Goal: Information Seeking & Learning: Find specific fact

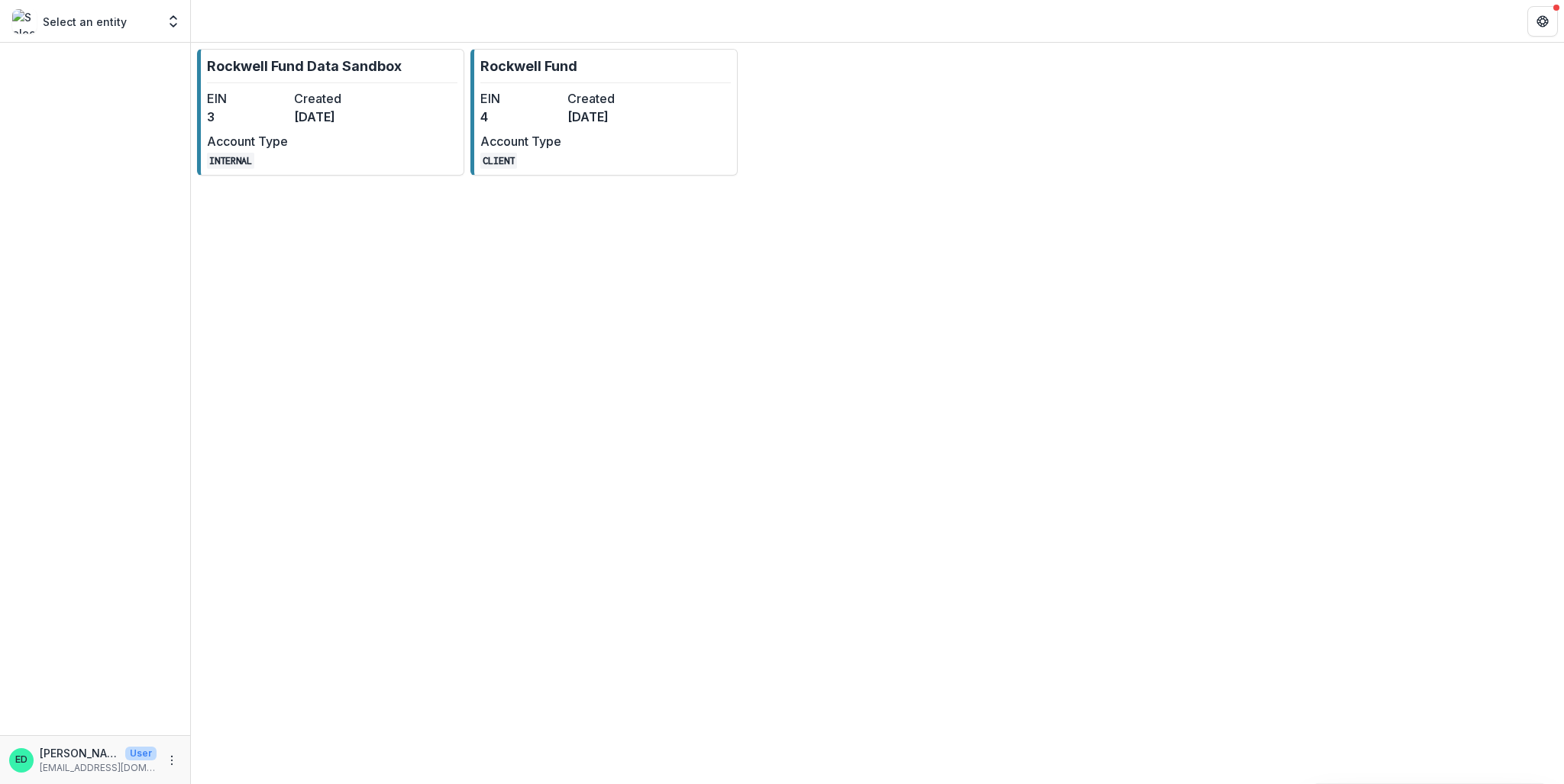
click at [540, 95] on dt "EIN" at bounding box center [520, 98] width 81 height 18
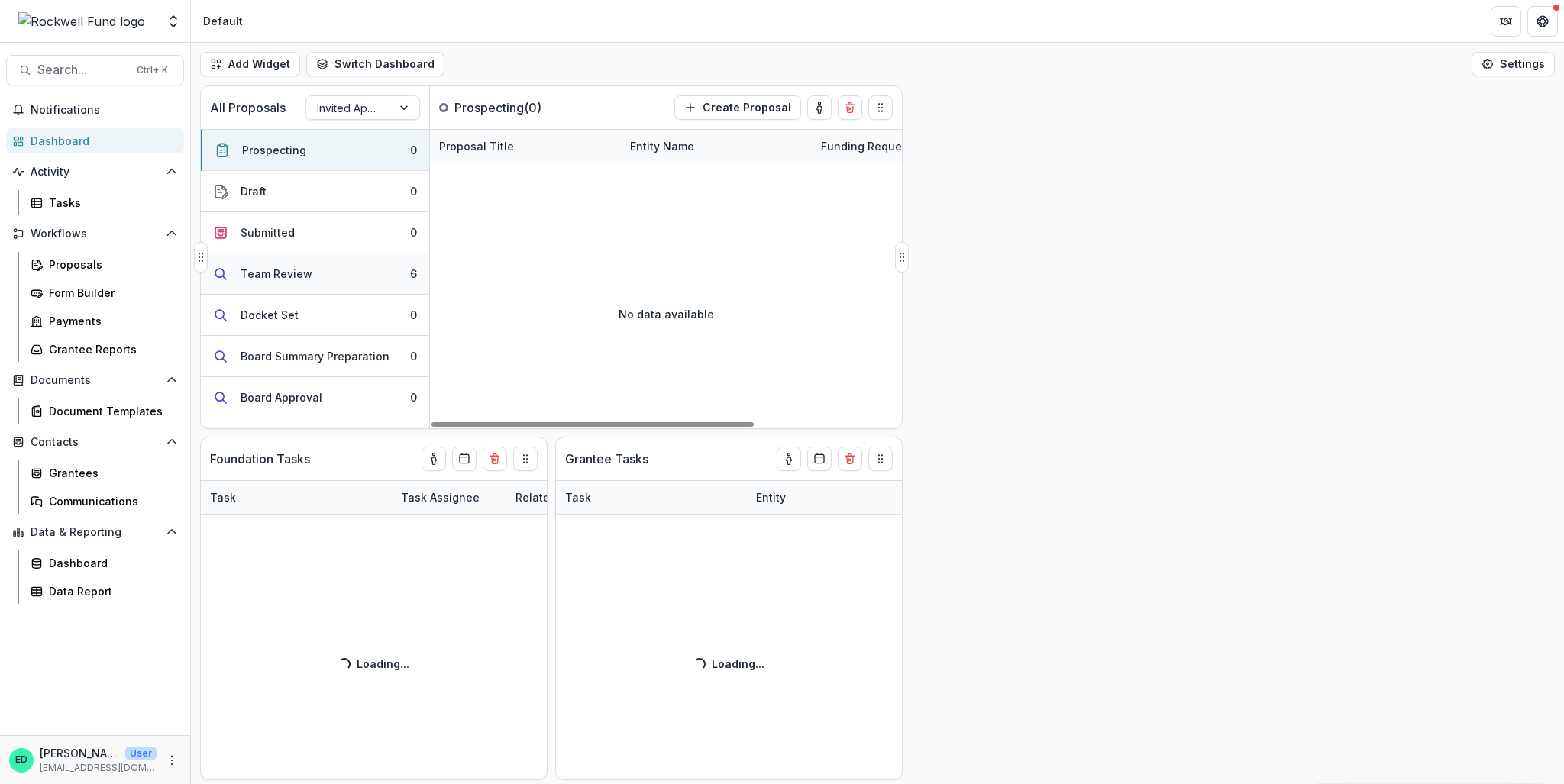
click at [351, 276] on button "Team Review 6" at bounding box center [315, 274] width 229 height 42
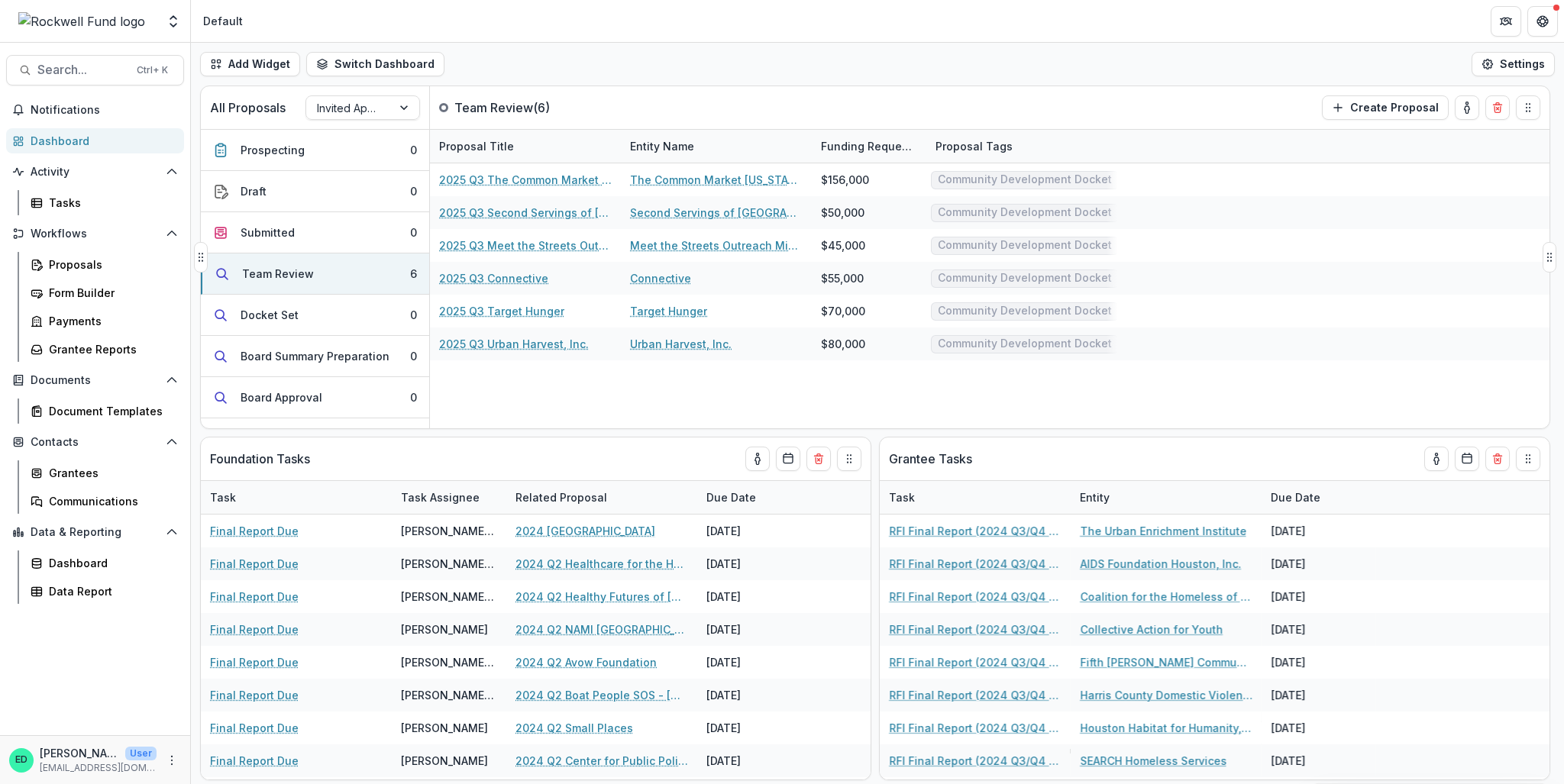
click at [622, 151] on div "Entity Name" at bounding box center [662, 146] width 82 height 16
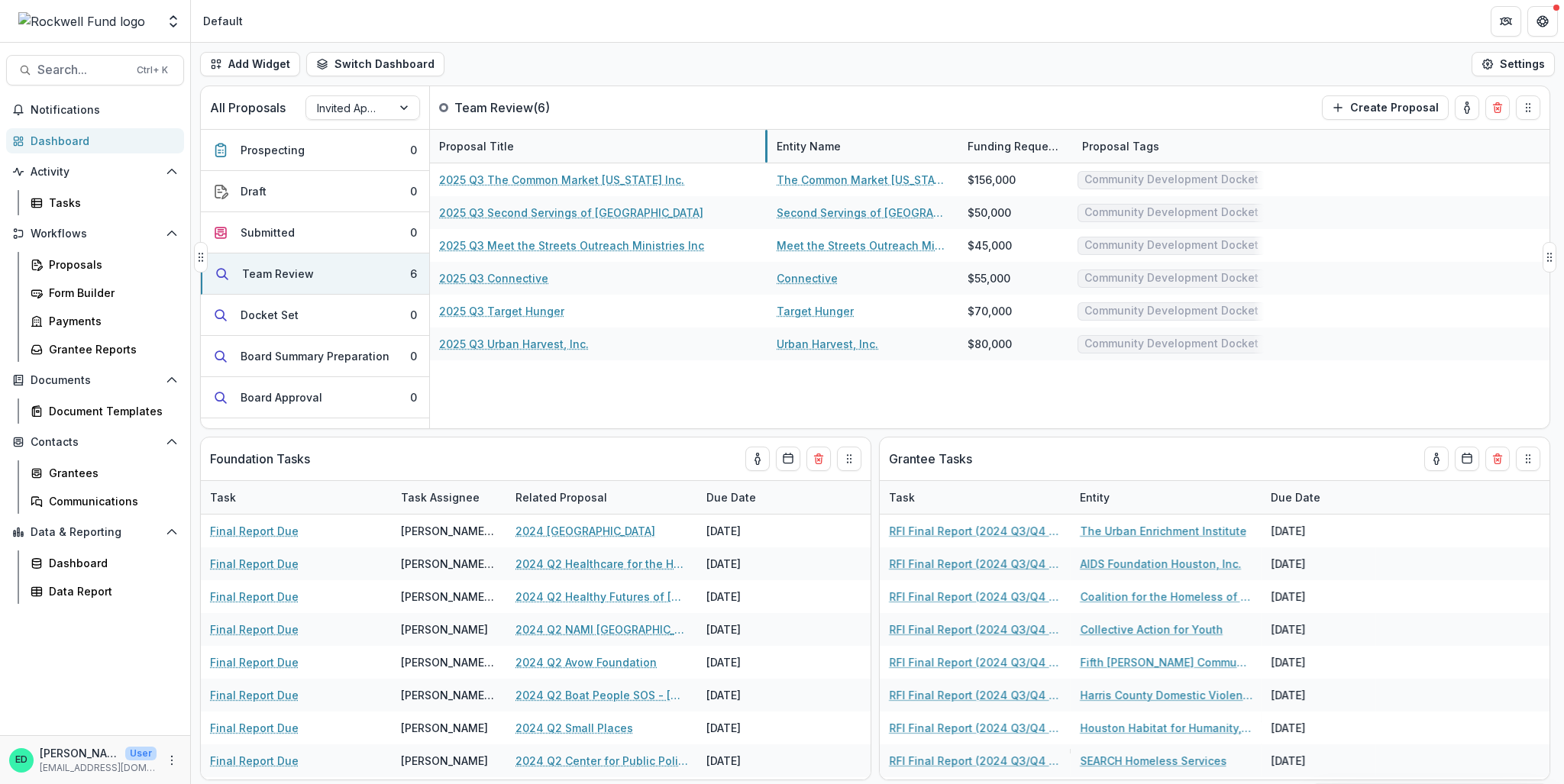
drag, startPoint x: 619, startPoint y: 153, endPoint x: 766, endPoint y: 144, distance: 147.3
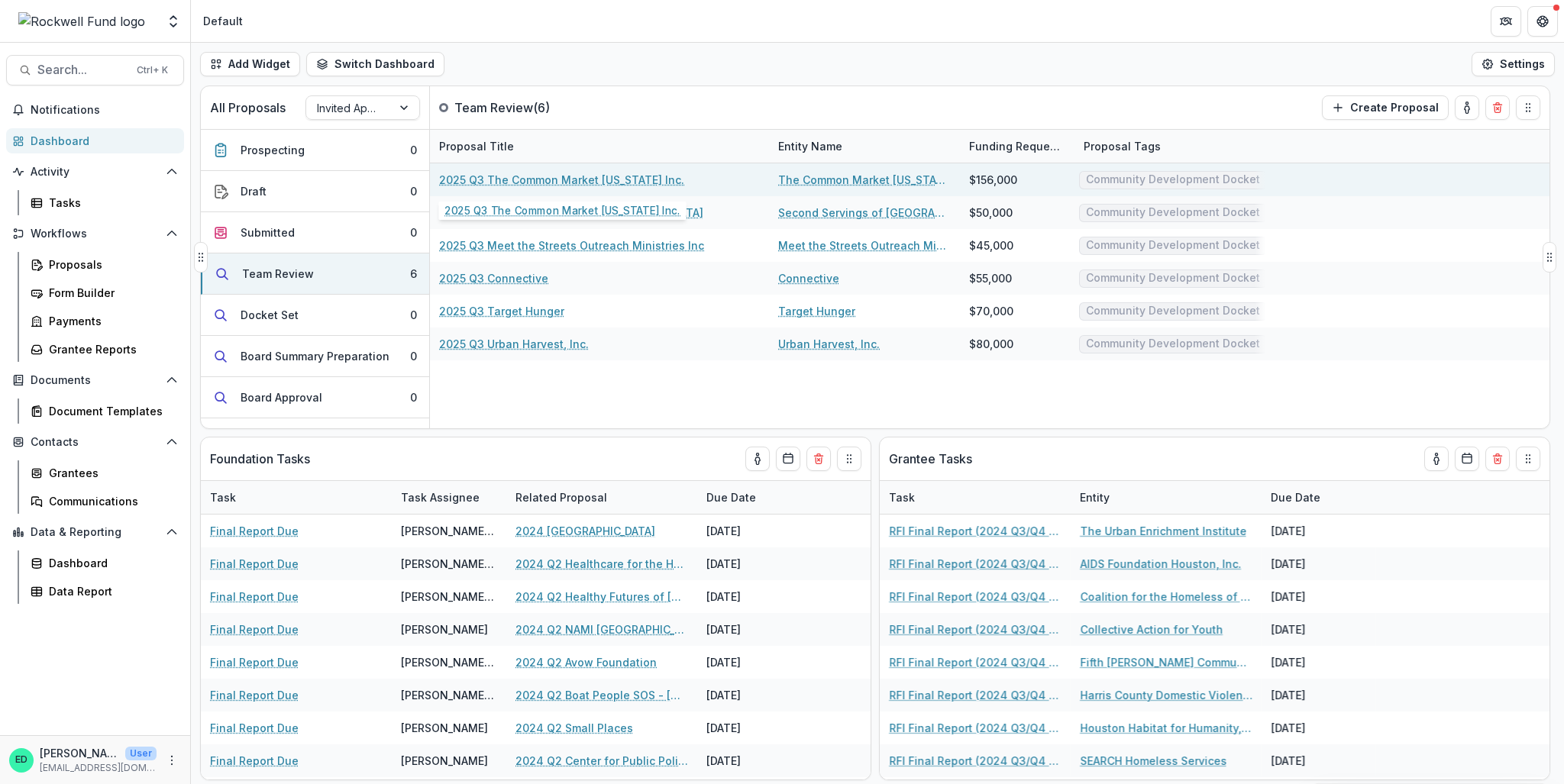
click at [539, 172] on link "2025 Q3 The Common Market Texas Inc." at bounding box center [562, 180] width 245 height 16
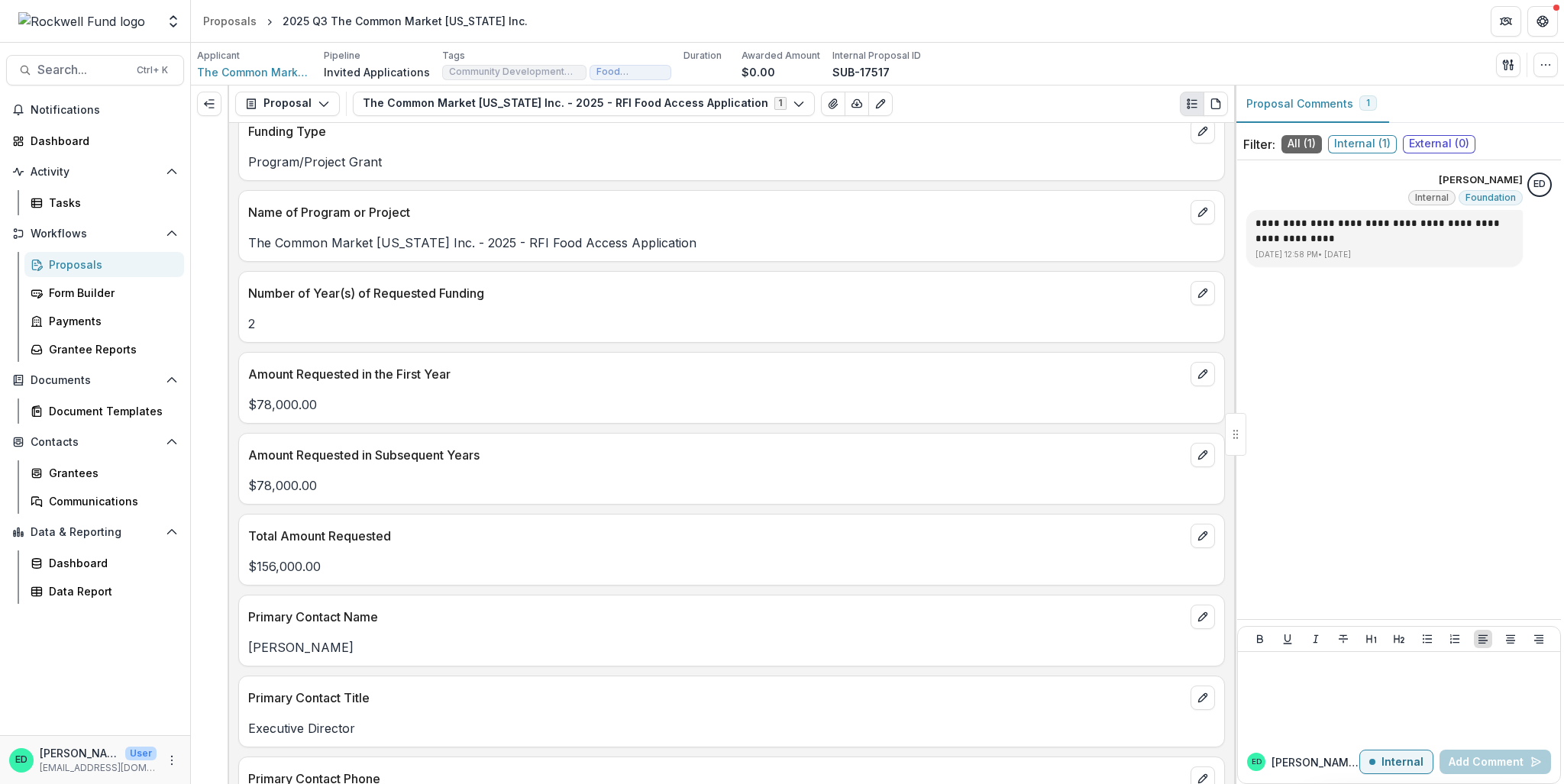
scroll to position [1832, 0]
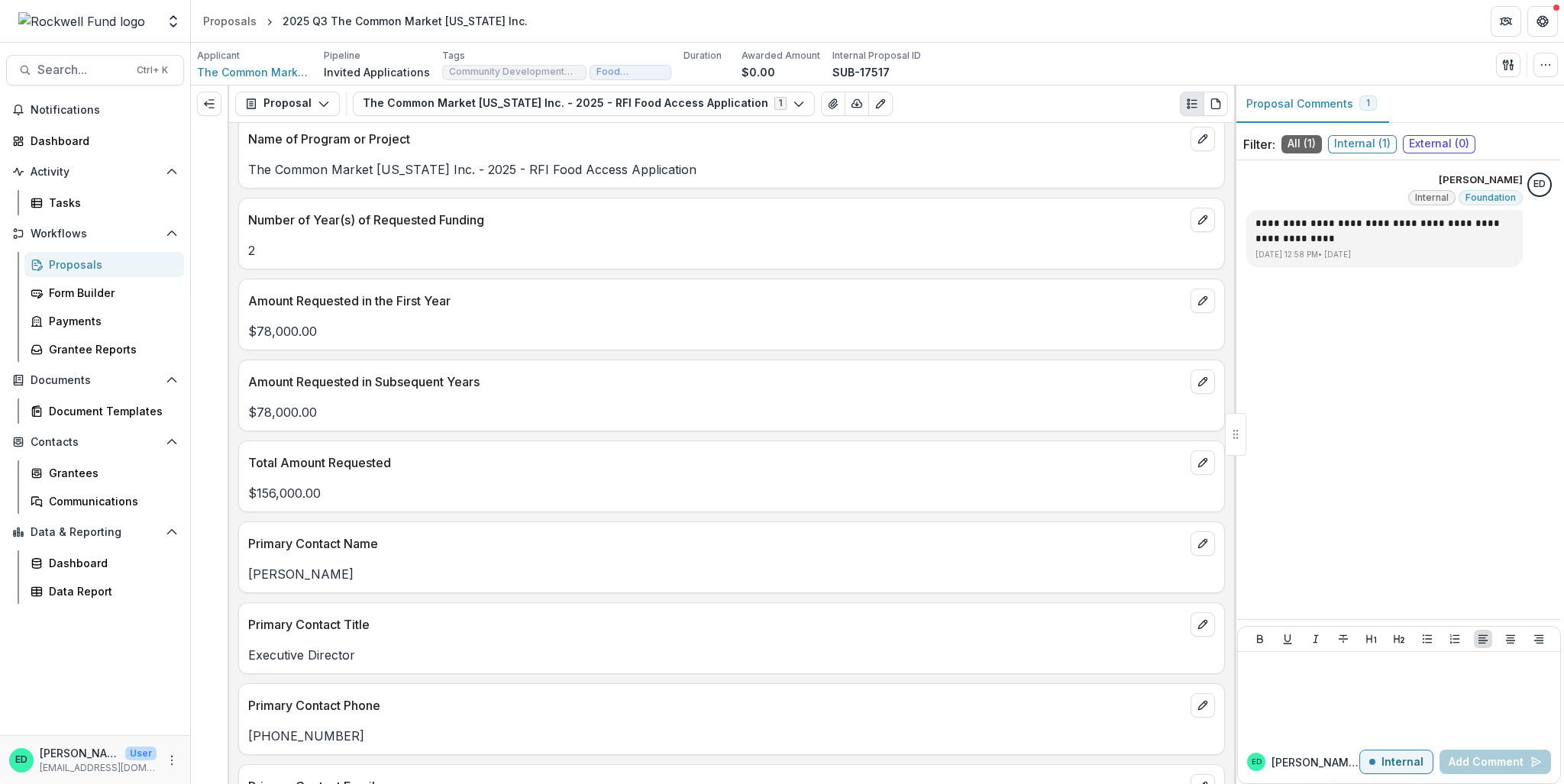
click at [88, 277] on div "Proposals Form Builder Payments Grantee Reports" at bounding box center [104, 307] width 172 height 110
click at [85, 272] on div "Proposals" at bounding box center [110, 264] width 123 height 16
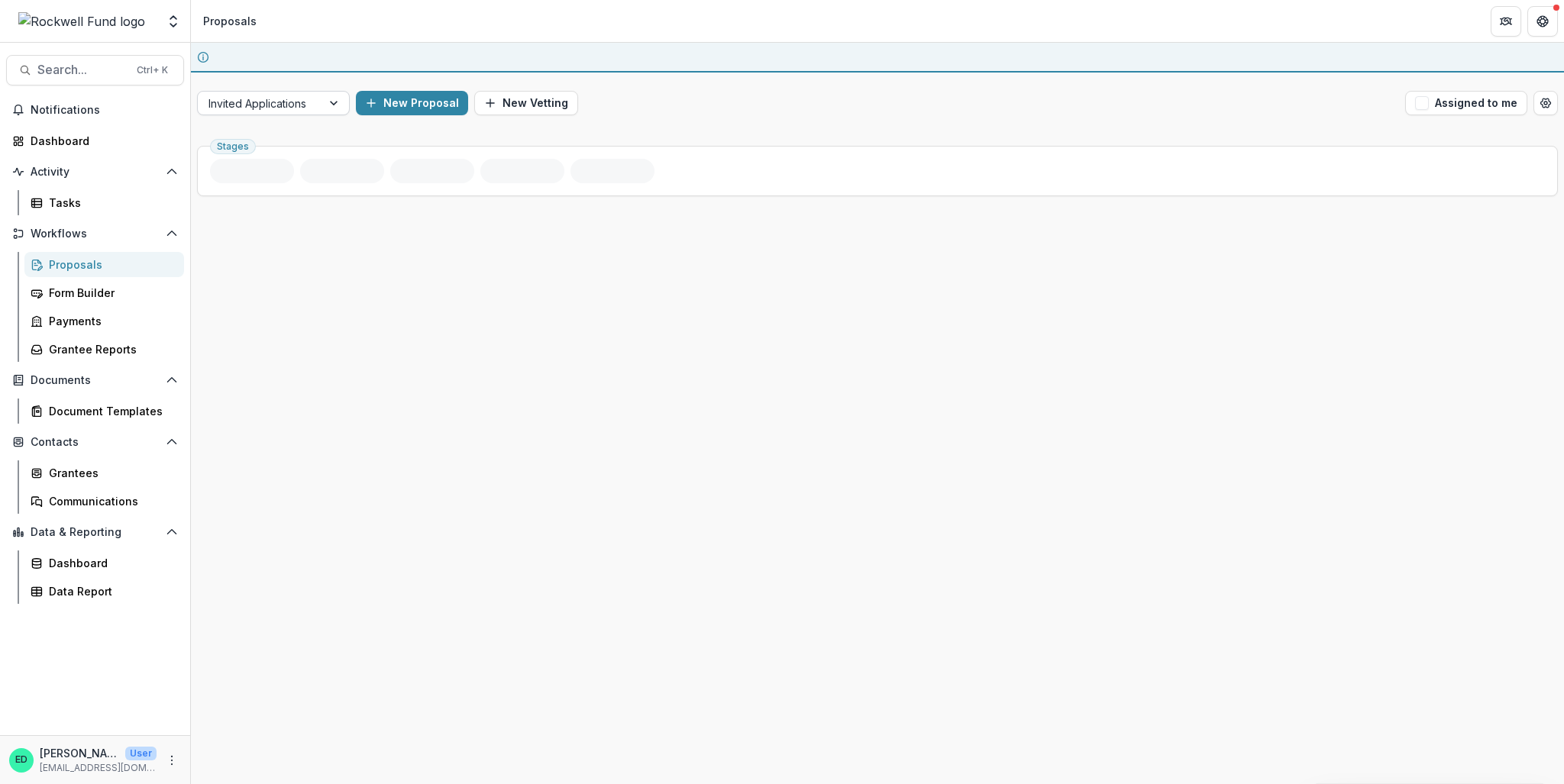
click at [293, 92] on div "Invited Applications" at bounding box center [260, 103] width 124 height 22
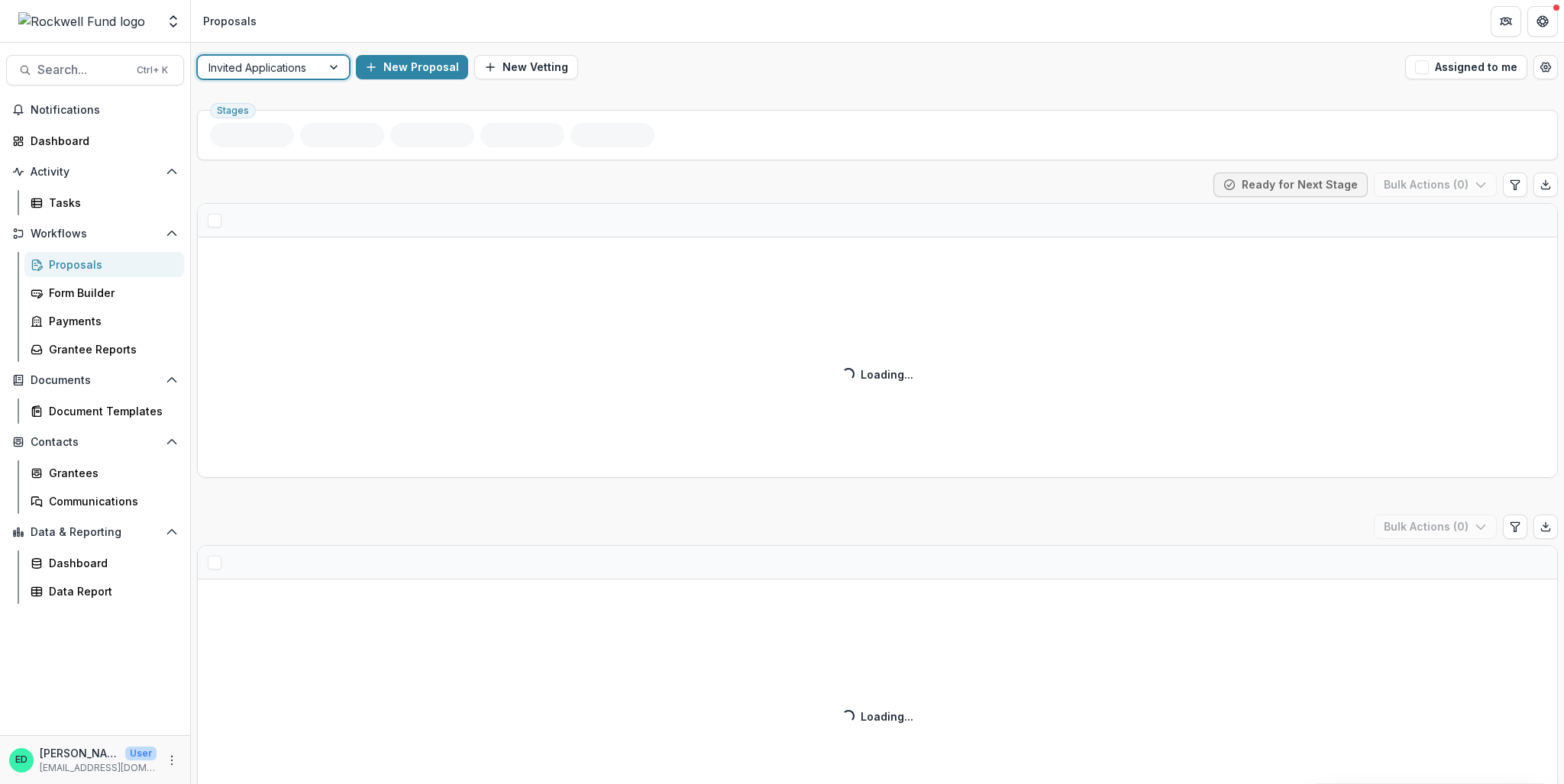
click at [293, 74] on div at bounding box center [259, 67] width 102 height 19
click at [278, 126] on div "Open Application" at bounding box center [273, 124] width 145 height 24
click at [50, 145] on div "Dashboard" at bounding box center [100, 141] width 141 height 16
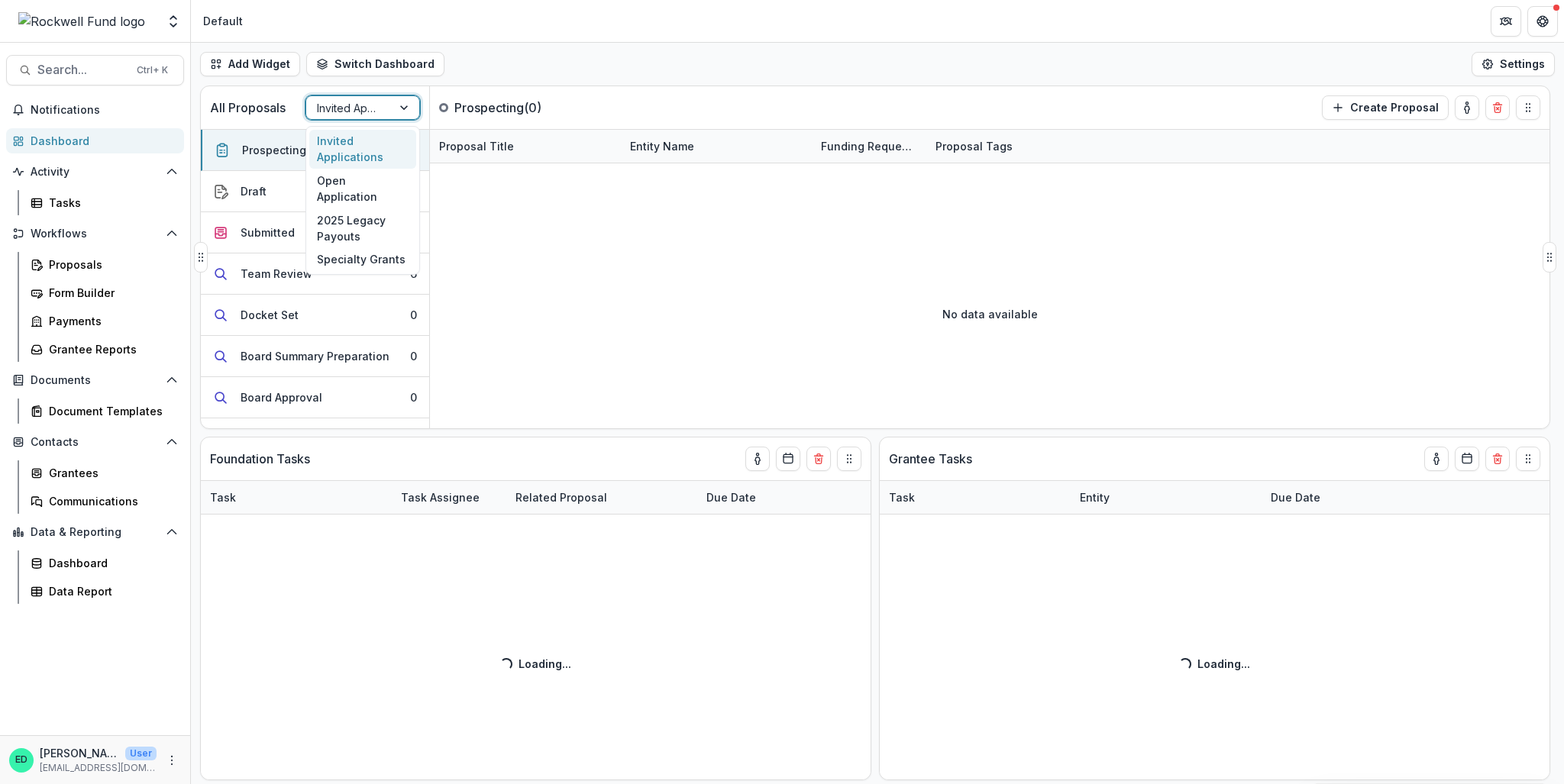
click at [398, 113] on div at bounding box center [406, 108] width 28 height 23
click at [375, 175] on div "Open Application" at bounding box center [362, 188] width 107 height 40
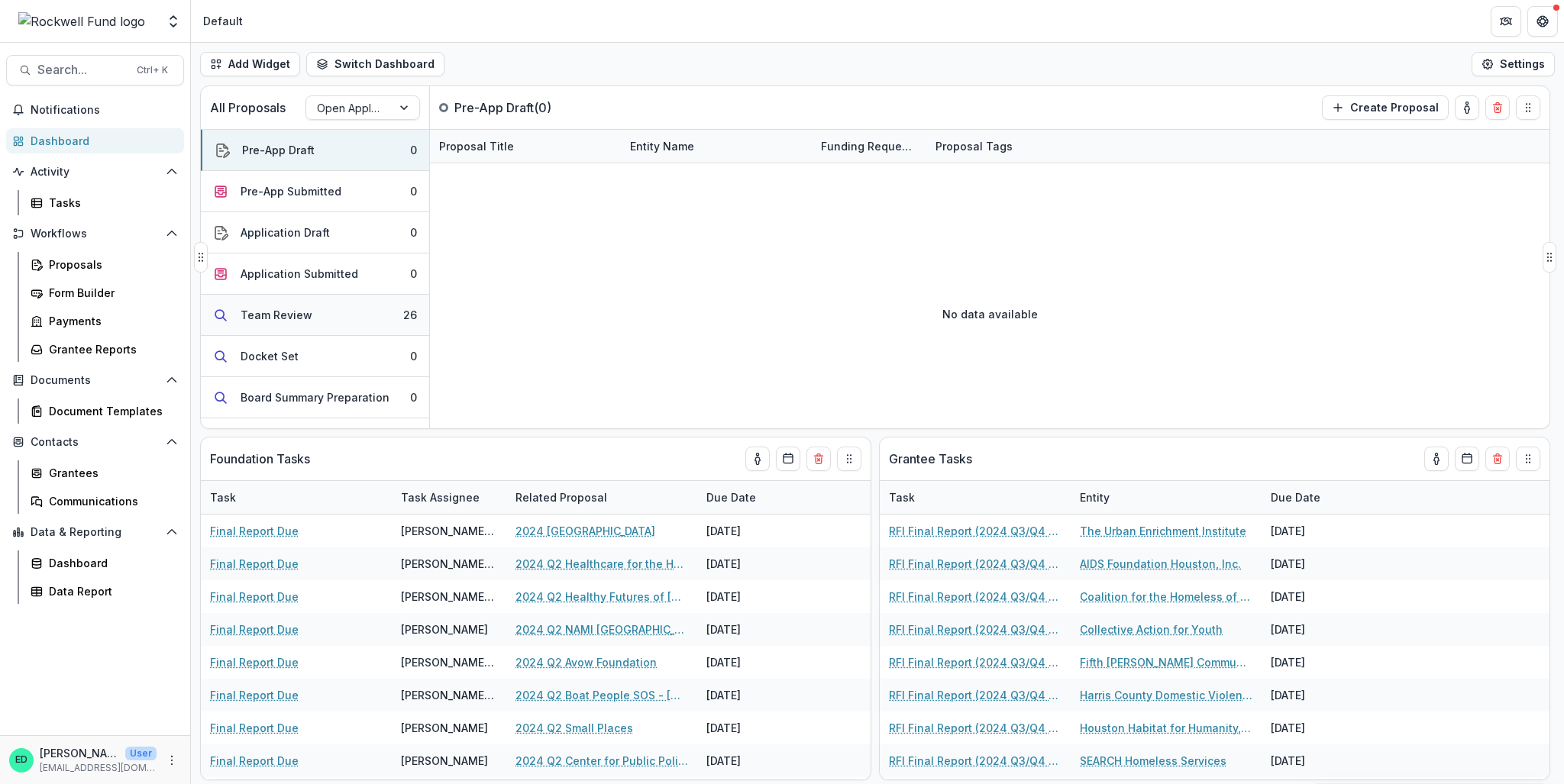
click at [369, 299] on button "Team Review 26" at bounding box center [315, 315] width 229 height 42
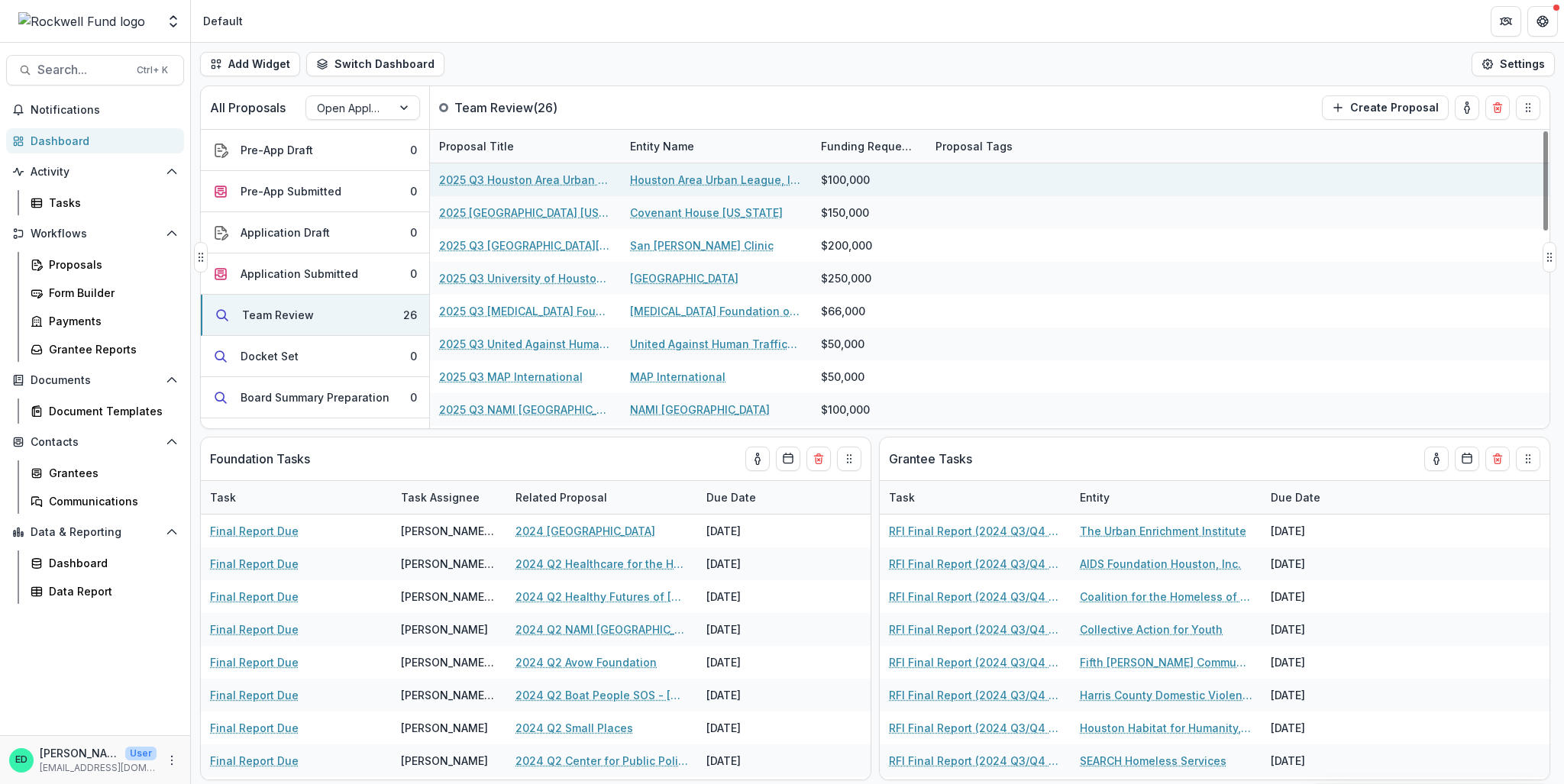
click at [552, 183] on link "2025 Q3 Houston Area Urban League" at bounding box center [525, 180] width 172 height 16
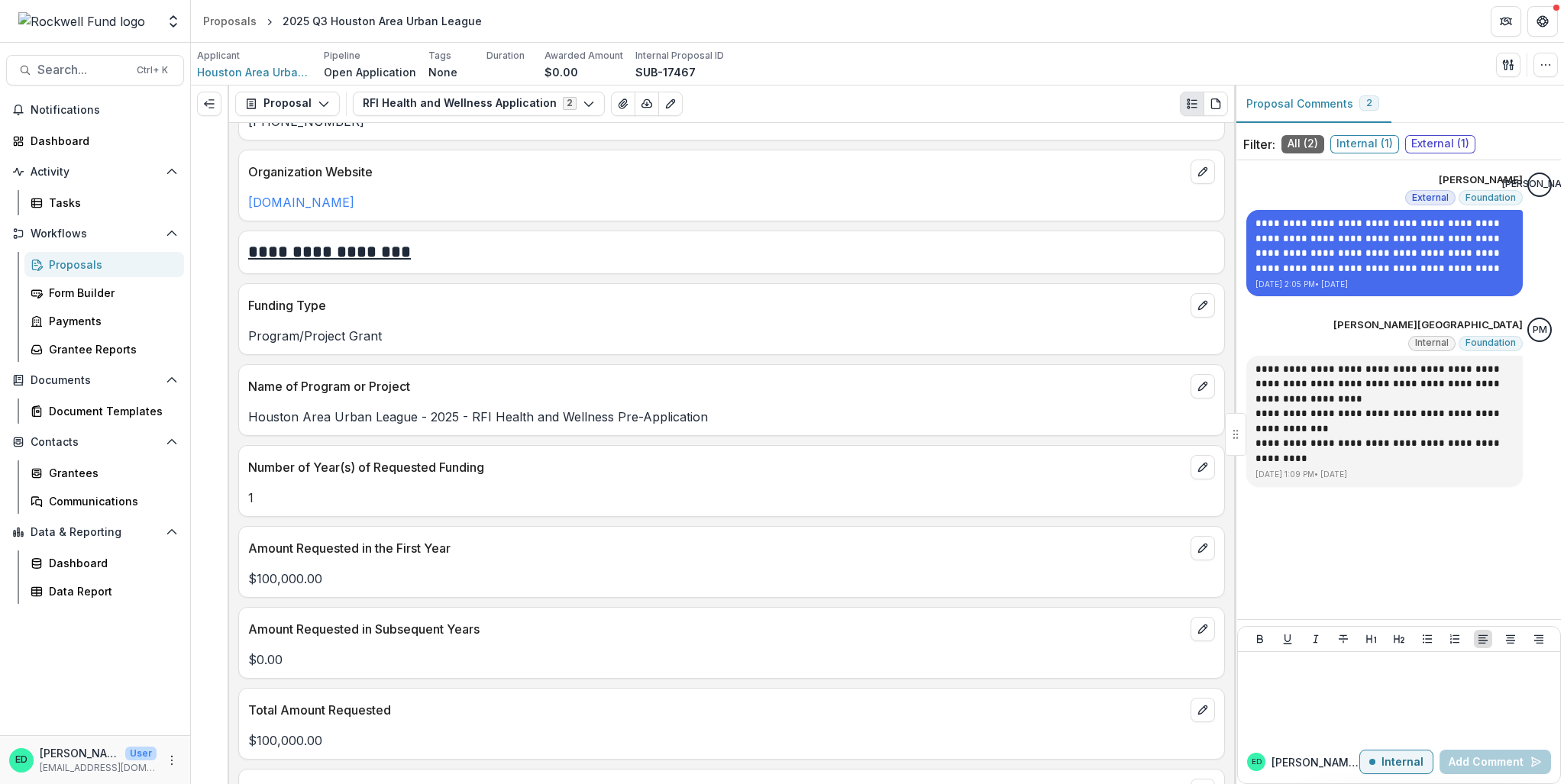
scroll to position [1756, 0]
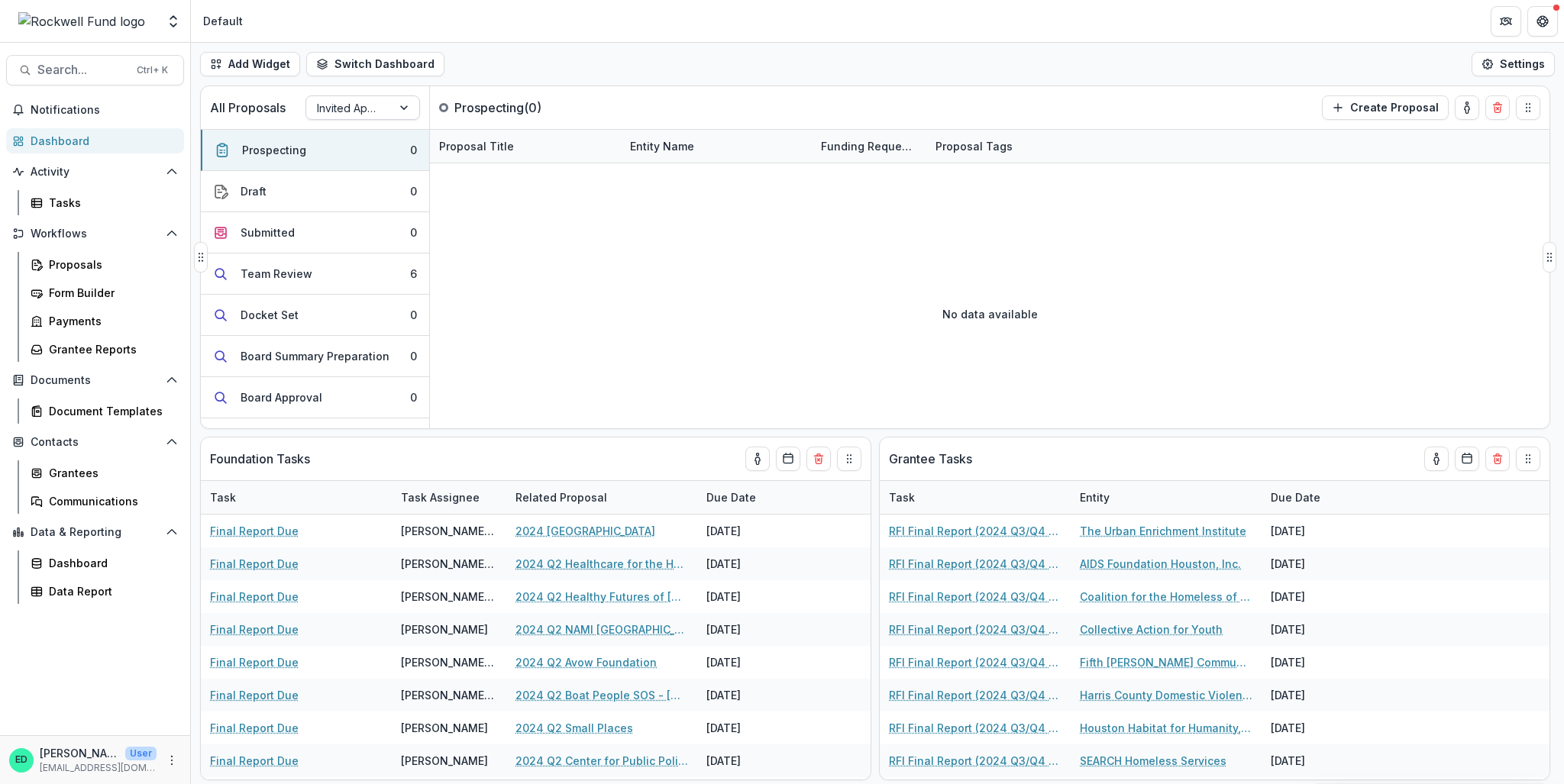
click at [332, 106] on div at bounding box center [349, 108] width 64 height 19
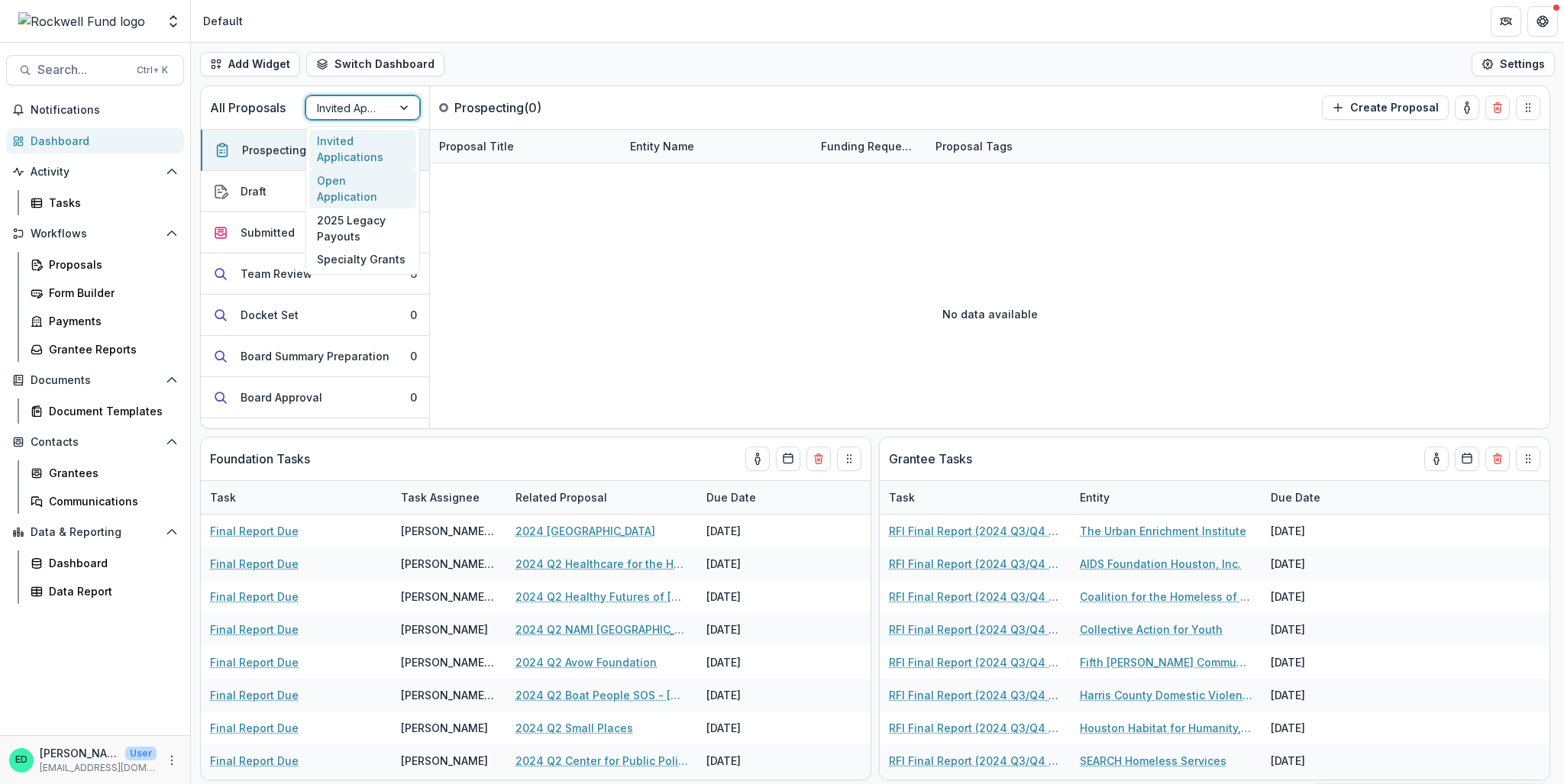
click at [385, 184] on div "Open Application" at bounding box center [362, 188] width 107 height 40
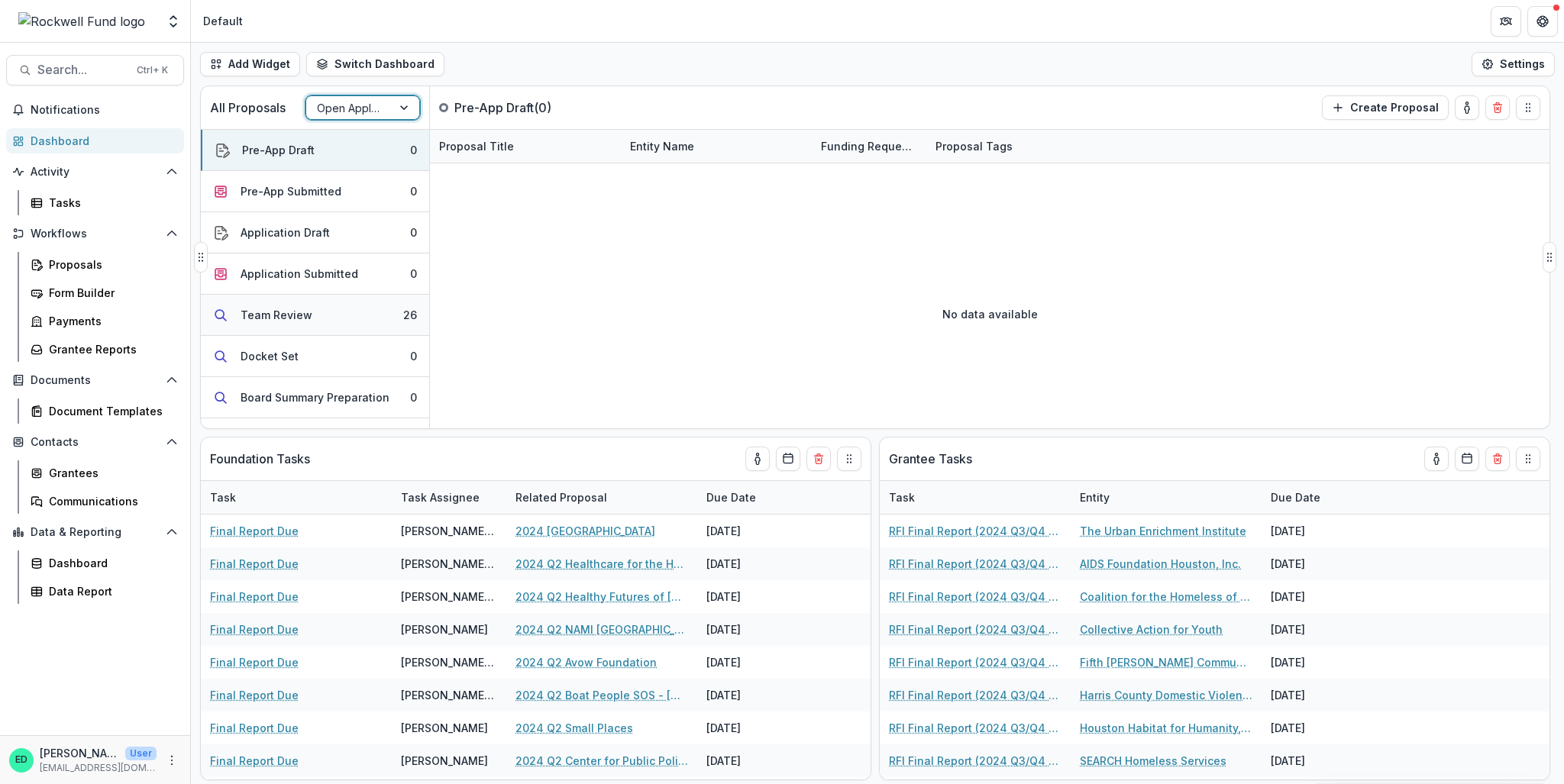
click at [382, 312] on button "Team Review 26" at bounding box center [315, 315] width 229 height 42
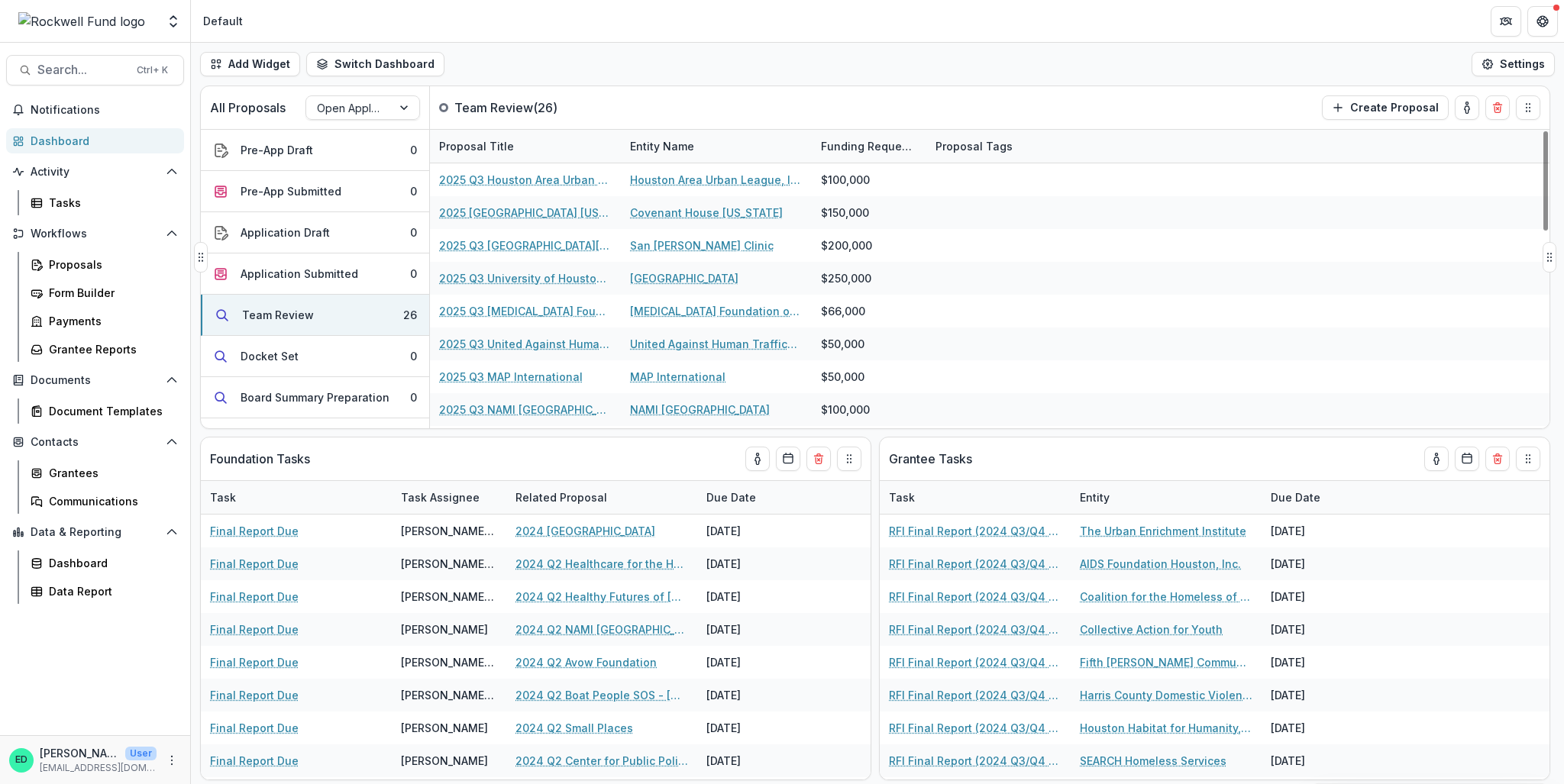
click at [505, 141] on div "Proposal Title" at bounding box center [477, 146] width 93 height 16
click at [515, 239] on span "Sort Descending" at bounding box center [504, 239] width 89 height 13
click at [672, 91] on div "All Proposals Open Application Team Review ( 26 ) Create Proposal" at bounding box center [843, 108] width 1285 height 42
click at [500, 148] on div "Proposal Title" at bounding box center [477, 146] width 93 height 16
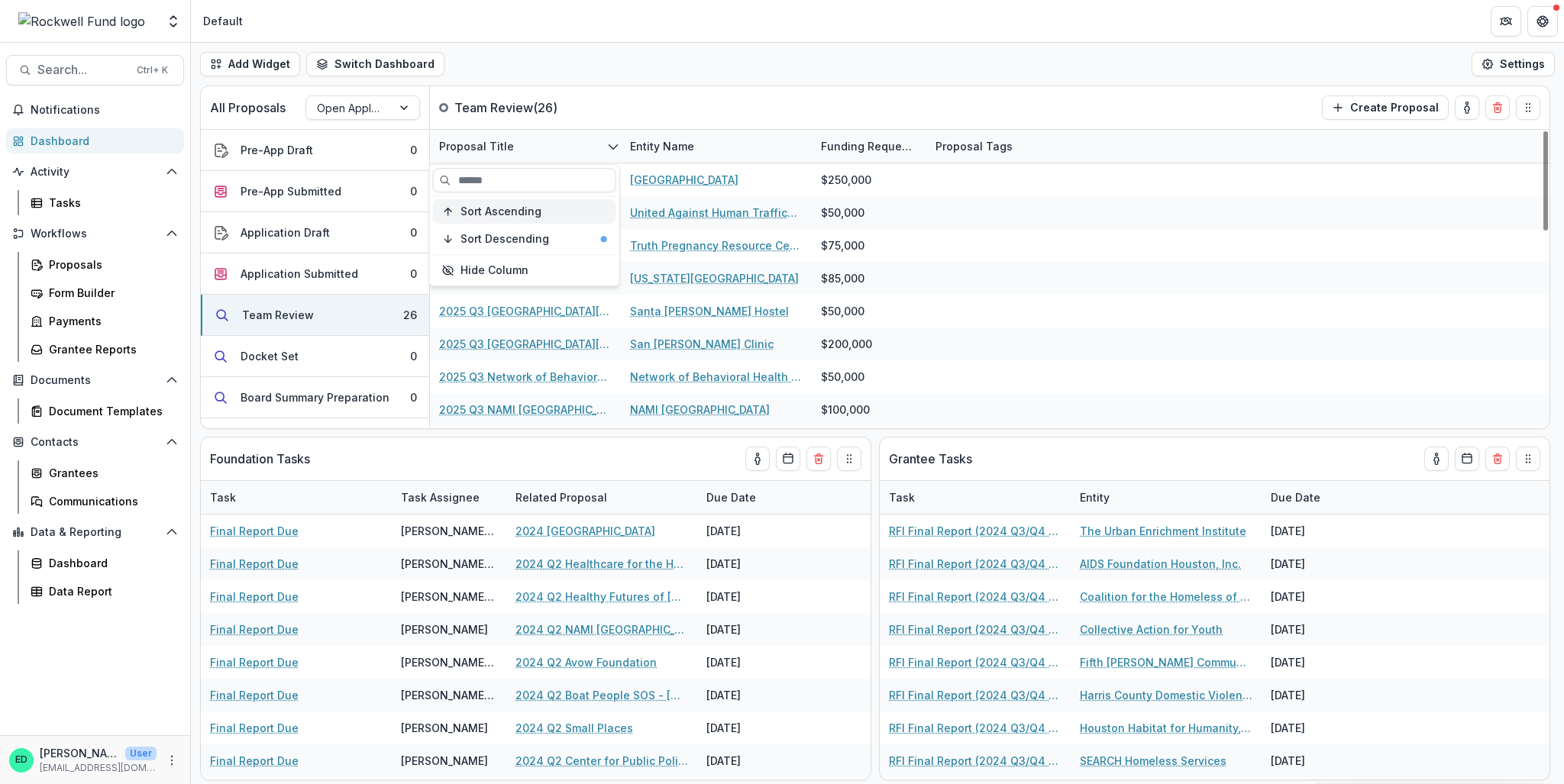
click at [501, 215] on span "Sort Ascending" at bounding box center [500, 212] width 81 height 13
click at [650, 120] on div "All Proposals Open Application Team Review ( 26 ) Create Proposal" at bounding box center [843, 108] width 1285 height 42
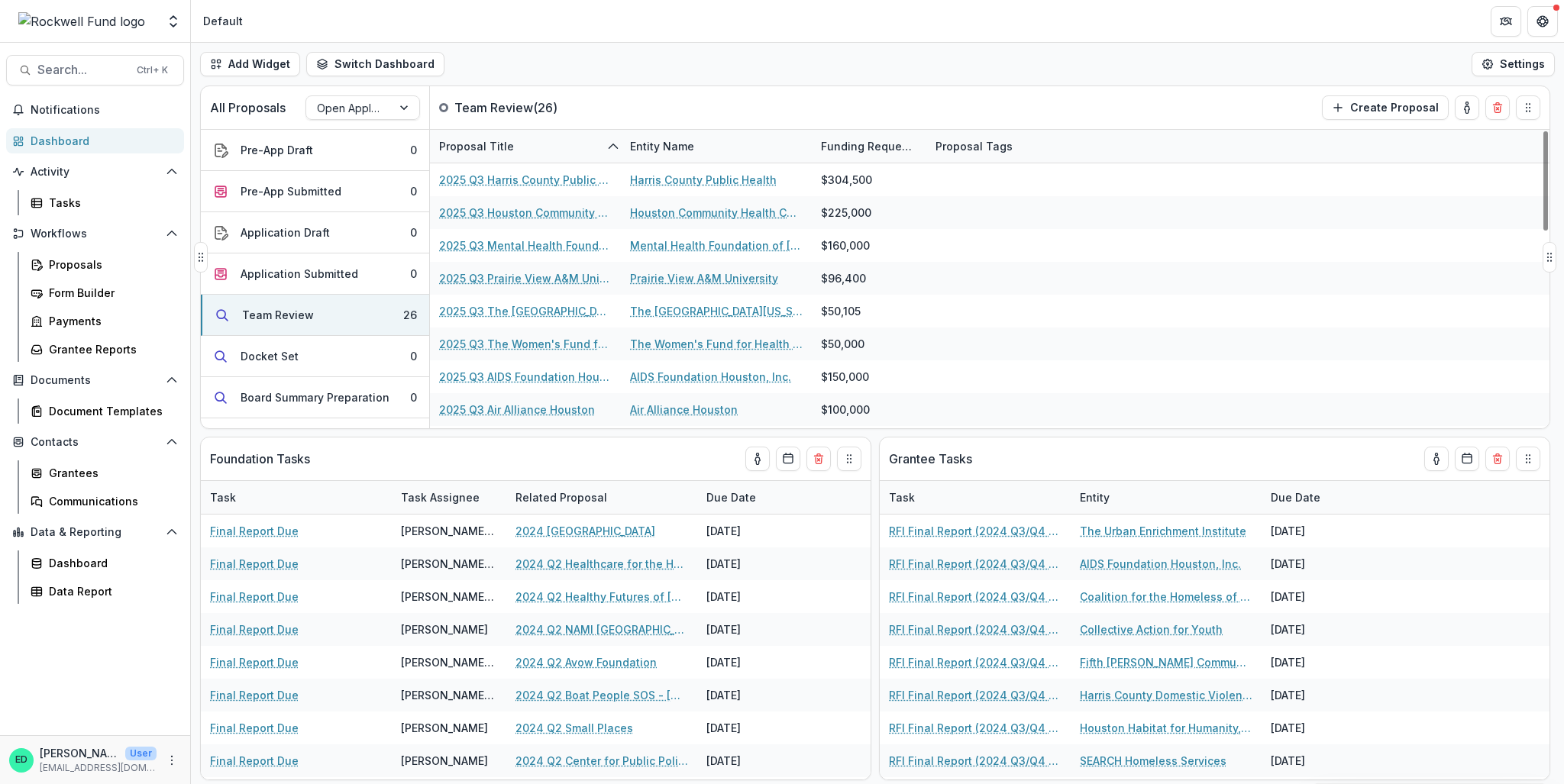
drag, startPoint x: 626, startPoint y: 157, endPoint x: 647, endPoint y: 158, distance: 21.0
click at [678, 167] on div "Proposal Title Entity Name Funding Requested Proposal Tags 2025 Q3 Harris Count…" at bounding box center [990, 279] width 1120 height 299
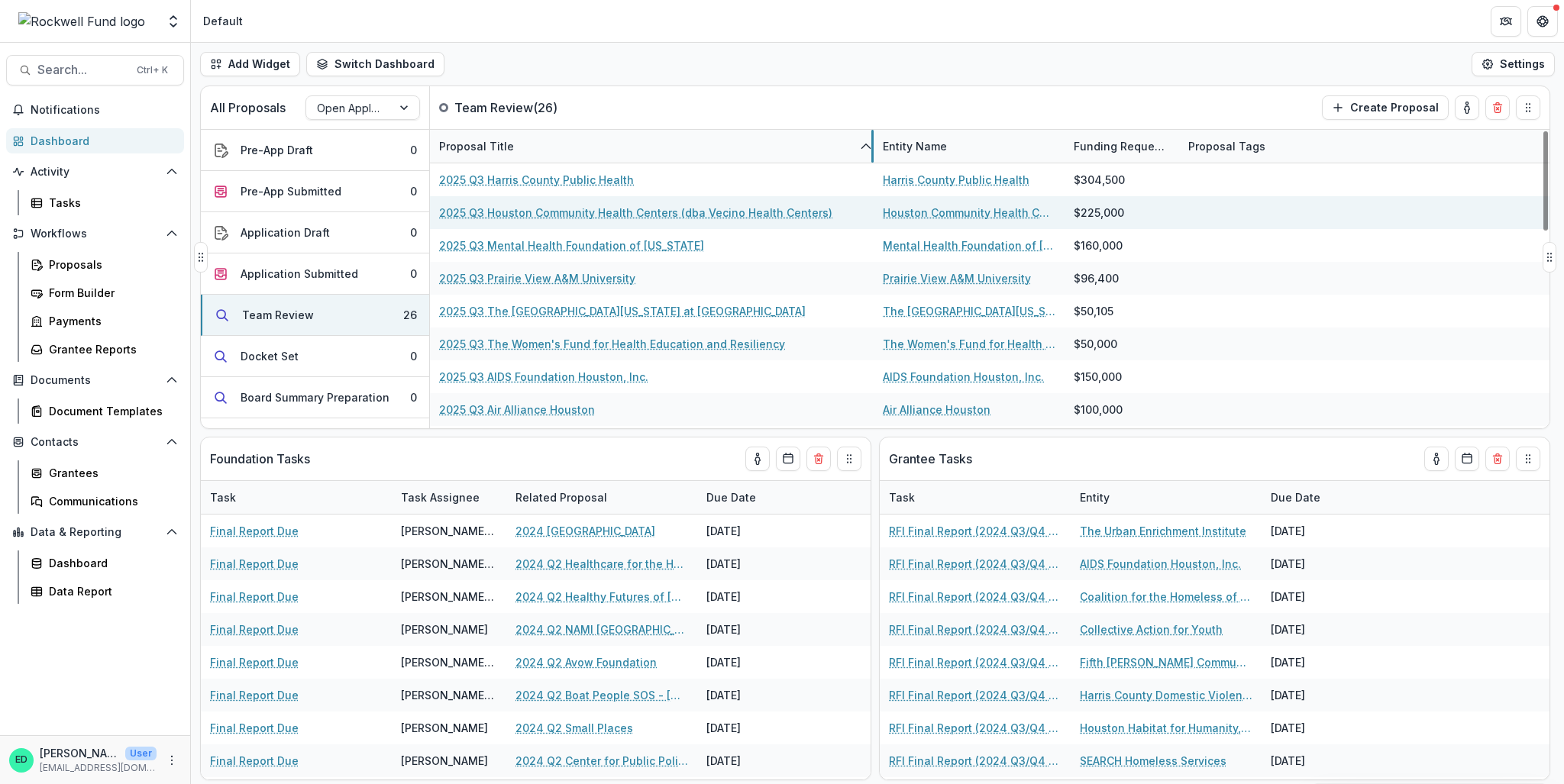
drag, startPoint x: 618, startPoint y: 153, endPoint x: 878, endPoint y: 208, distance: 265.8
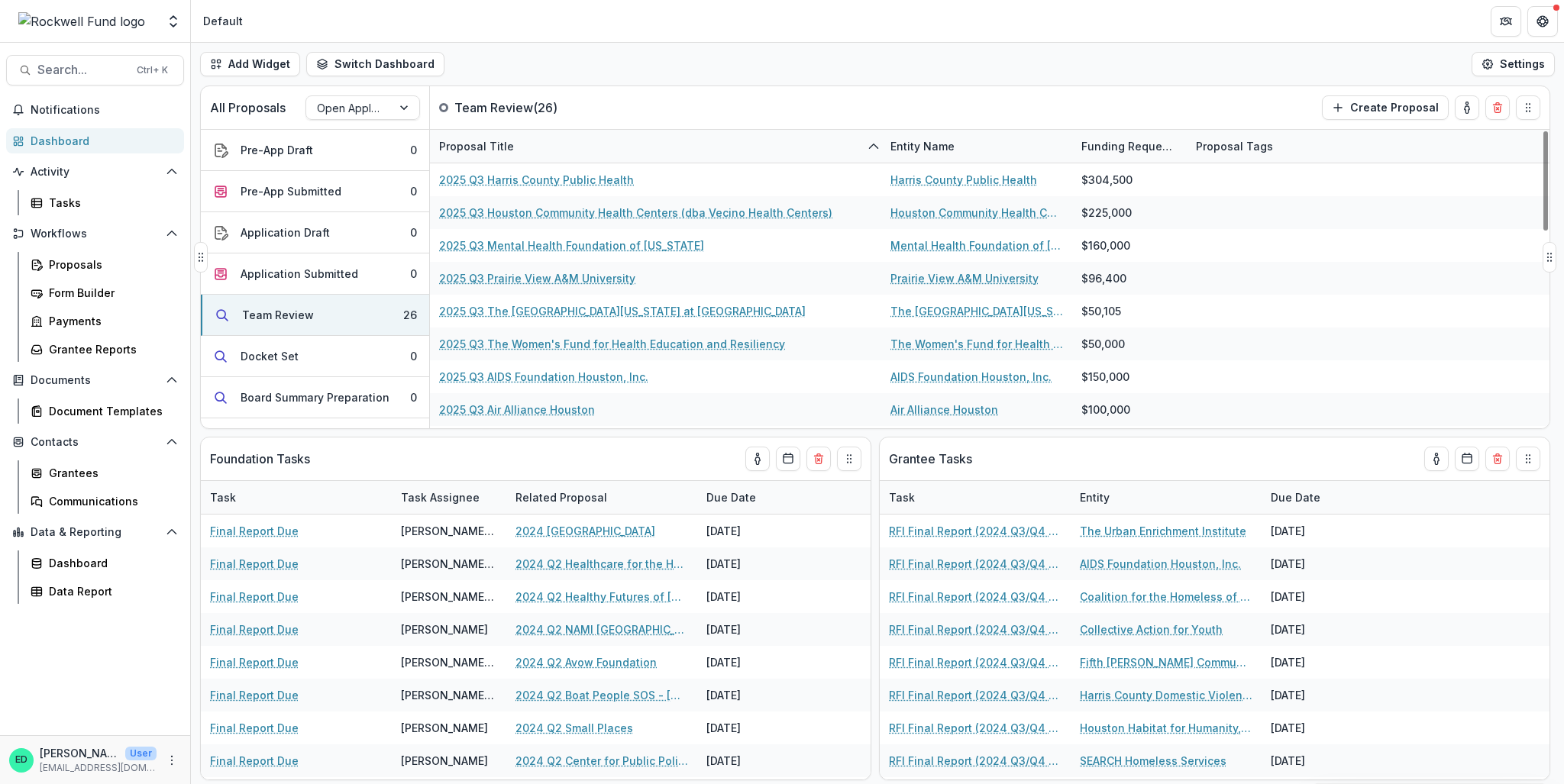
click at [477, 148] on div "Proposal Title" at bounding box center [477, 146] width 93 height 16
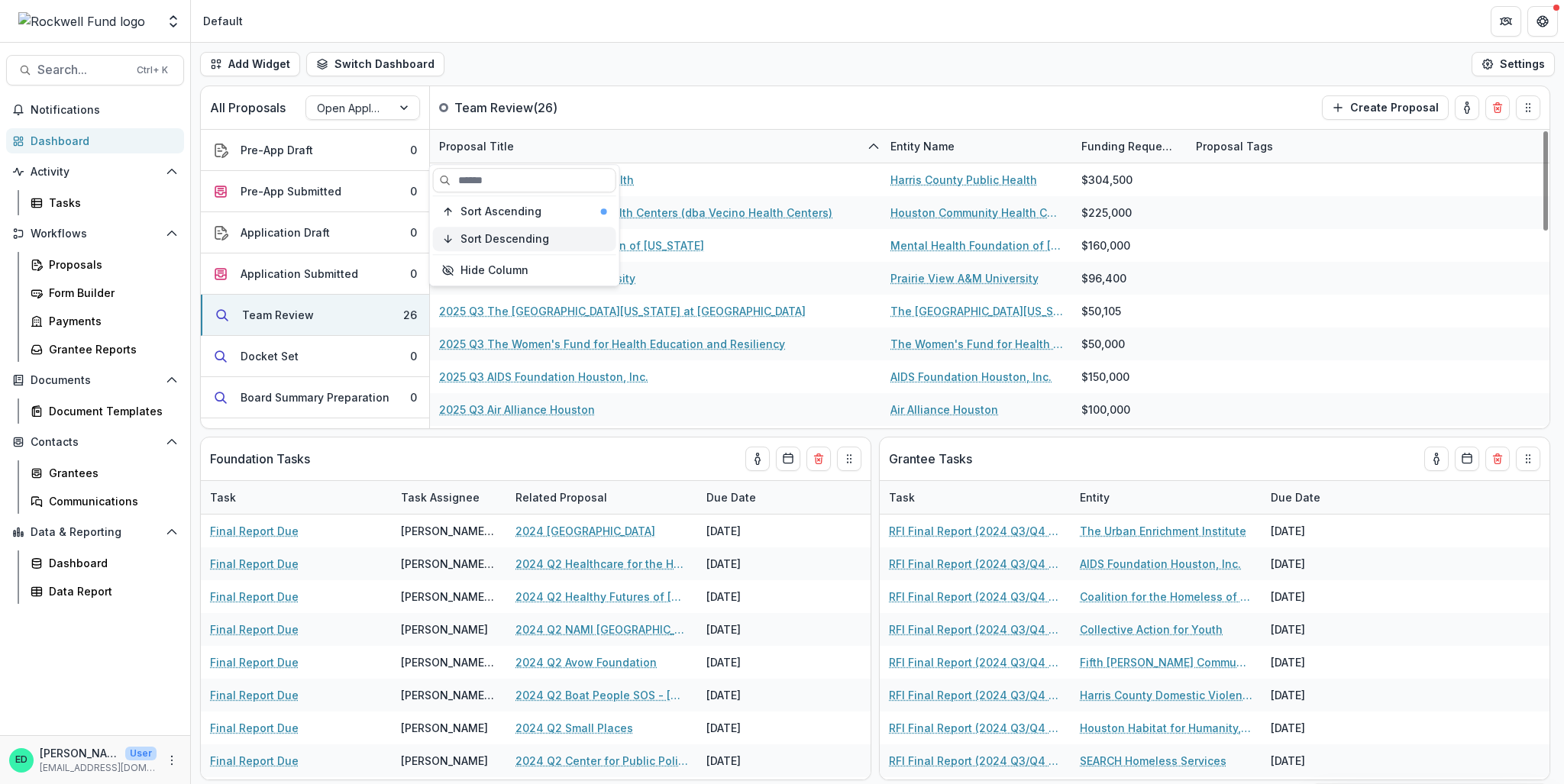
click at [508, 243] on span "Sort Descending" at bounding box center [504, 239] width 89 height 13
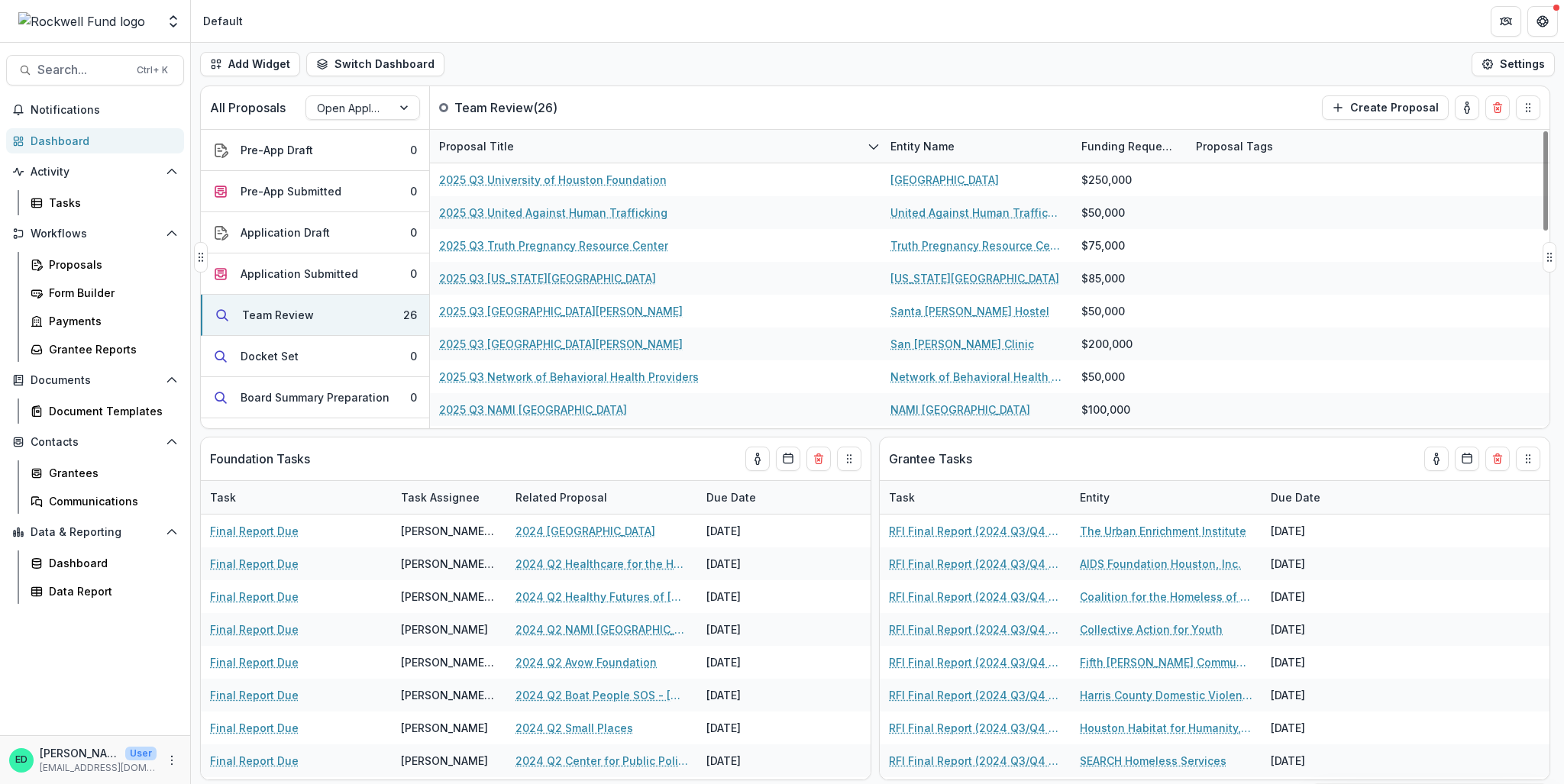
click at [668, 89] on div "All Proposals Open Application Team Review ( 26 ) Create Proposal" at bounding box center [843, 108] width 1285 height 42
click at [468, 148] on div "Proposal Title" at bounding box center [477, 146] width 93 height 16
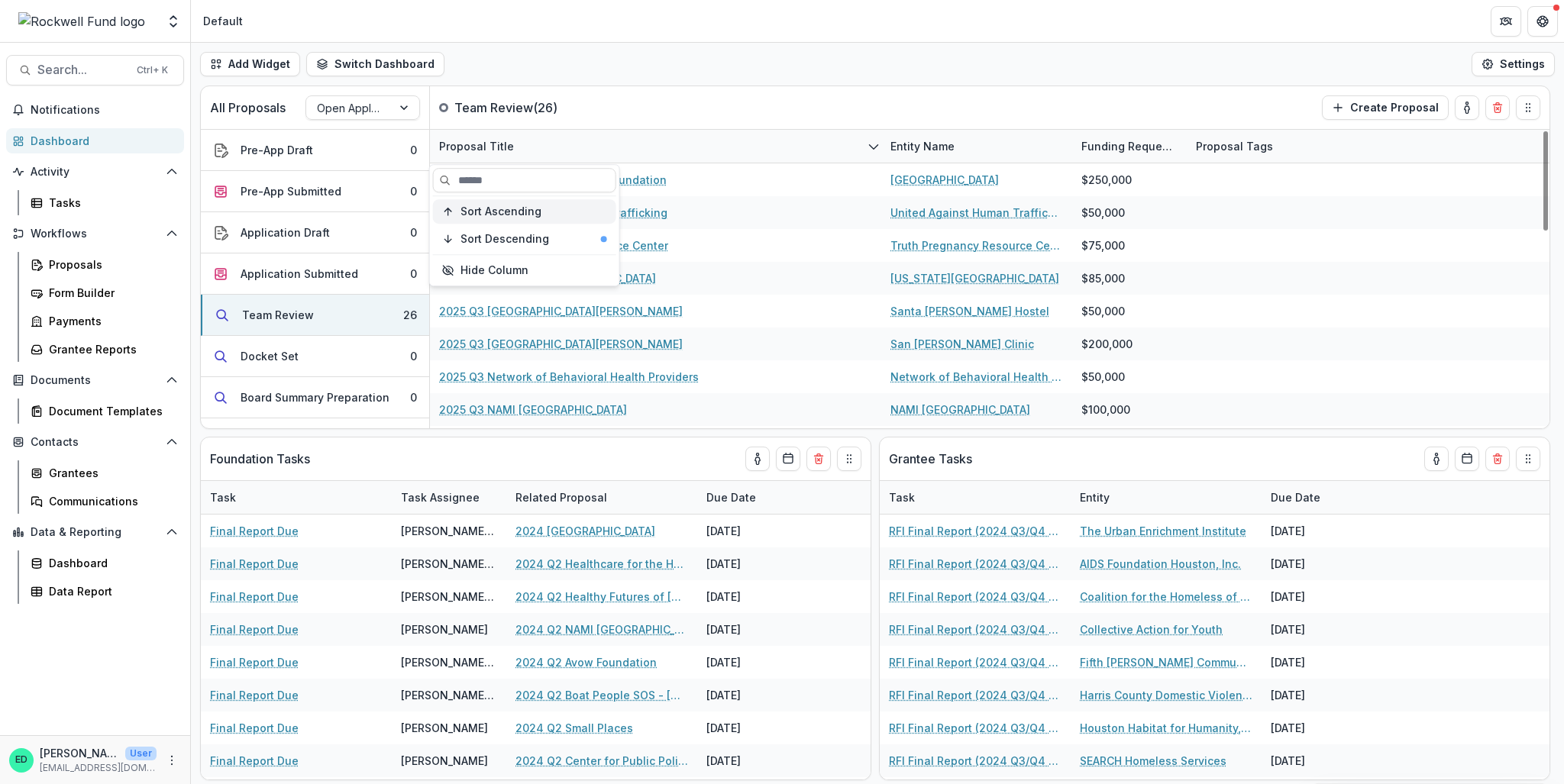
click at [522, 215] on span "Sort Ascending" at bounding box center [500, 212] width 81 height 13
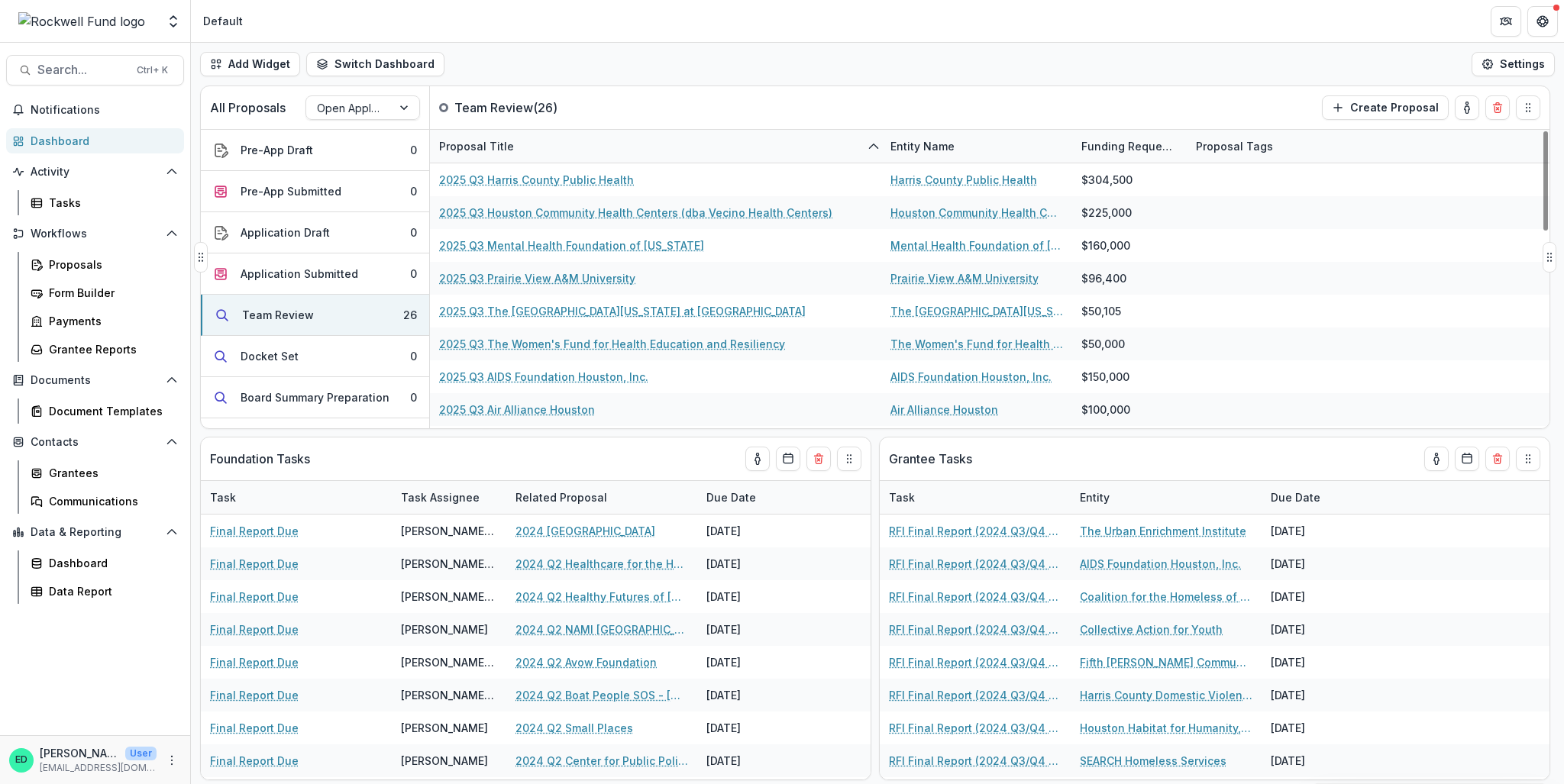
click at [572, 100] on div "Team Review ( 26 )" at bounding box center [504, 108] width 149 height 18
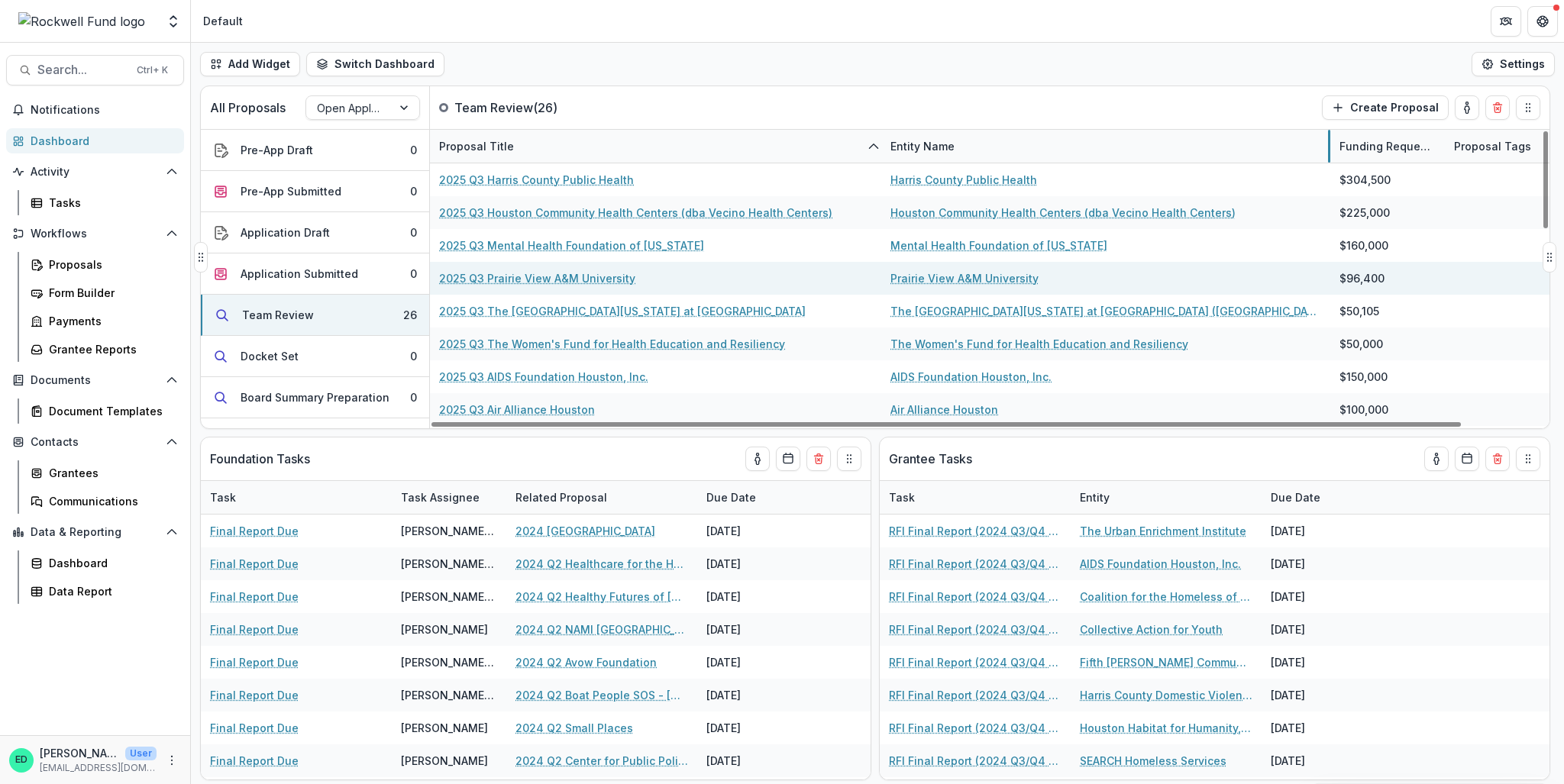
drag, startPoint x: 1071, startPoint y: 150, endPoint x: 1505, endPoint y: 275, distance: 451.6
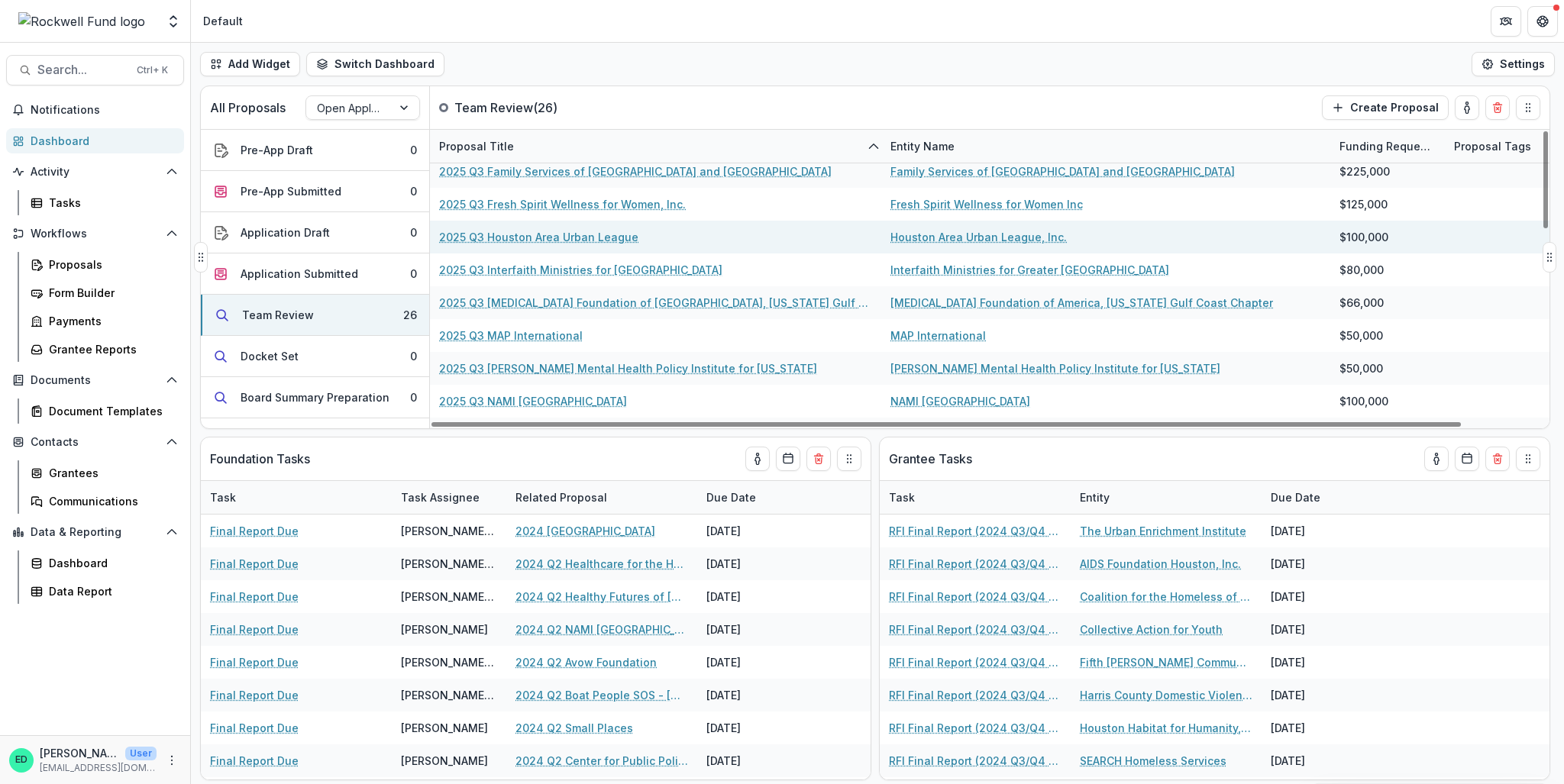
scroll to position [382, 0]
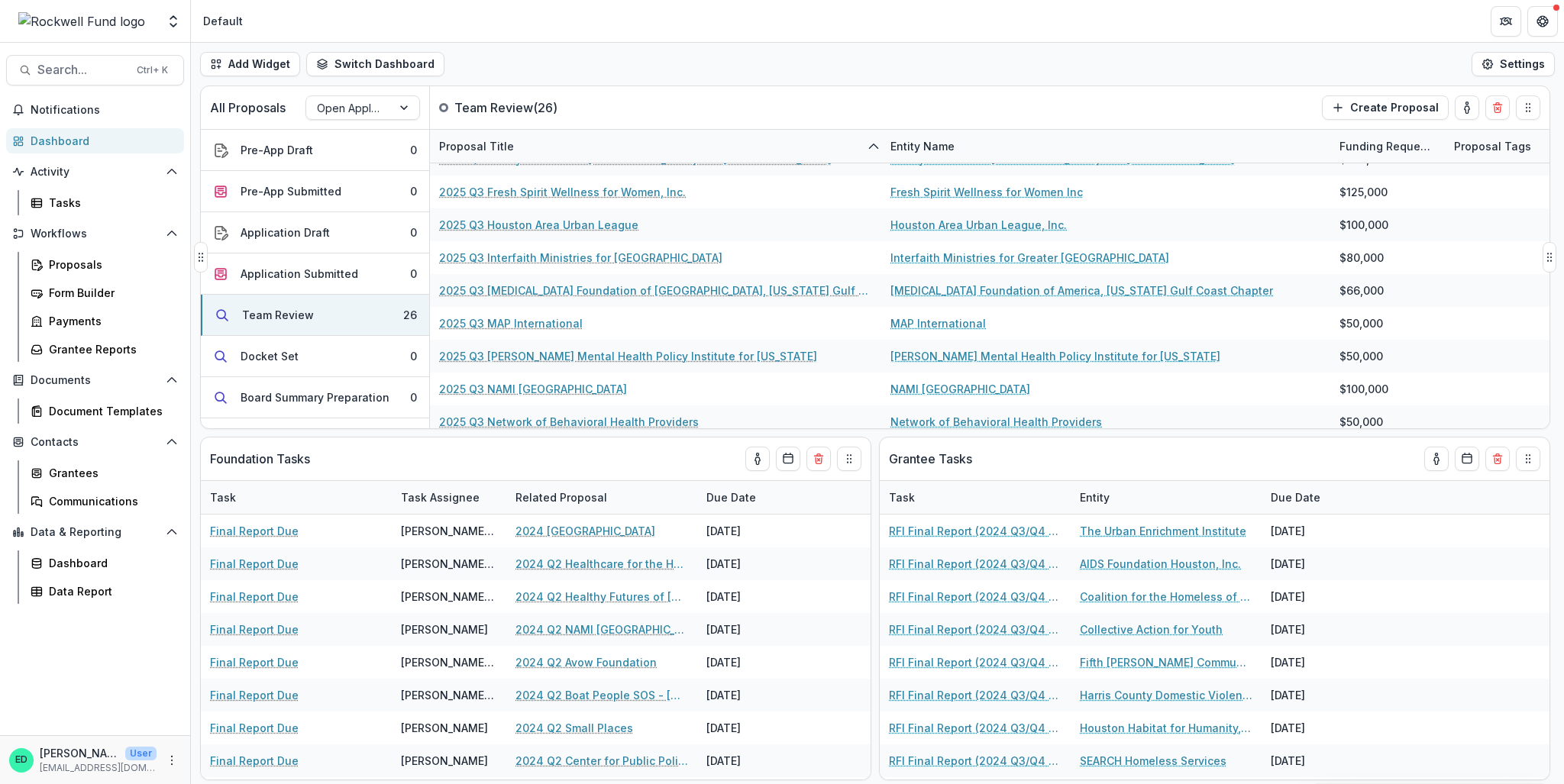
click at [549, 148] on div "Proposal Title" at bounding box center [655, 146] width 451 height 33
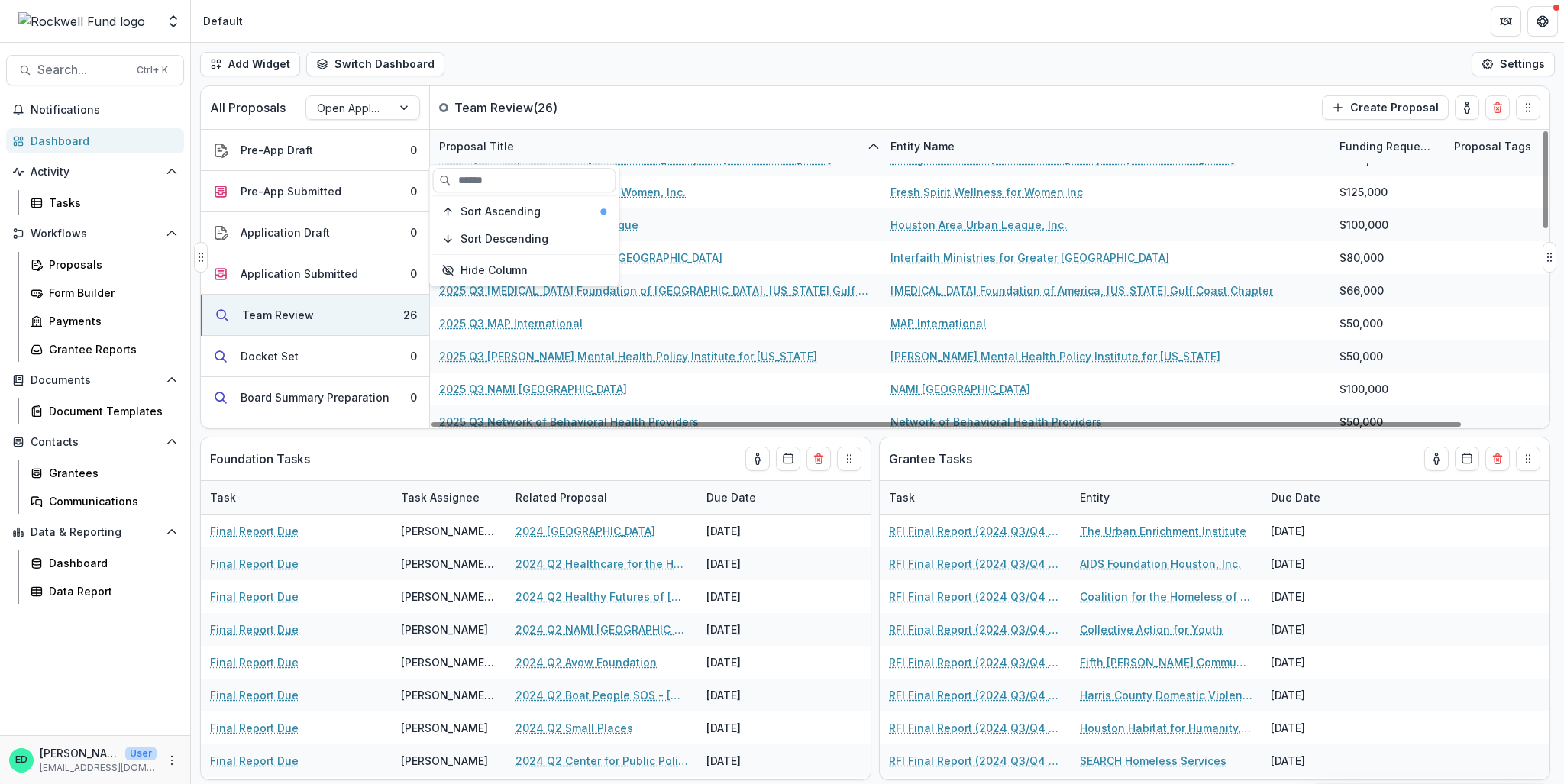
scroll to position [0, 0]
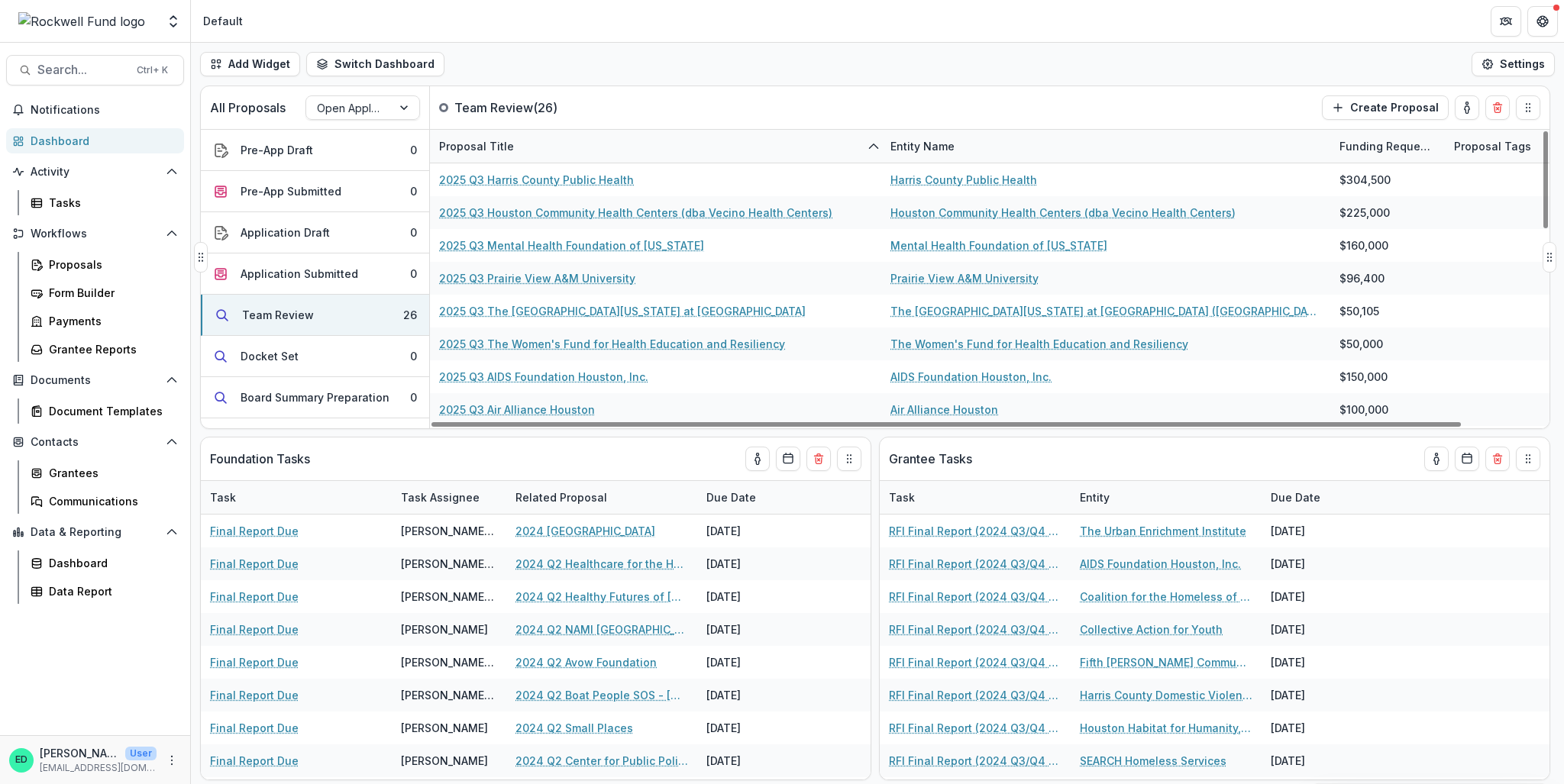
click at [504, 148] on div "Proposal Title" at bounding box center [477, 146] width 93 height 16
click at [705, 53] on div "Add Widget Switch Dashboard Default RCL Draft New Dashboard Settings" at bounding box center [878, 64] width 1373 height 42
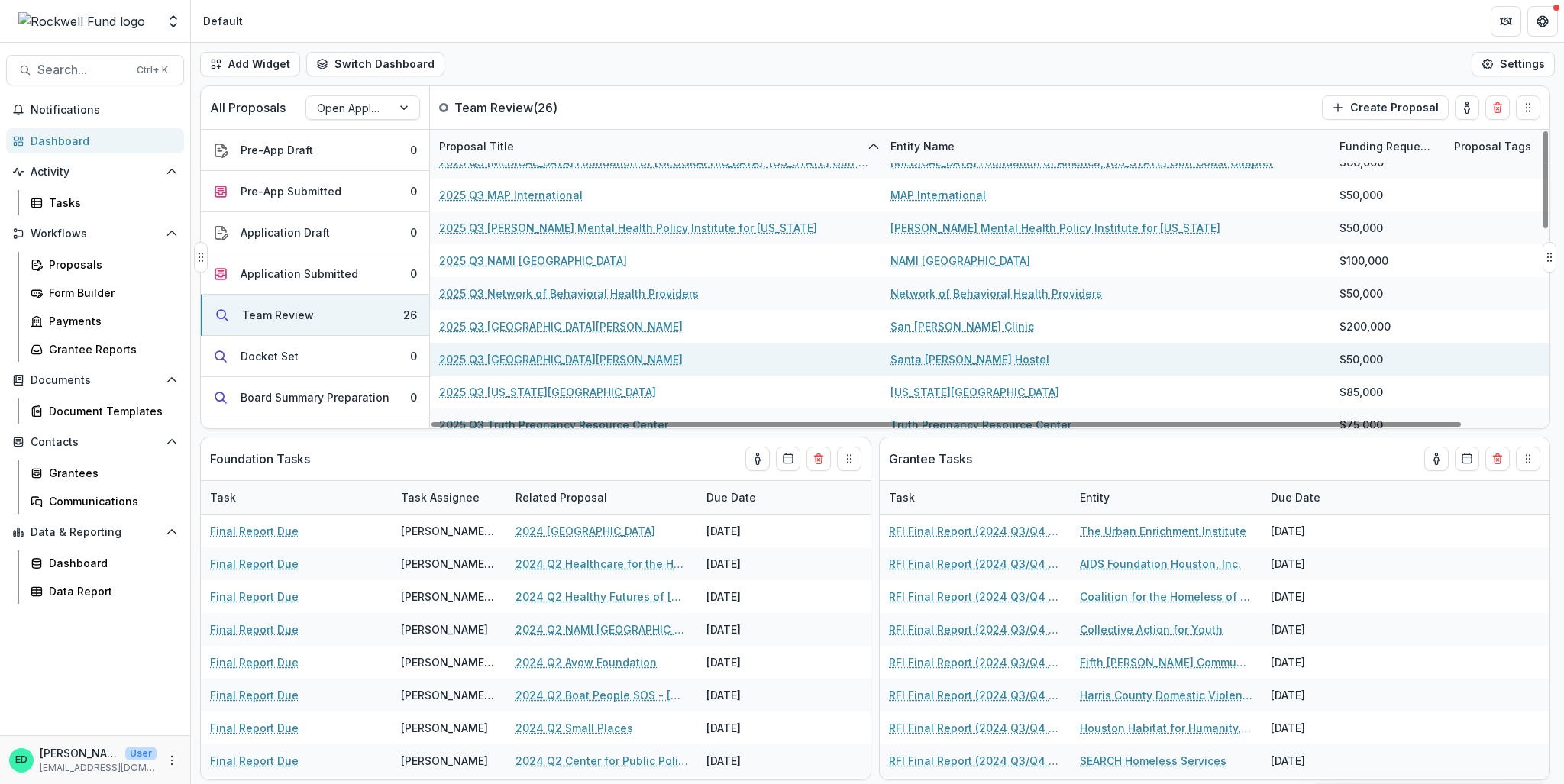
scroll to position [512, 0]
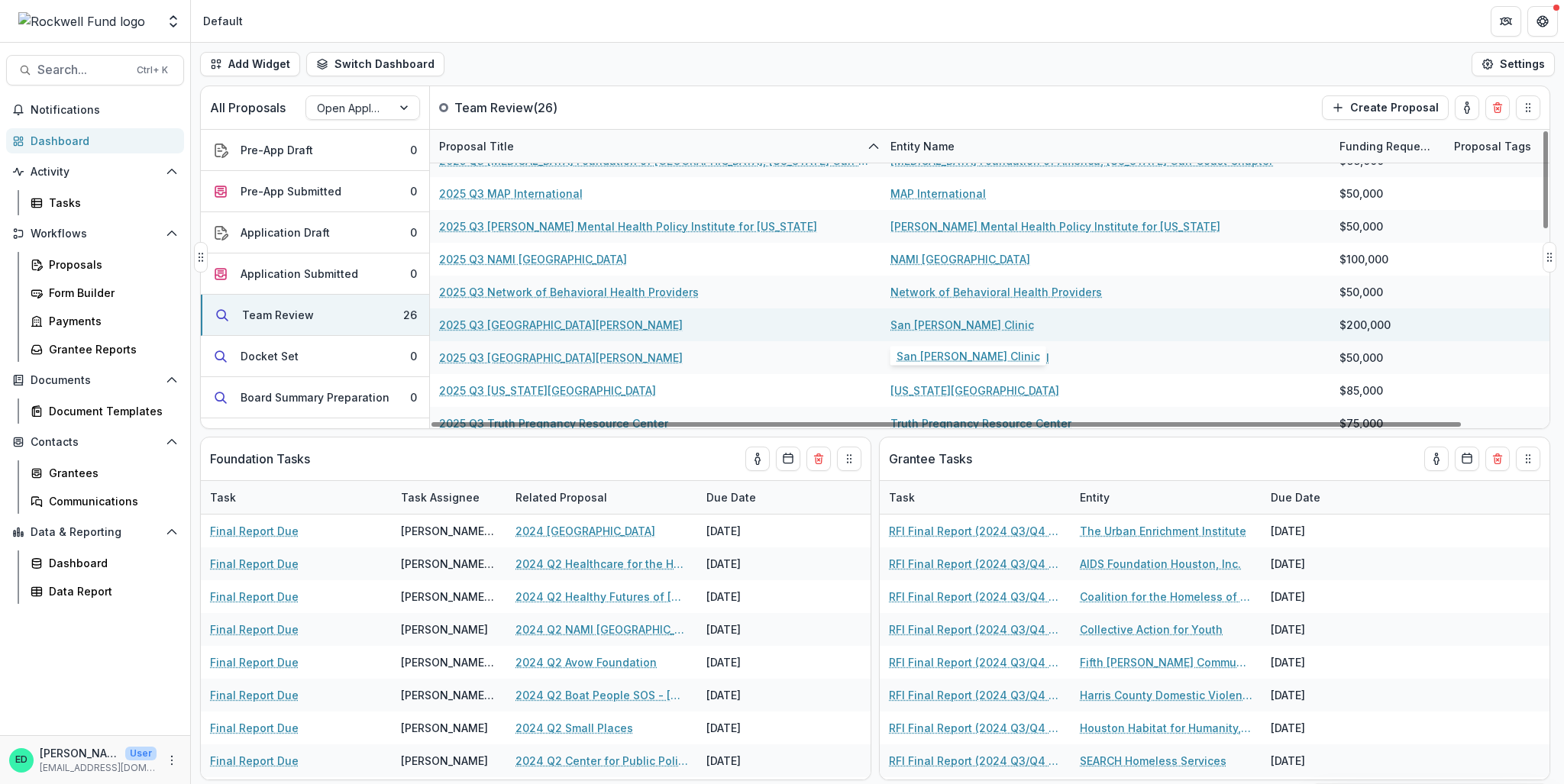
click at [927, 325] on link "San José Clinic" at bounding box center [962, 325] width 144 height 16
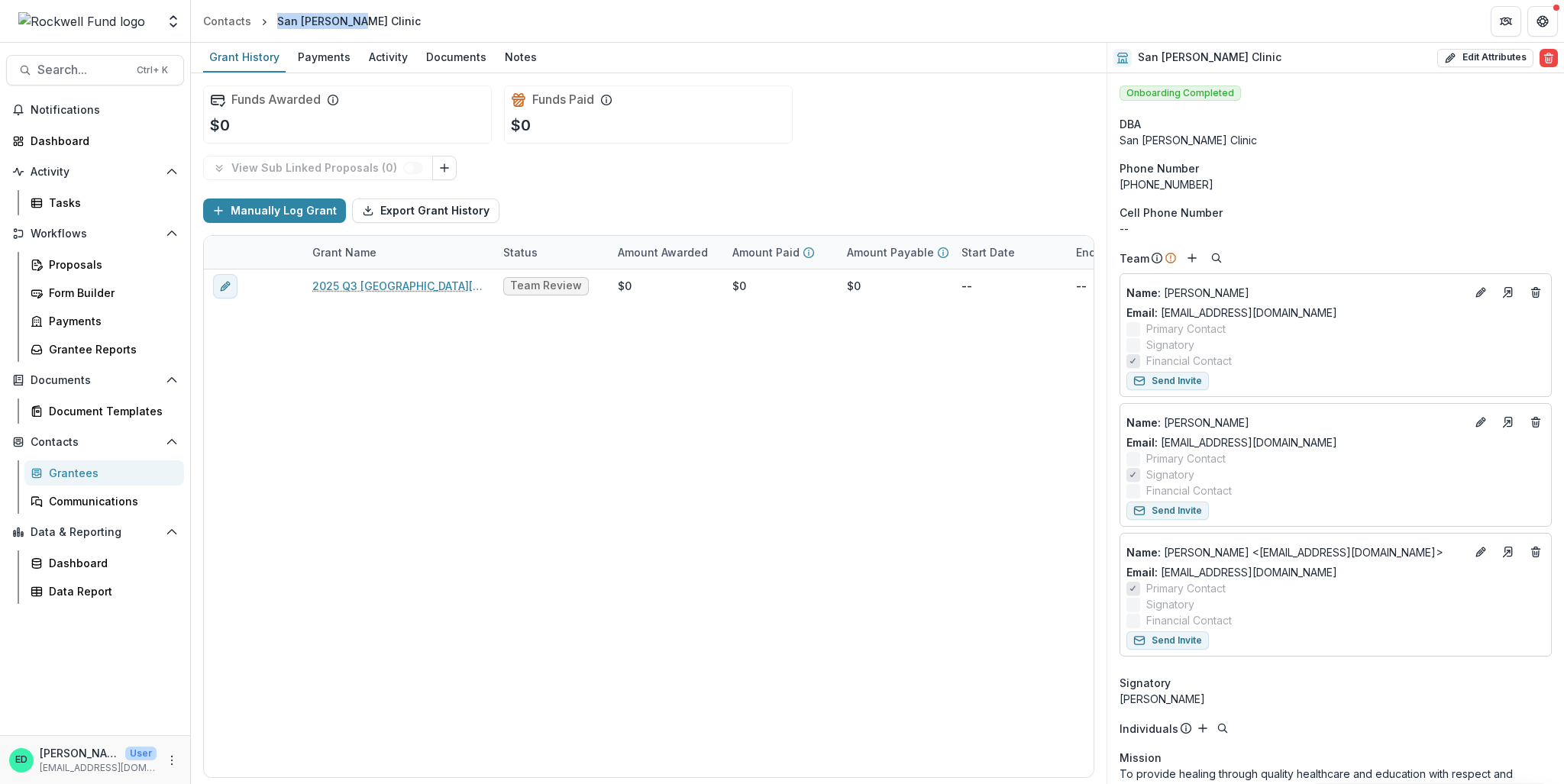
drag, startPoint x: 350, startPoint y: 18, endPoint x: 273, endPoint y: 29, distance: 77.8
click at [273, 29] on div "San José Clinic" at bounding box center [349, 20] width 156 height 22
drag, startPoint x: 275, startPoint y: 22, endPoint x: 353, endPoint y: 12, distance: 78.6
click at [353, 12] on div "San José Clinic" at bounding box center [349, 20] width 156 height 22
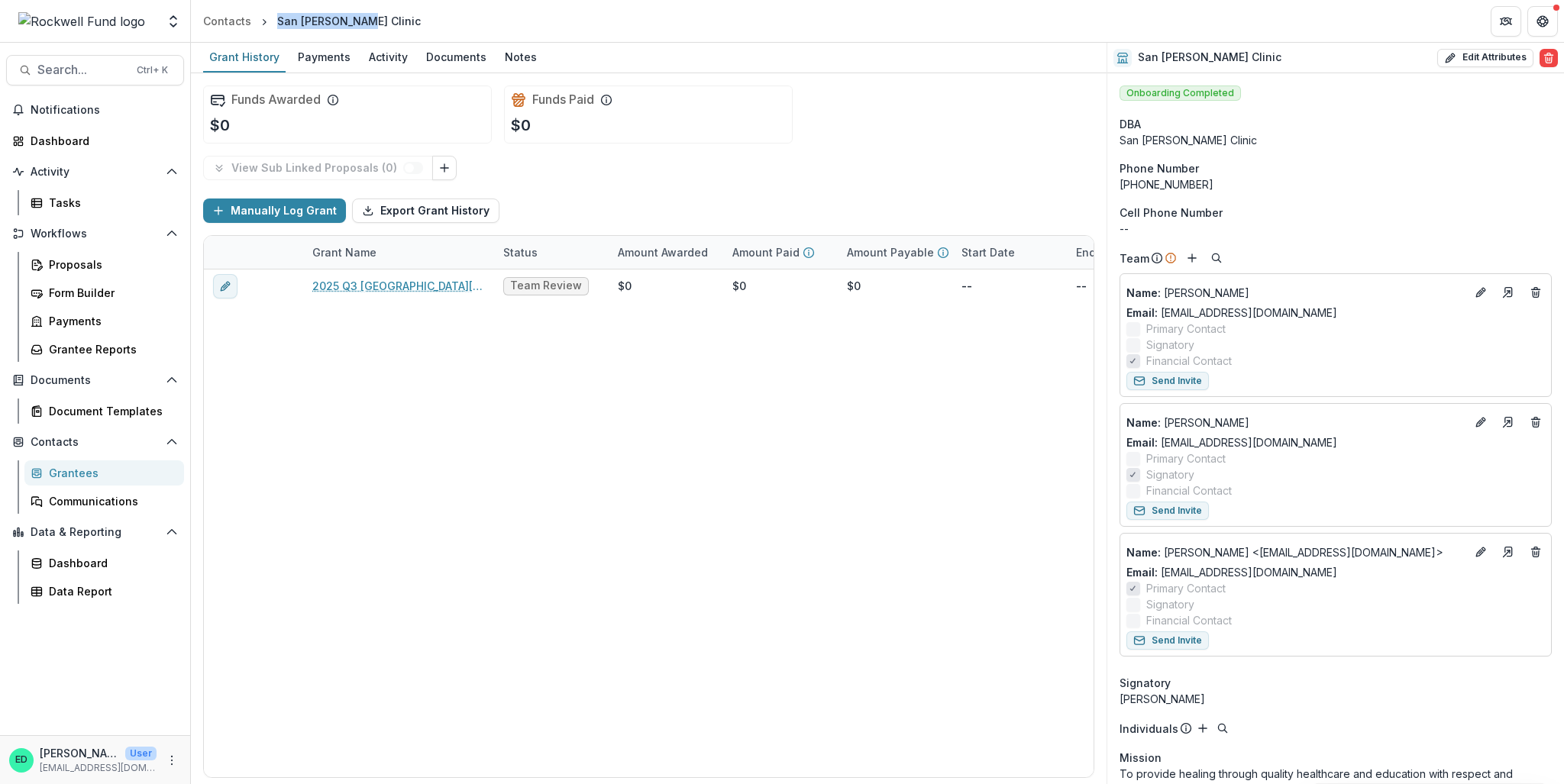
copy div "San José Clinic"
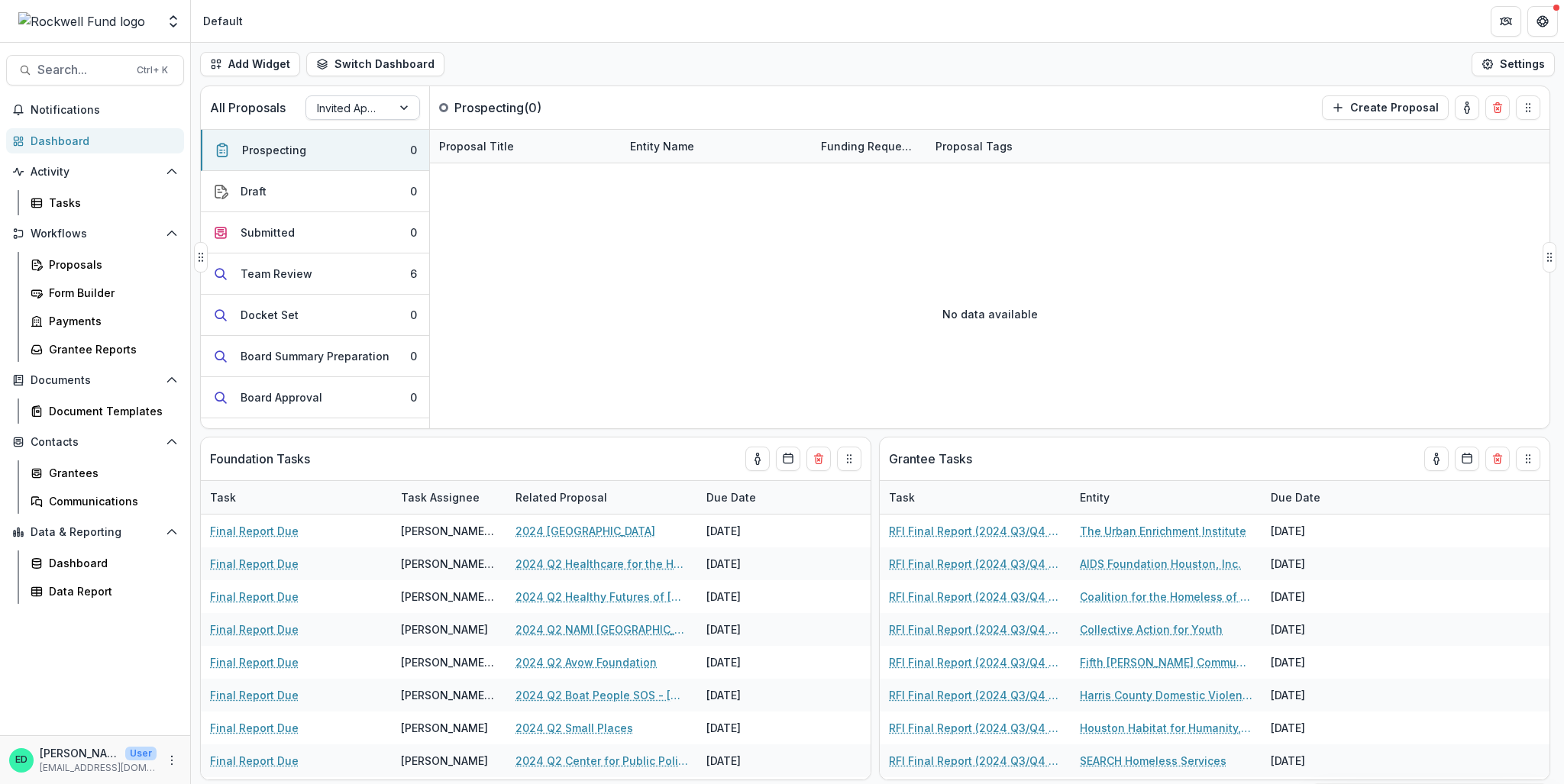
click at [359, 120] on div "All Proposals Invited Applications" at bounding box center [315, 108] width 229 height 42
click at [358, 113] on div at bounding box center [349, 108] width 64 height 19
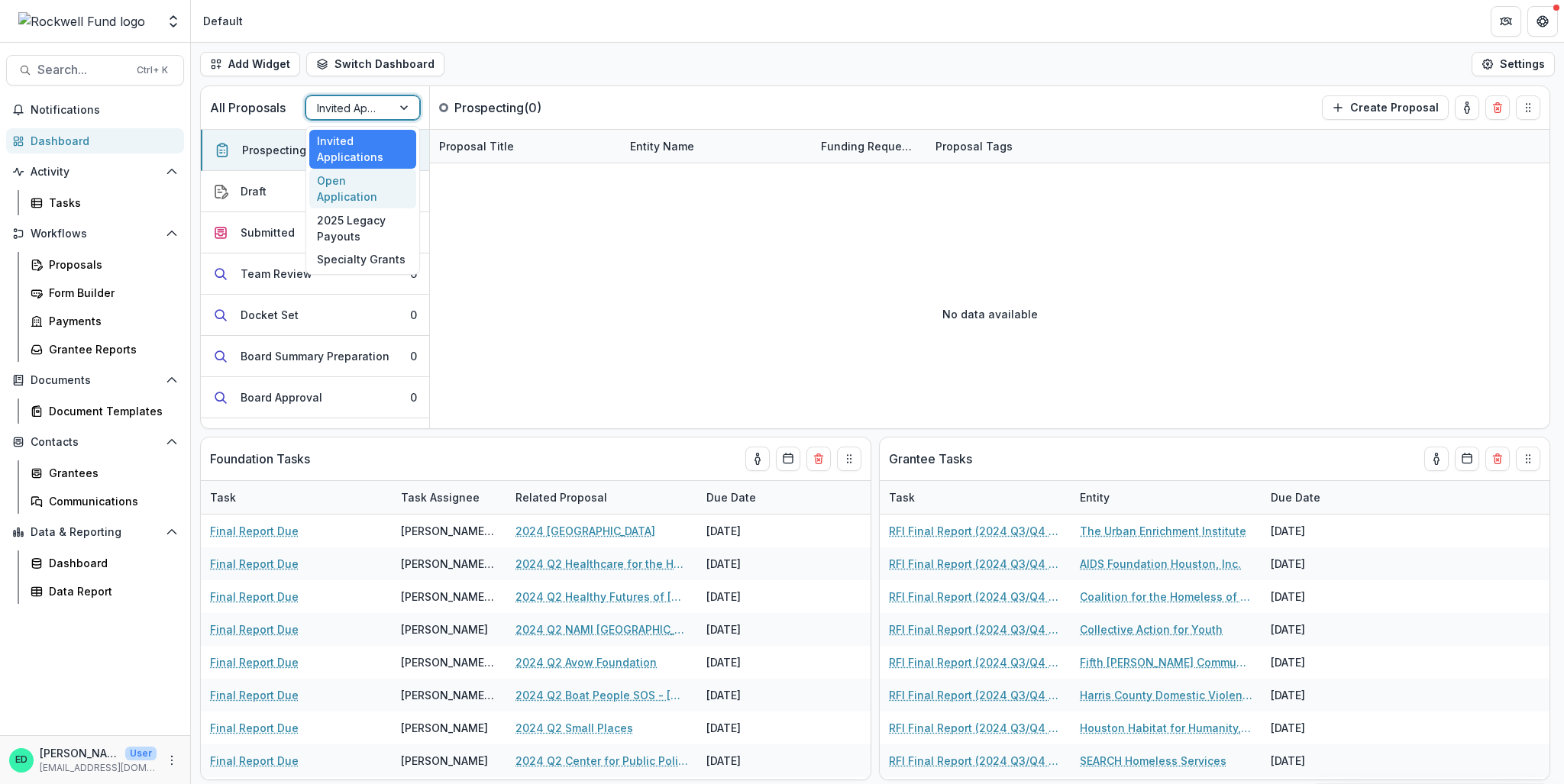
click at [358, 174] on div "Open Application" at bounding box center [362, 188] width 107 height 40
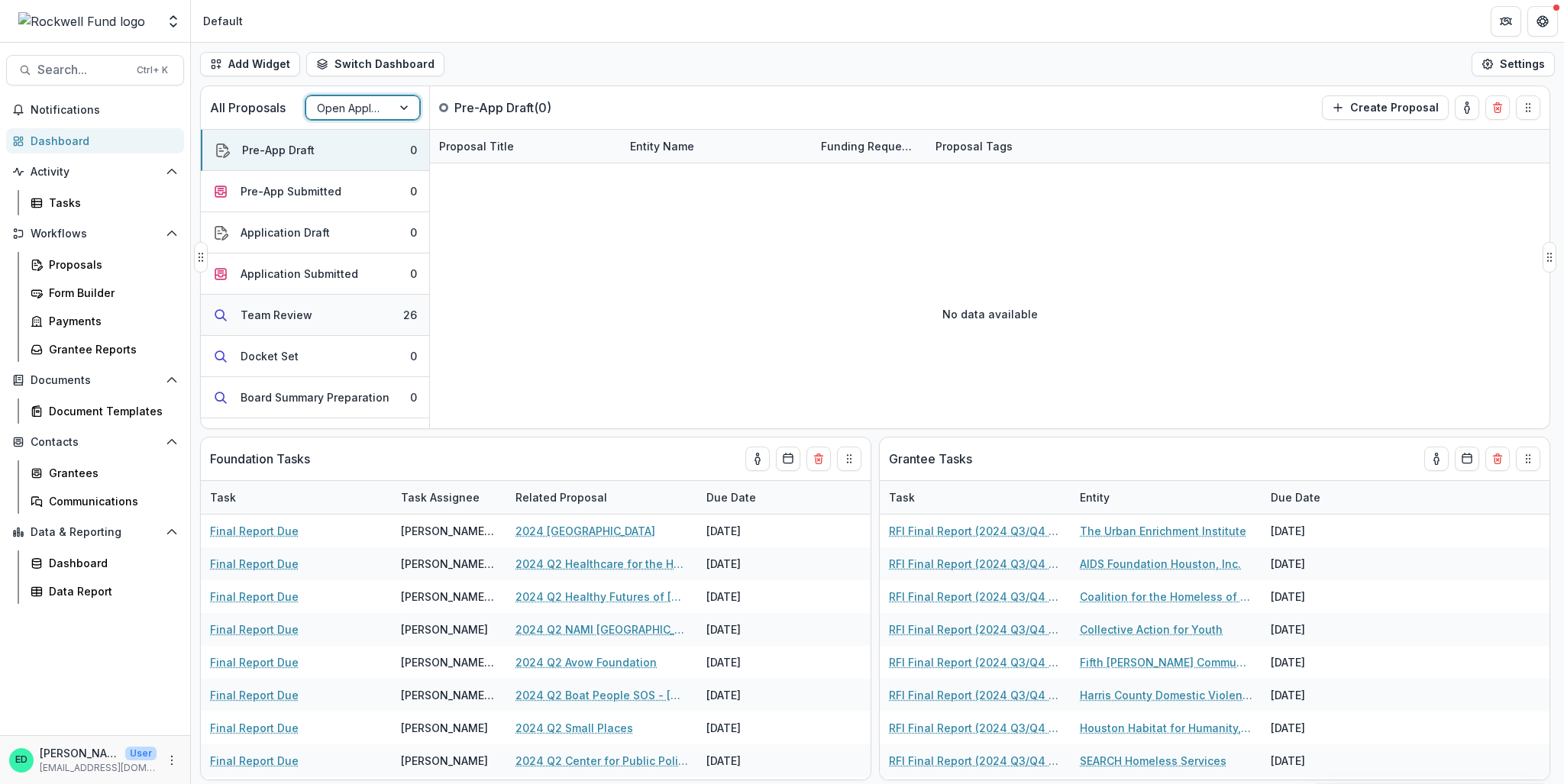
click at [331, 329] on button "Team Review 26" at bounding box center [315, 315] width 229 height 42
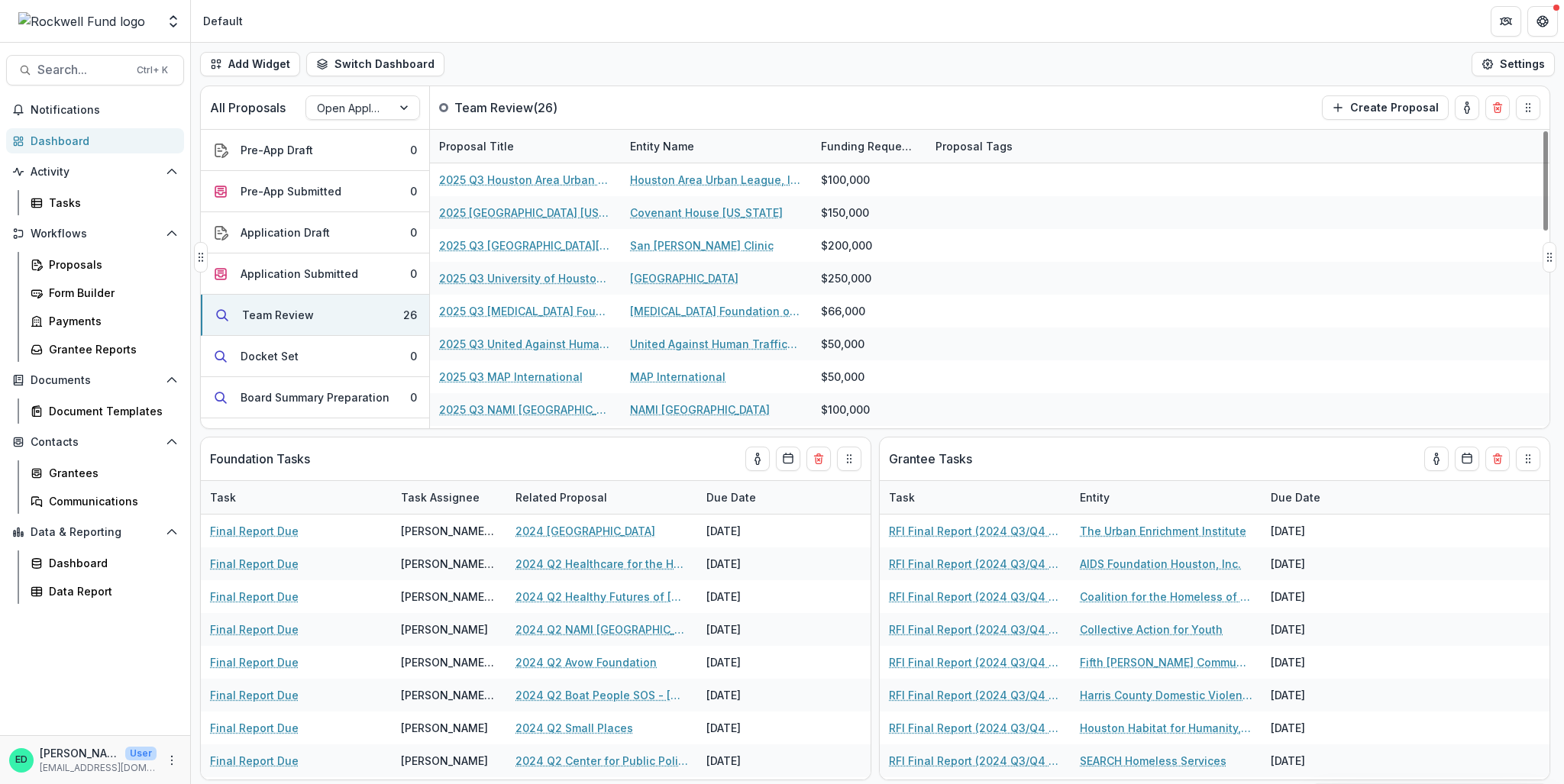
click at [669, 138] on div "Entity Name" at bounding box center [662, 146] width 82 height 16
click at [684, 233] on span "Sort Descending" at bounding box center [695, 239] width 89 height 13
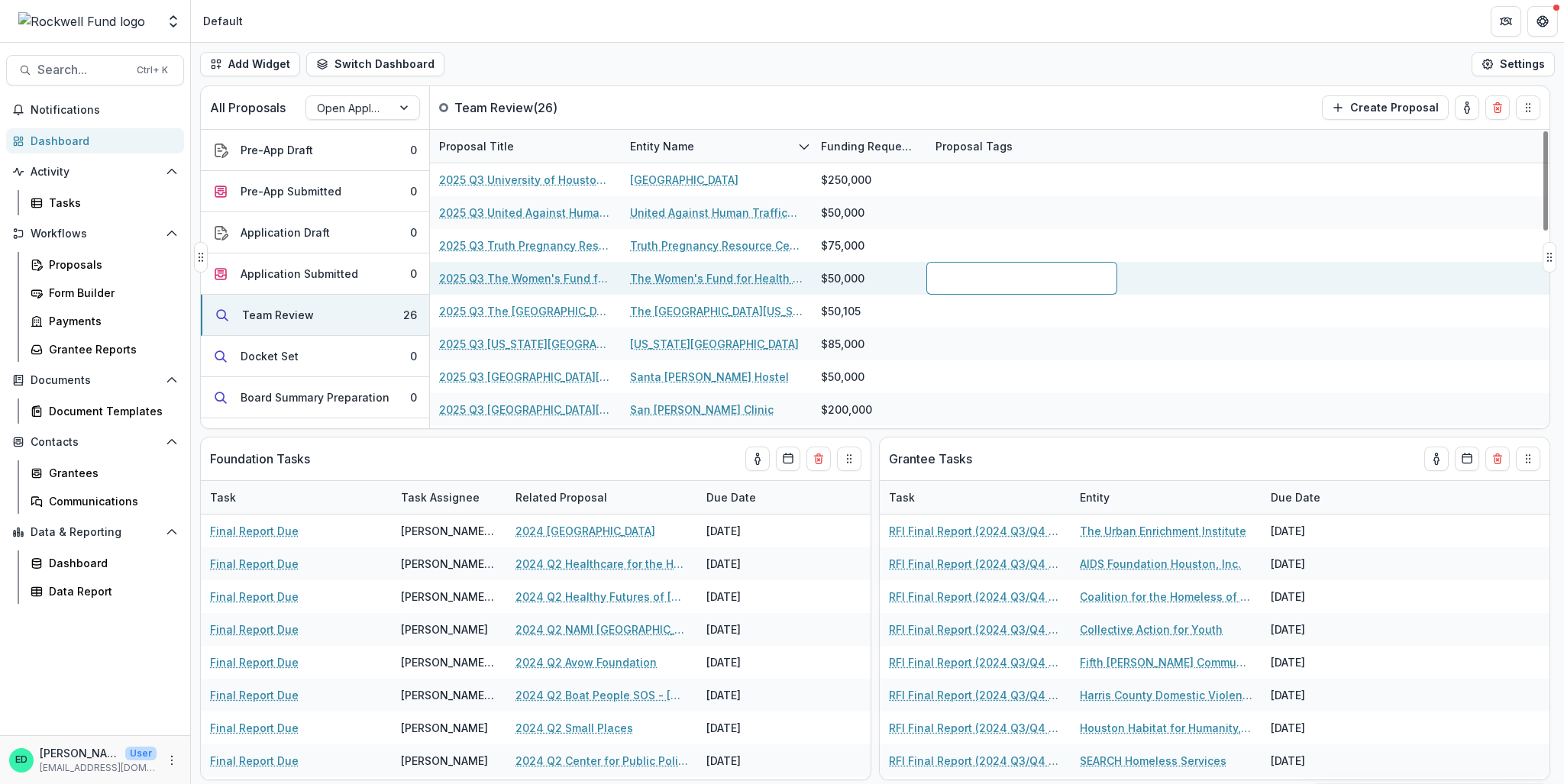
click at [1019, 272] on div at bounding box center [1022, 278] width 191 height 33
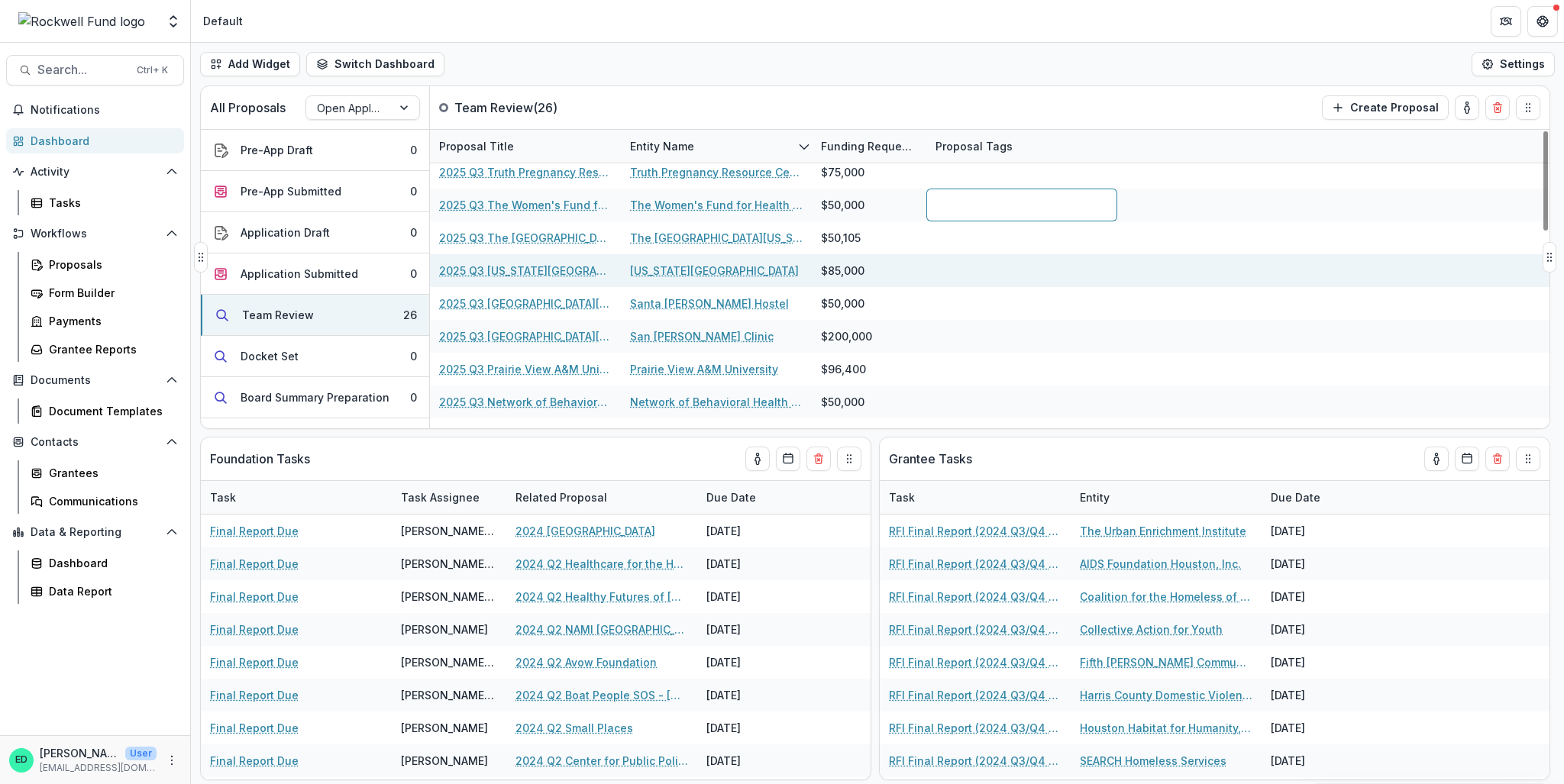
scroll to position [153, 0]
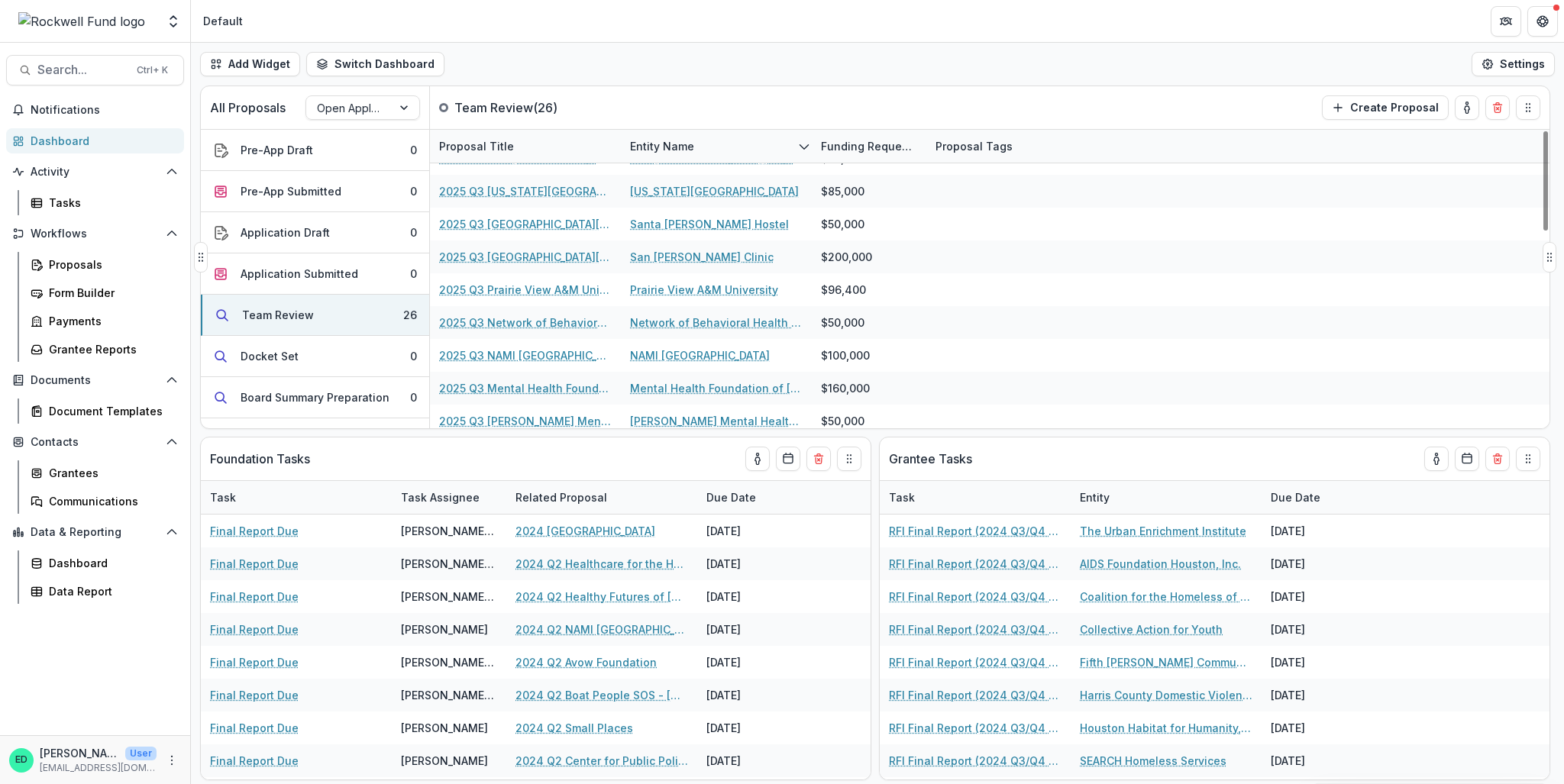
click at [678, 148] on div "Entity Name" at bounding box center [662, 146] width 82 height 16
click at [669, 206] on span "Sort Ascending" at bounding box center [691, 212] width 81 height 13
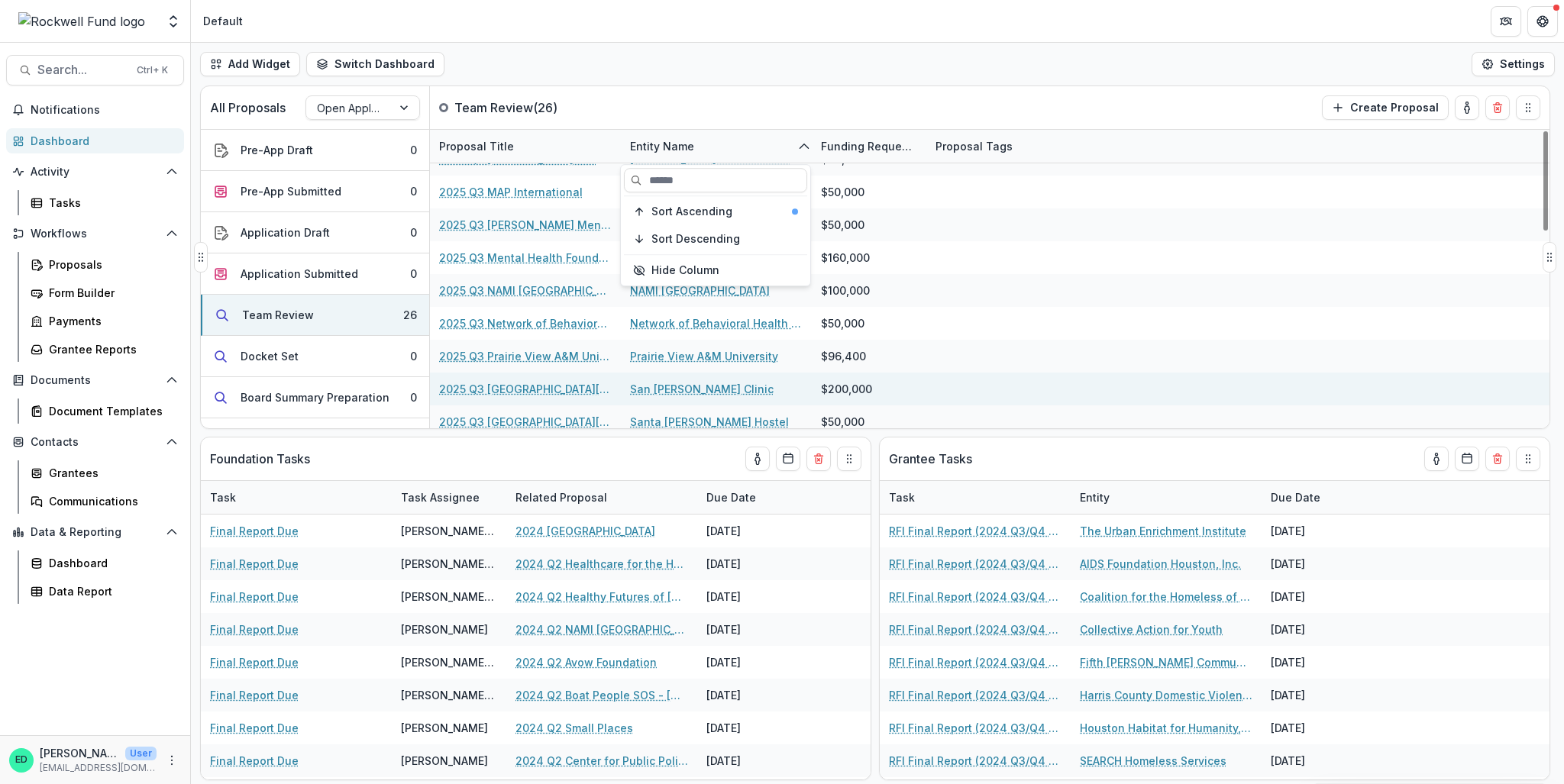
scroll to position [458, 0]
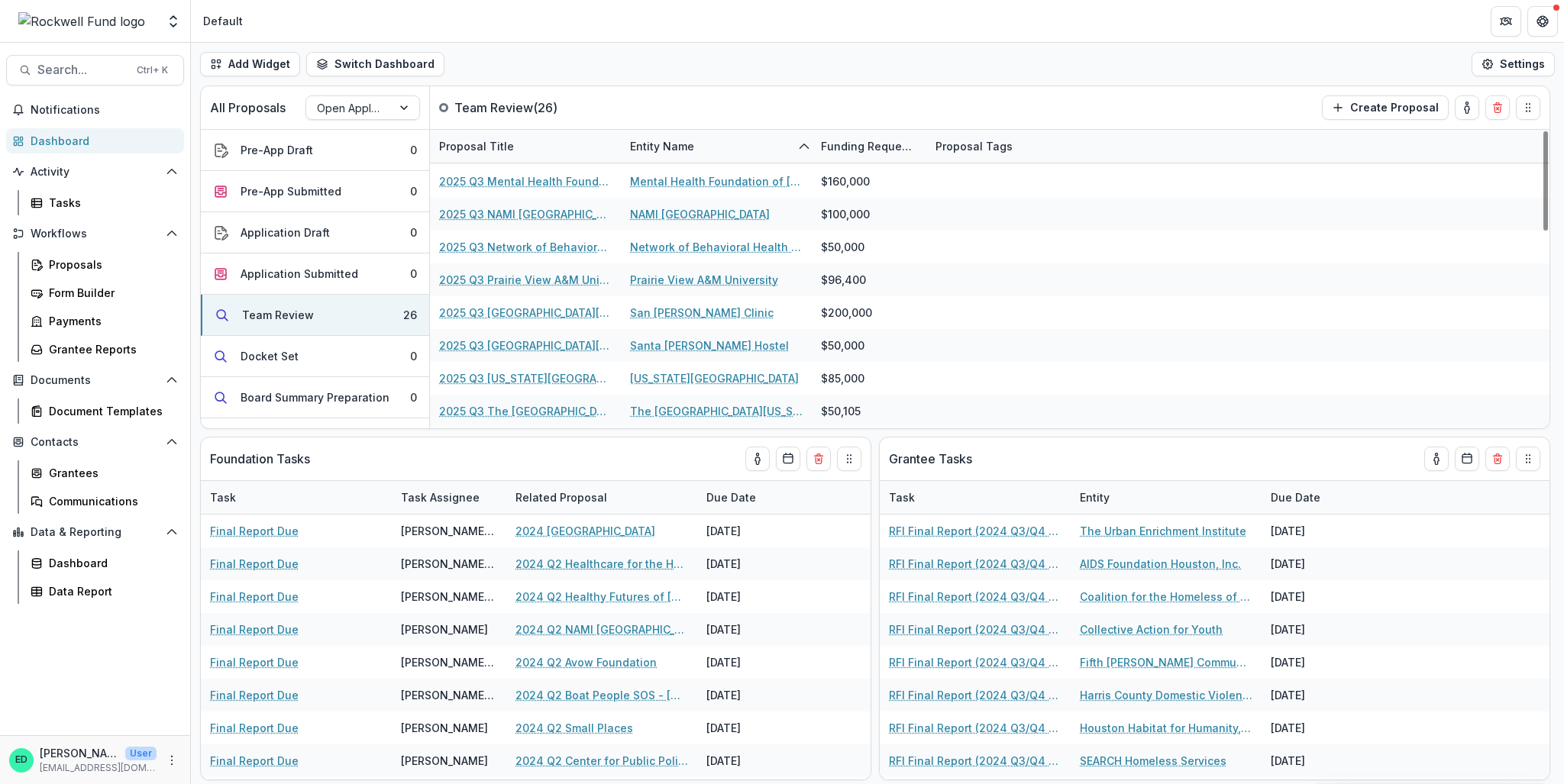
click at [1034, 60] on div "Add Widget Switch Dashboard Default RCL Draft New Dashboard Settings" at bounding box center [878, 64] width 1373 height 42
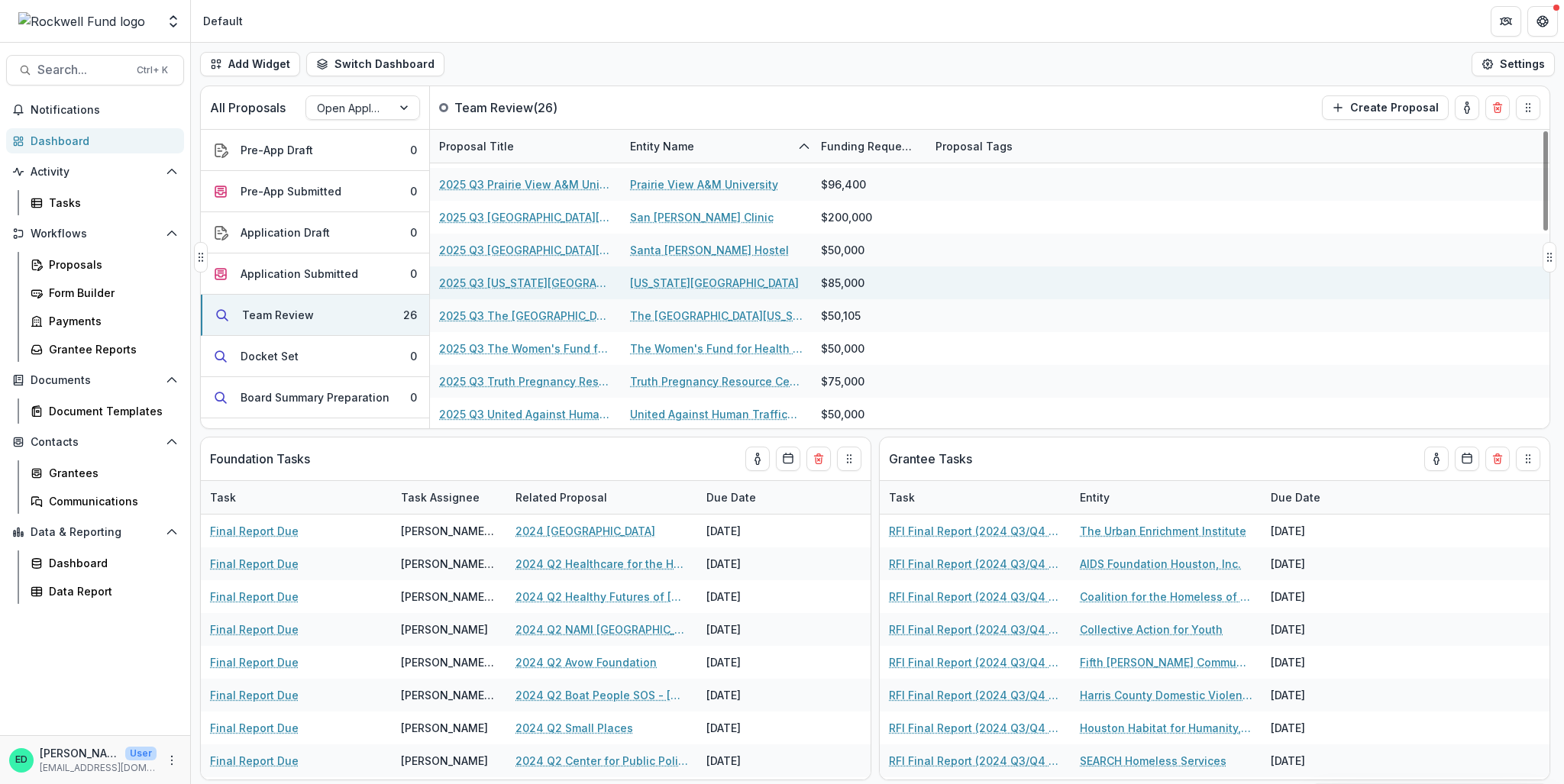
scroll to position [587, 0]
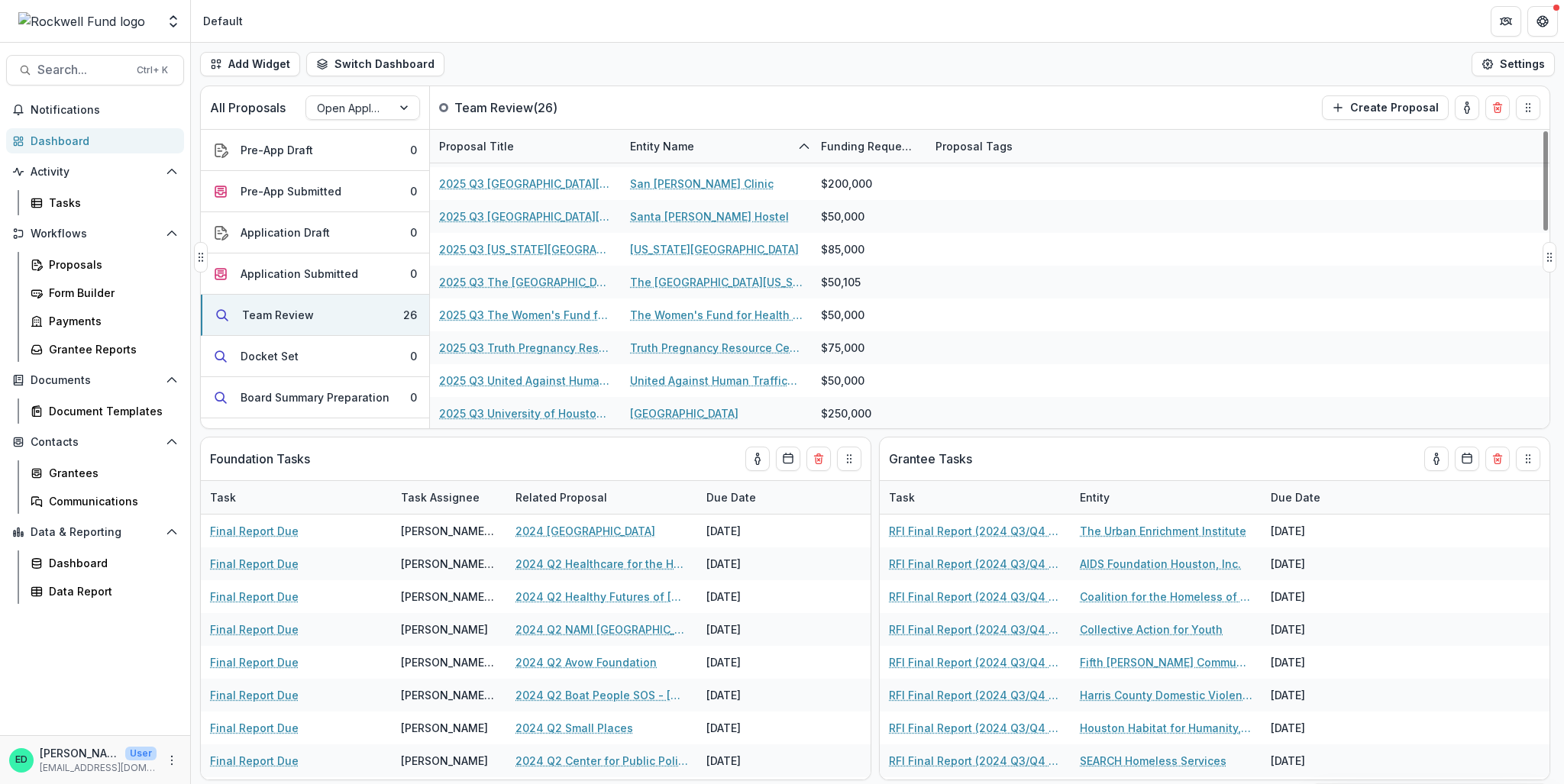
click at [765, 144] on div "Entity Name" at bounding box center [717, 146] width 191 height 33
click at [826, 100] on div "All Proposals Open Application Team Review ( 26 ) Create Proposal" at bounding box center [843, 108] width 1285 height 42
click at [812, 153] on div "Funding Requested" at bounding box center [869, 146] width 114 height 33
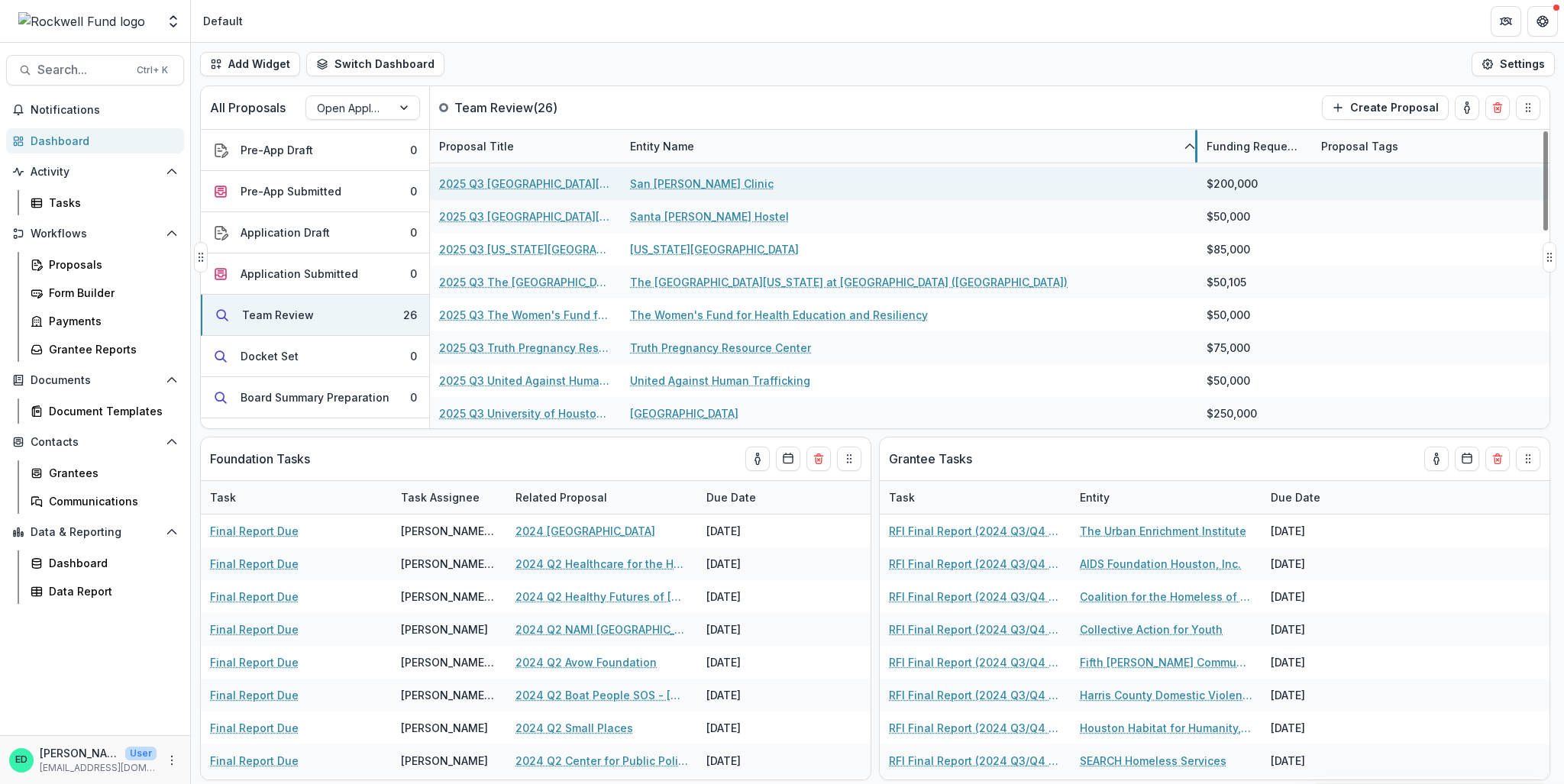
drag, startPoint x: 810, startPoint y: 153, endPoint x: 1195, endPoint y: 190, distance: 386.8
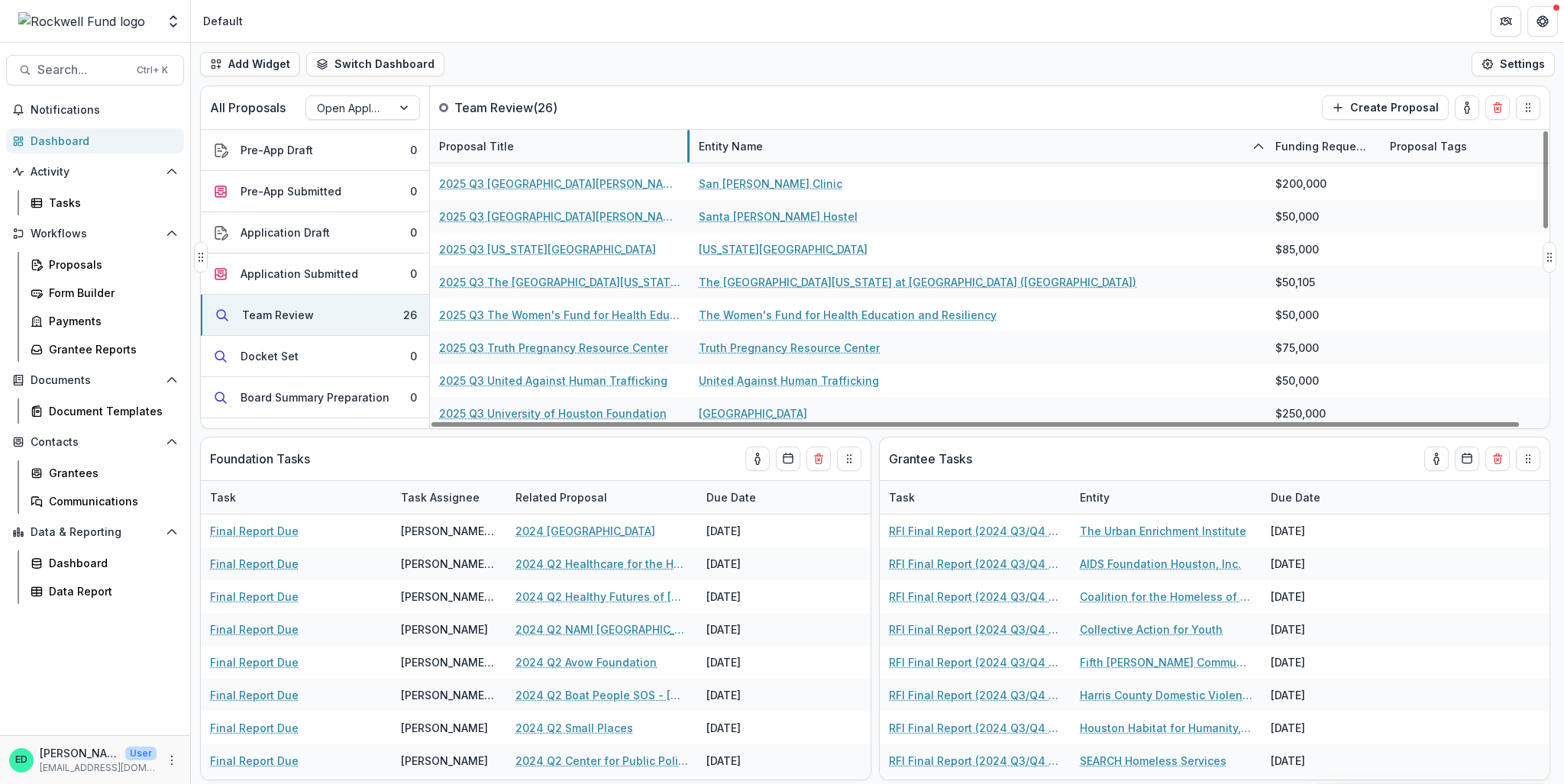
drag, startPoint x: 618, startPoint y: 156, endPoint x: 686, endPoint y: 158, distance: 68.0
click at [477, 142] on div "Proposal Title" at bounding box center [477, 146] width 93 height 16
click at [721, 155] on div "Entity Name" at bounding box center [978, 146] width 576 height 33
click at [735, 208] on span "Sort Ascending" at bounding box center [760, 212] width 81 height 13
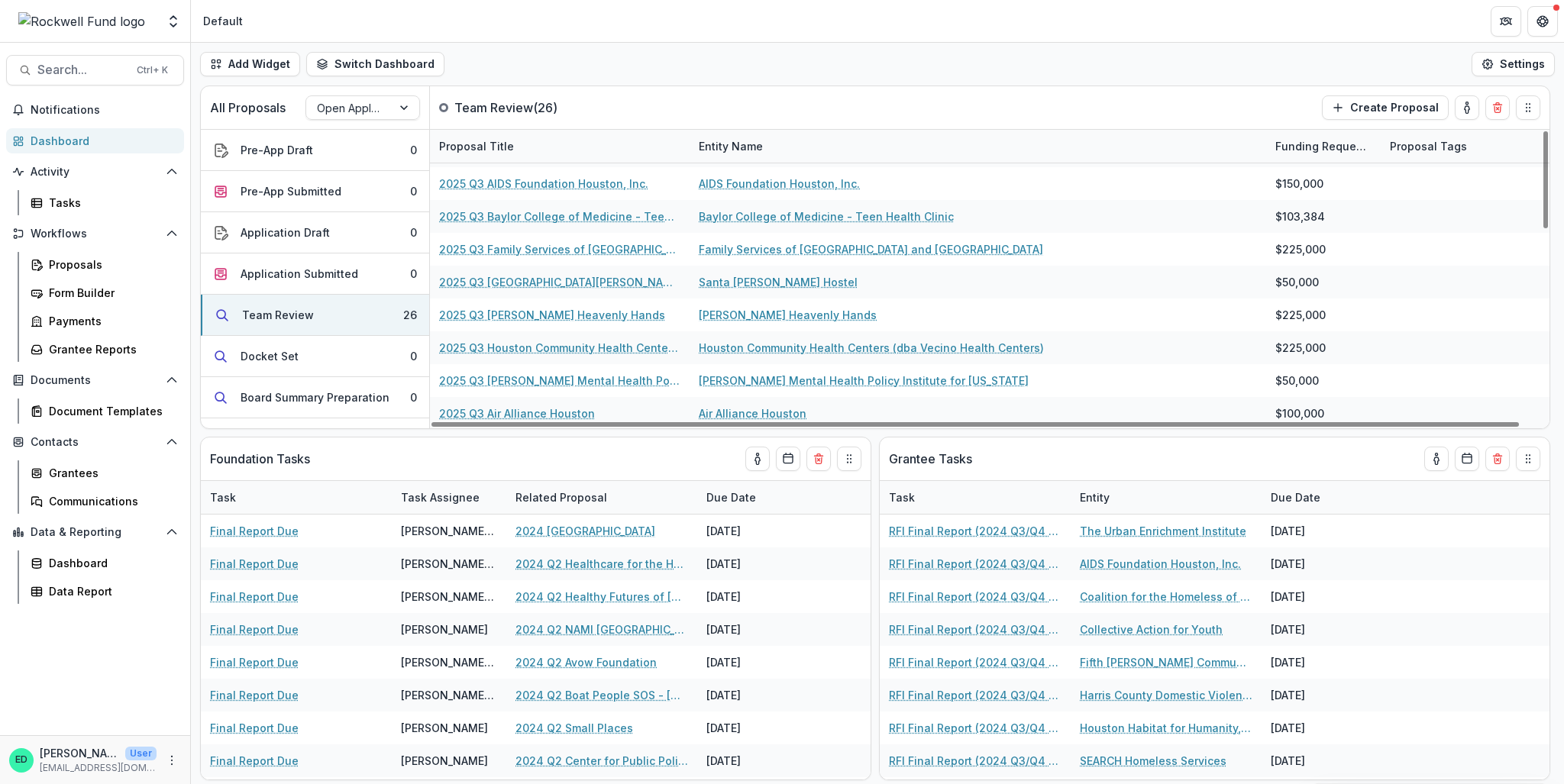
click at [789, 50] on div "Add Widget Switch Dashboard Default RCL Draft New Dashboard Settings" at bounding box center [878, 64] width 1373 height 42
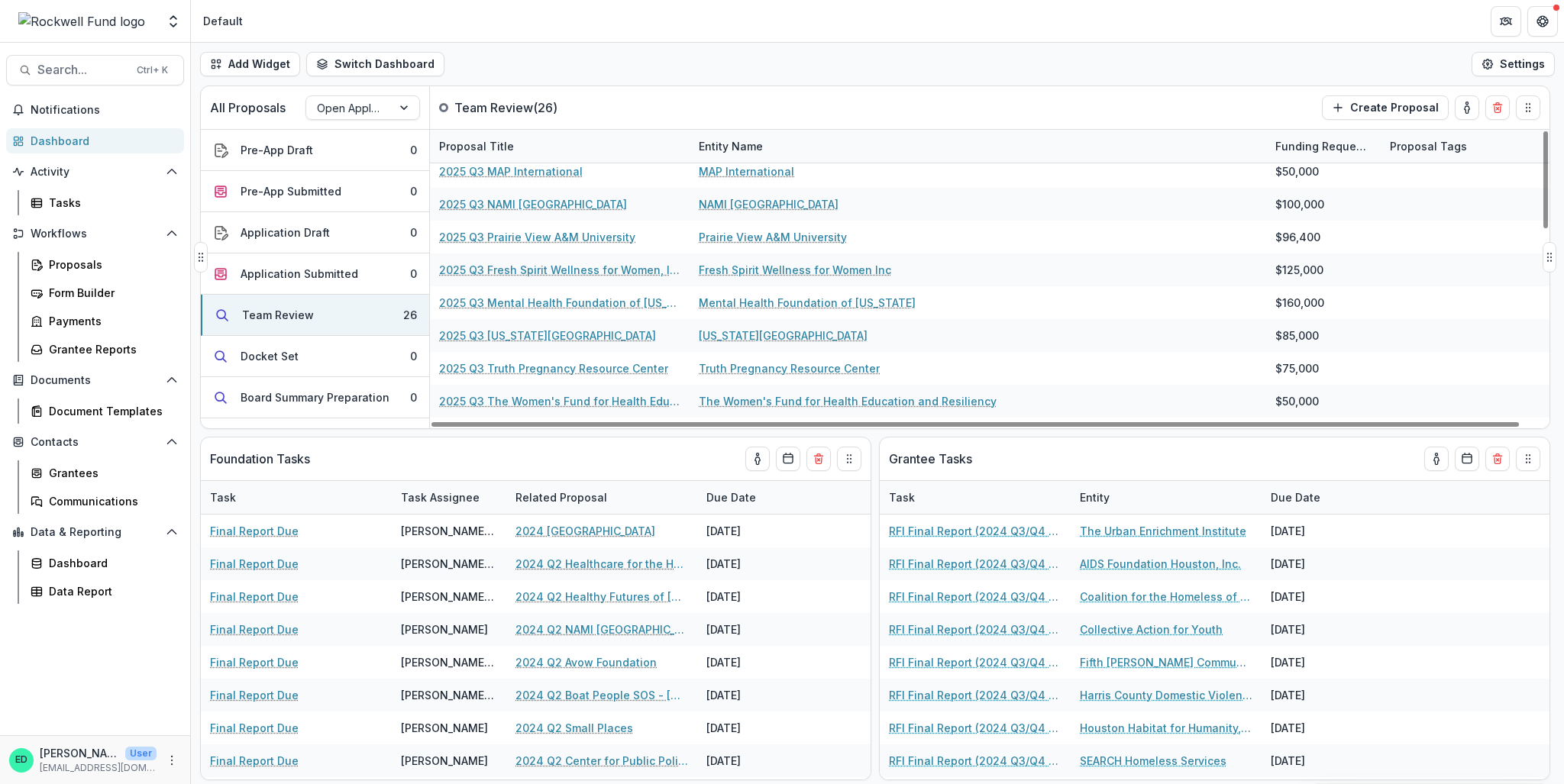
scroll to position [0, 0]
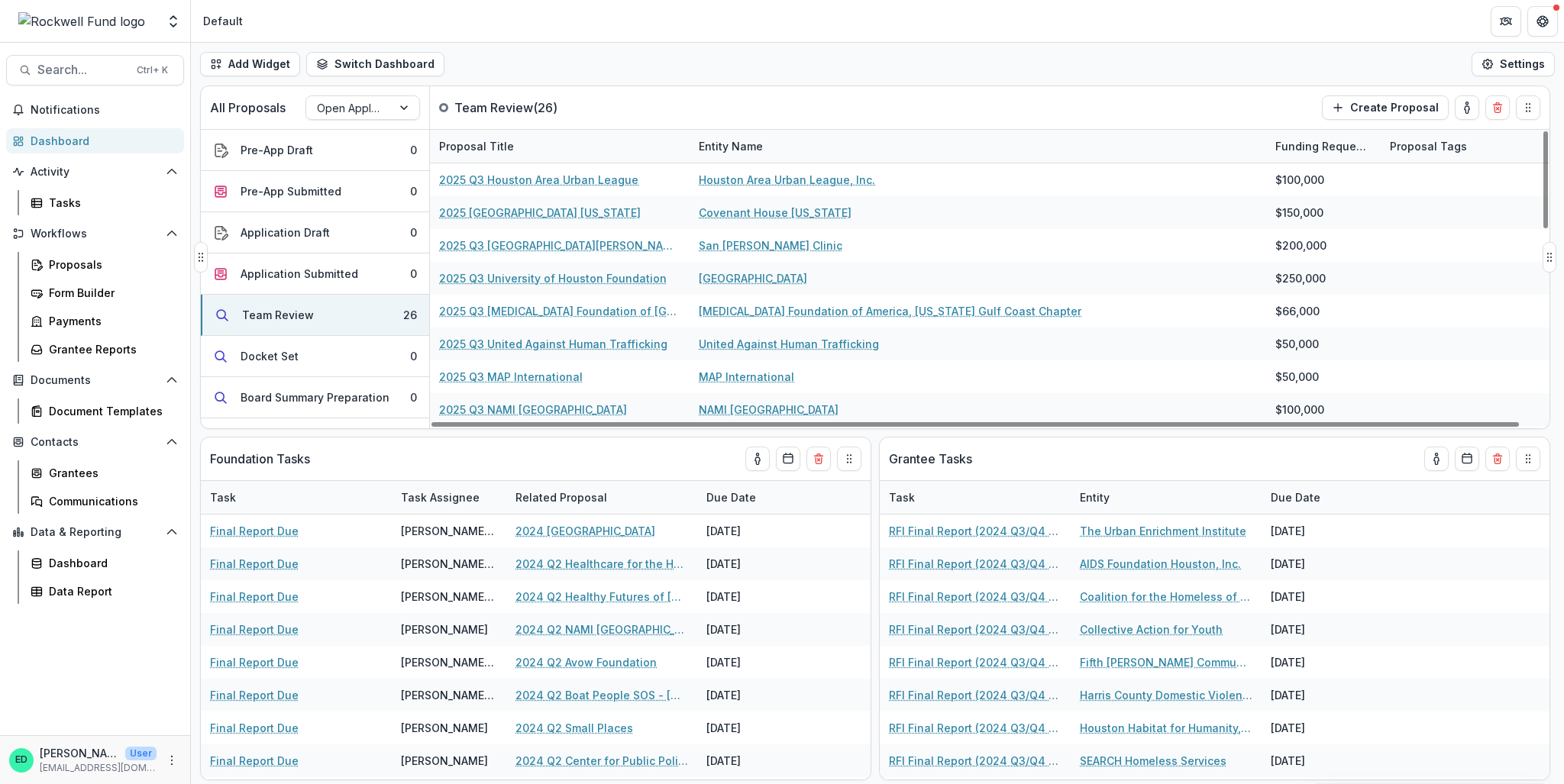
click at [724, 135] on div "Entity Name" at bounding box center [978, 146] width 576 height 33
click at [735, 238] on span "Sort Descending" at bounding box center [764, 239] width 89 height 13
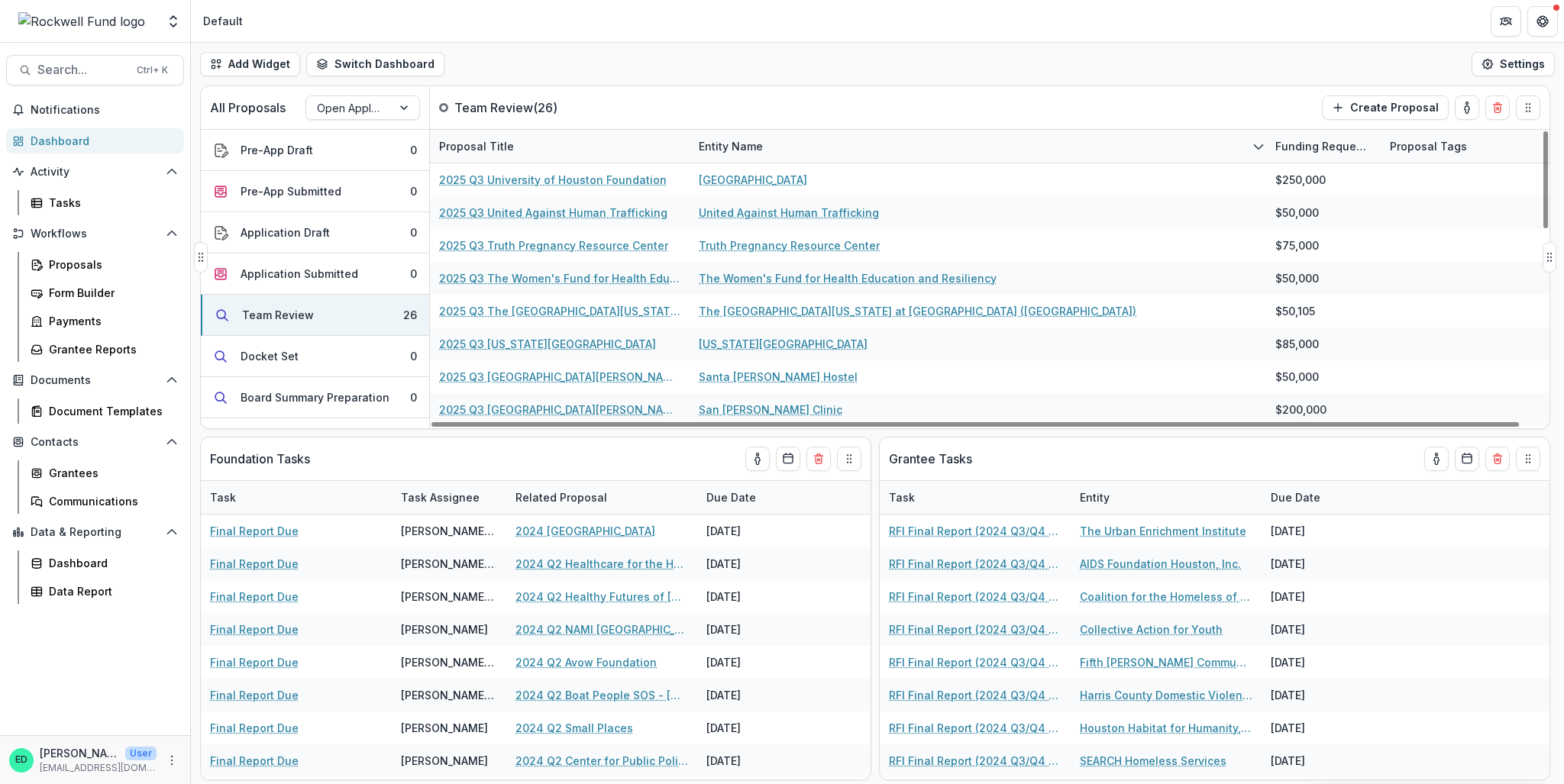
click at [807, 100] on div "All Proposals Open Application Team Review ( 26 ) Create Proposal" at bounding box center [843, 108] width 1285 height 42
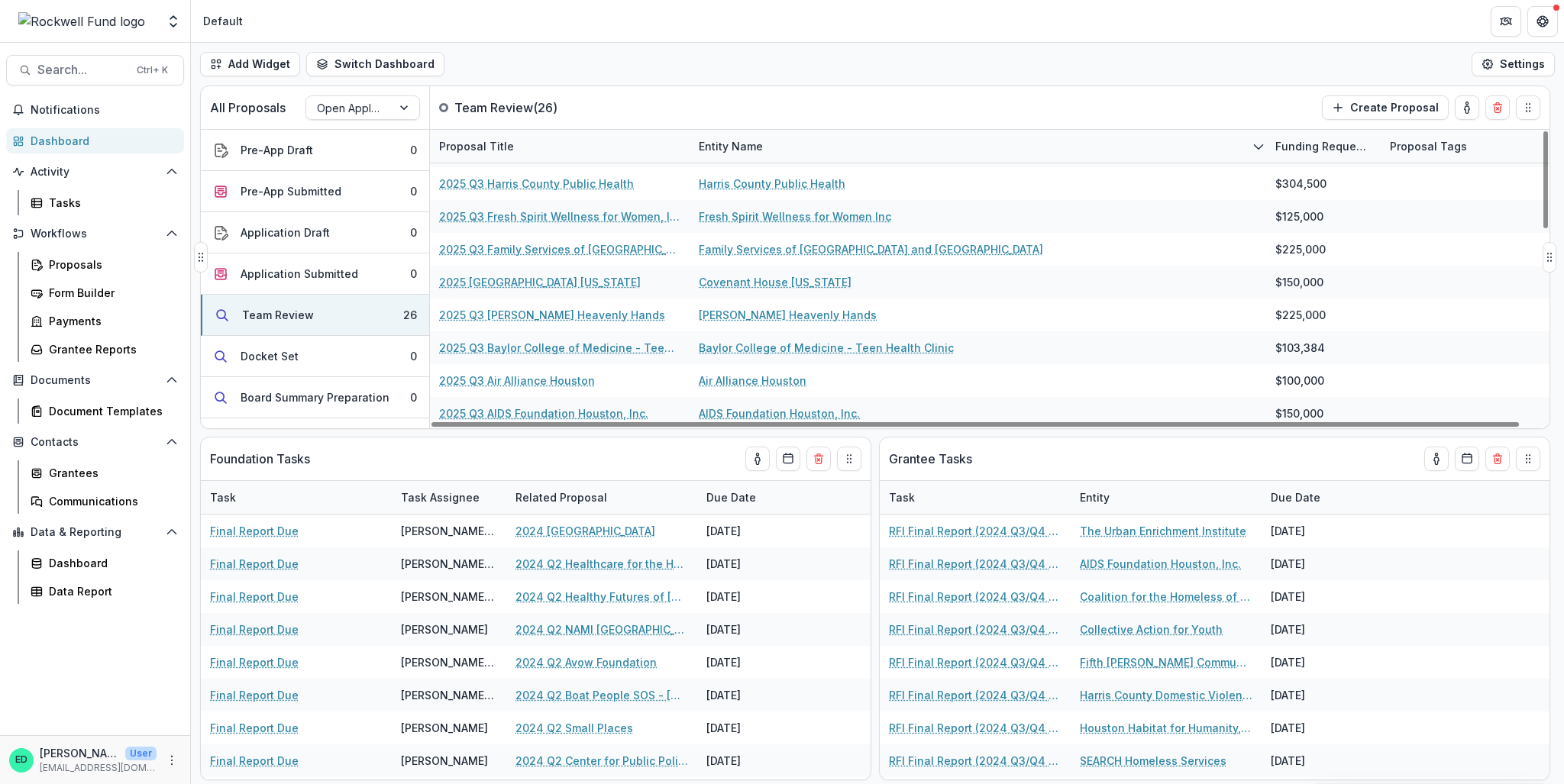
click at [716, 138] on div "Entity Name" at bounding box center [731, 146] width 82 height 16
click at [753, 217] on span "Sort Ascending" at bounding box center [760, 212] width 81 height 13
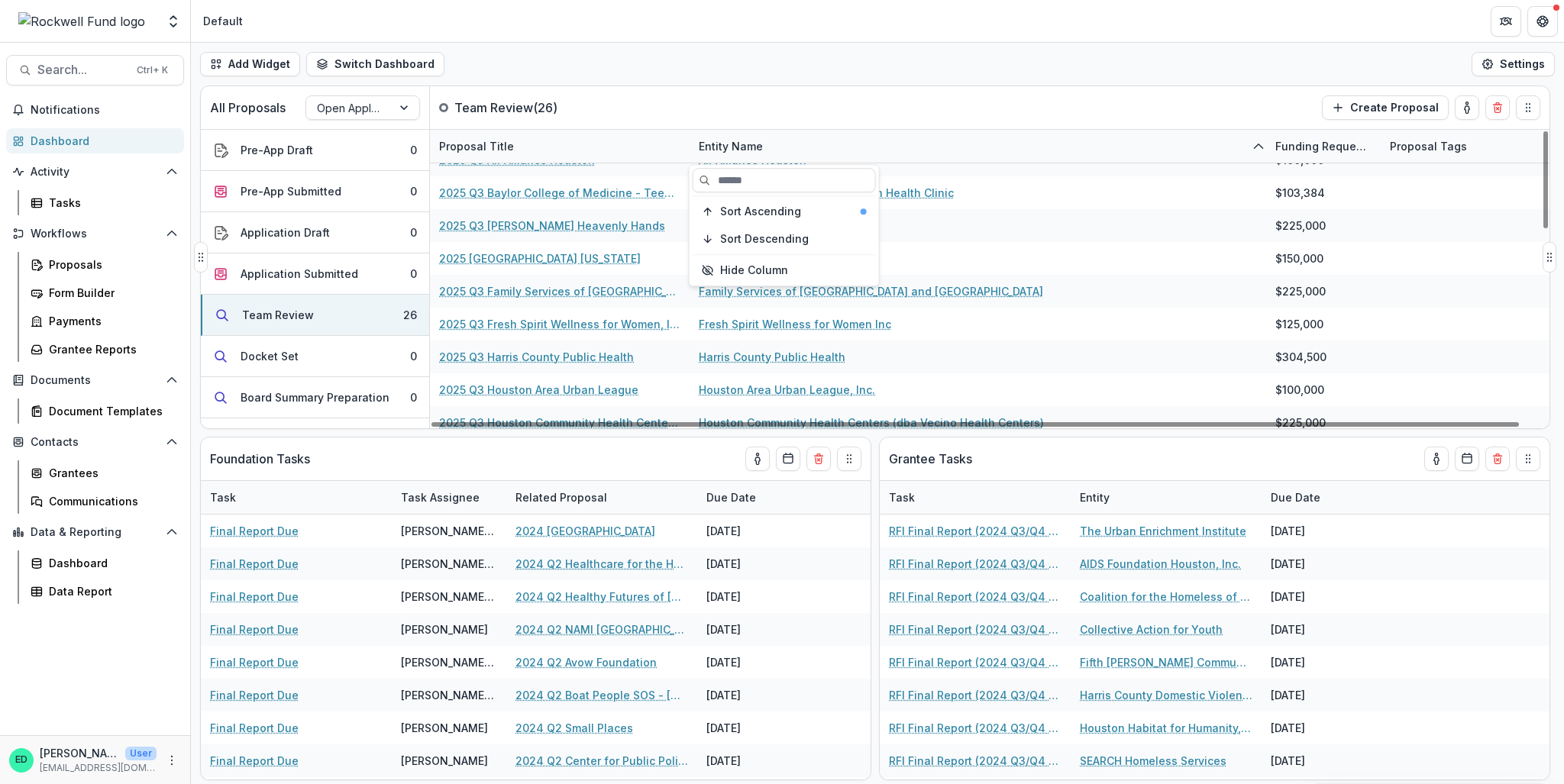
scroll to position [0, 0]
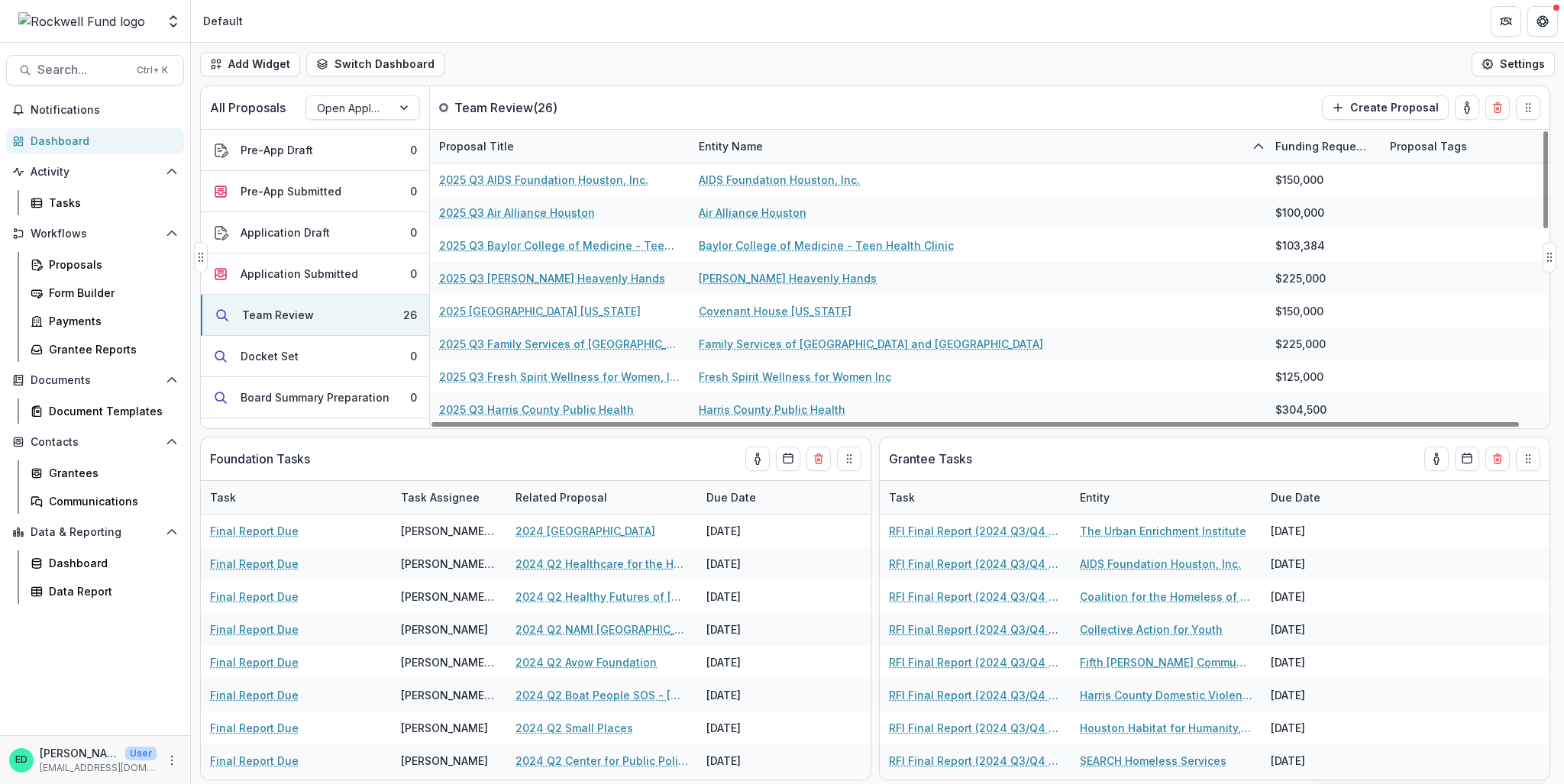
click at [933, 87] on div "All Proposals Open Application Team Review ( 26 ) Create Proposal" at bounding box center [843, 108] width 1285 height 42
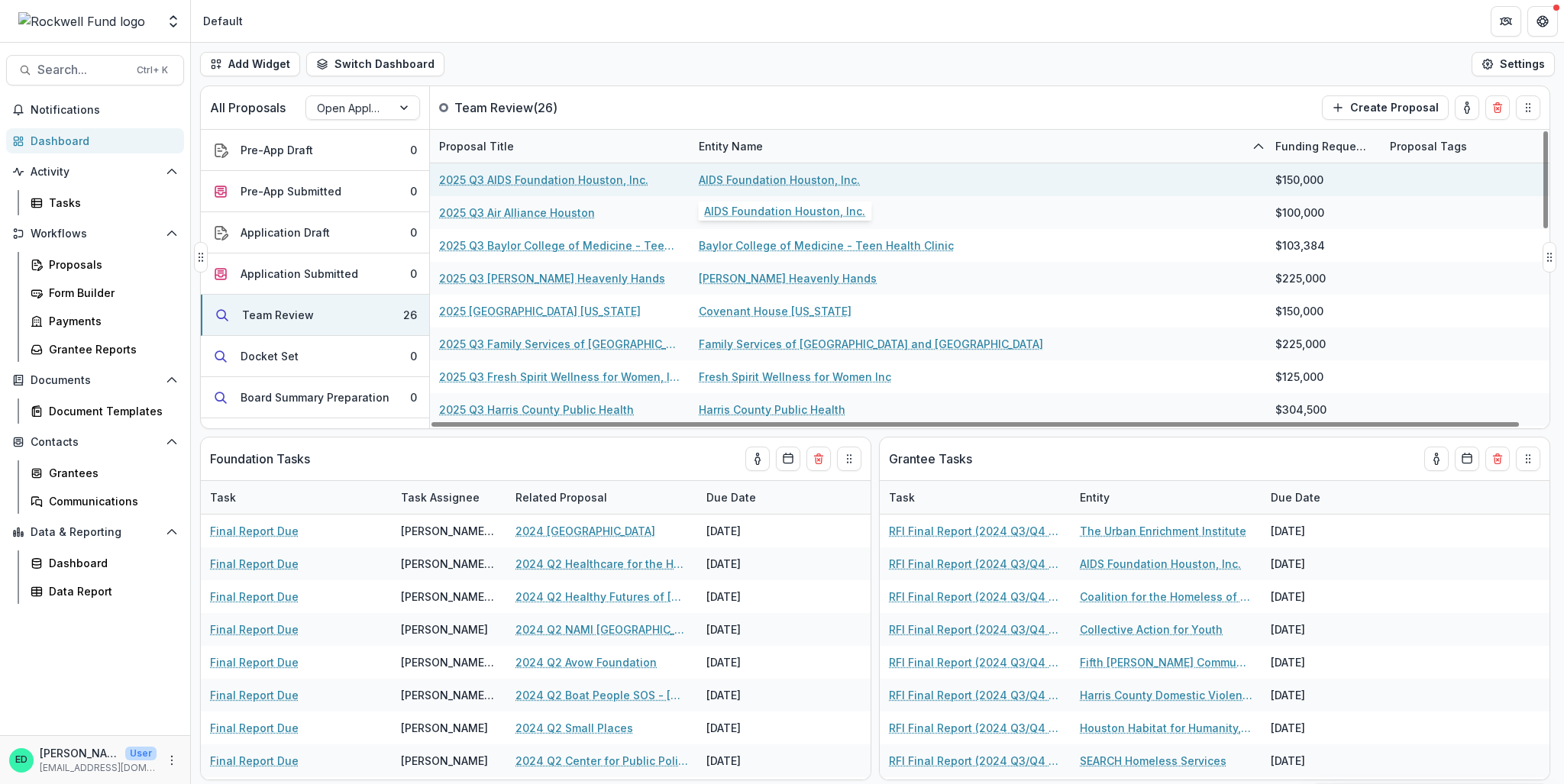
click at [797, 178] on link "AIDS Foundation Houston, Inc." at bounding box center [779, 180] width 161 height 16
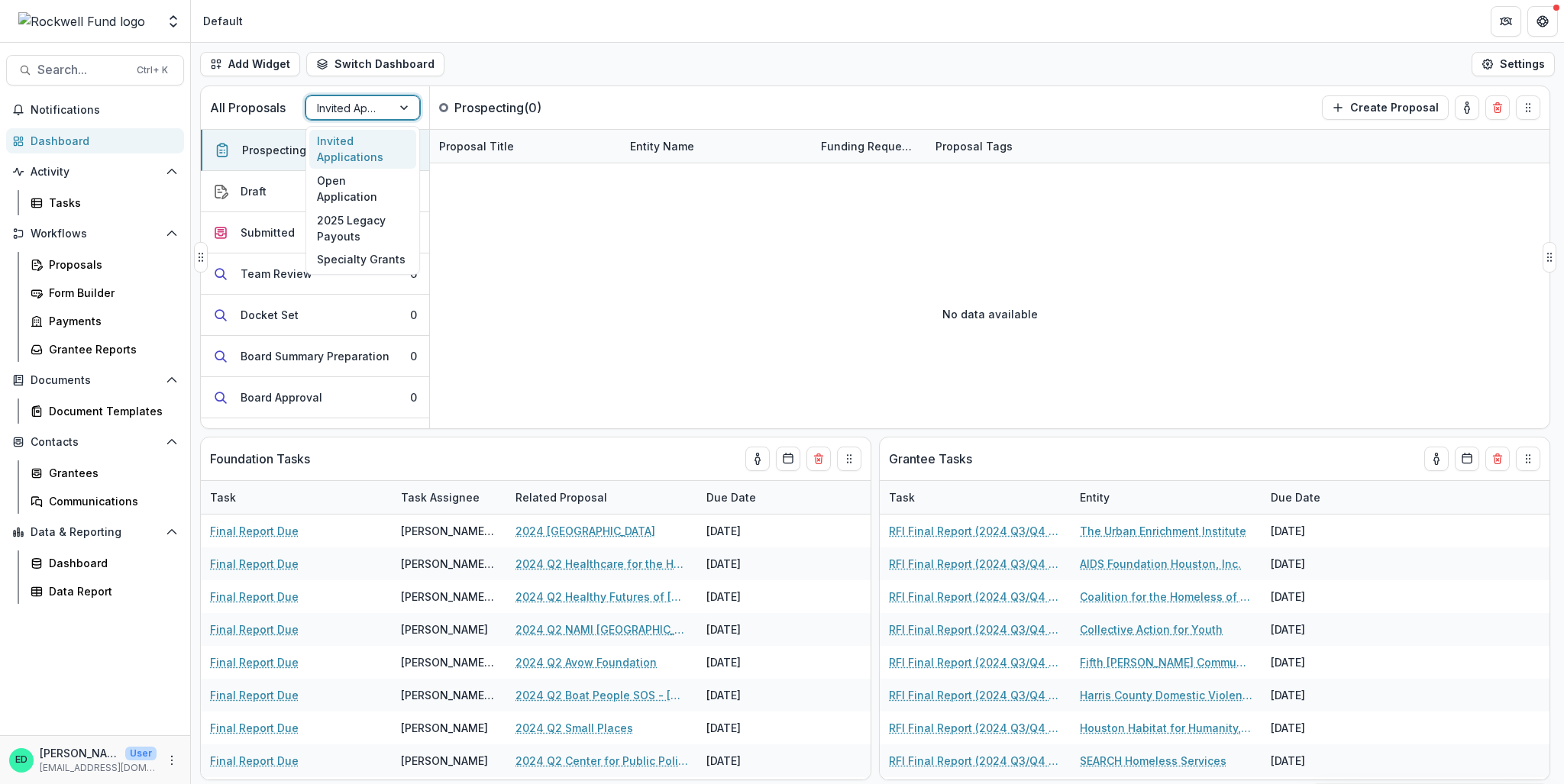
click at [361, 102] on div at bounding box center [349, 108] width 64 height 19
click at [350, 172] on div "Open Application" at bounding box center [362, 188] width 107 height 40
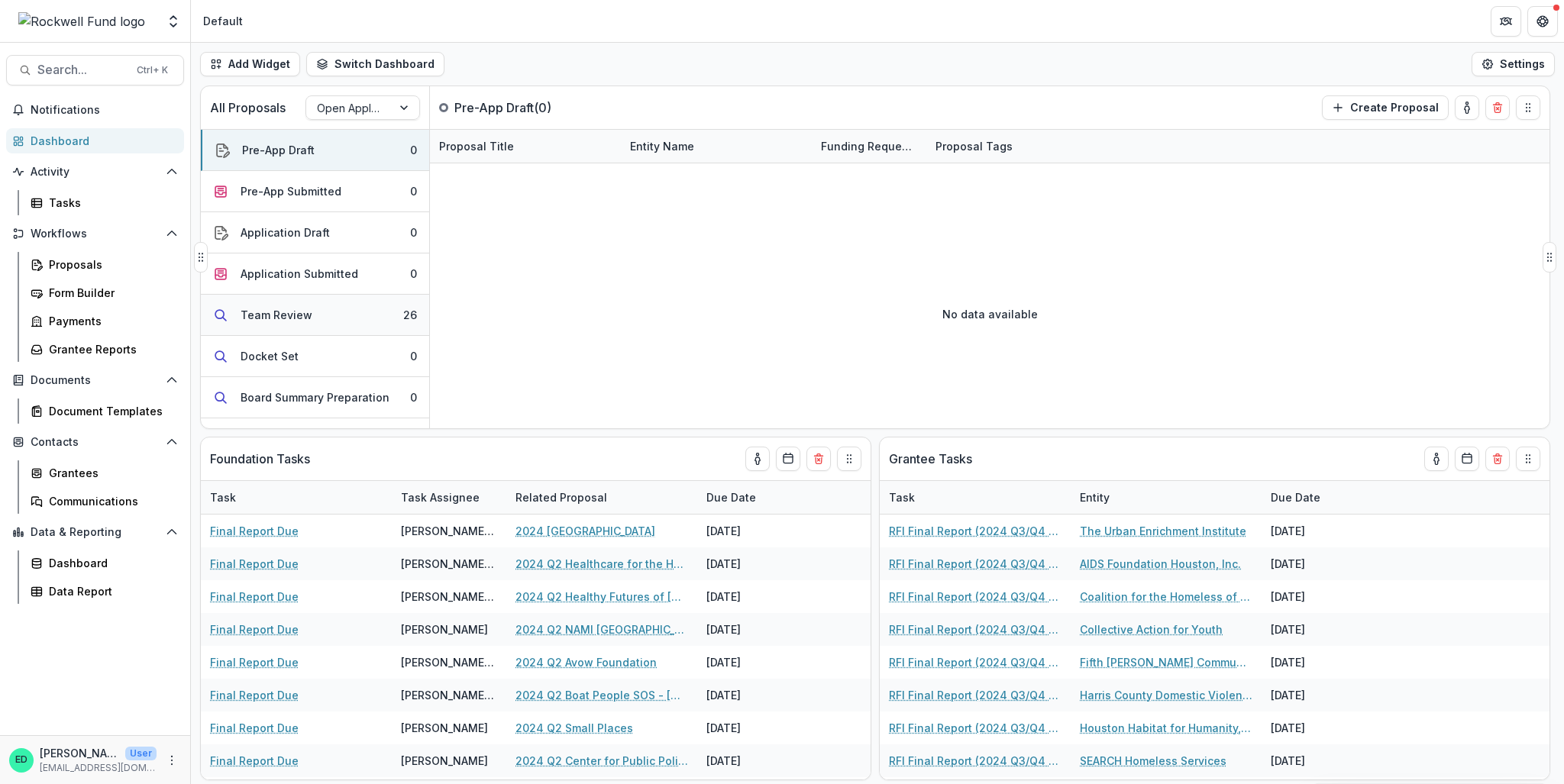
click at [339, 303] on button "Team Review 26" at bounding box center [315, 315] width 229 height 42
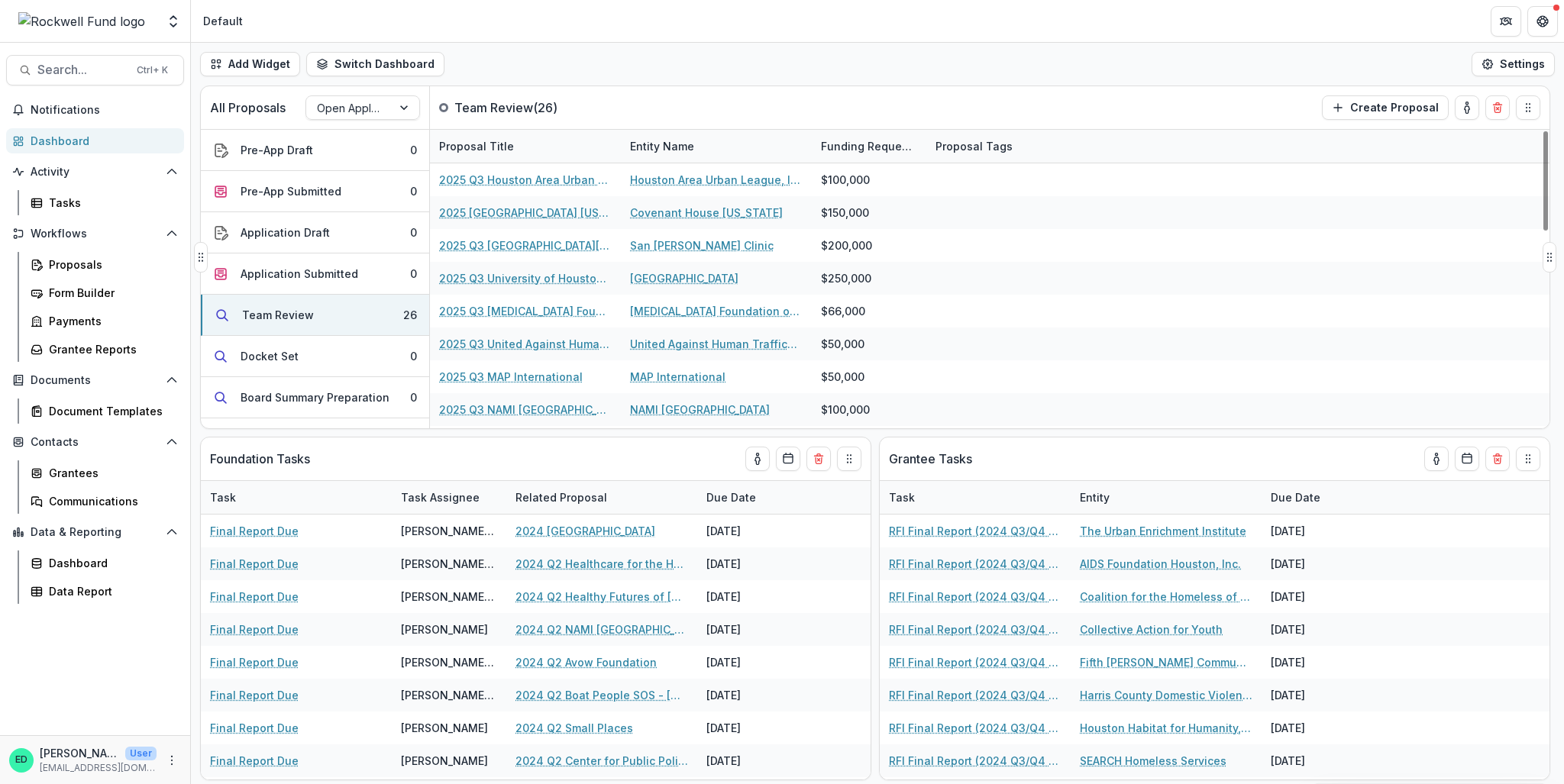
click at [704, 144] on div "Entity Name" at bounding box center [717, 146] width 191 height 33
click at [682, 208] on span "Sort Ascending" at bounding box center [691, 212] width 81 height 13
click at [759, 62] on div "Add Widget Switch Dashboard Default RCL Draft New Dashboard Settings" at bounding box center [878, 64] width 1373 height 42
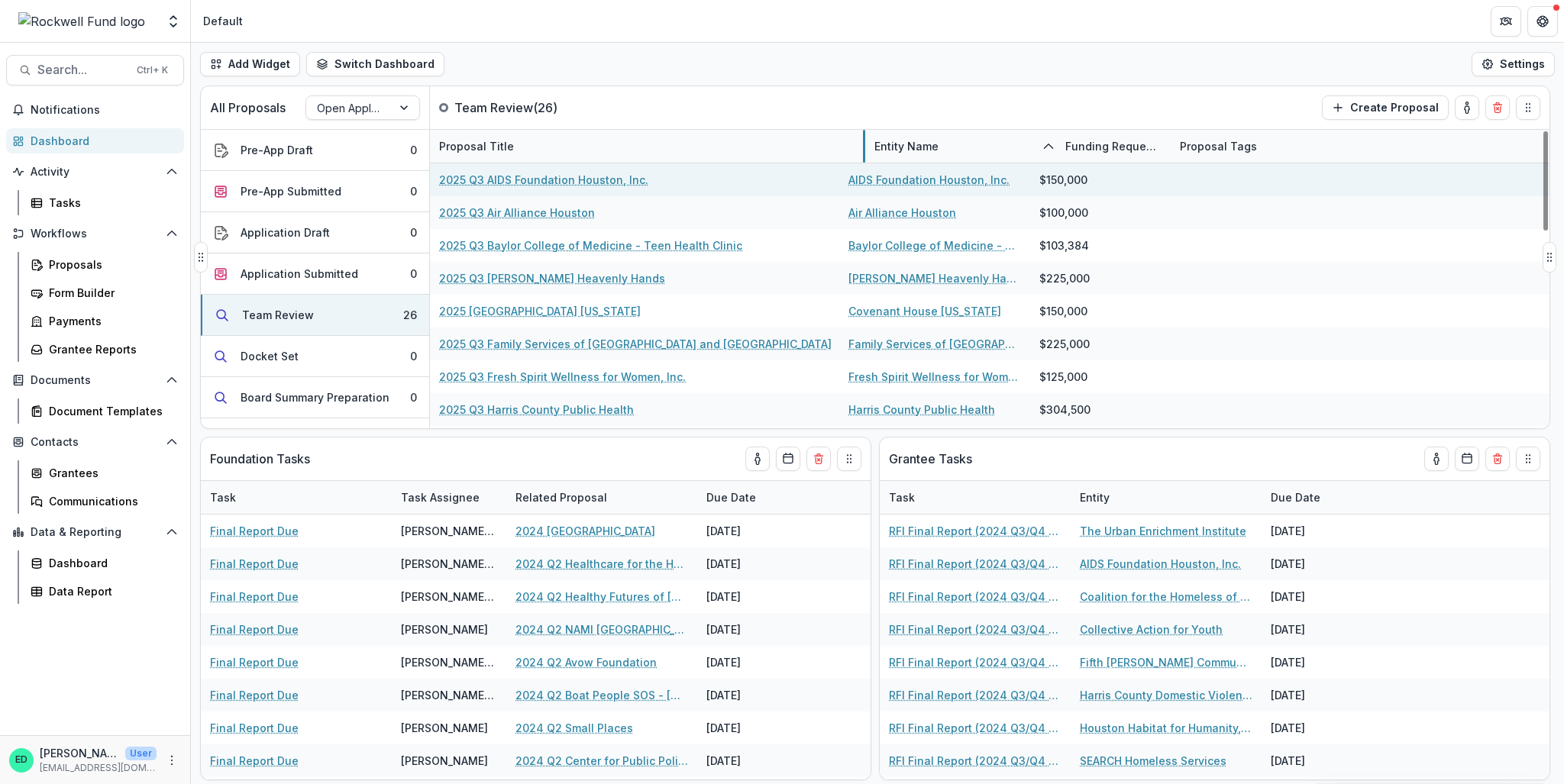
drag, startPoint x: 619, startPoint y: 139, endPoint x: 863, endPoint y: 169, distance: 245.8
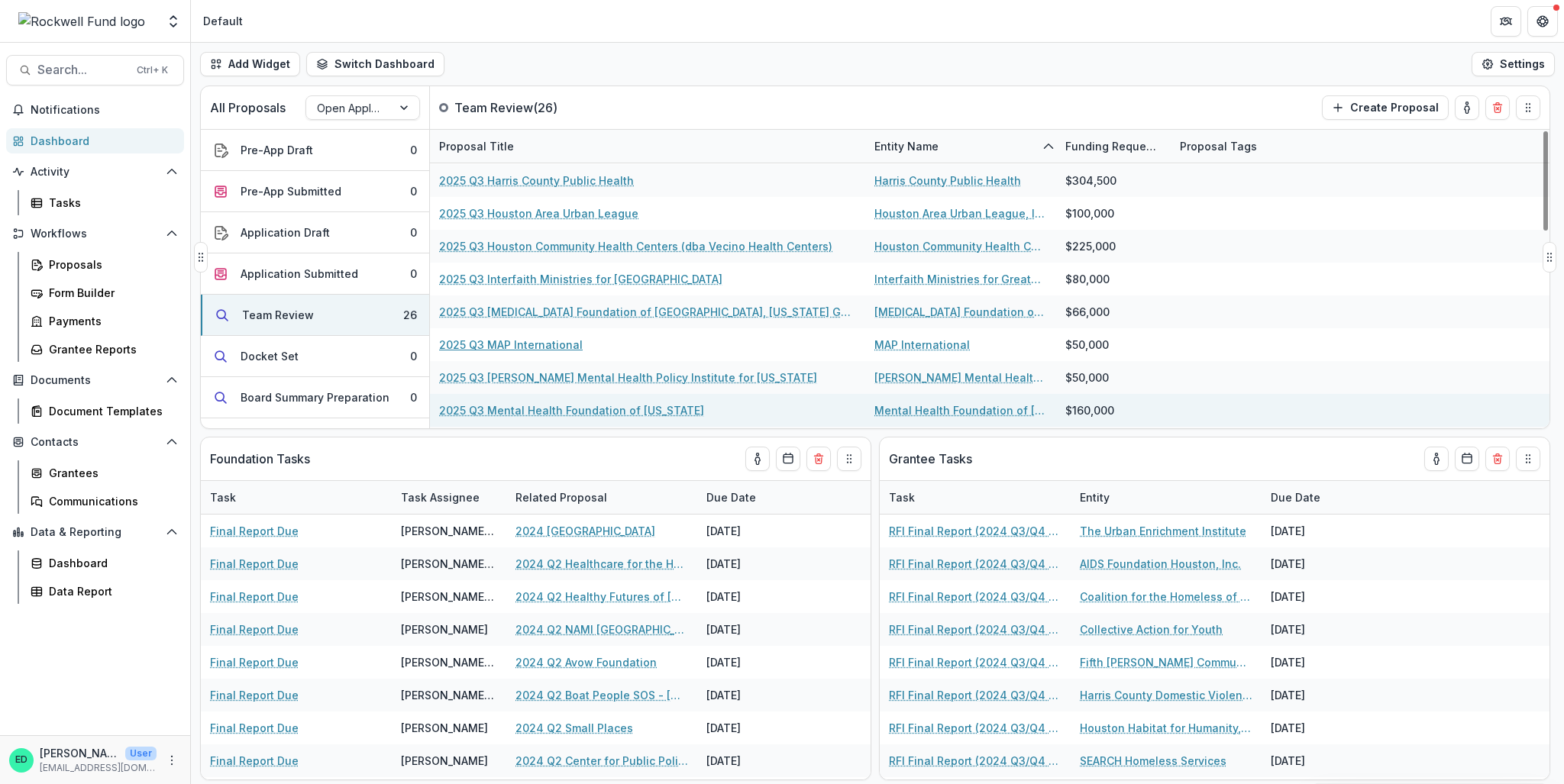
scroll to position [305, 0]
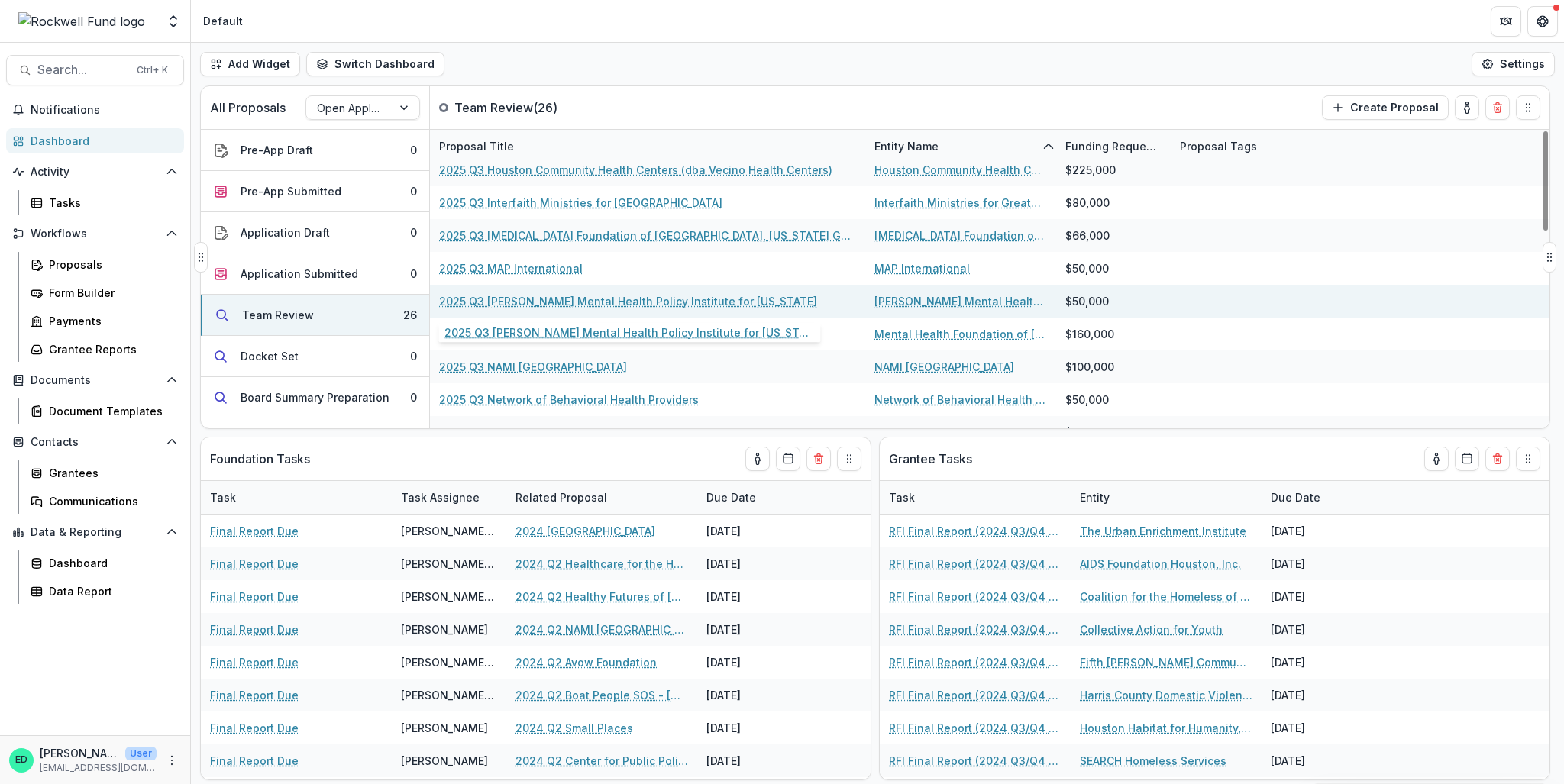
drag, startPoint x: 605, startPoint y: 308, endPoint x: 595, endPoint y: 300, distance: 12.8
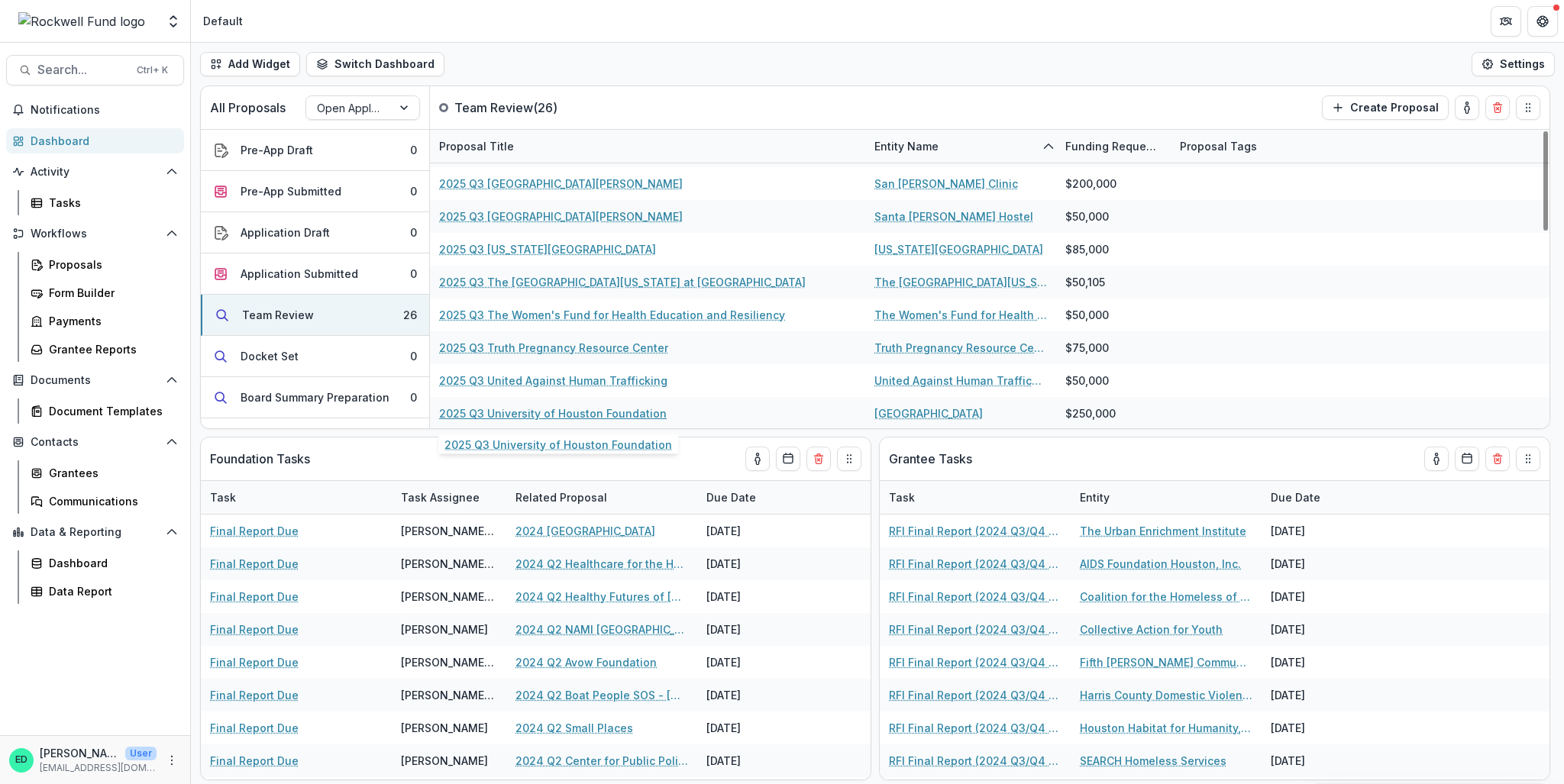
scroll to position [281, 0]
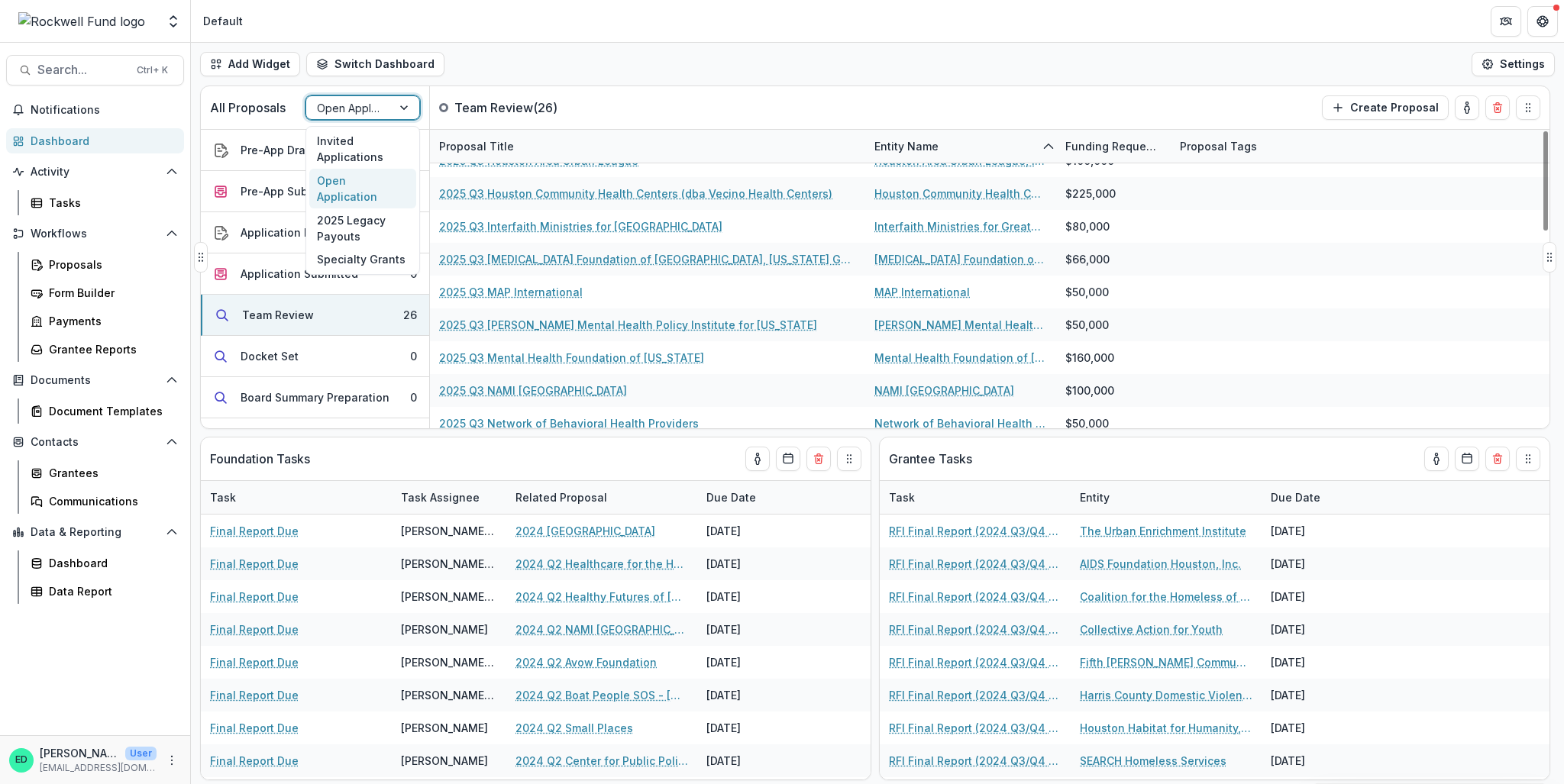
click at [338, 104] on div at bounding box center [349, 108] width 64 height 19
click at [349, 135] on div "Invited Applications" at bounding box center [362, 149] width 107 height 40
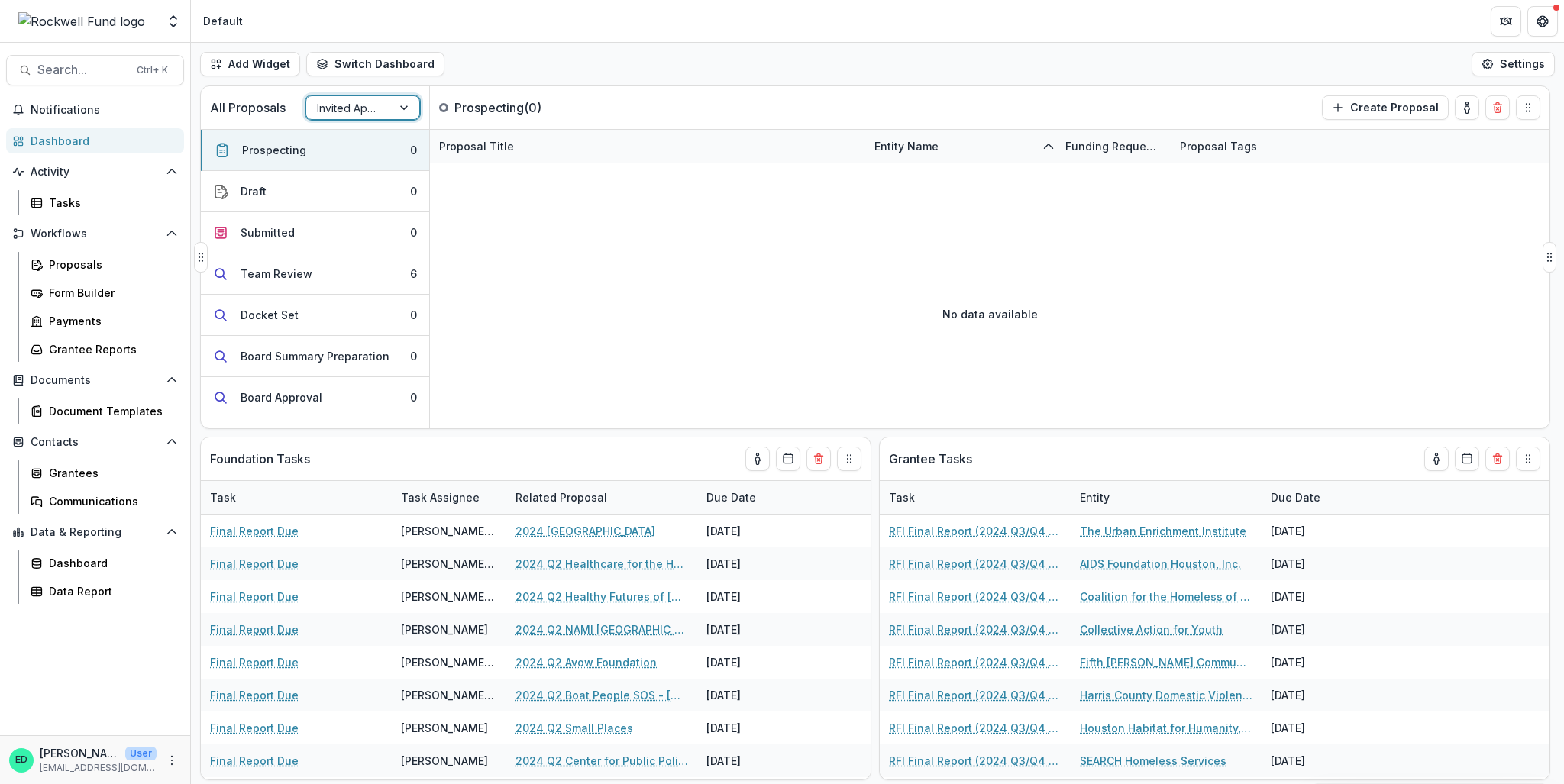
scroll to position [0, 0]
click at [324, 269] on button "Team Review 6" at bounding box center [315, 274] width 229 height 42
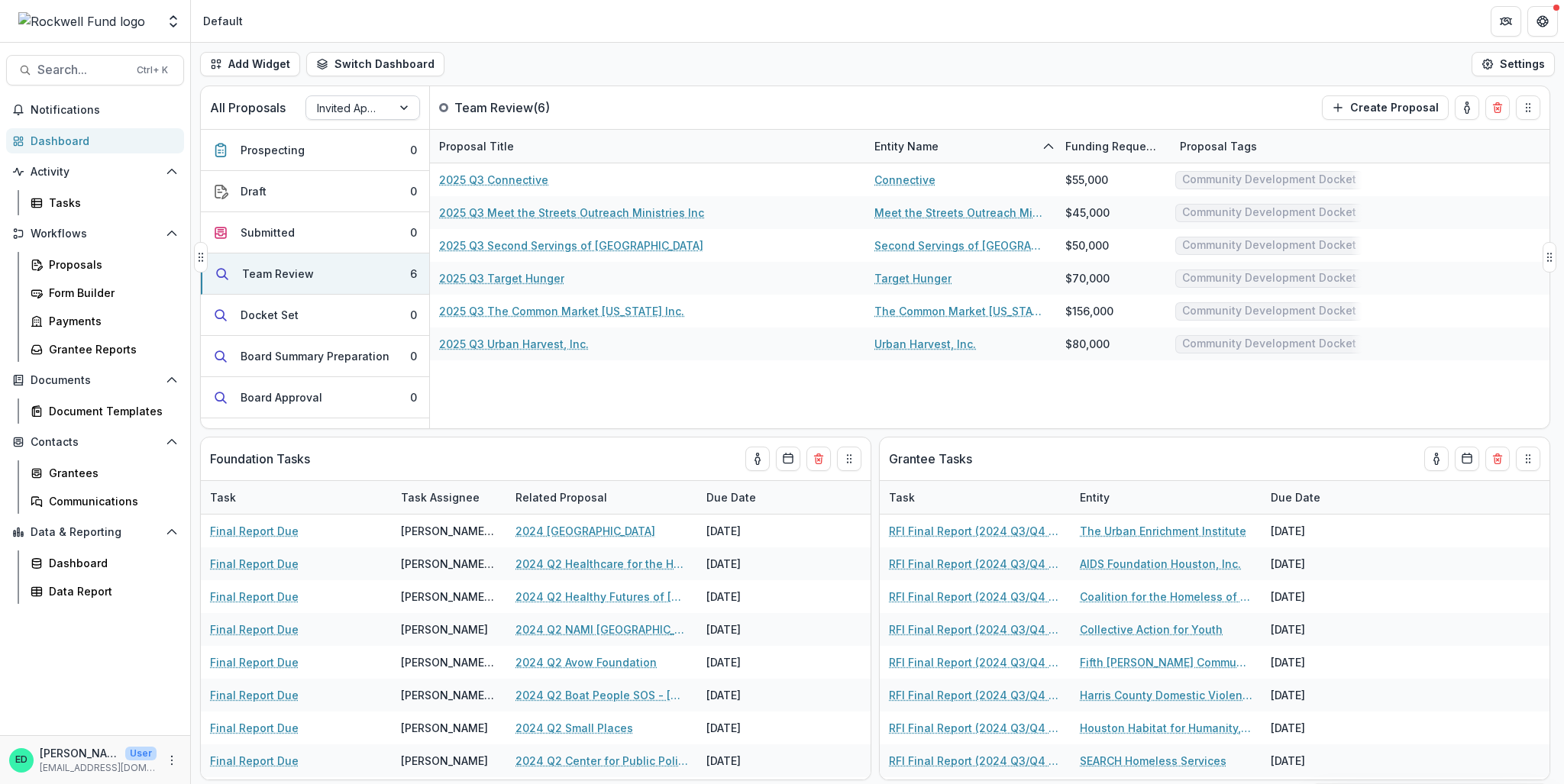
click at [383, 105] on div "Invited Applications" at bounding box center [349, 108] width 86 height 22
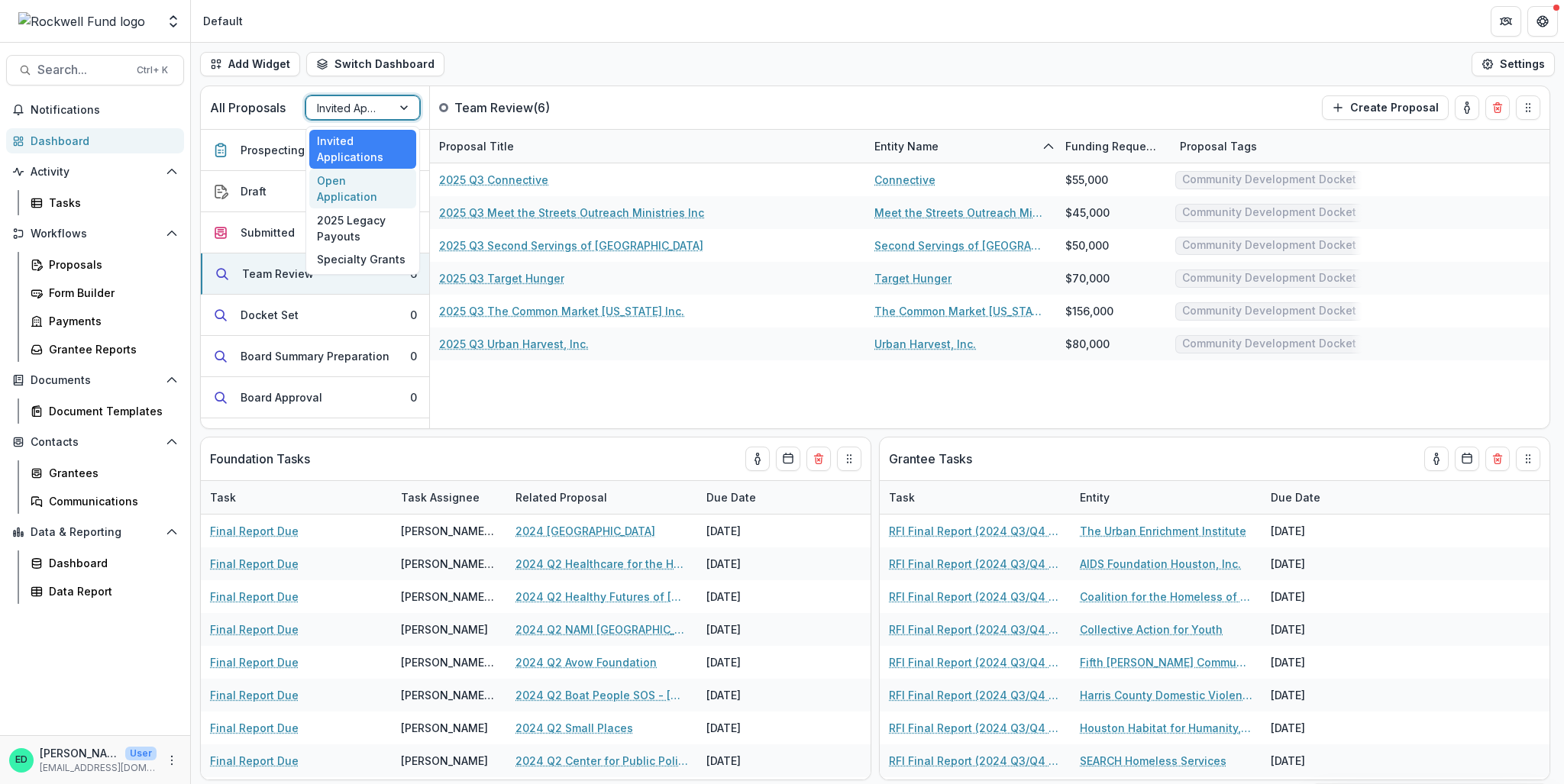
click at [403, 179] on div "Open Application" at bounding box center [362, 188] width 107 height 40
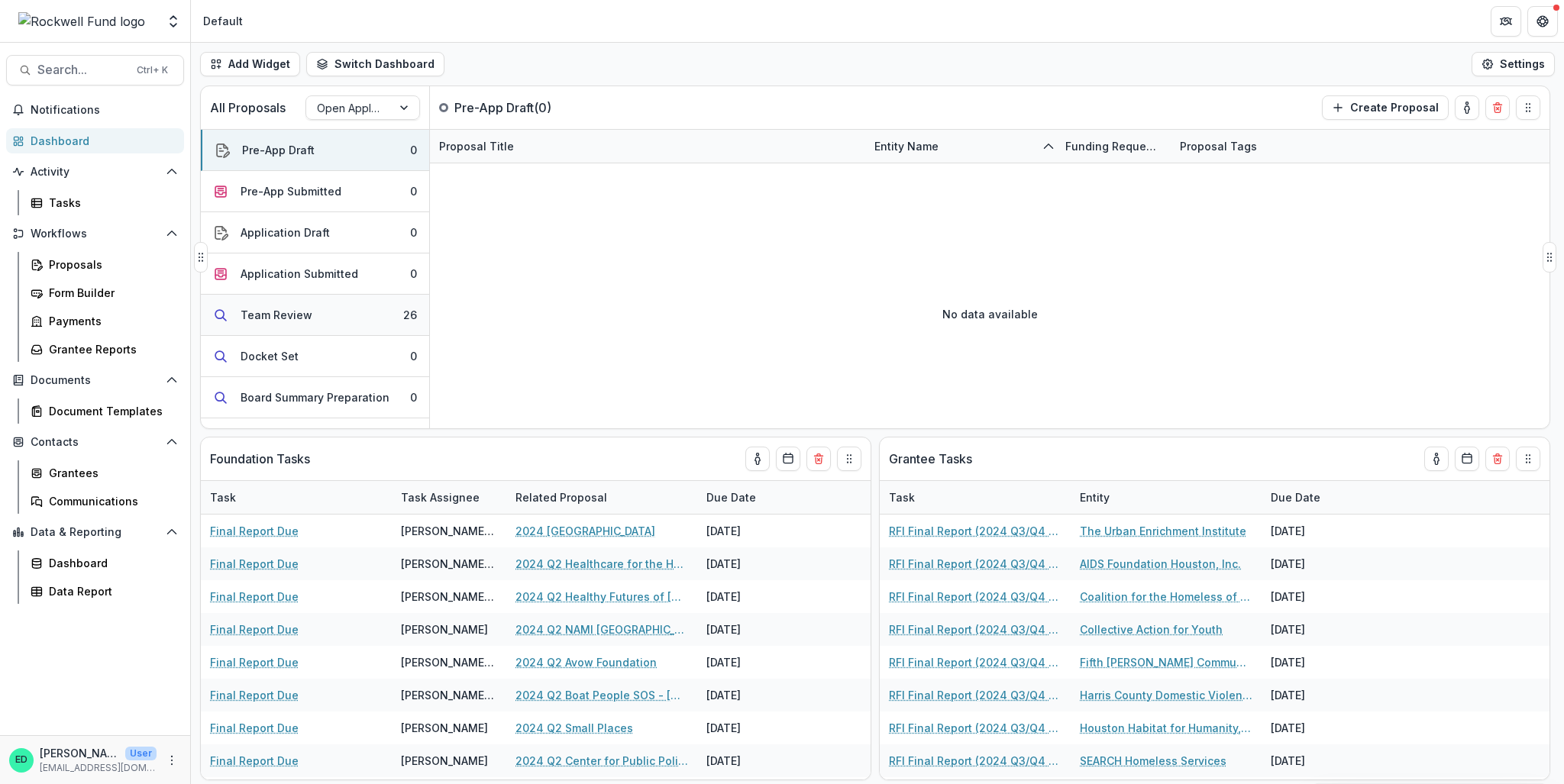
click at [384, 314] on button "Team Review 26" at bounding box center [315, 315] width 229 height 42
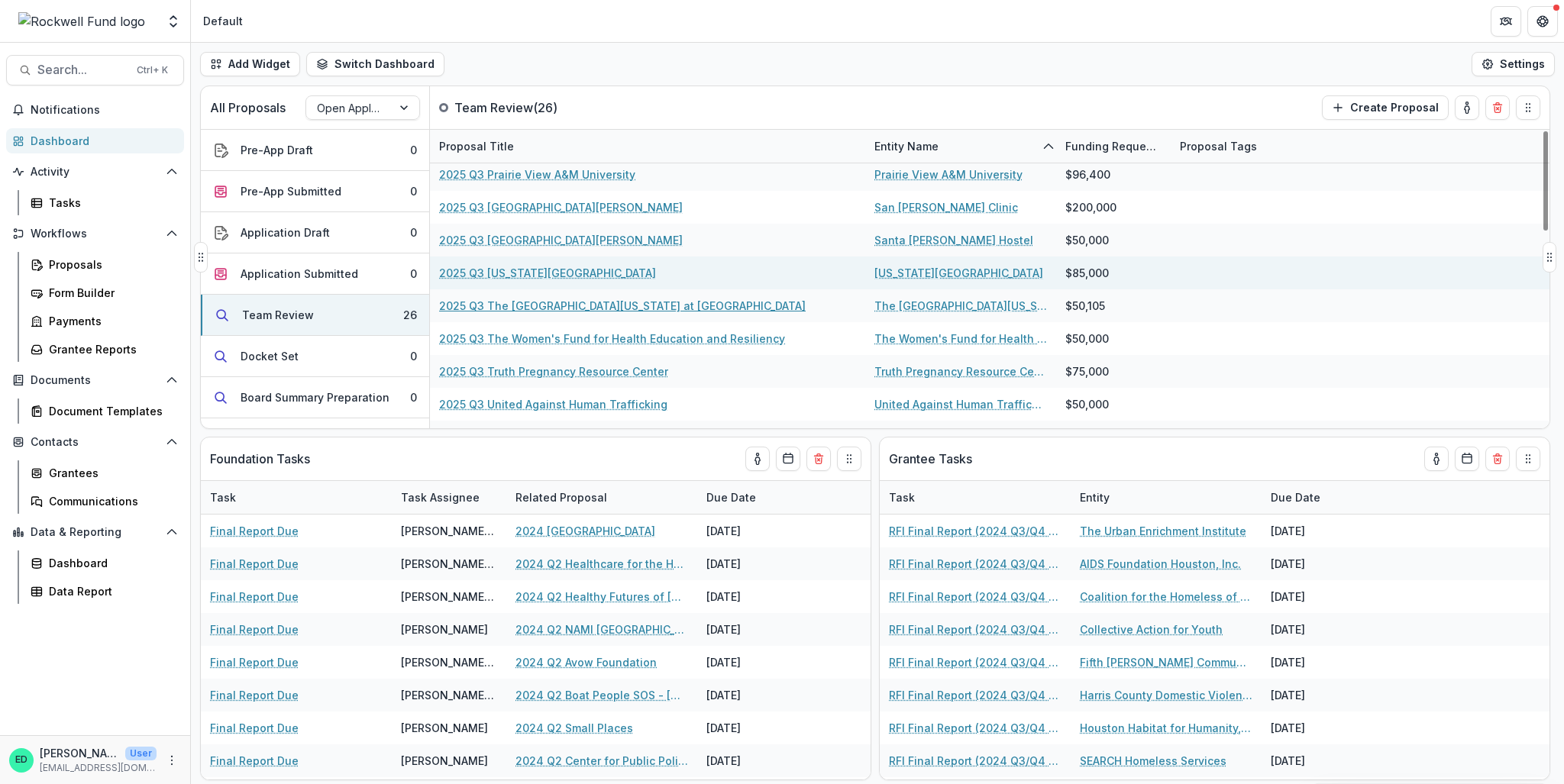
scroll to position [587, 0]
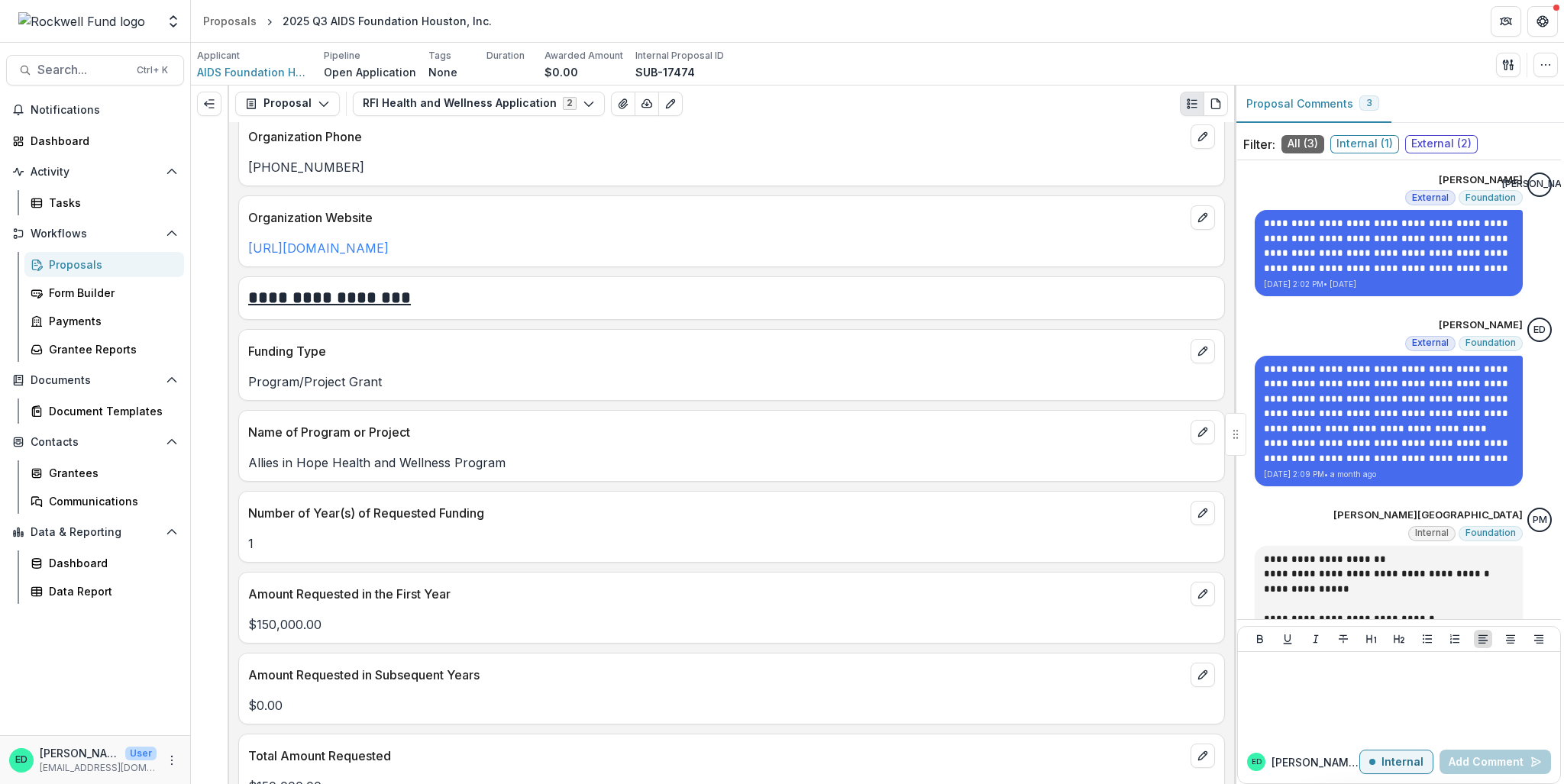
scroll to position [1603, 0]
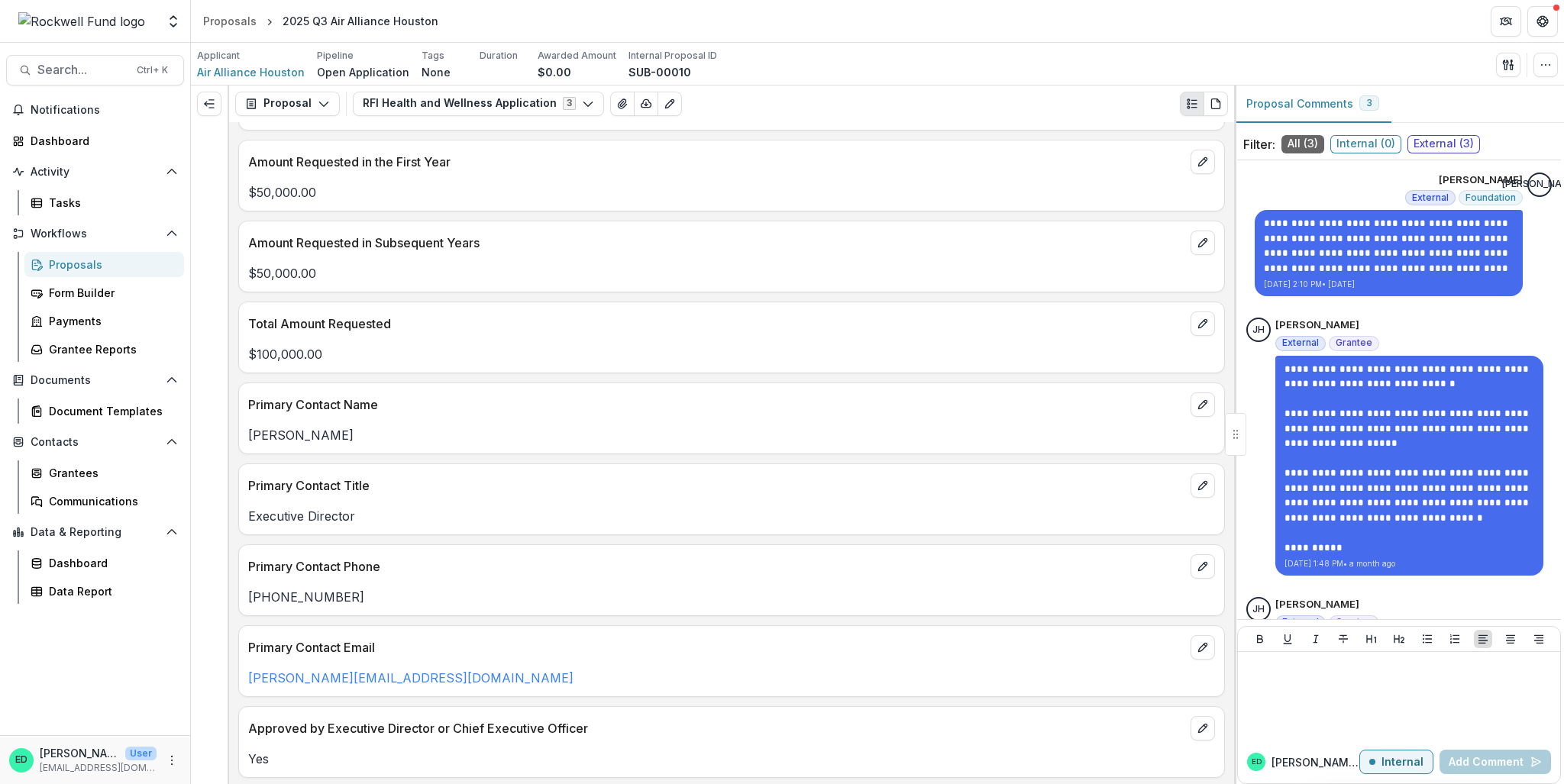
scroll to position [1832, 0]
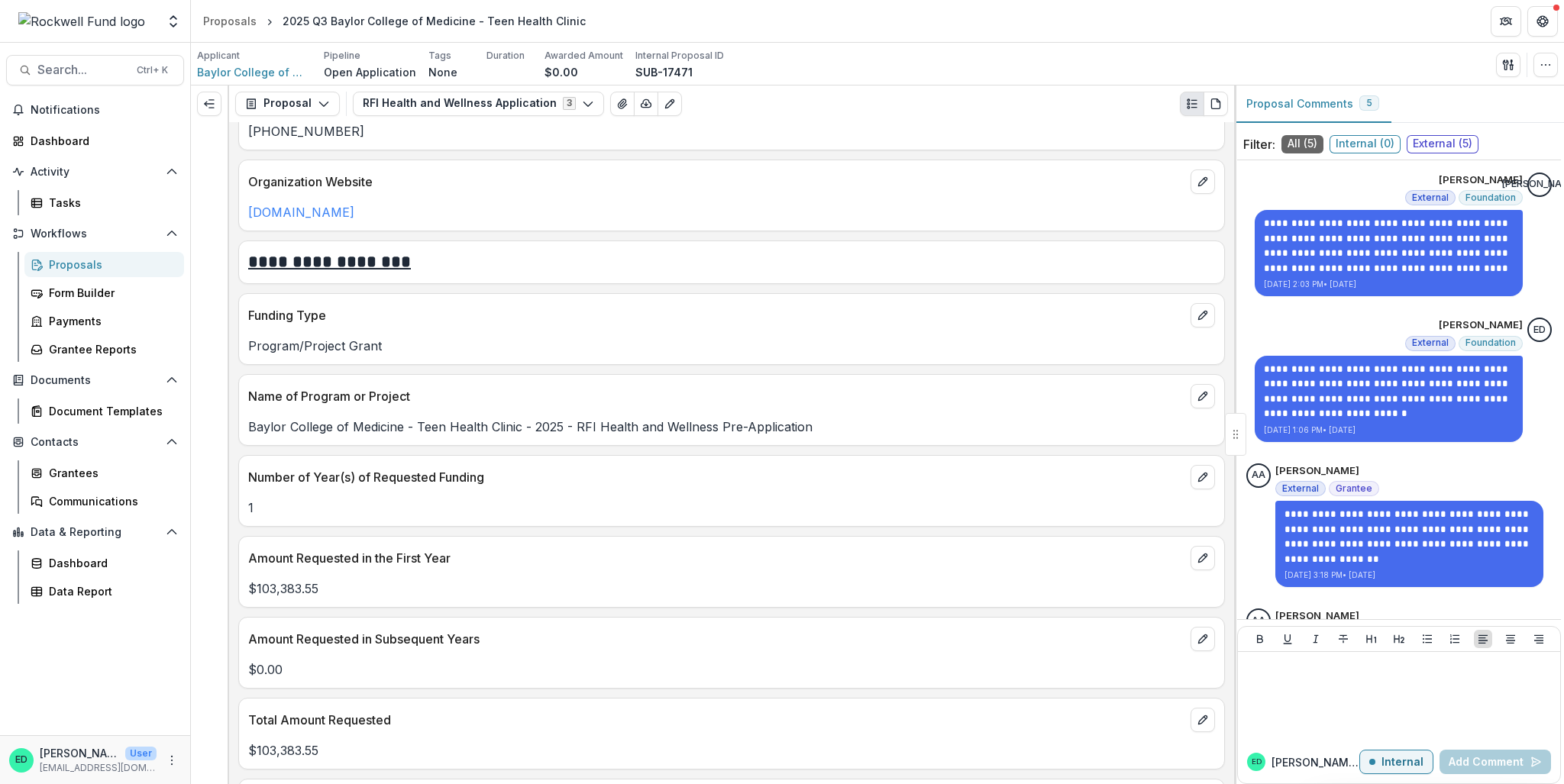
scroll to position [1603, 0]
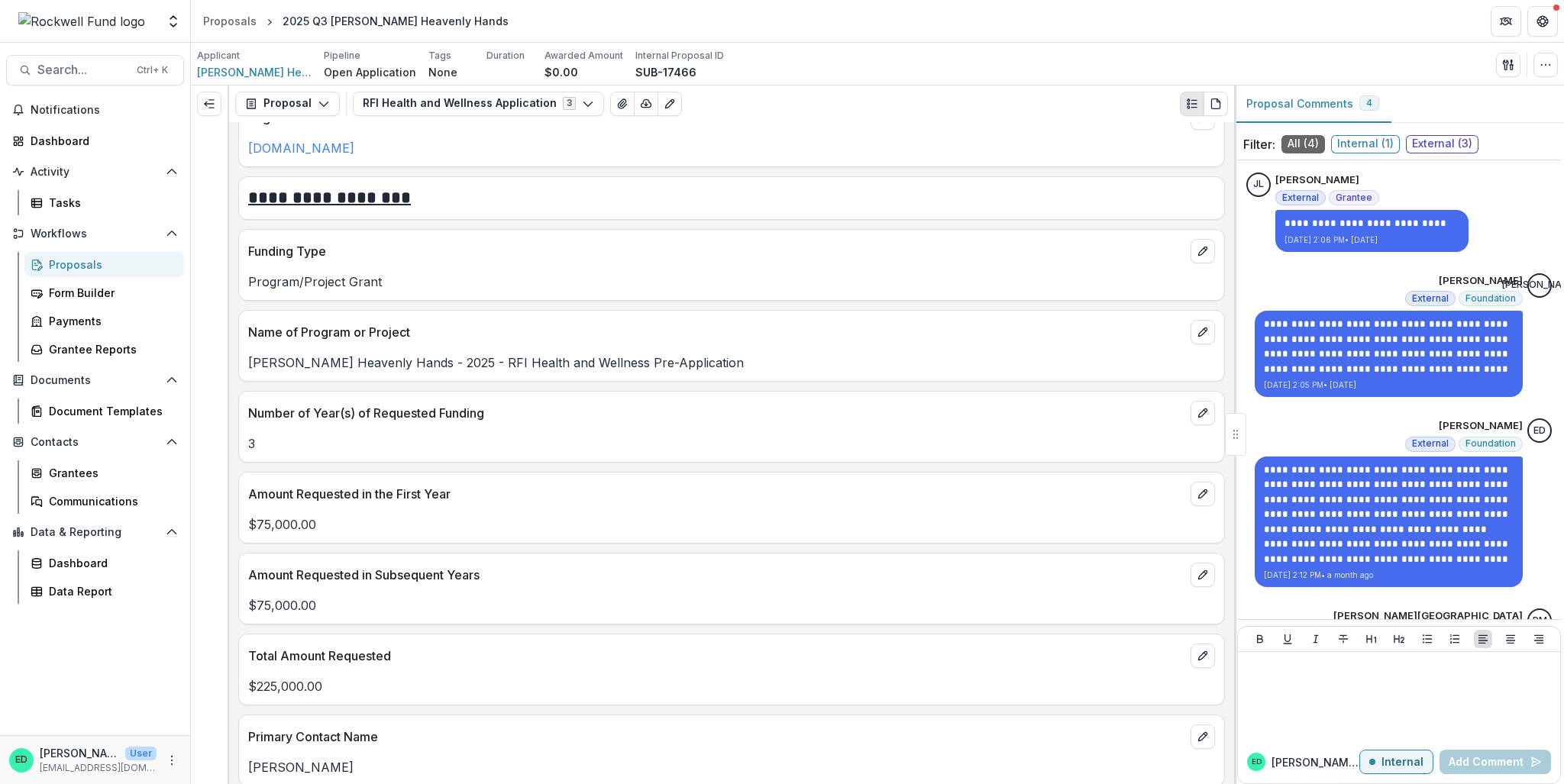
scroll to position [1679, 0]
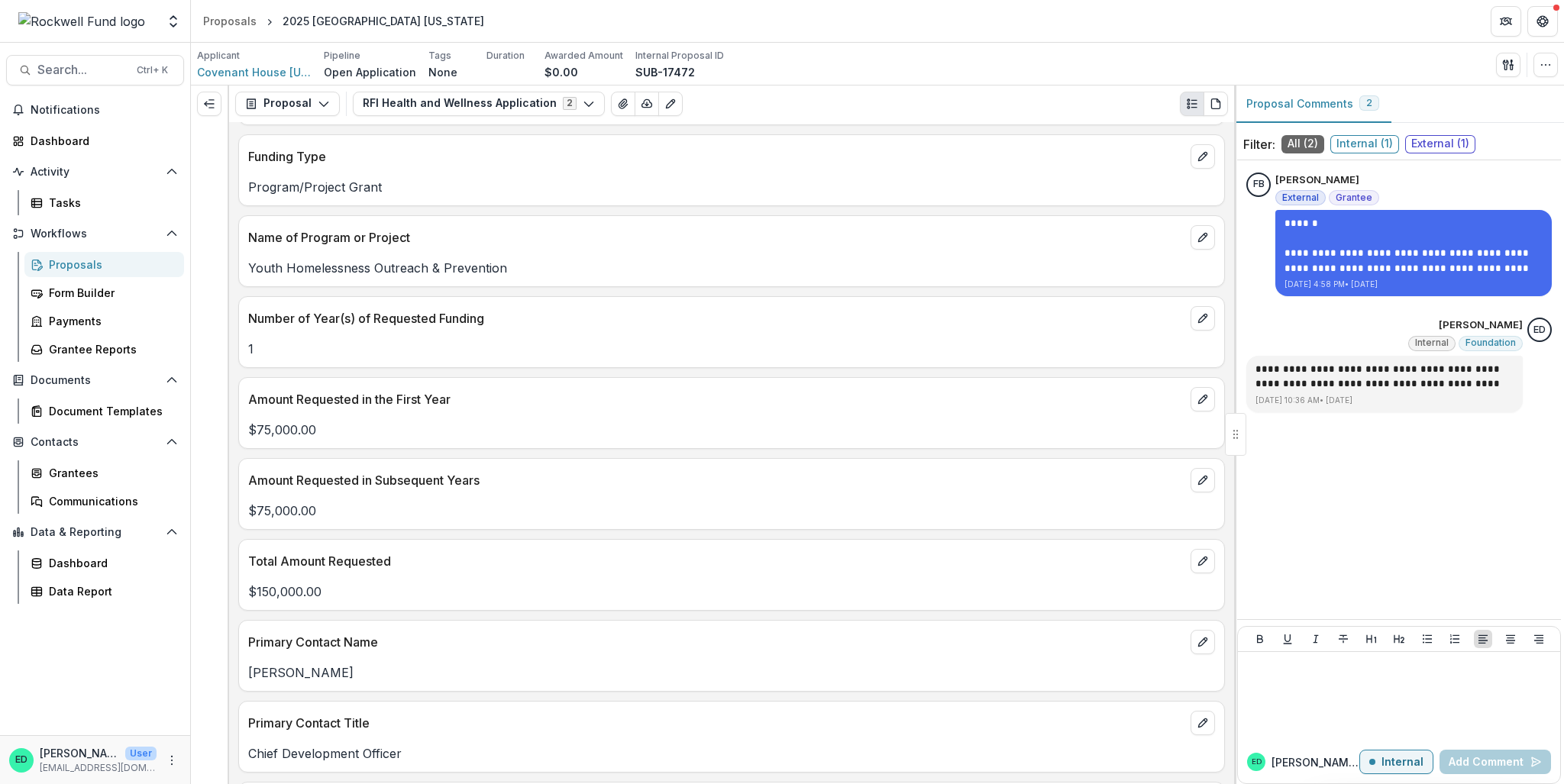
scroll to position [1756, 0]
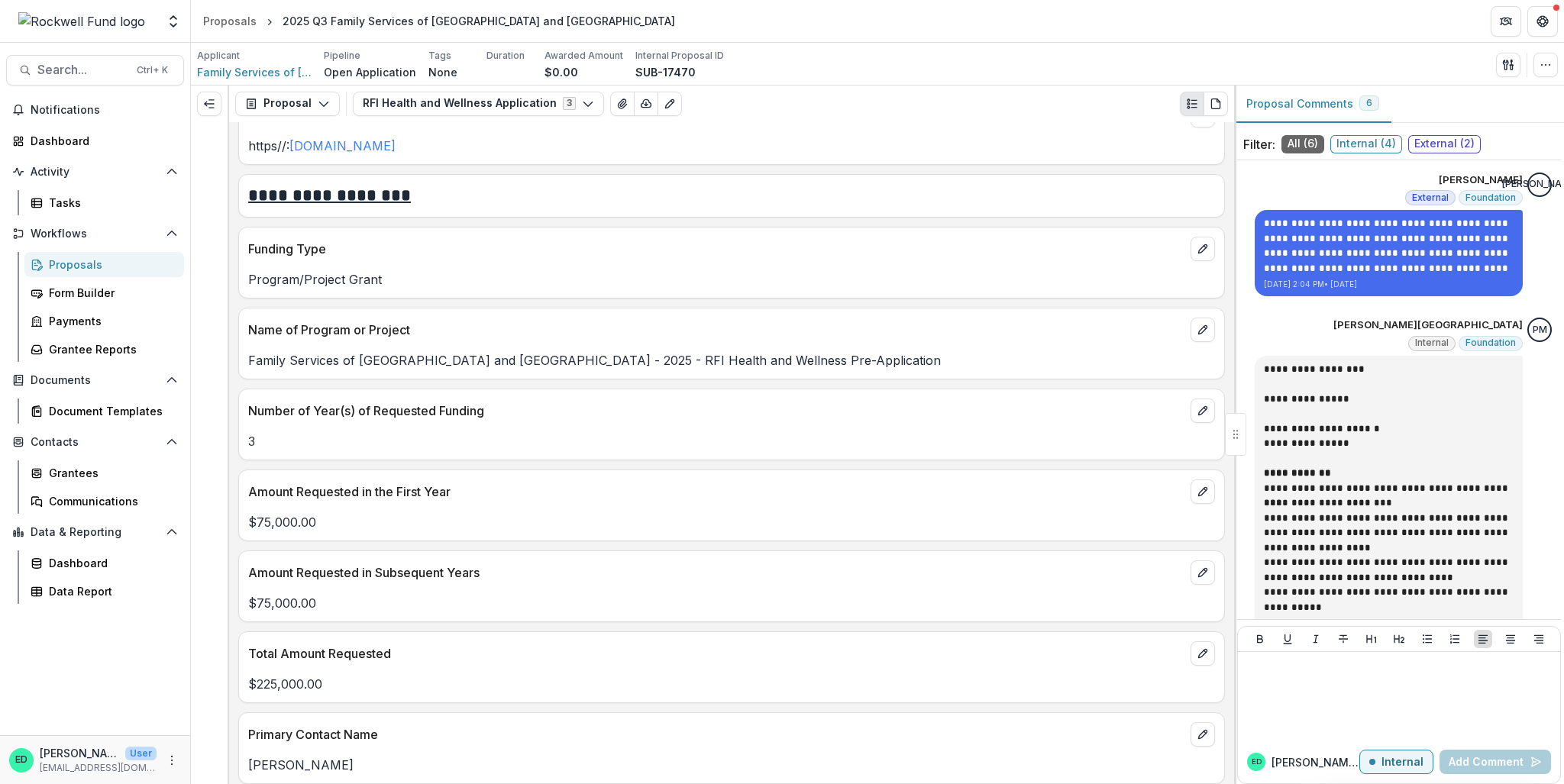
scroll to position [1679, 0]
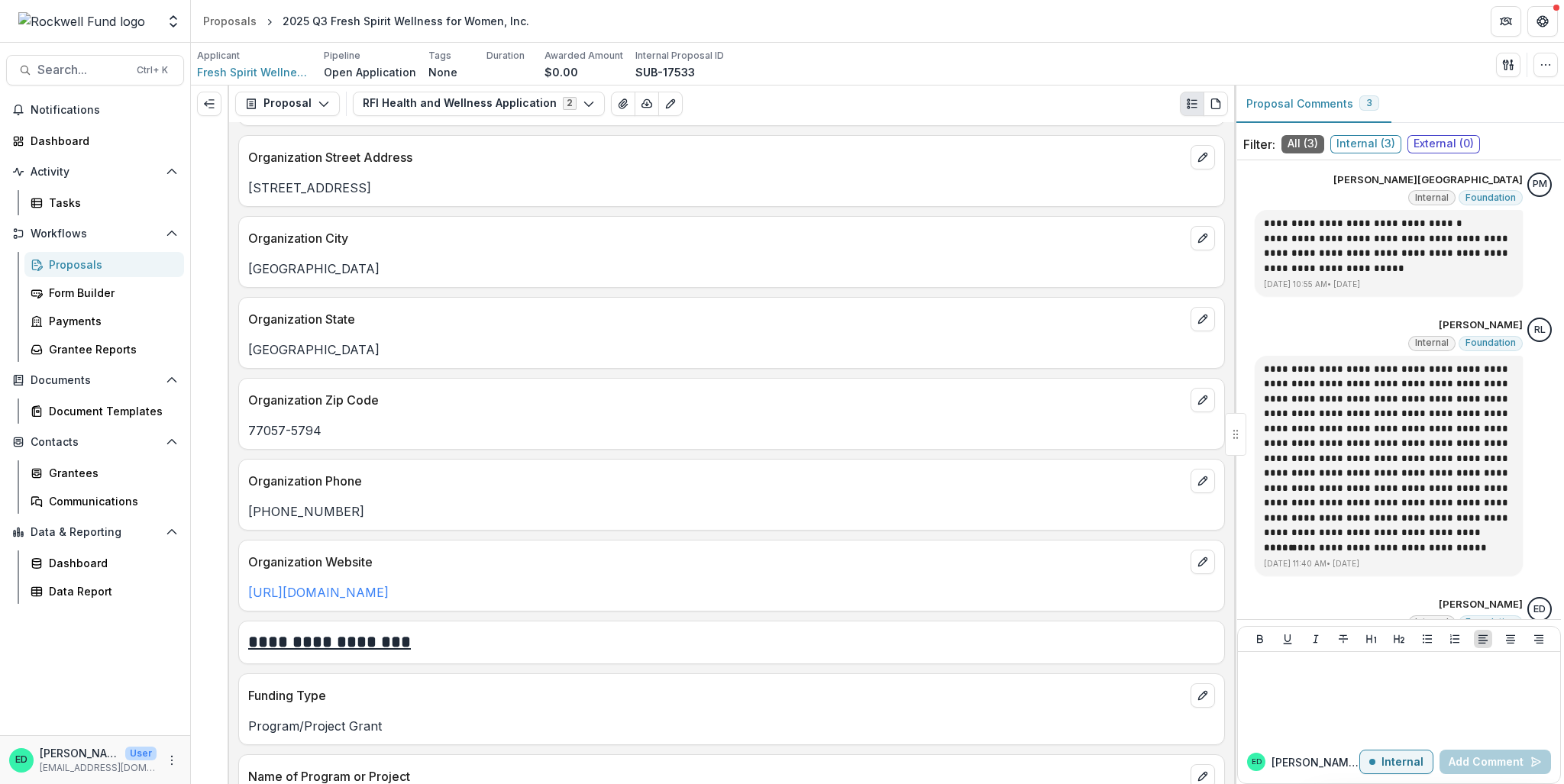
scroll to position [1603, 0]
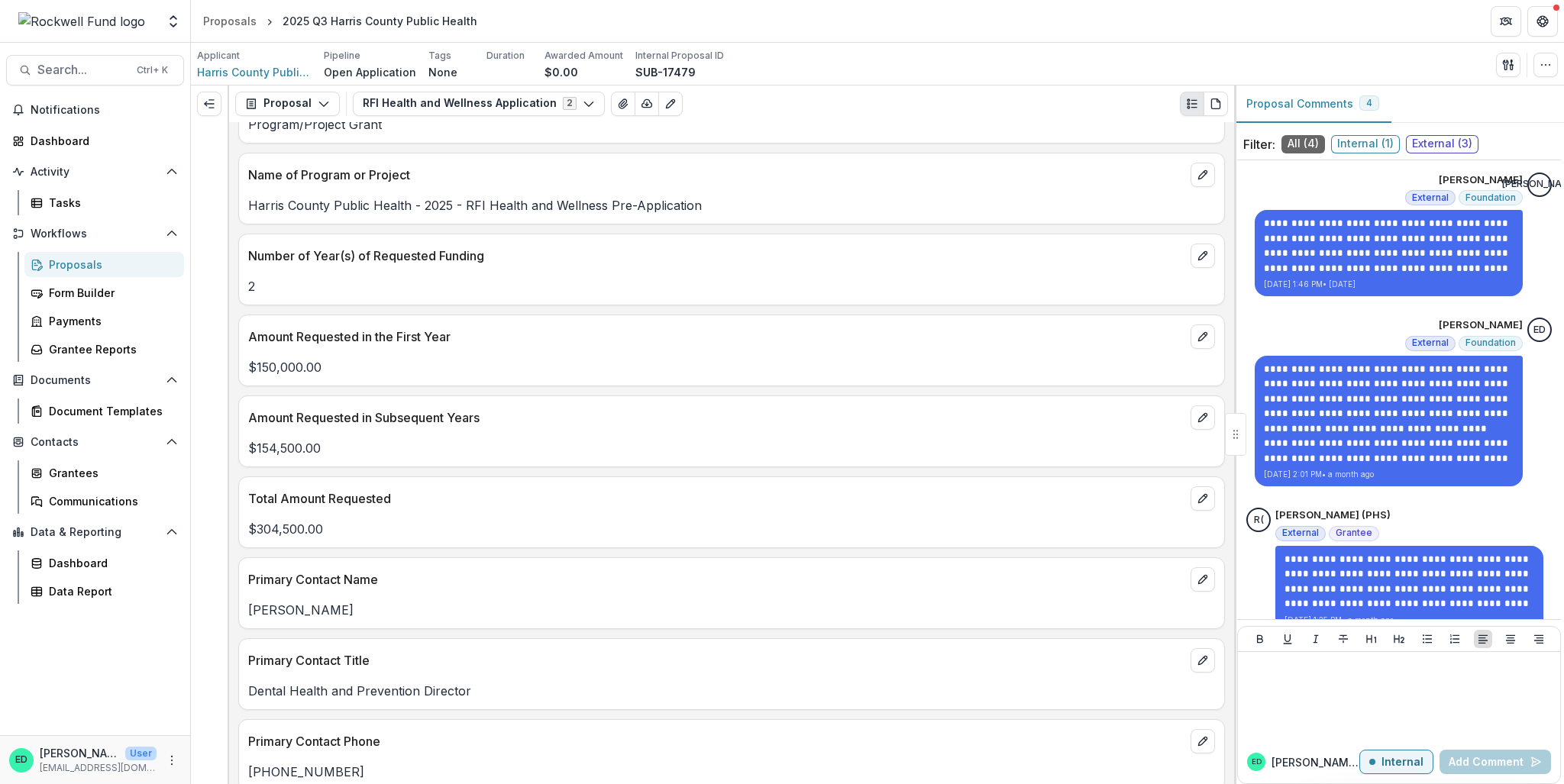
scroll to position [1832, 0]
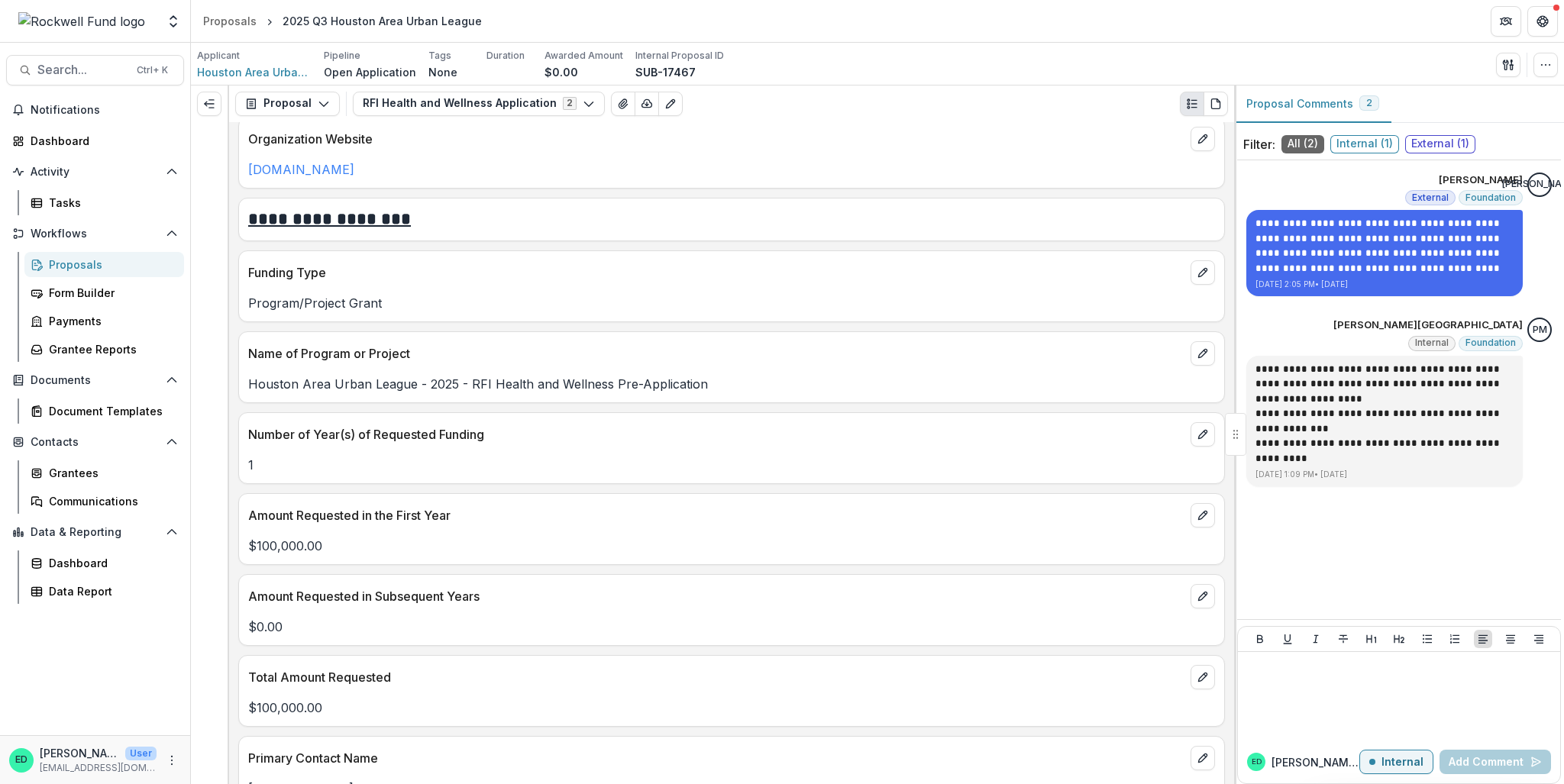
scroll to position [1679, 0]
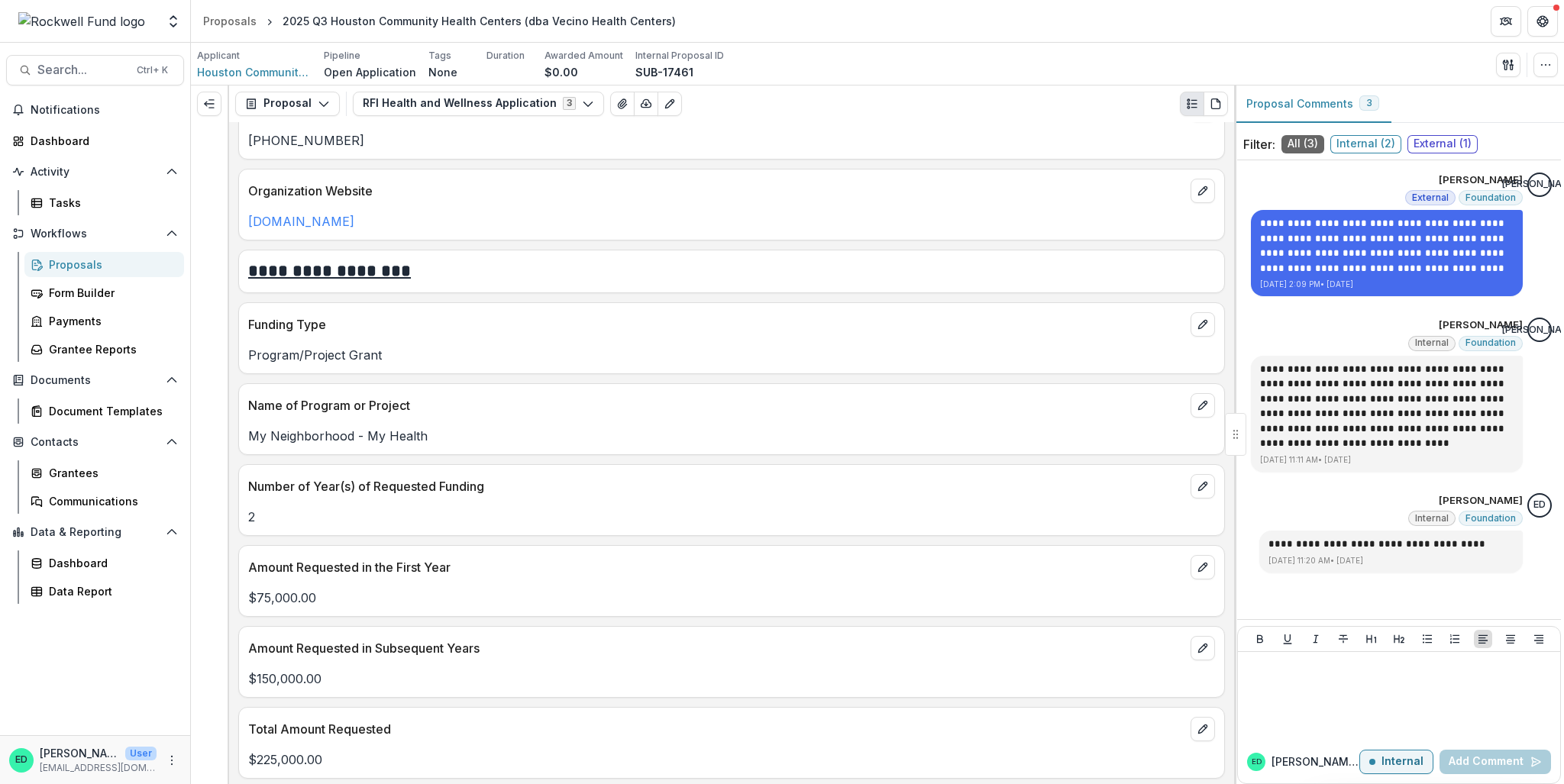
scroll to position [1679, 0]
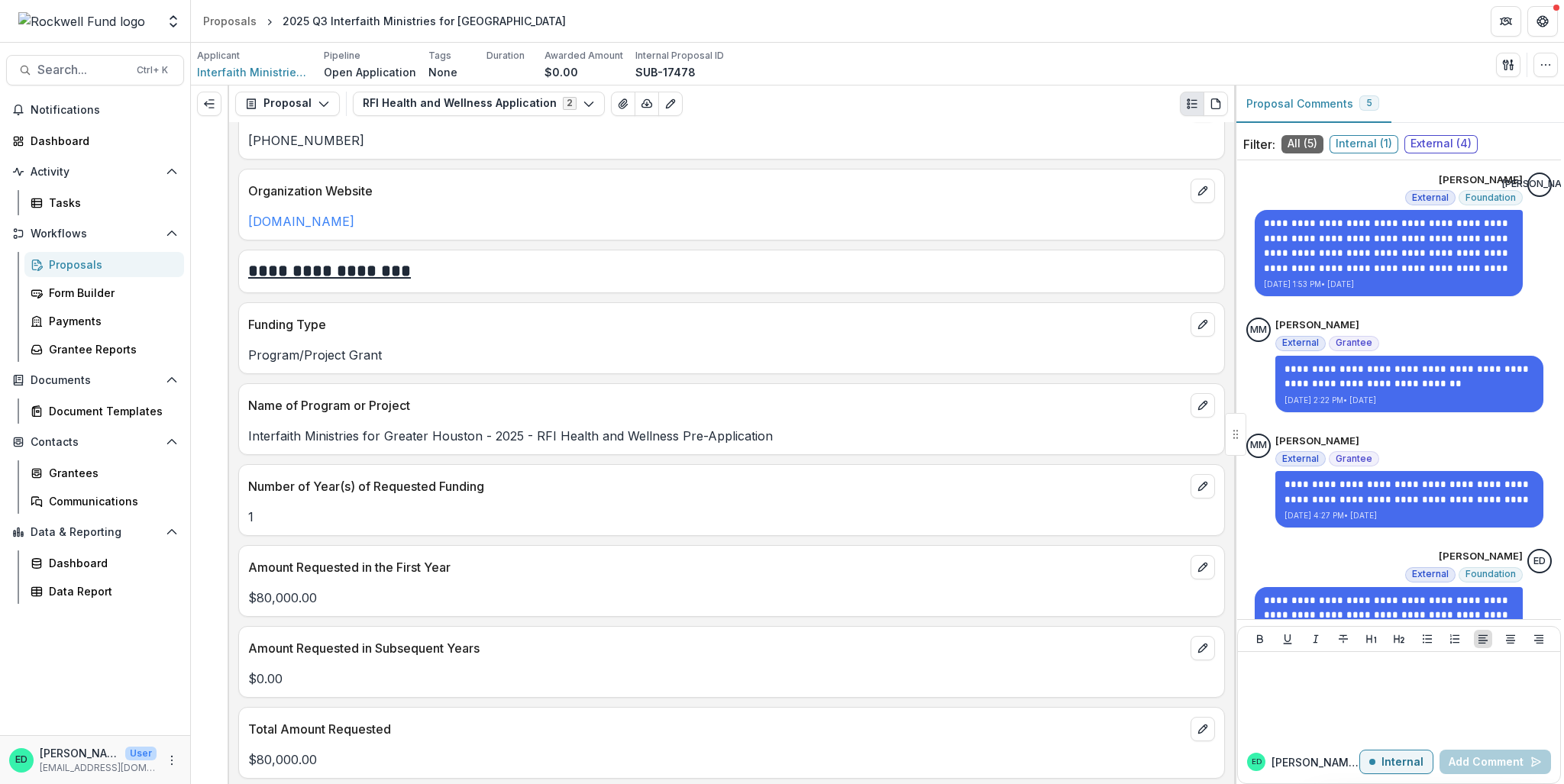
scroll to position [1832, 0]
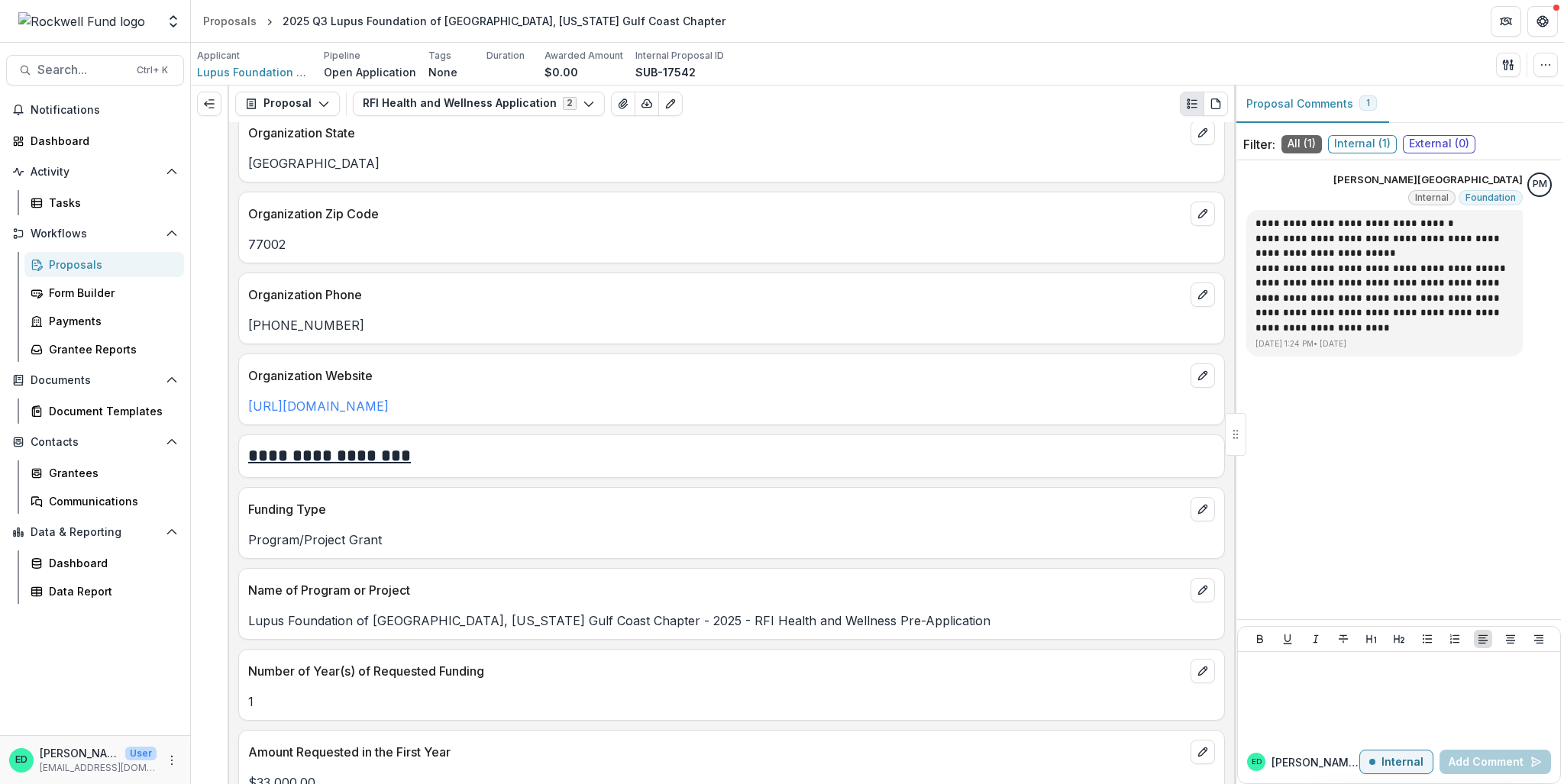
scroll to position [1603, 0]
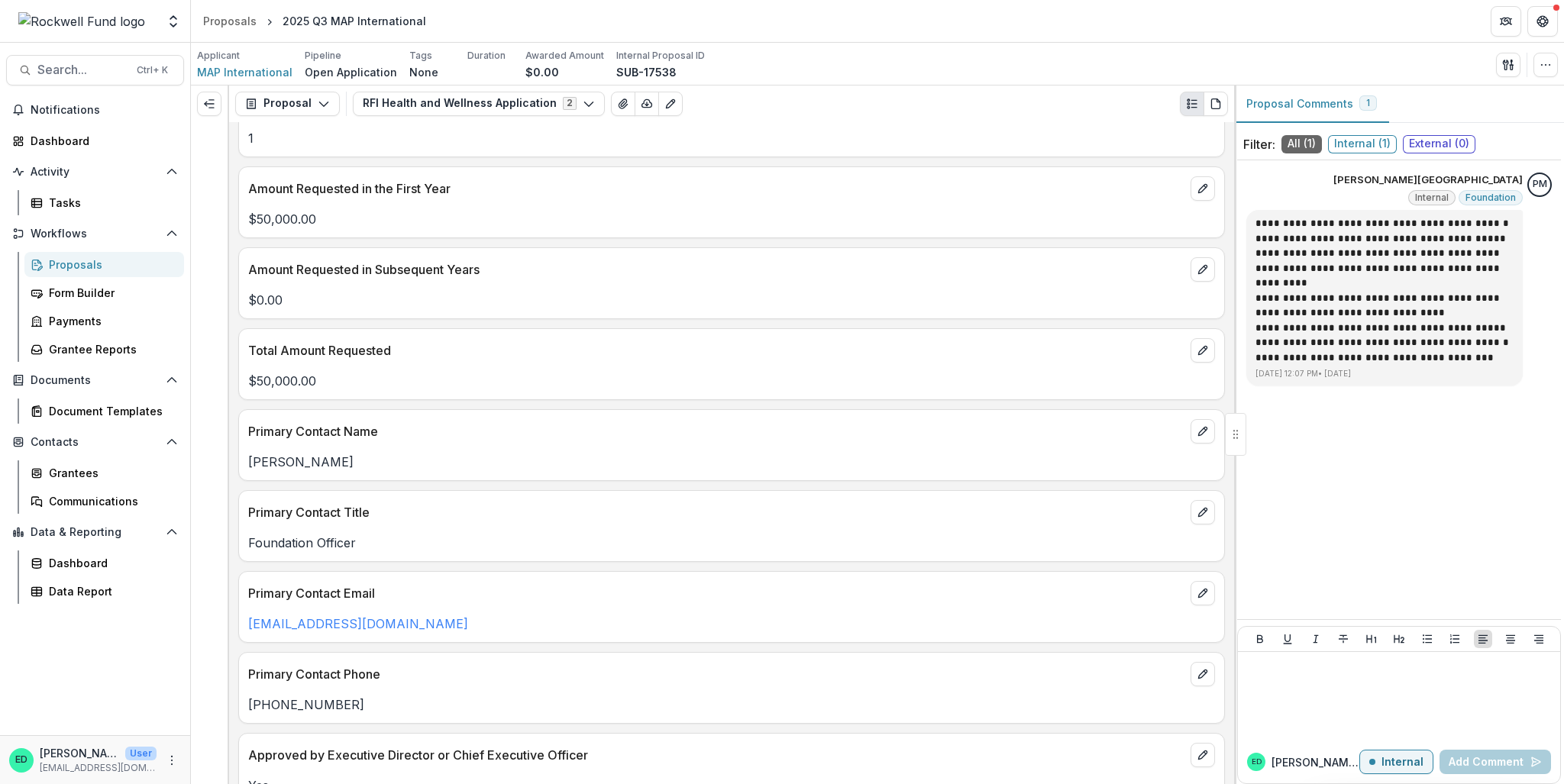
scroll to position [1985, 0]
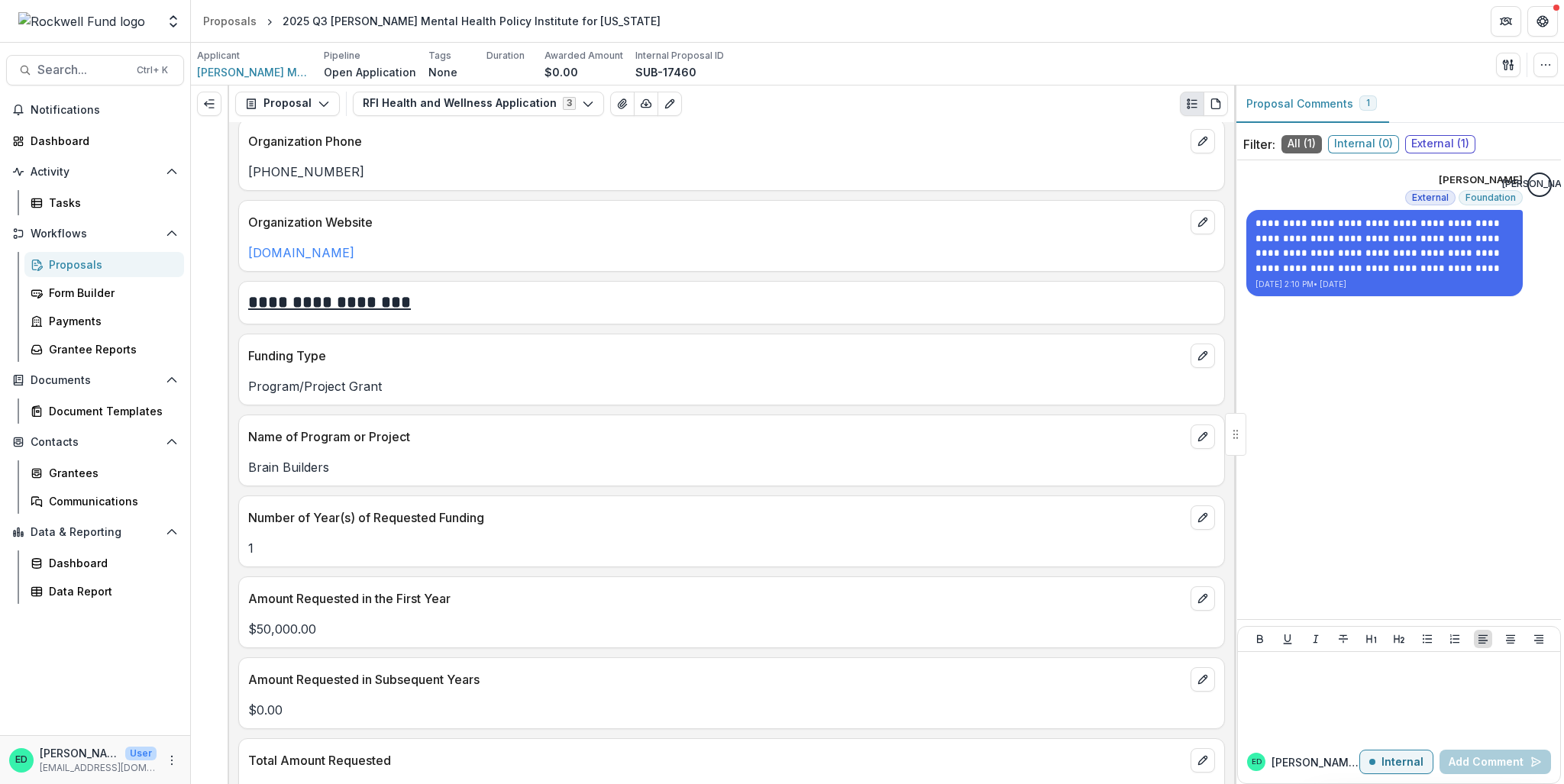
scroll to position [1756, 0]
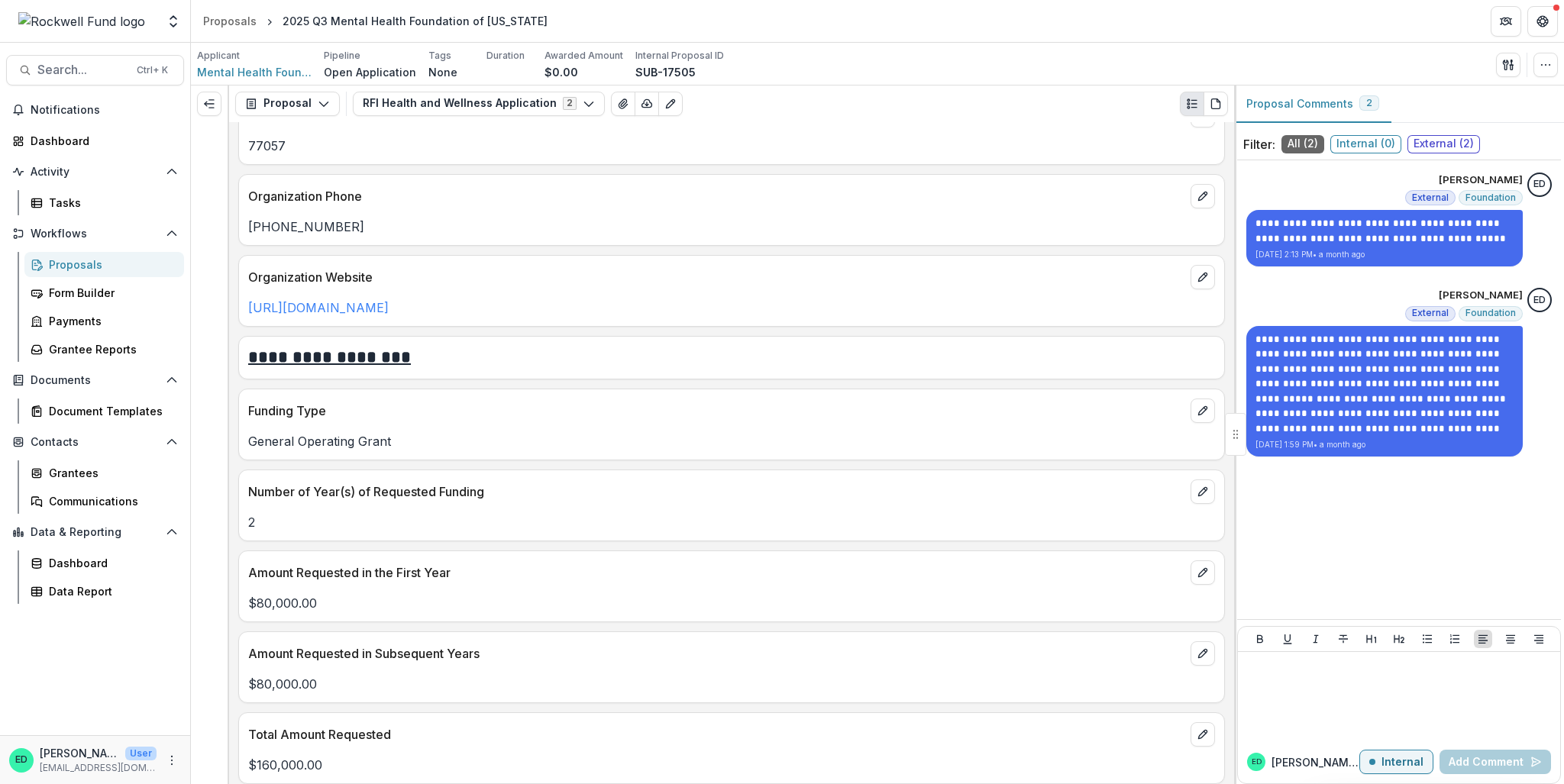
scroll to position [1603, 0]
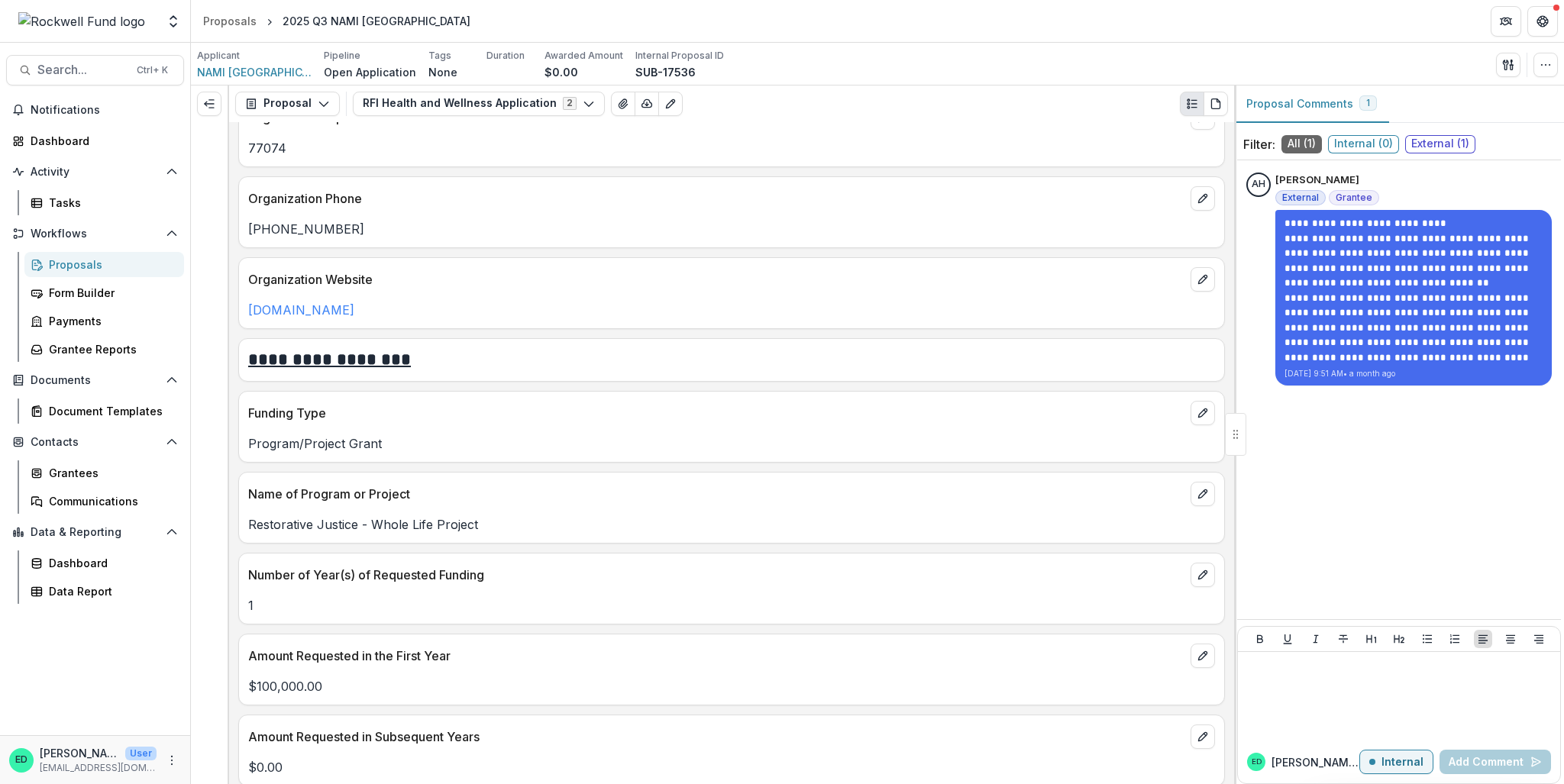
scroll to position [1756, 0]
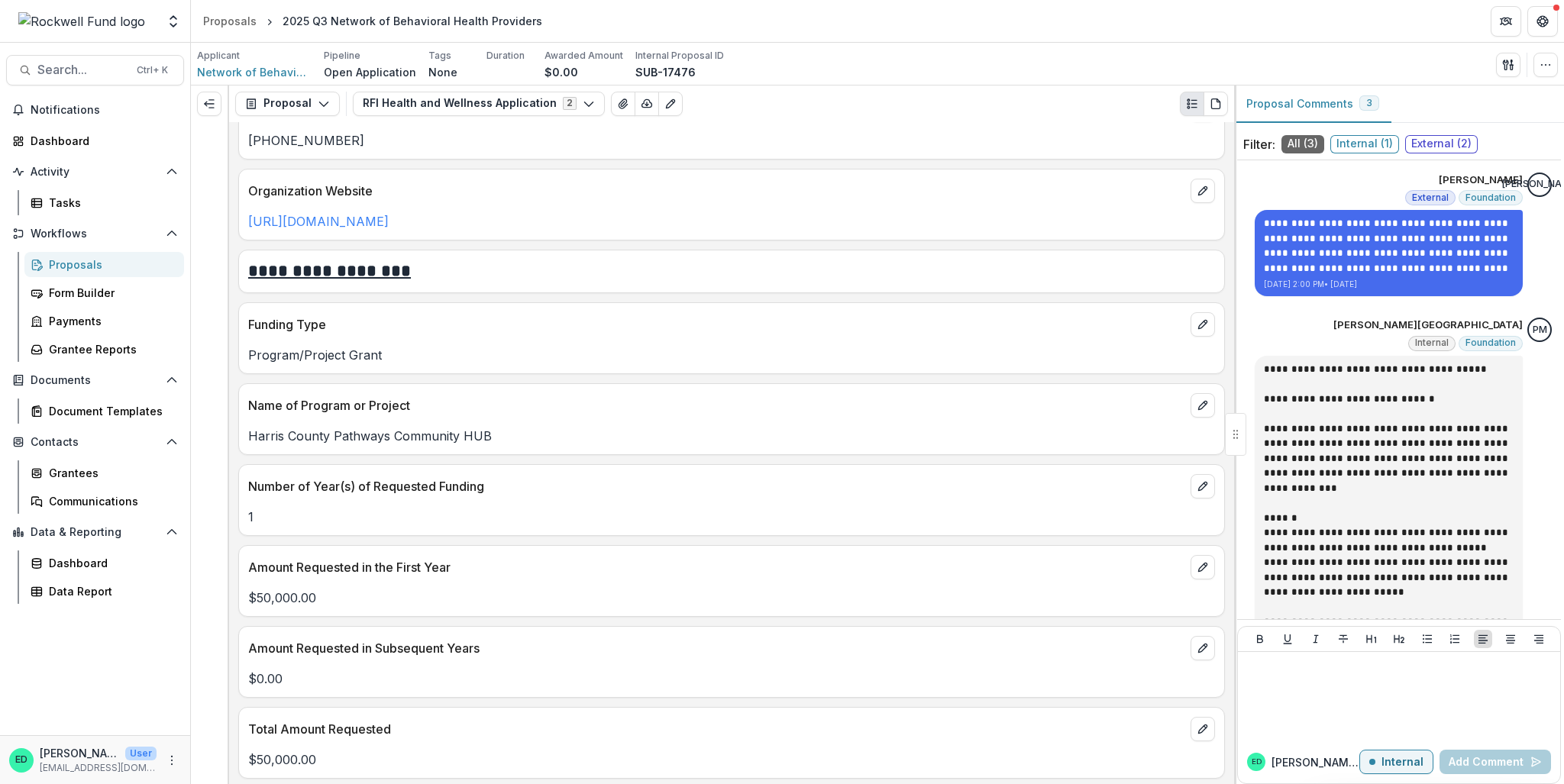
scroll to position [1679, 0]
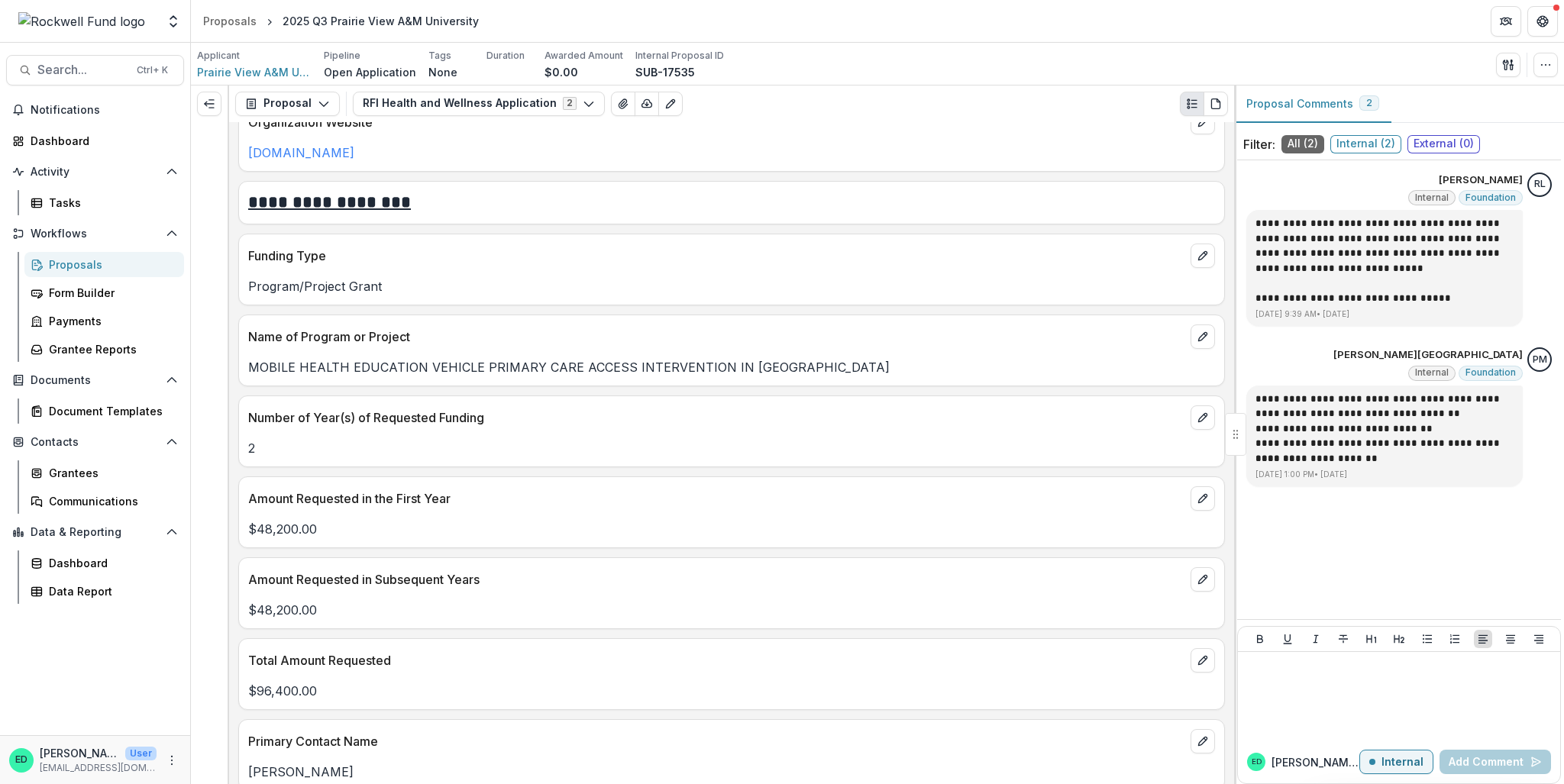
scroll to position [1679, 0]
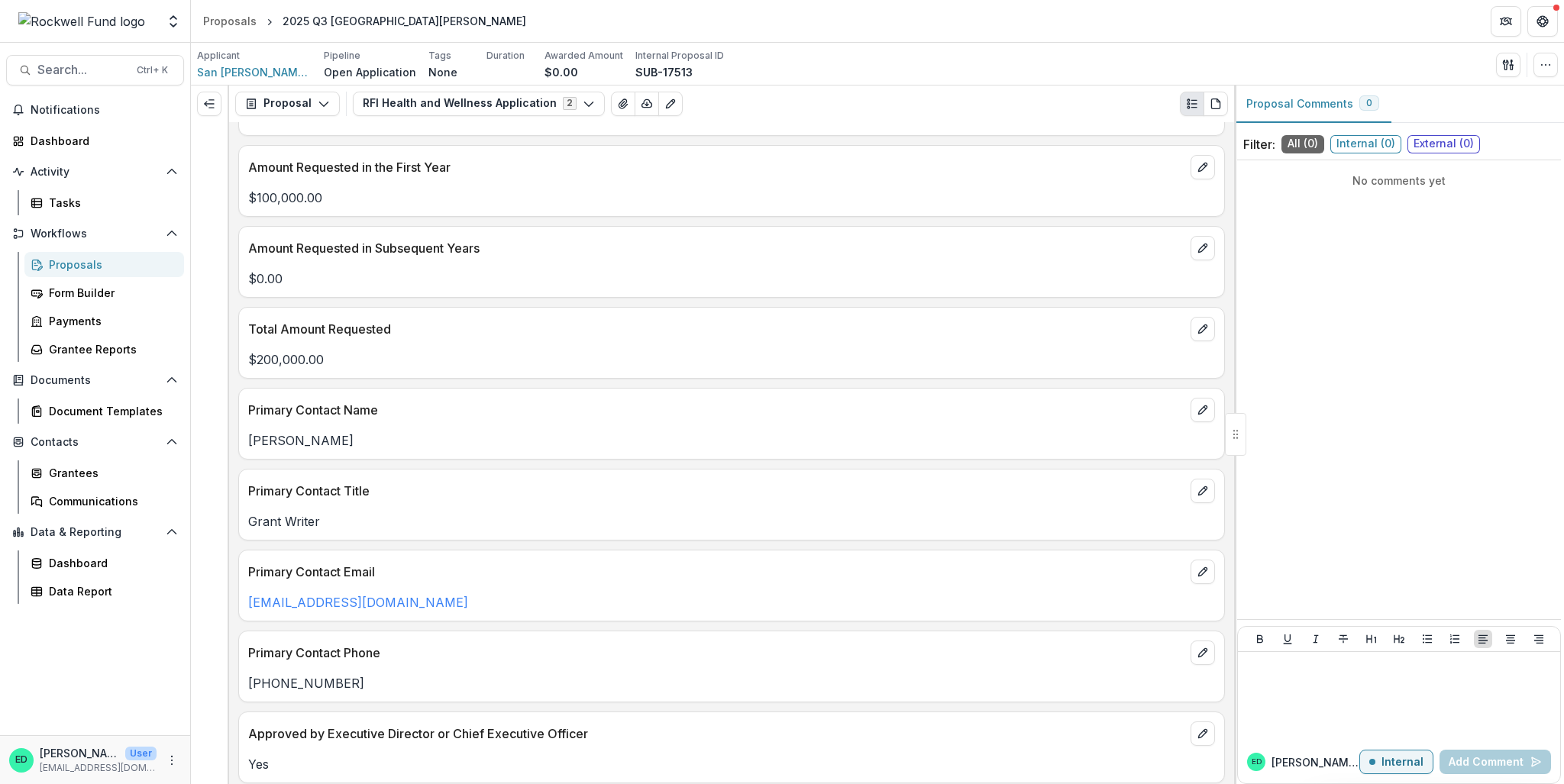
scroll to position [1908, 0]
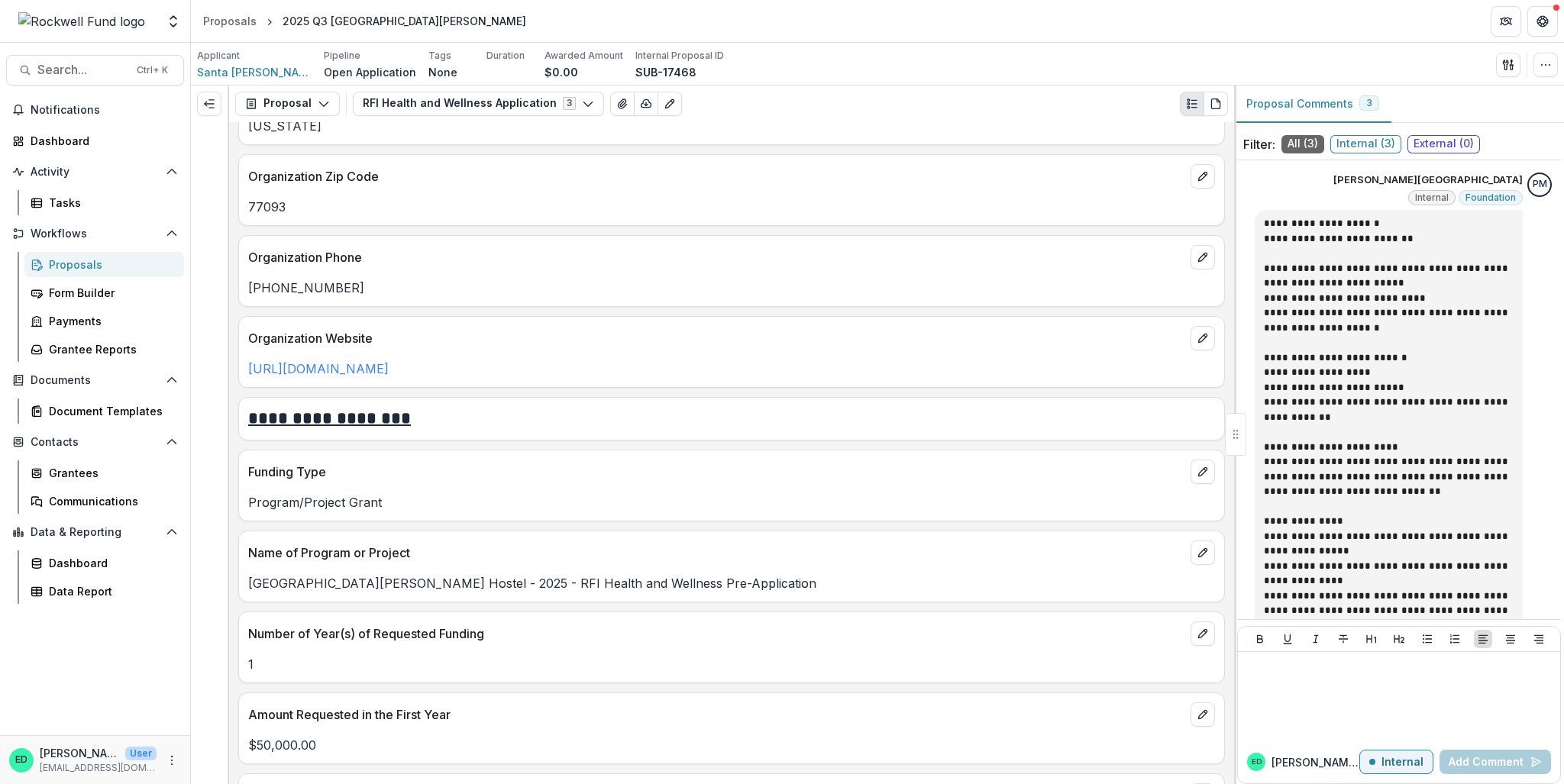
scroll to position [1526, 0]
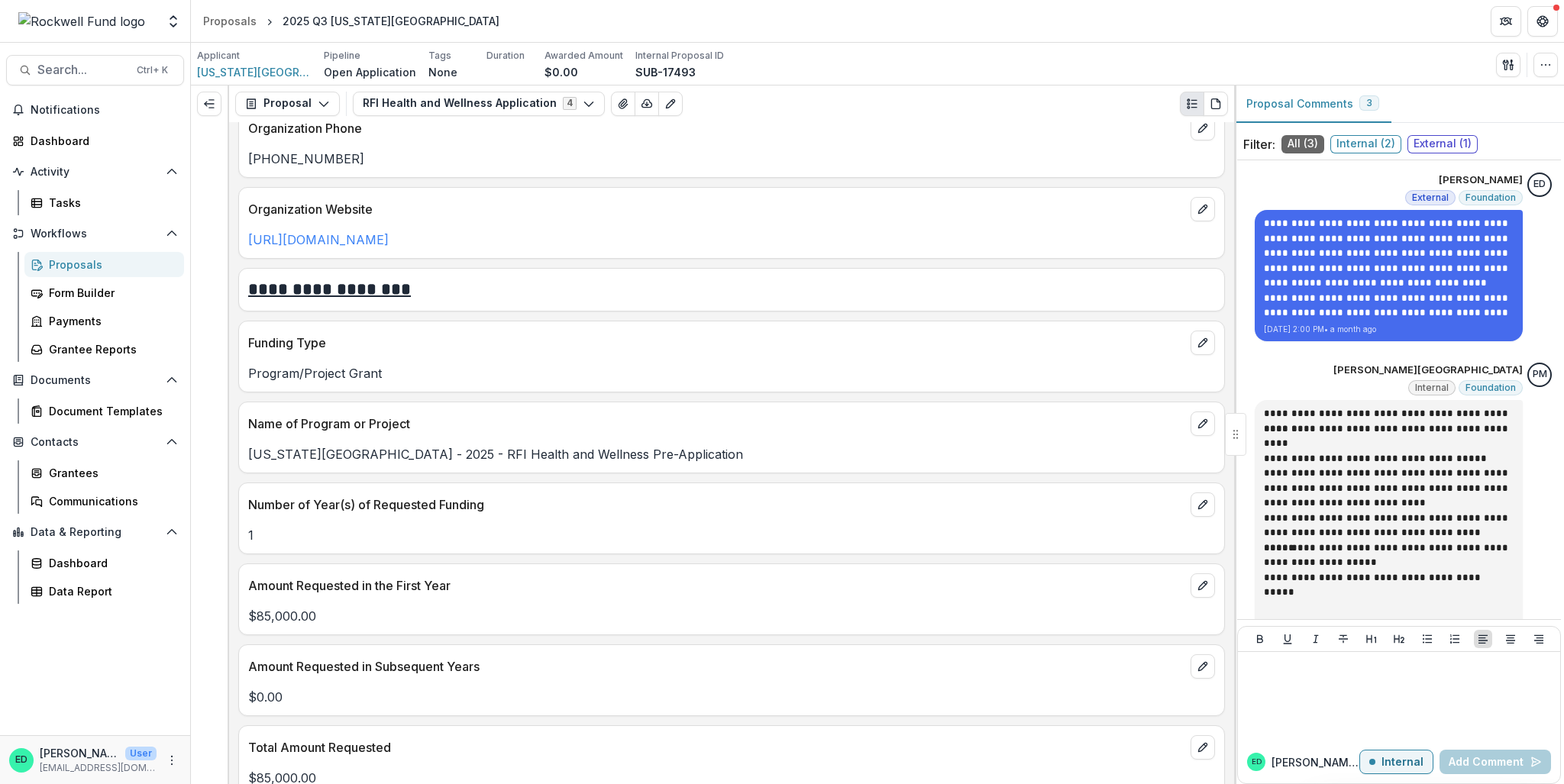
scroll to position [1756, 0]
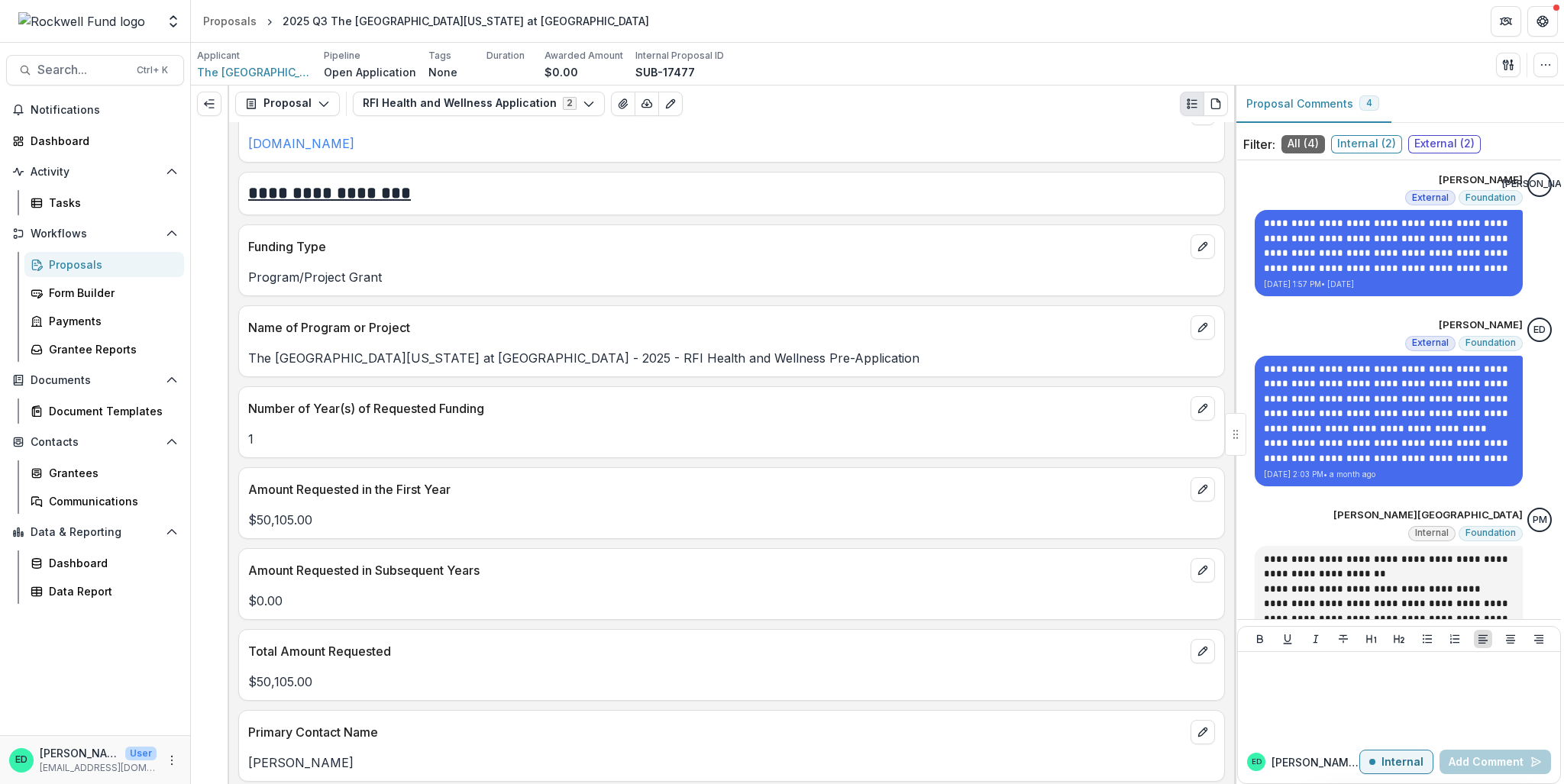
scroll to position [1832, 0]
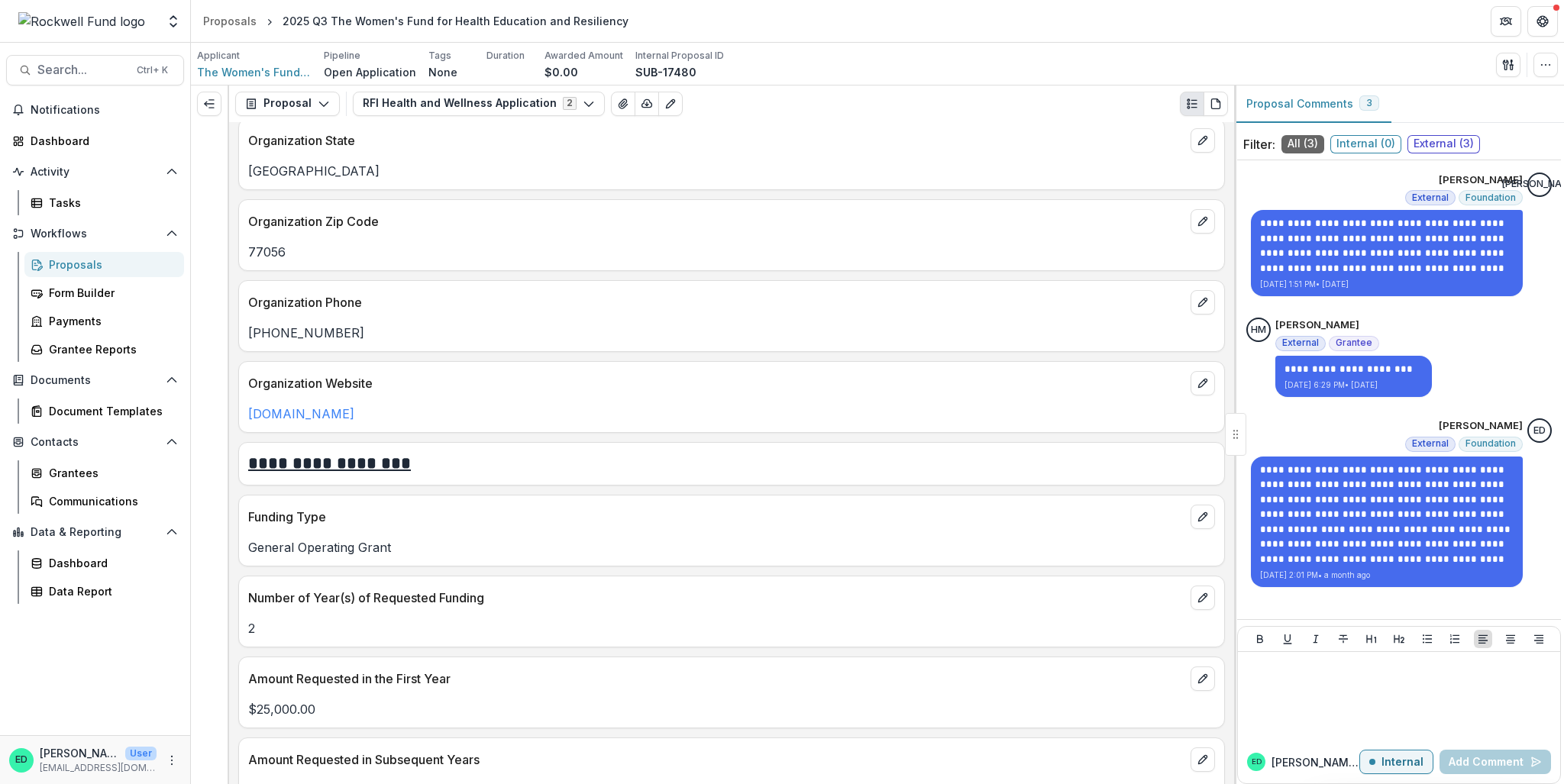
scroll to position [1526, 0]
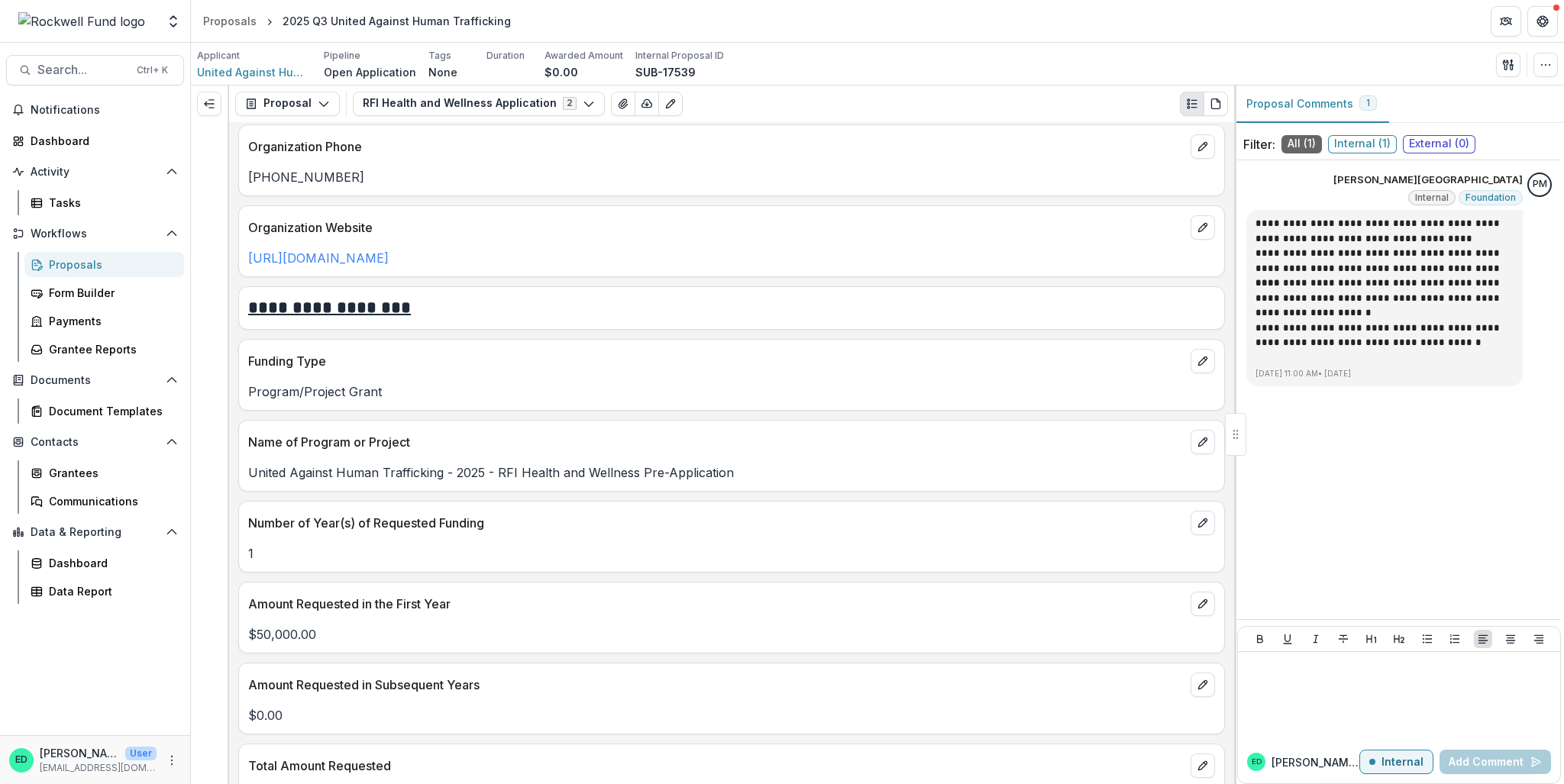
scroll to position [1603, 0]
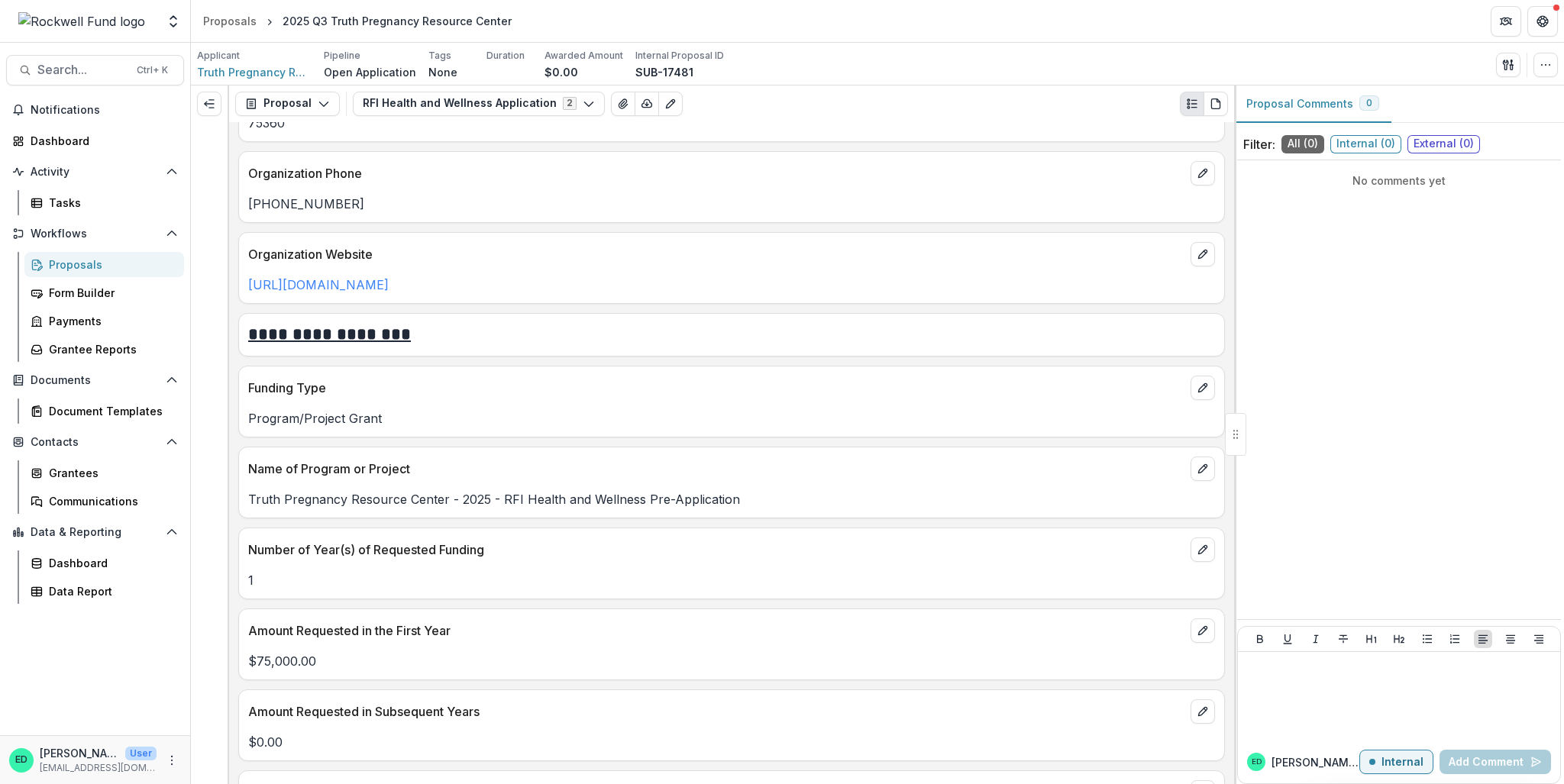
scroll to position [1603, 0]
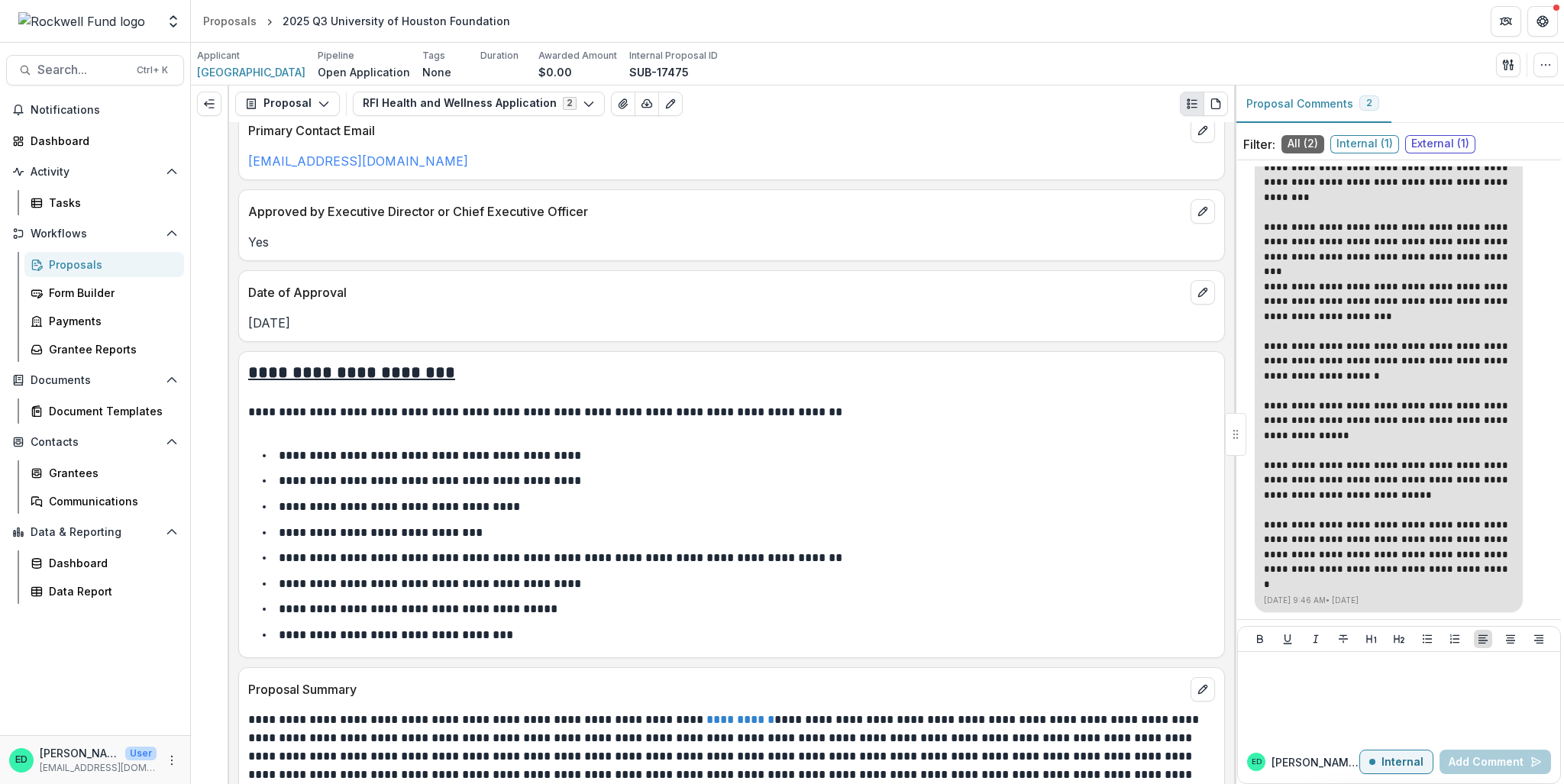
scroll to position [42, 0]
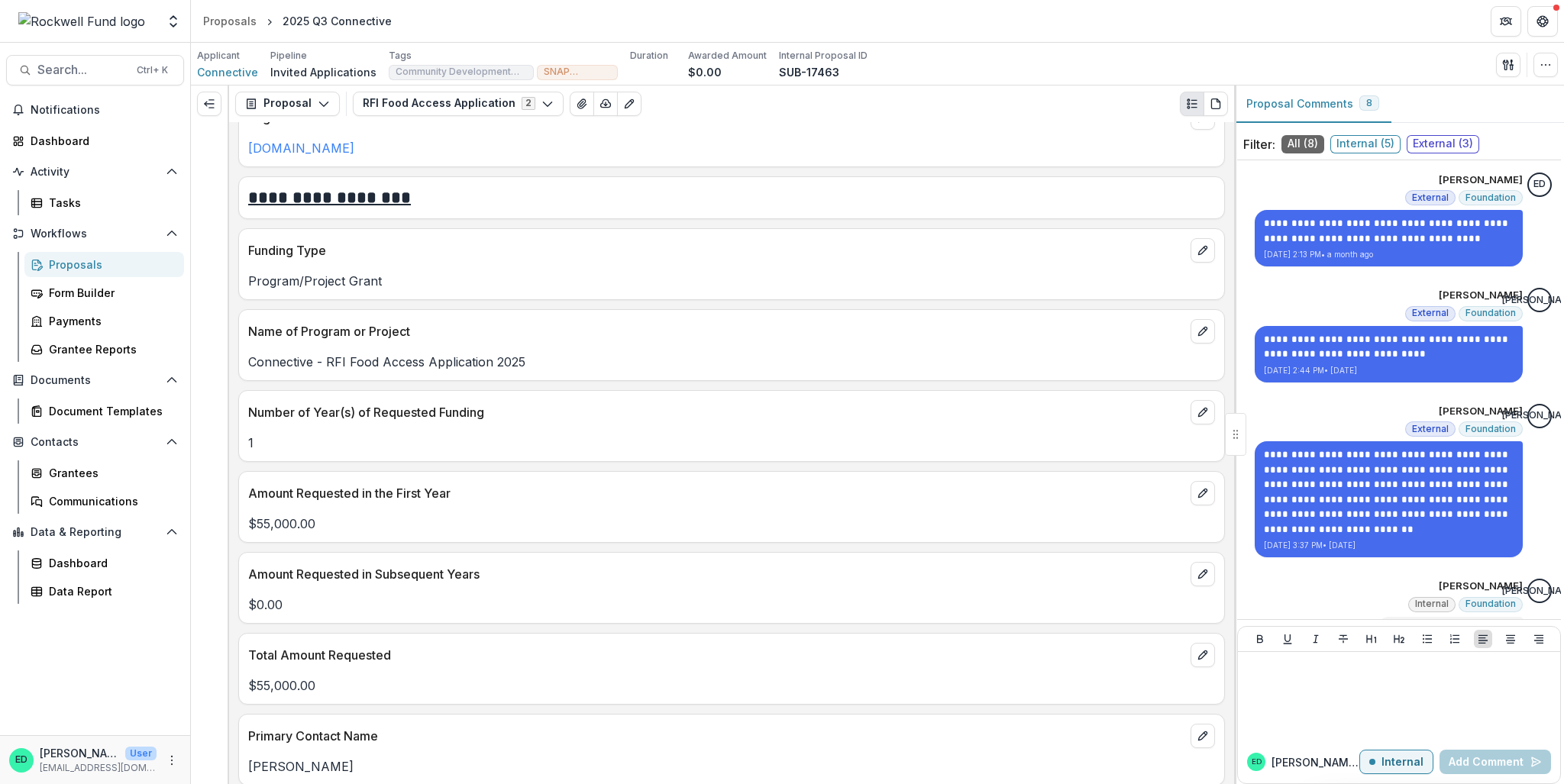
scroll to position [1679, 0]
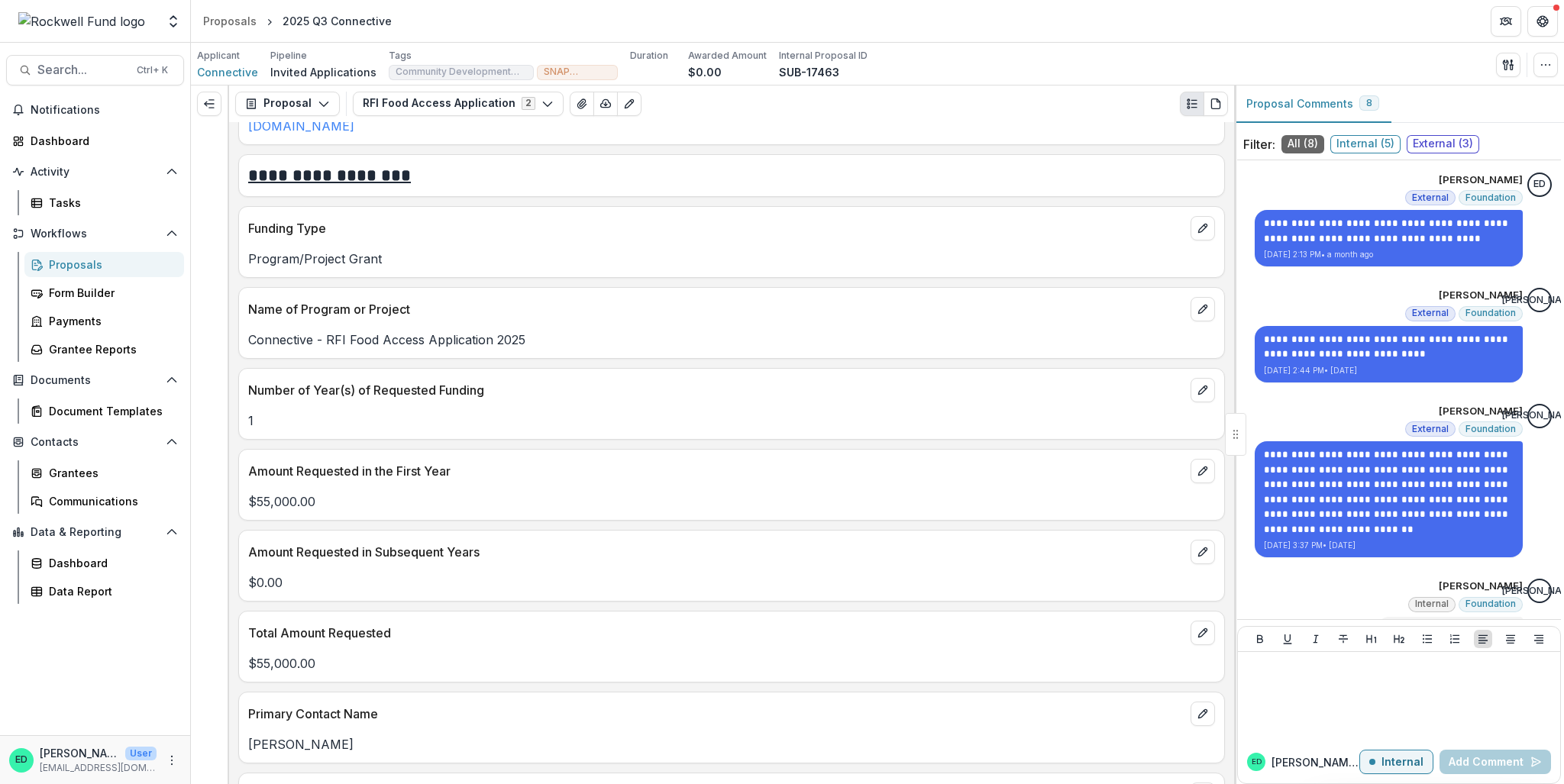
click at [308, 220] on p "Funding Type" at bounding box center [716, 228] width 936 height 18
click at [1207, 315] on button "edit" at bounding box center [1203, 309] width 24 height 24
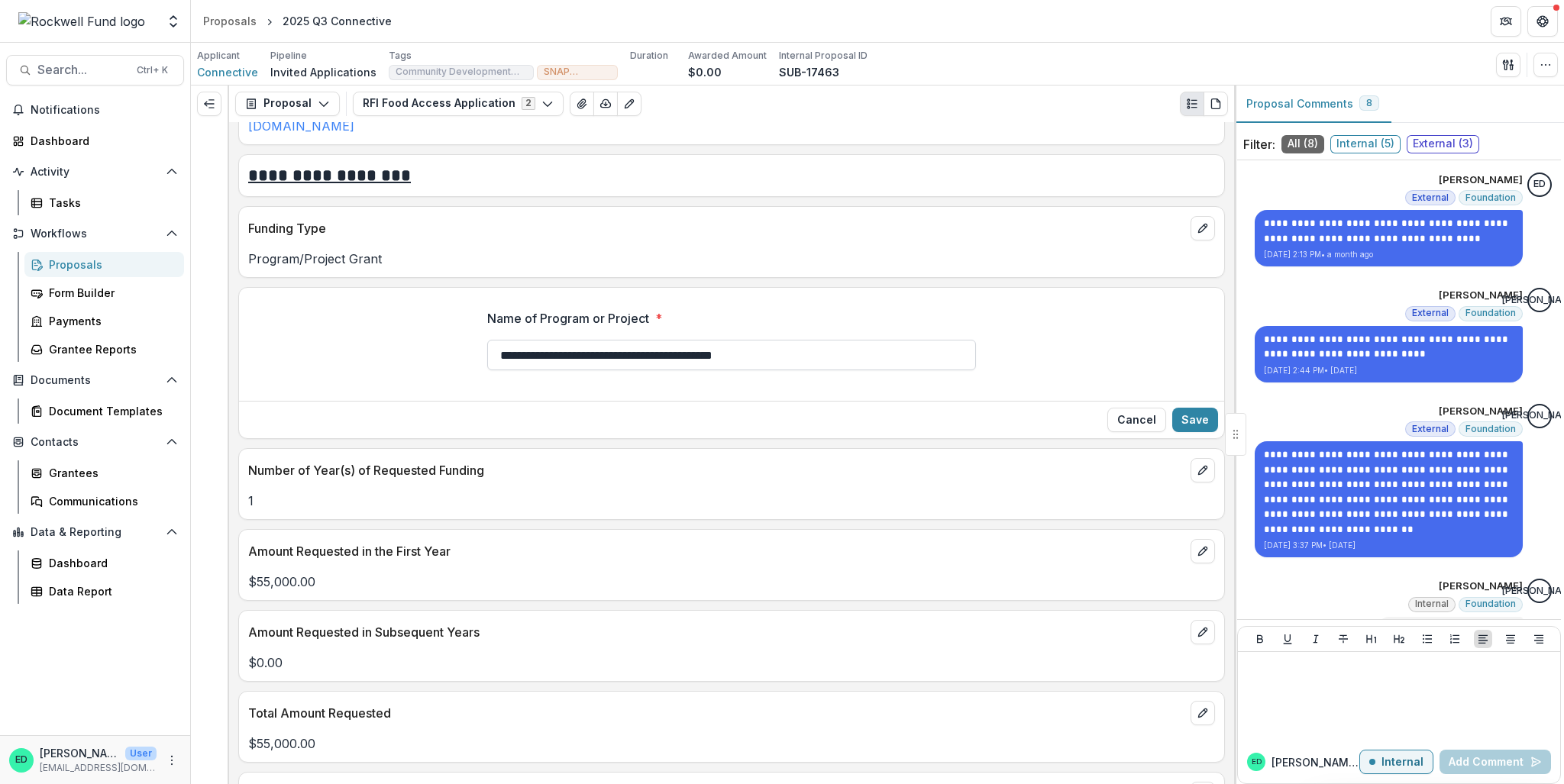
click at [725, 355] on input "**********" at bounding box center [731, 354] width 489 height 30
paste input "**********"
type input "**********"
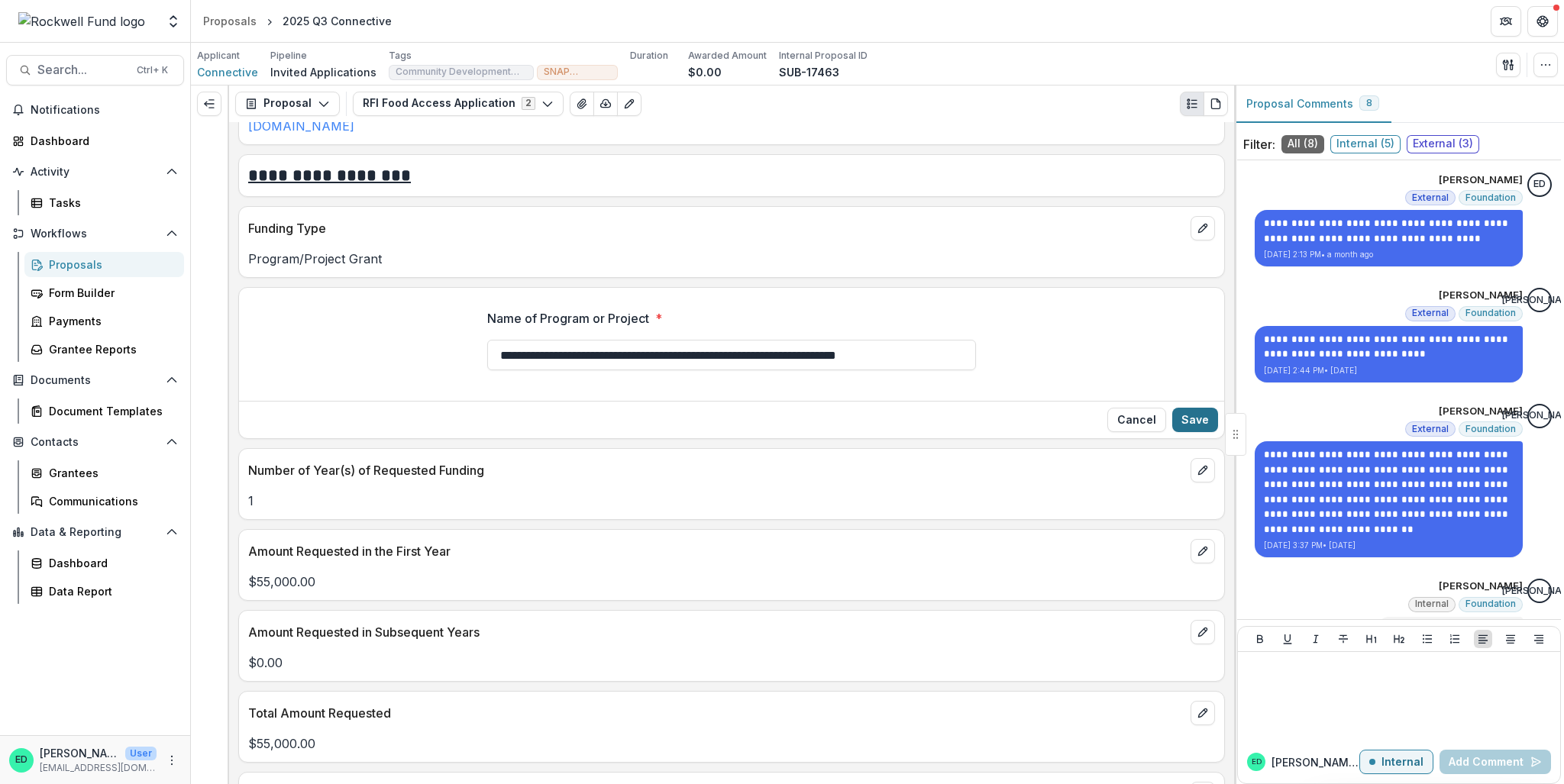
click at [1192, 416] on button "Save" at bounding box center [1195, 420] width 46 height 24
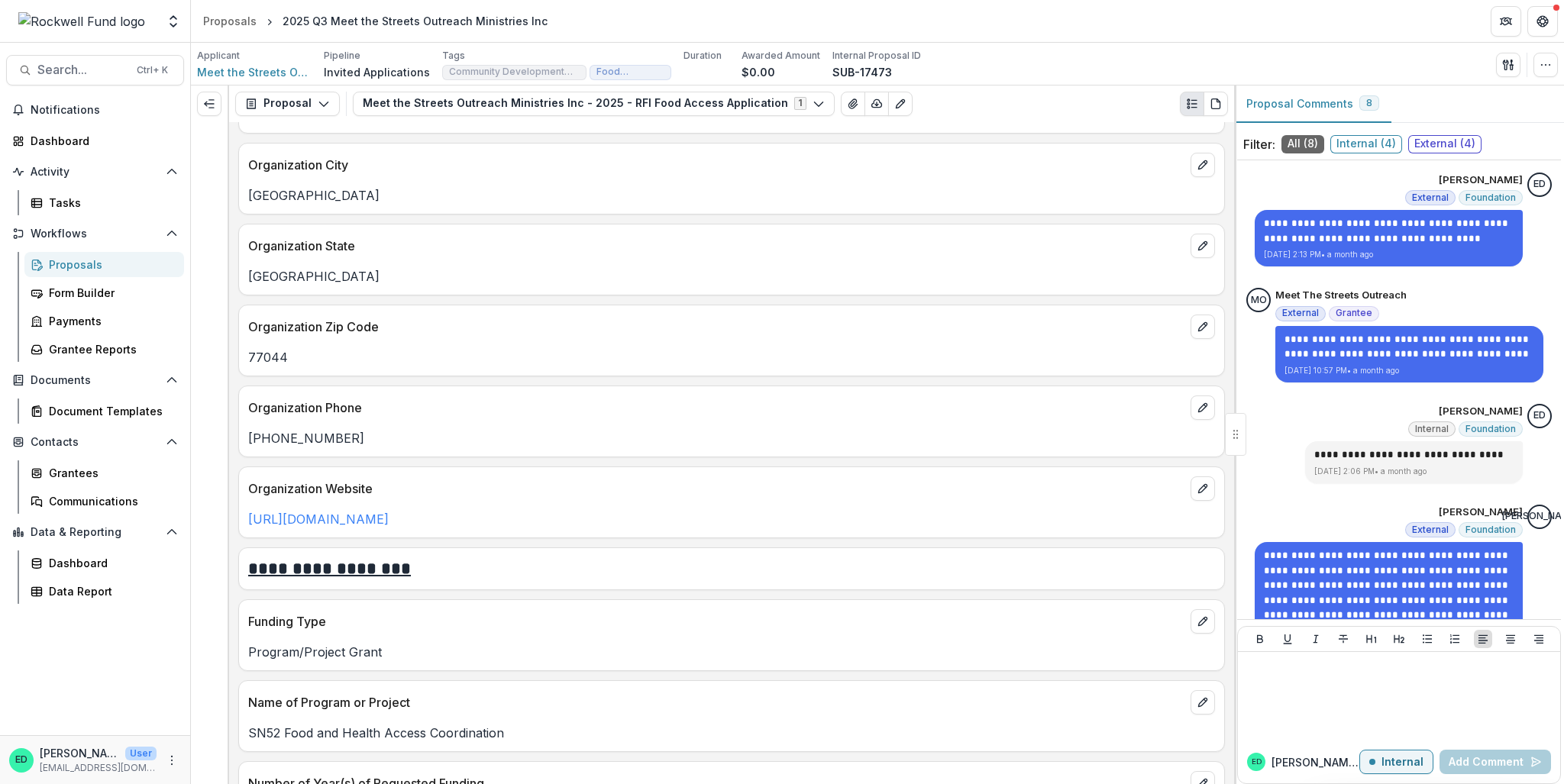
scroll to position [1451, 0]
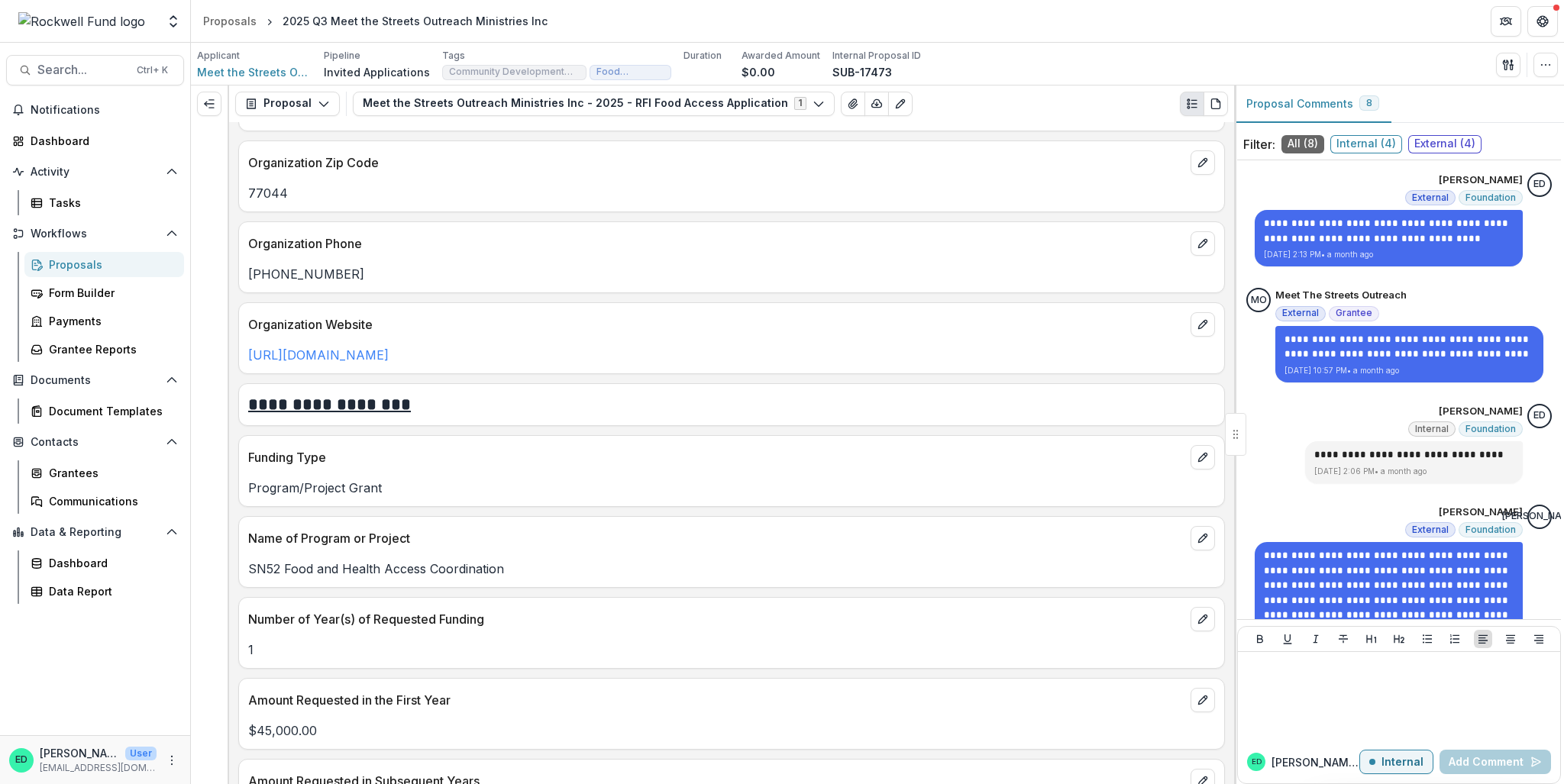
click at [362, 563] on p "SN52 Food and Health Access Coordination" at bounding box center [731, 569] width 966 height 18
copy p "SN52 Food and Health Access Coordination"
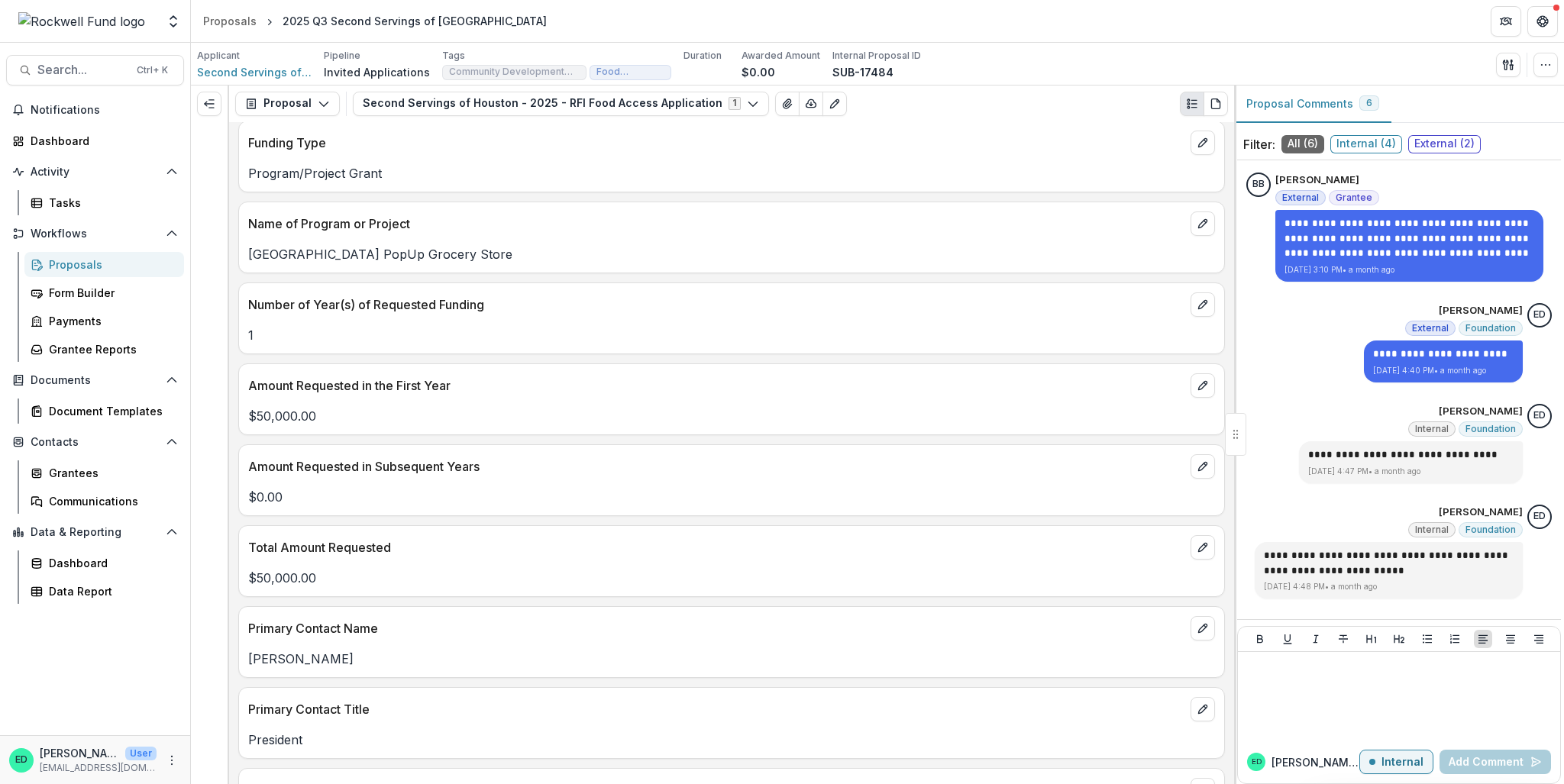
scroll to position [1603, 0]
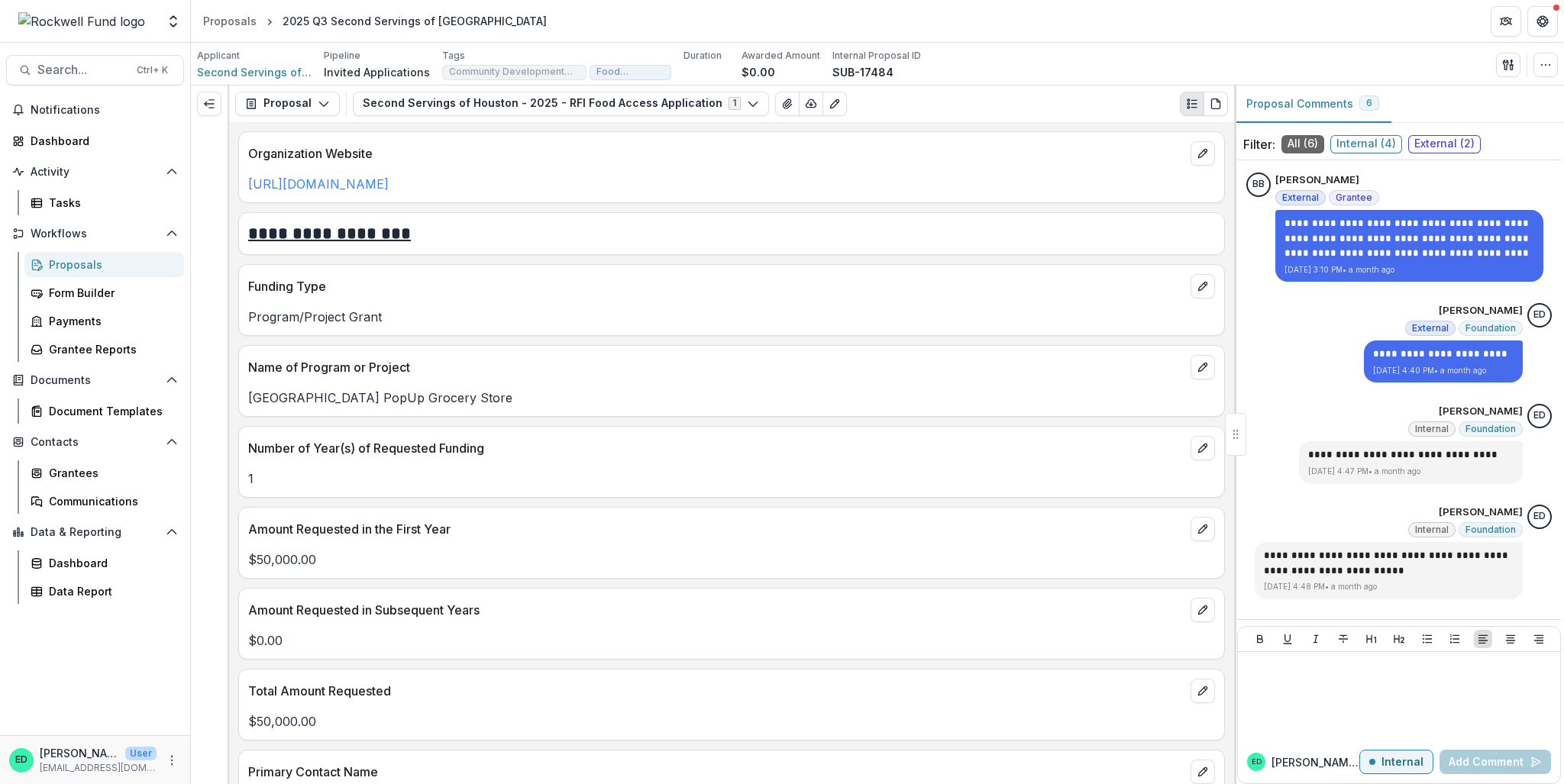
click at [400, 379] on div "[GEOGRAPHIC_DATA] PopUp Grocery Store" at bounding box center [731, 393] width 985 height 28
click at [389, 393] on p "[GEOGRAPHIC_DATA] PopUp Grocery Store" at bounding box center [731, 397] width 966 height 18
click at [389, 393] on p "Kashmere Gardens PopUp Grocery Store" at bounding box center [731, 397] width 966 height 18
copy p "Kashmere Gardens PopUp Grocery Store"
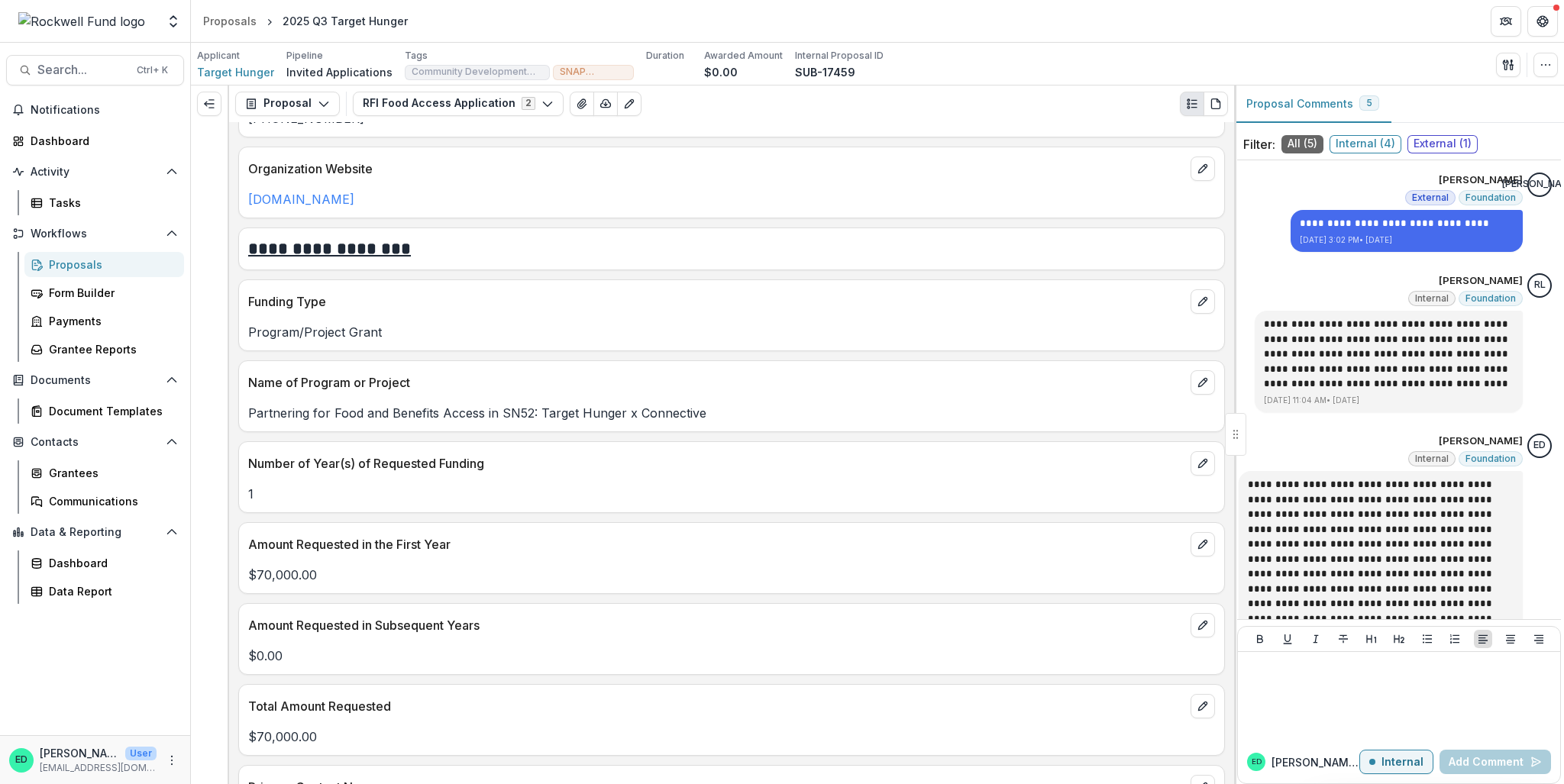
scroll to position [1603, 0]
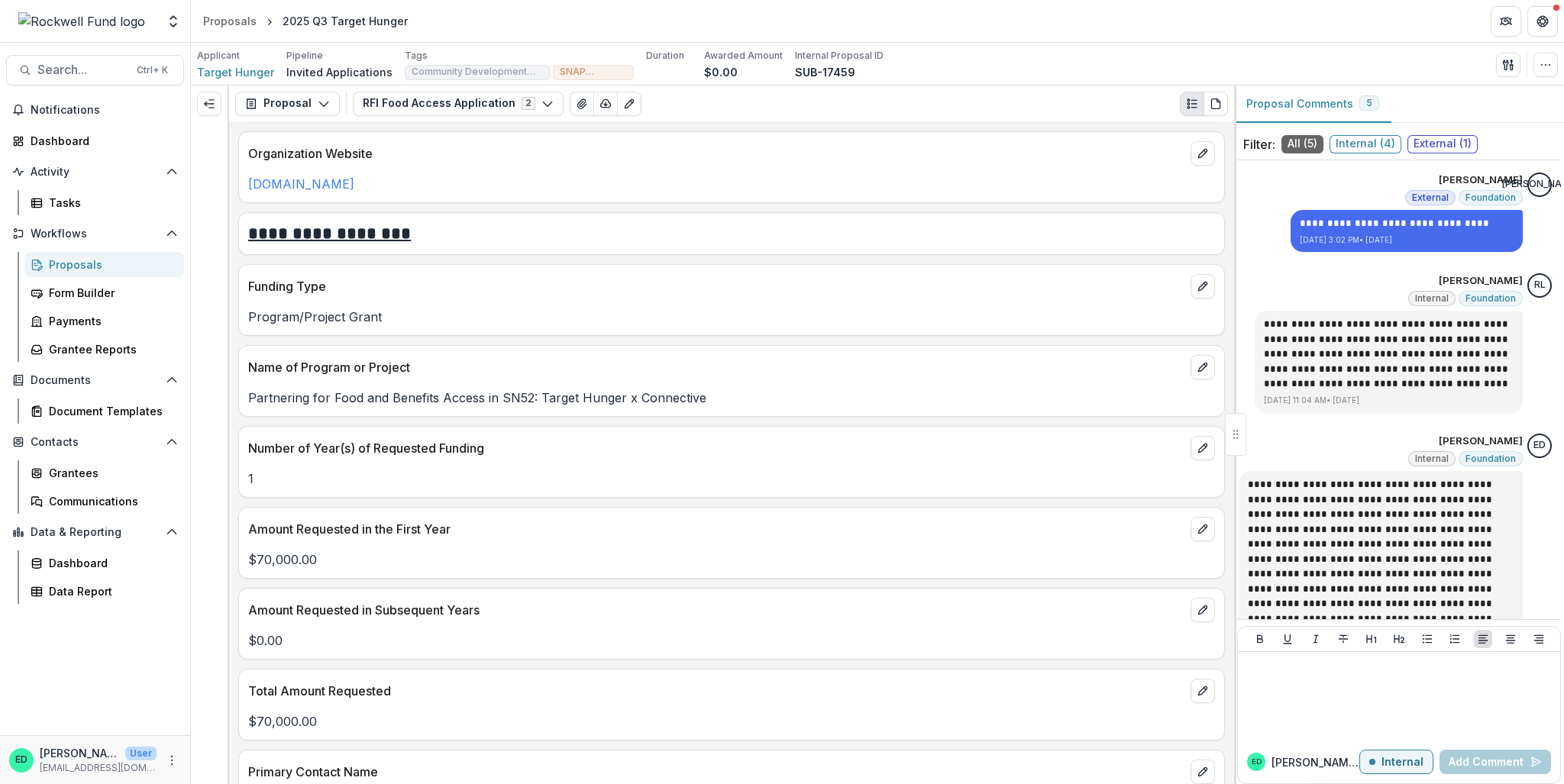
click at [469, 392] on p "Partnering for Food and Benefits Access in SN52: Target Hunger x Connective" at bounding box center [731, 397] width 966 height 18
copy p "Partnering for Food and Benefits Access in SN52: Target Hunger x Connective"
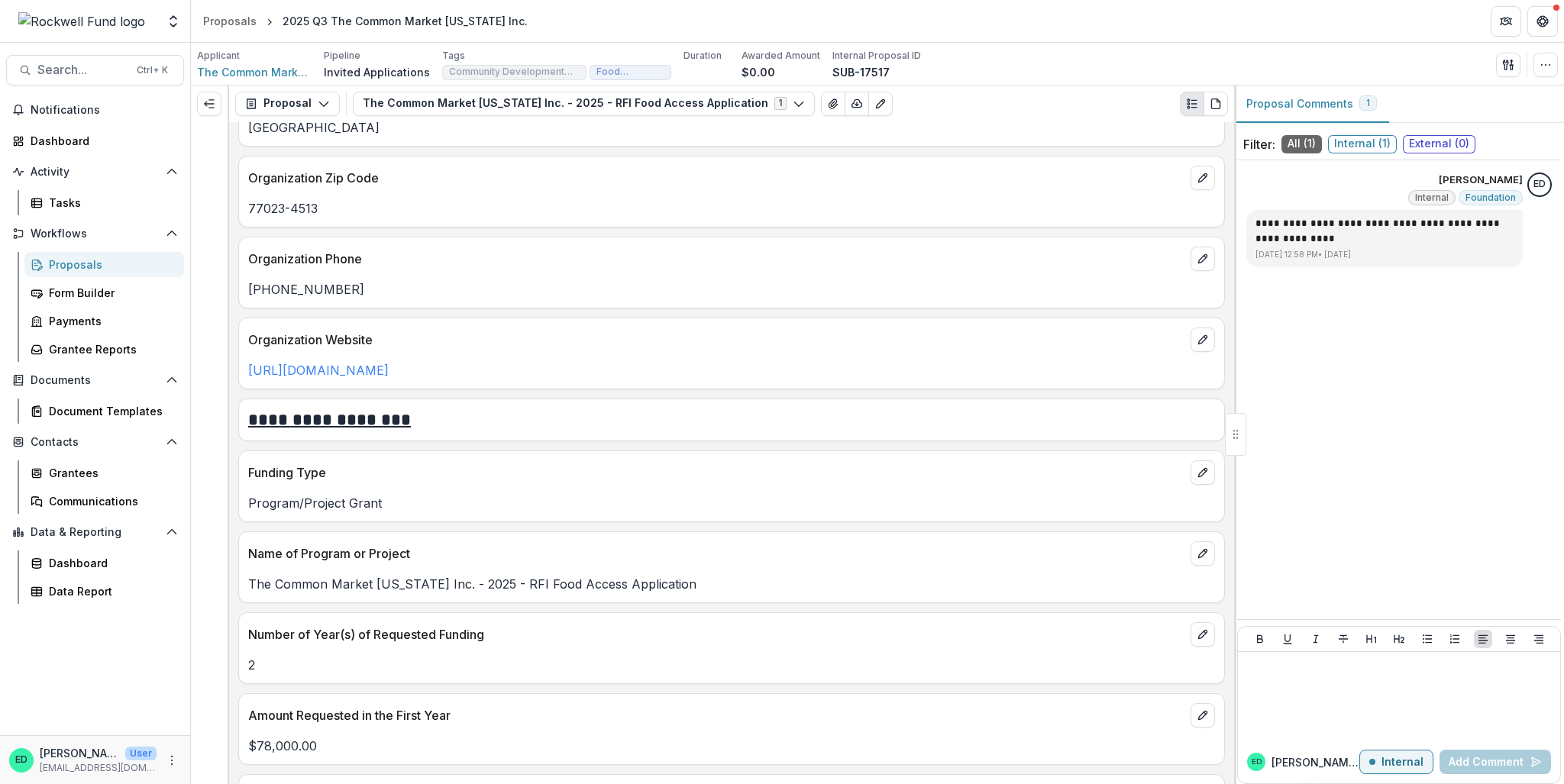
scroll to position [1603, 0]
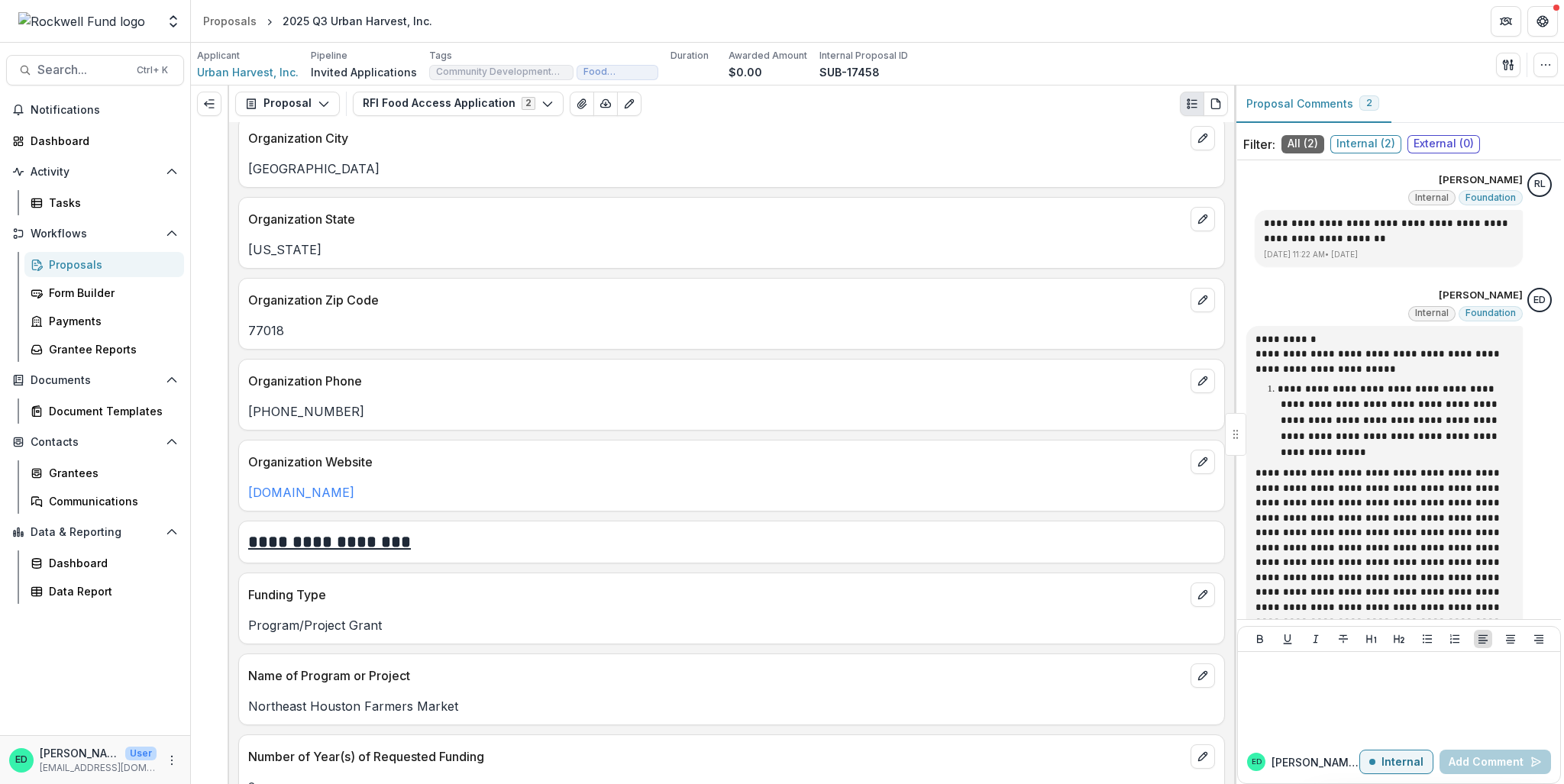
scroll to position [1374, 0]
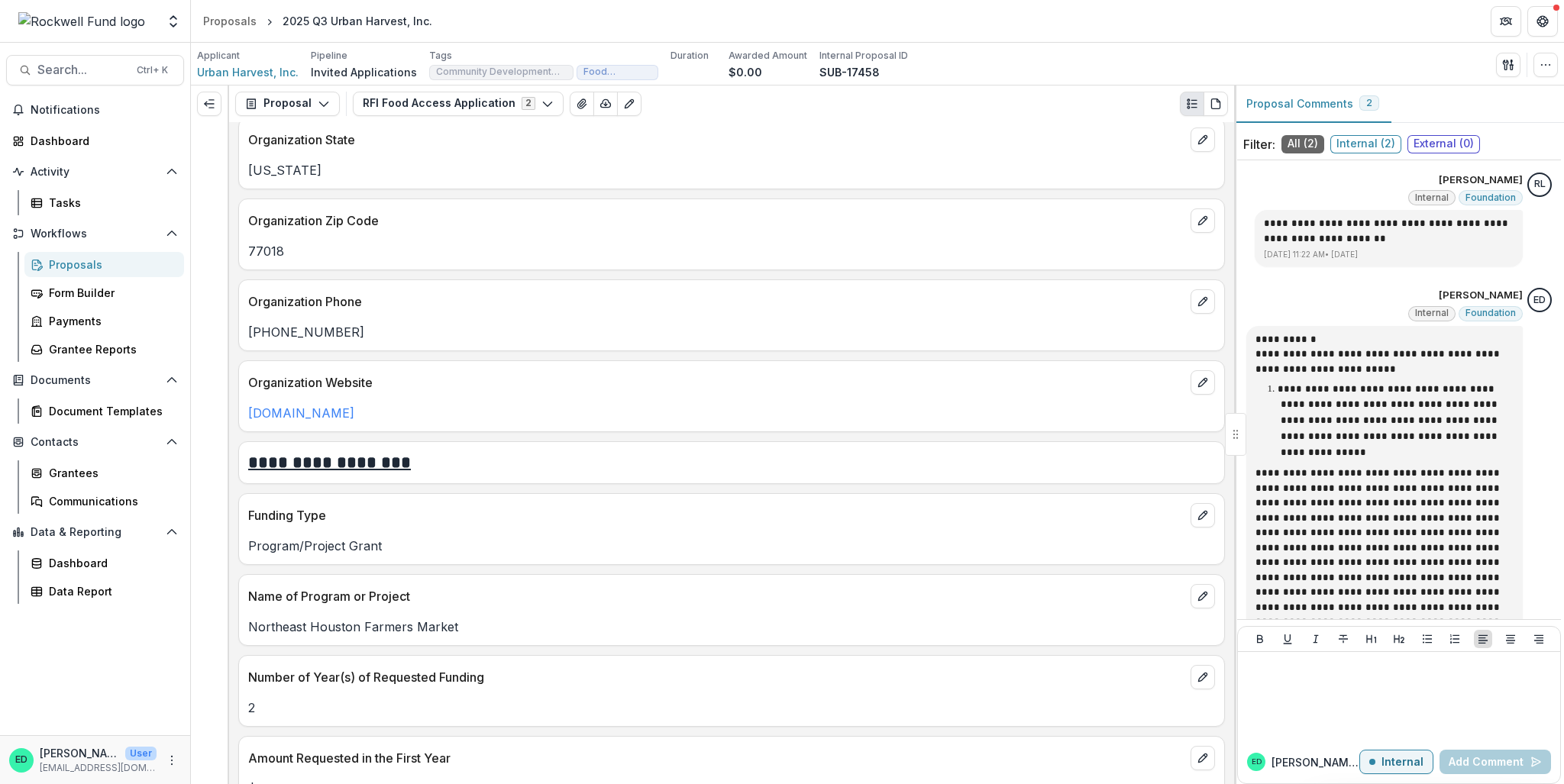
click at [391, 618] on p "Northeast Houston Farmers Market" at bounding box center [731, 627] width 966 height 18
drag, startPoint x: 391, startPoint y: 615, endPoint x: 409, endPoint y: 450, distance: 166.0
click at [409, 451] on h2 "**********" at bounding box center [731, 463] width 966 height 24
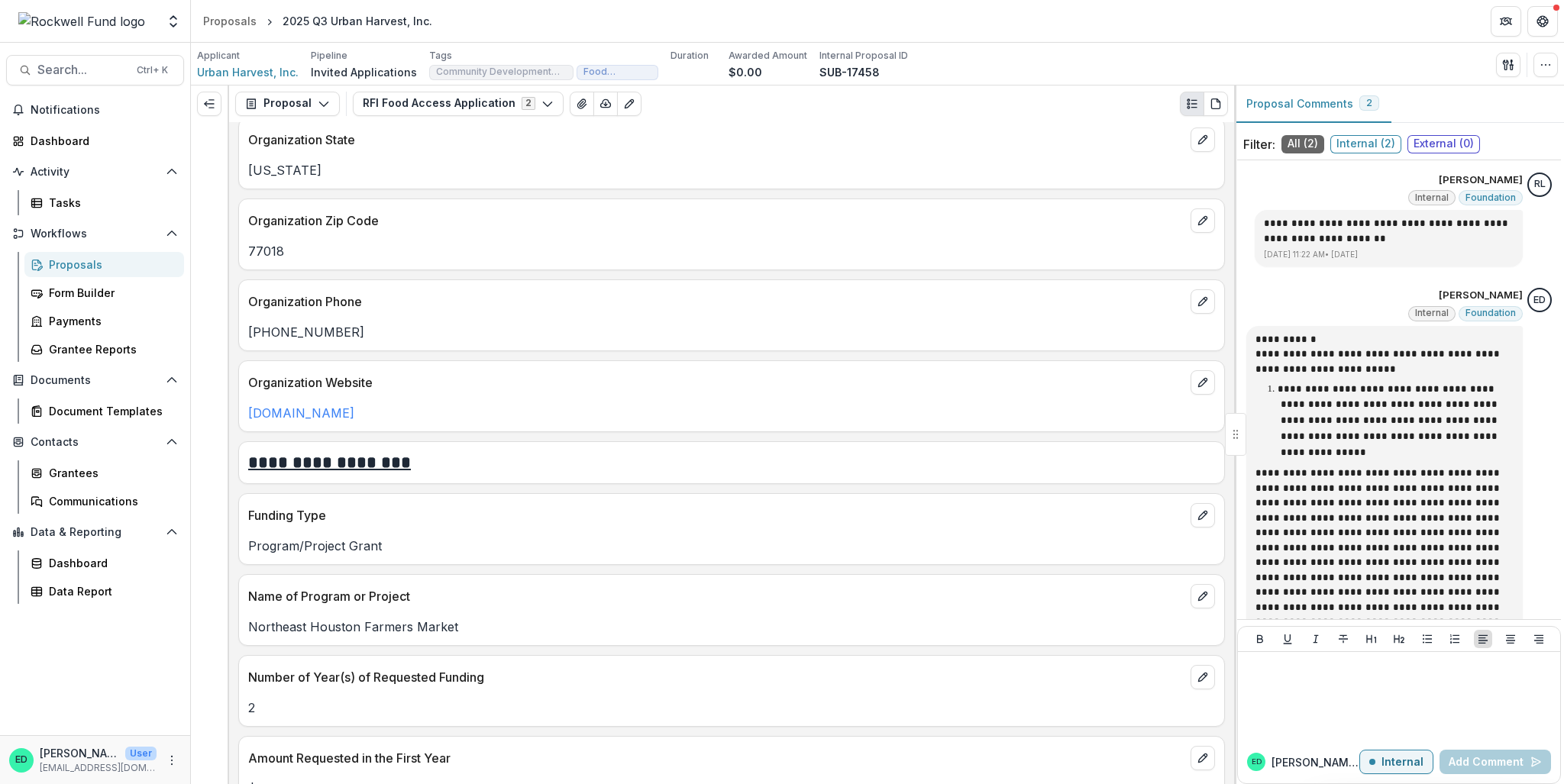
click at [409, 618] on p "Northeast Houston Farmers Market" at bounding box center [731, 627] width 966 height 18
copy p "Northeast Houston Farmers Market"
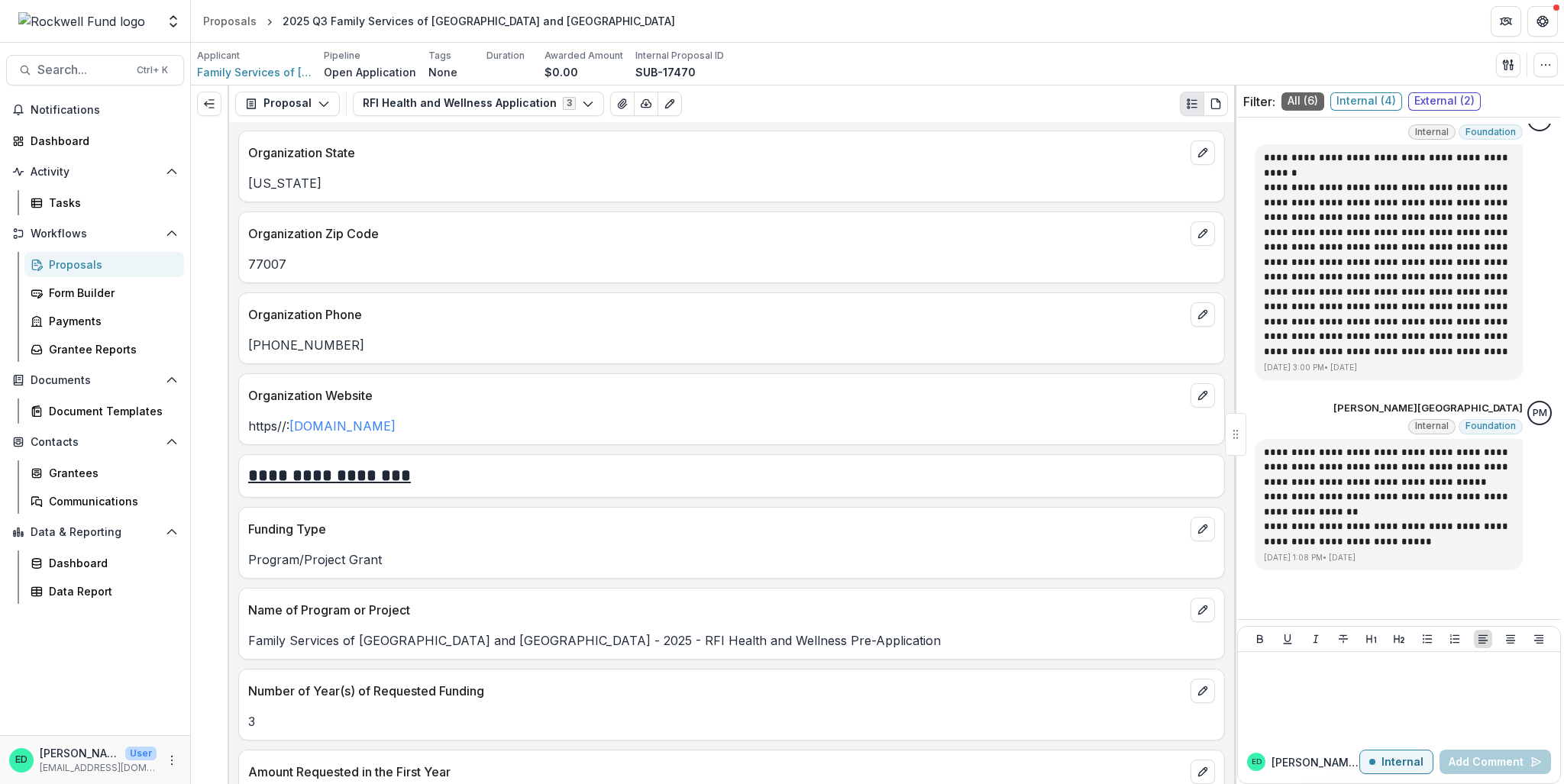
scroll to position [1499, 0]
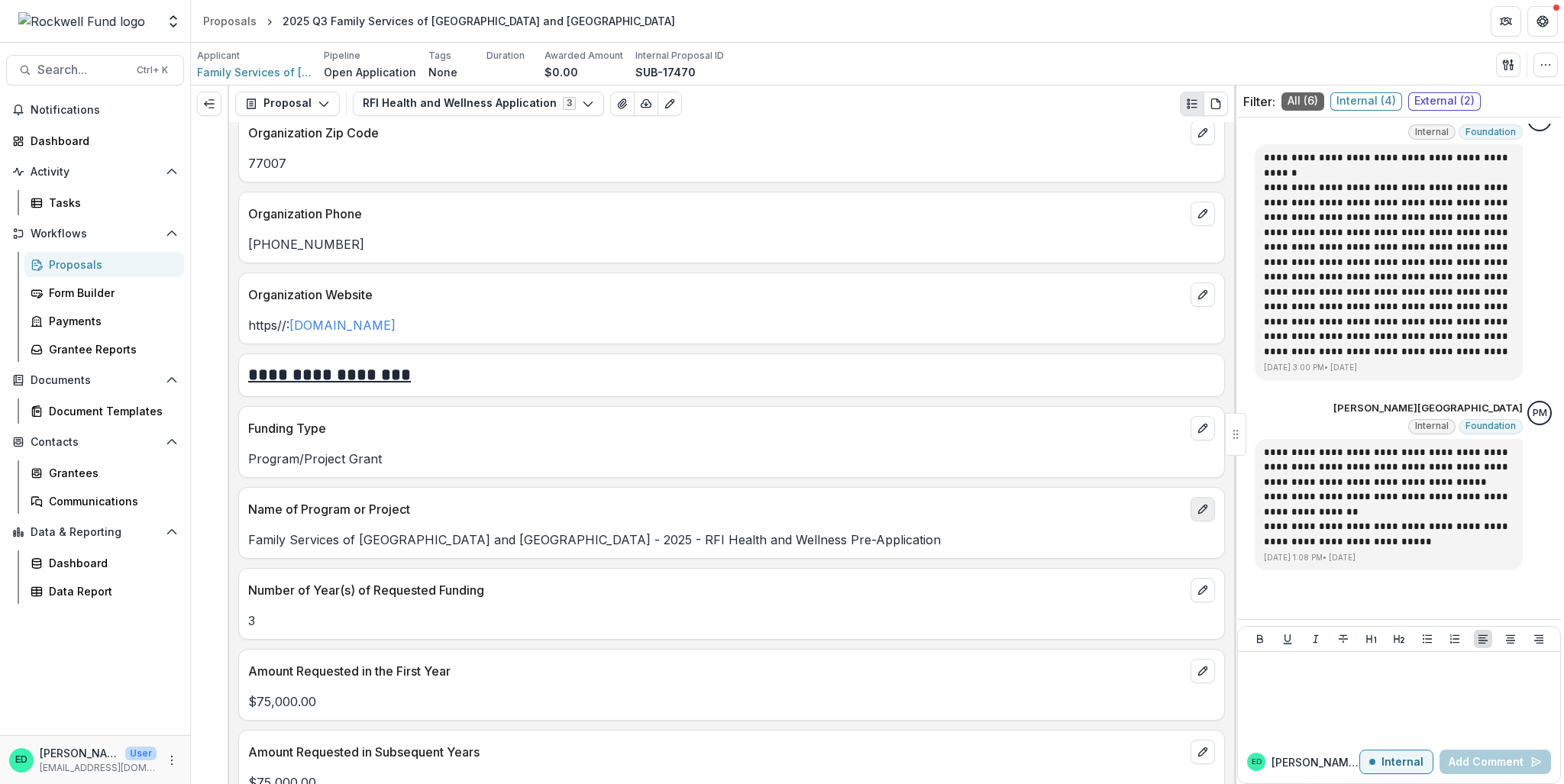
click at [1201, 504] on icon "edit" at bounding box center [1202, 508] width 8 height 8
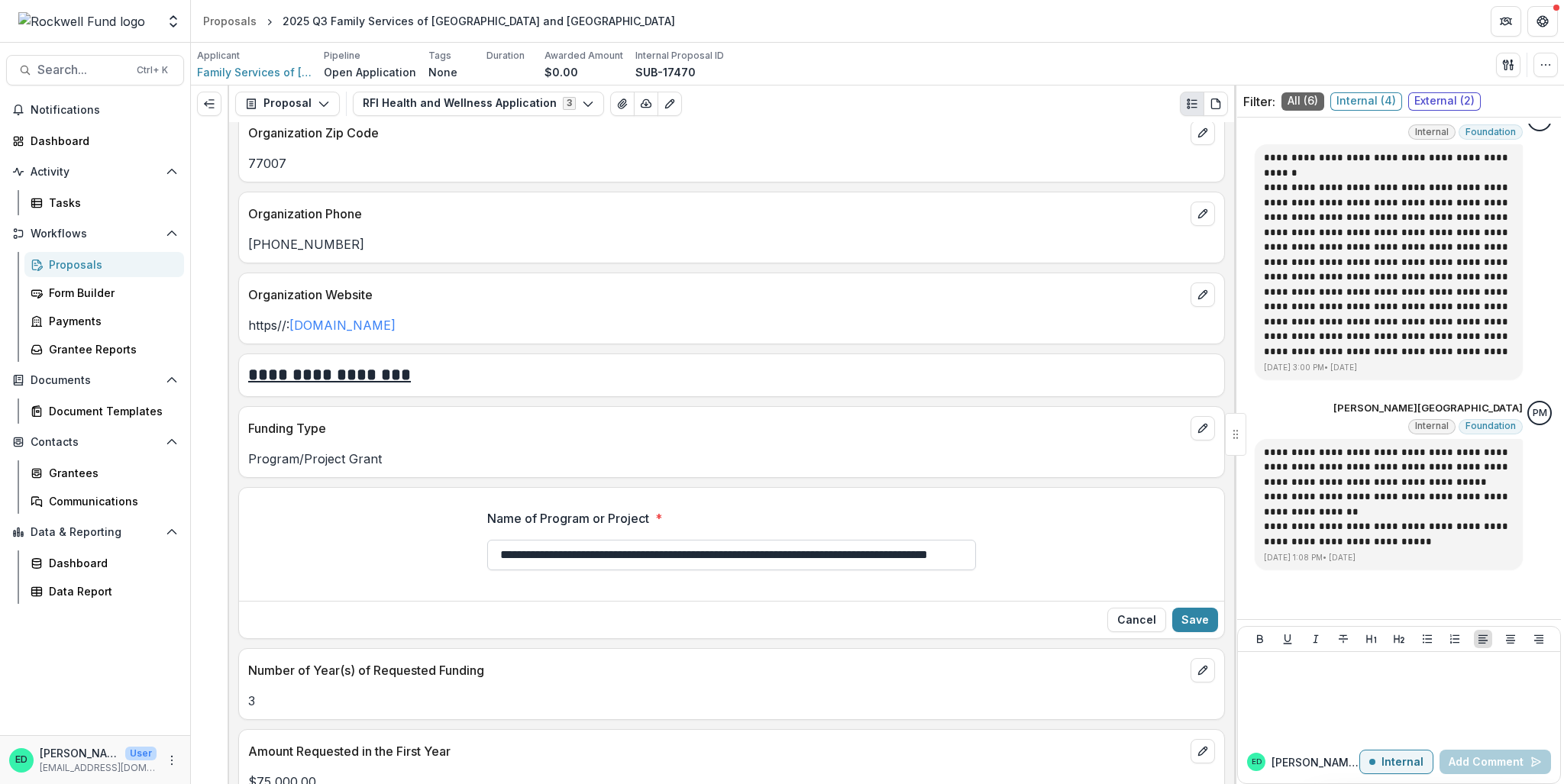
click at [648, 539] on input "**********" at bounding box center [731, 554] width 489 height 30
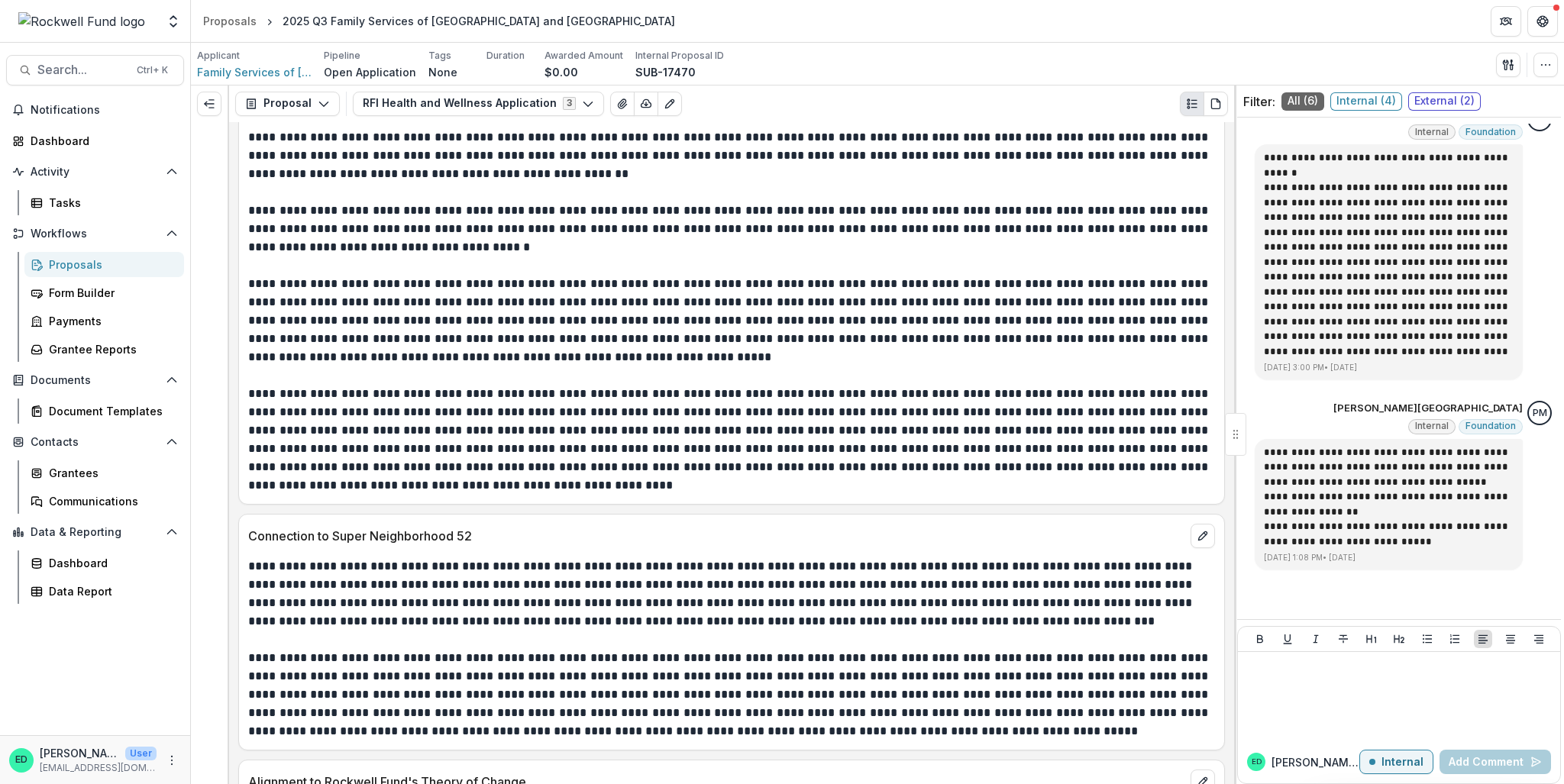
scroll to position [3026, 0]
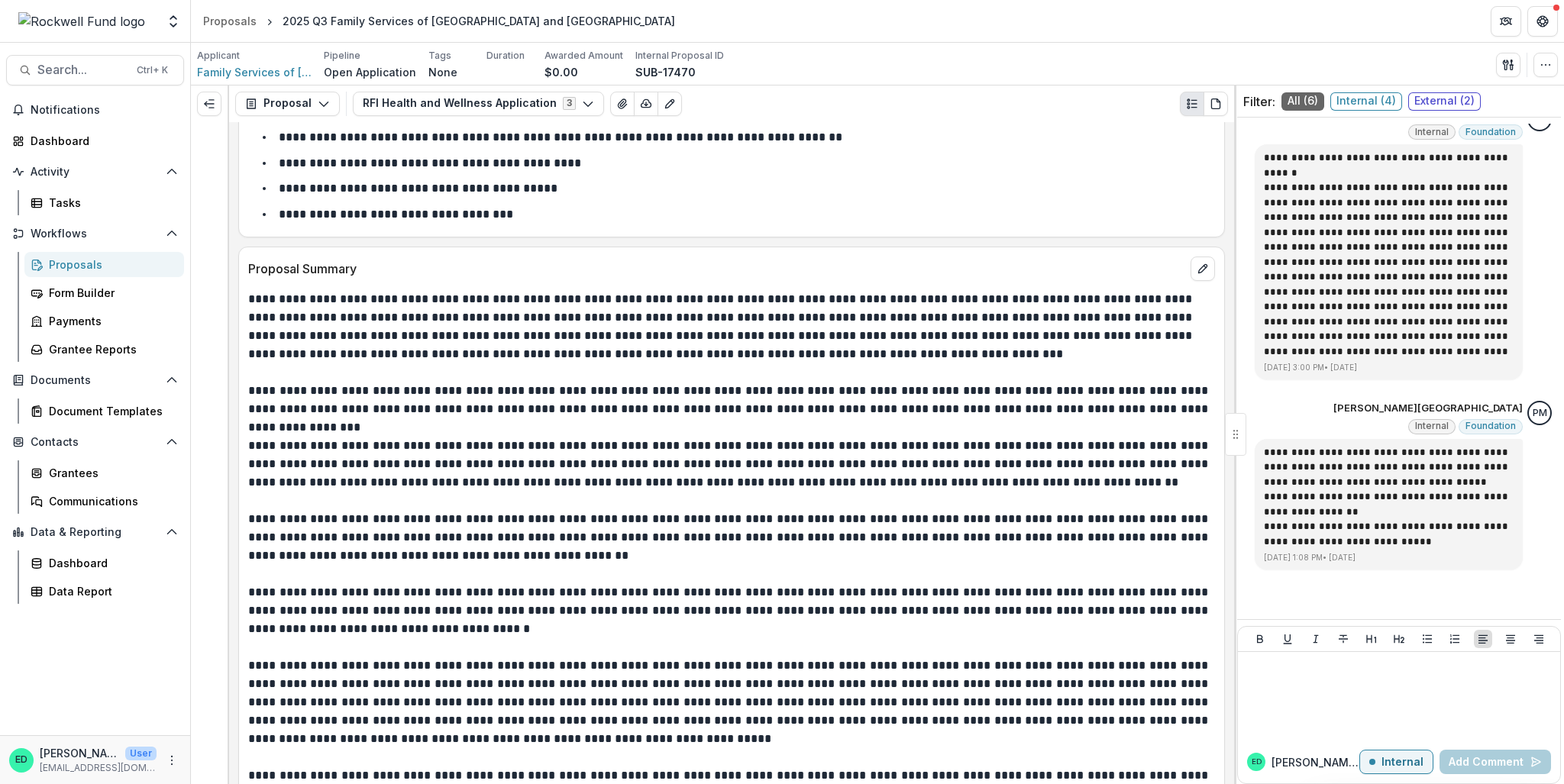
type input "*********"
drag, startPoint x: 564, startPoint y: 339, endPoint x: 1036, endPoint y: 351, distance: 472.2
click at [1036, 382] on p "**********" at bounding box center [730, 400] width 963 height 37
copy p "**********"
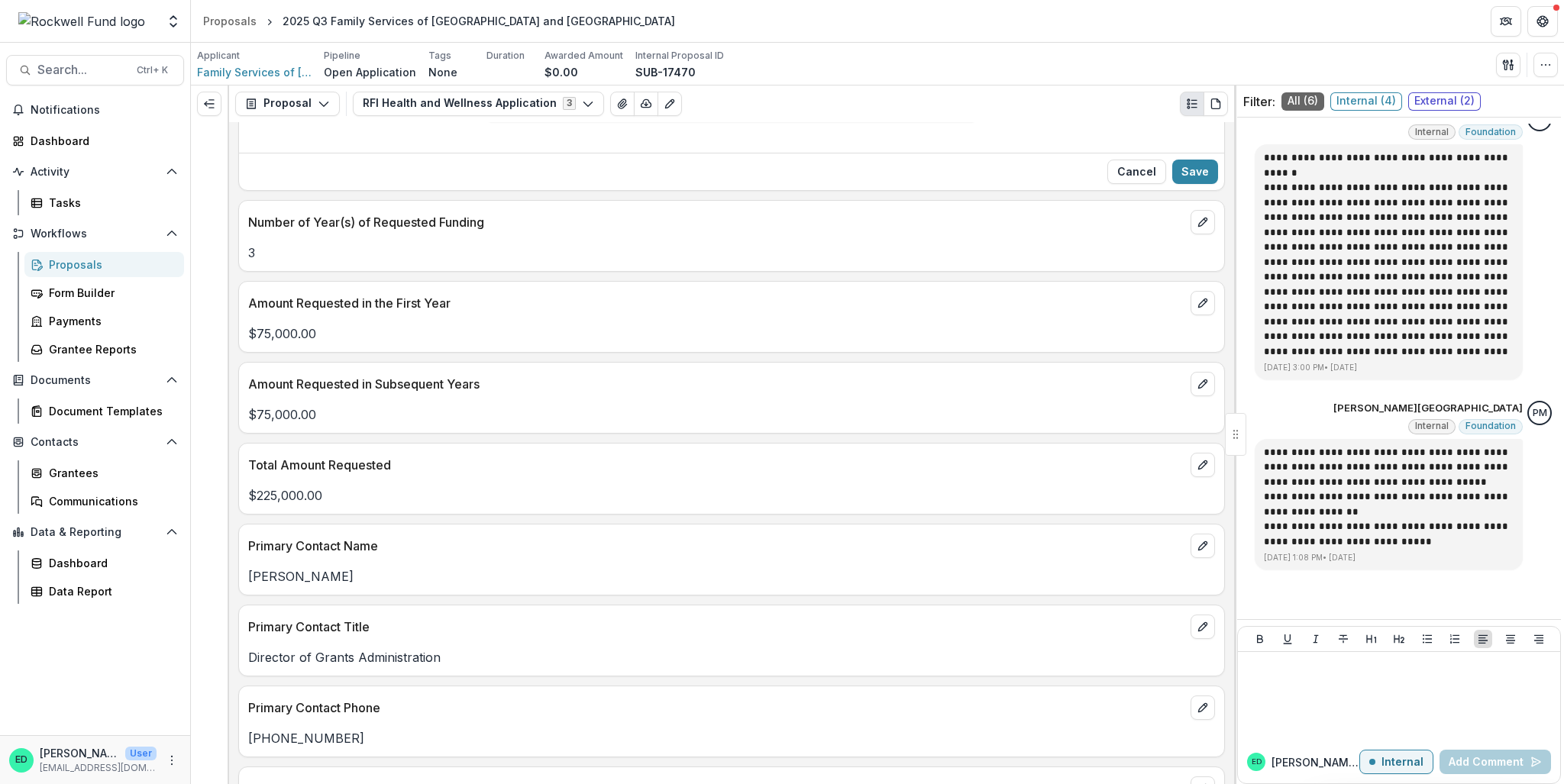
scroll to position [1728, 0]
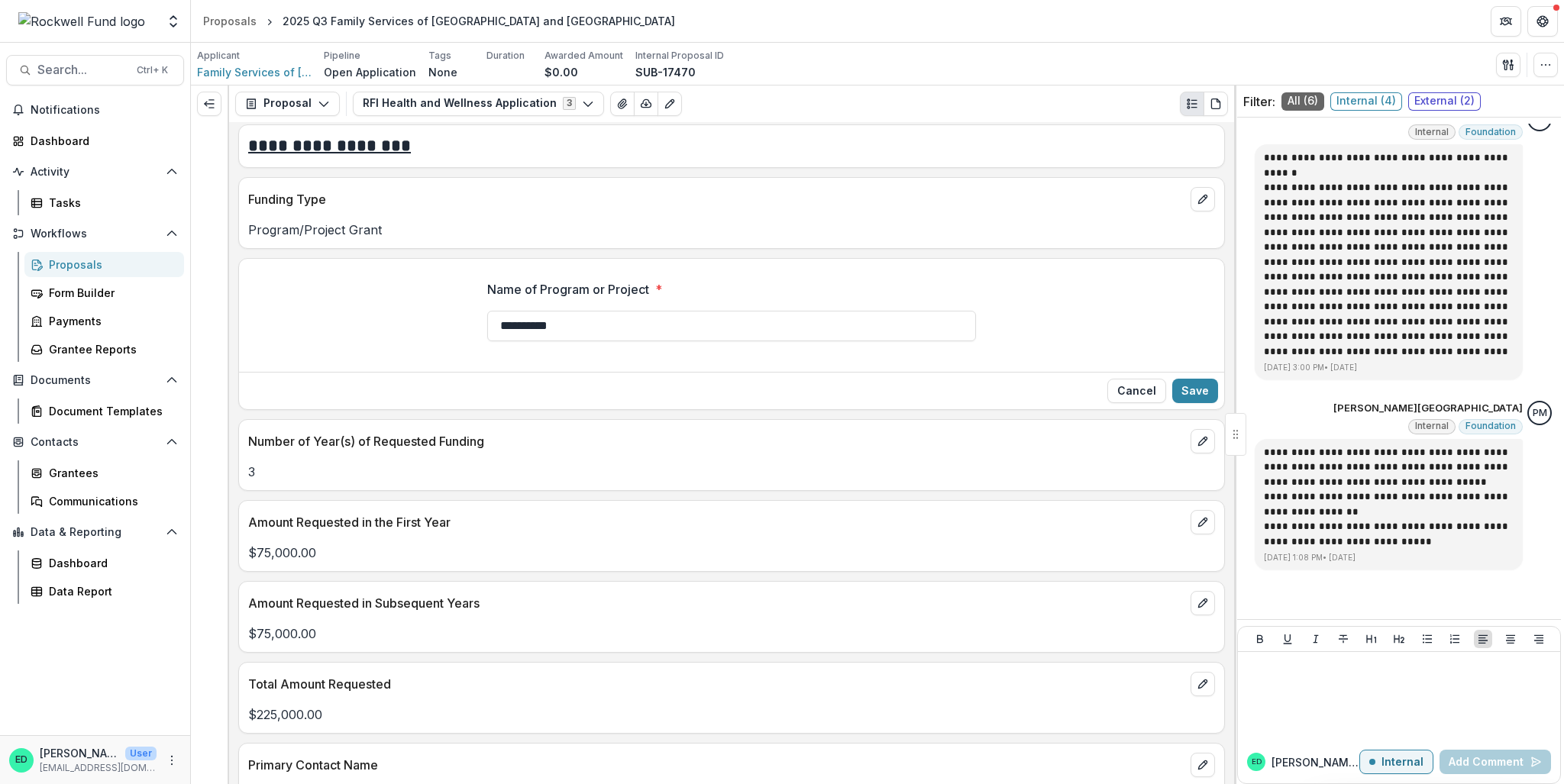
drag, startPoint x: 593, startPoint y: 234, endPoint x: 595, endPoint y: 257, distance: 23.1
click at [594, 268] on div "Name of Program or Project * *********" at bounding box center [731, 317] width 489 height 98
click at [598, 311] on input "*********" at bounding box center [731, 326] width 489 height 30
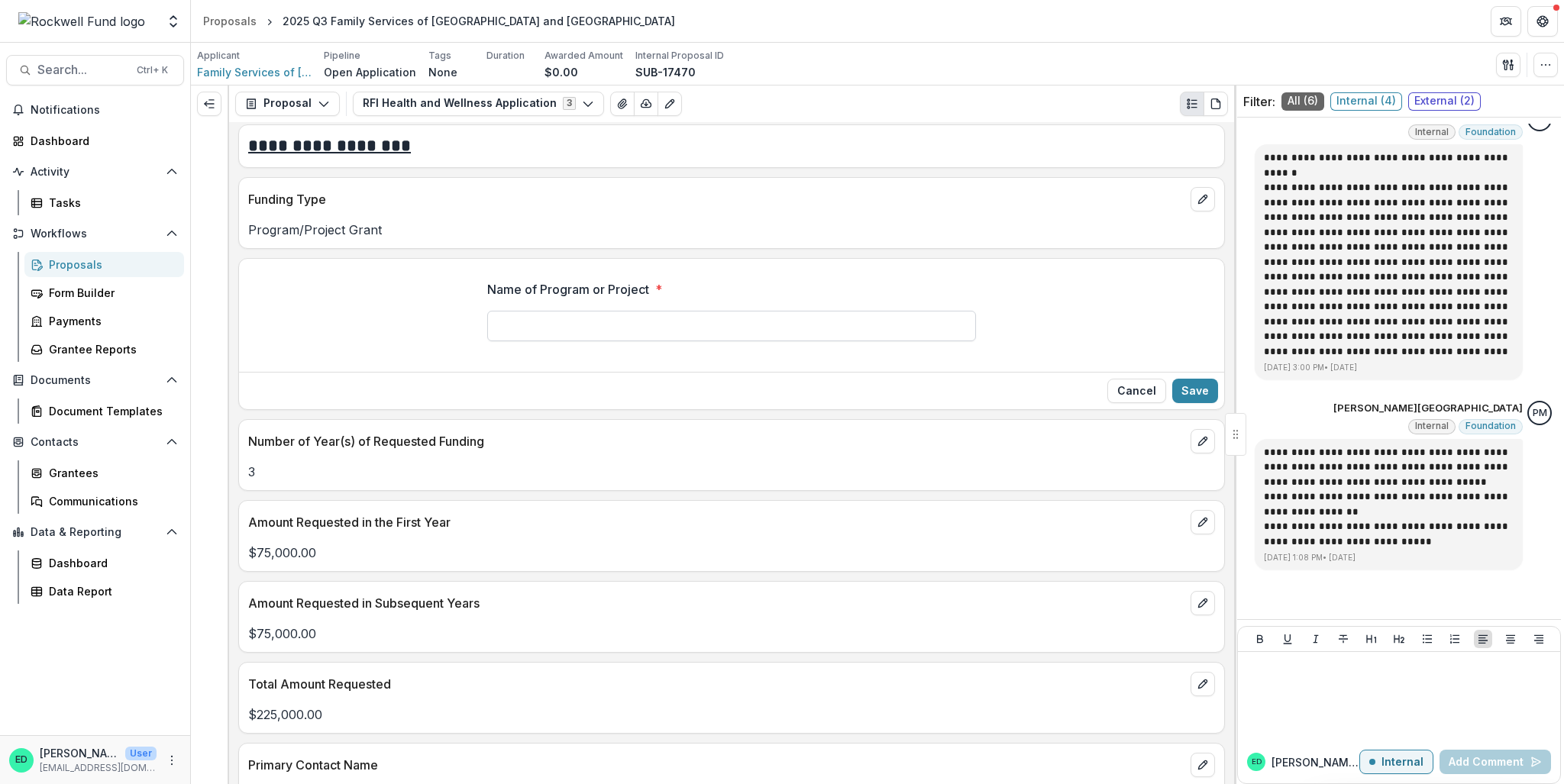
paste input "**********"
drag, startPoint x: 593, startPoint y: 279, endPoint x: 354, endPoint y: 248, distance: 241.0
click at [354, 268] on div "**********" at bounding box center [731, 317] width 985 height 98
click at [491, 311] on input "**********" at bounding box center [731, 326] width 489 height 30
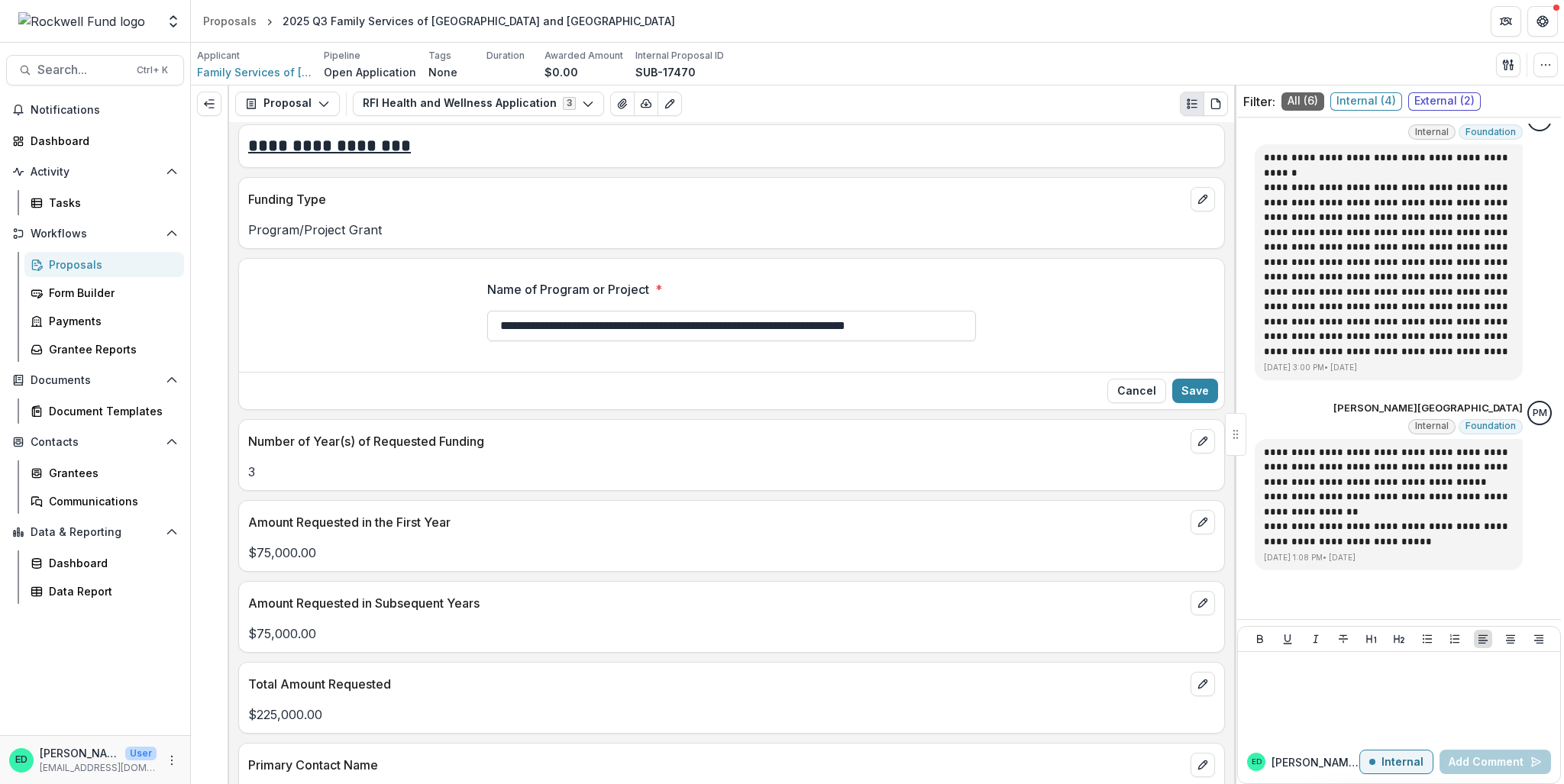
click at [496, 311] on input "**********" at bounding box center [731, 326] width 489 height 30
drag, startPoint x: 808, startPoint y: 288, endPoint x: 1049, endPoint y: 303, distance: 241.5
click at [1049, 303] on div "**********" at bounding box center [731, 317] width 985 height 98
click at [968, 311] on input "**********" at bounding box center [731, 326] width 489 height 30
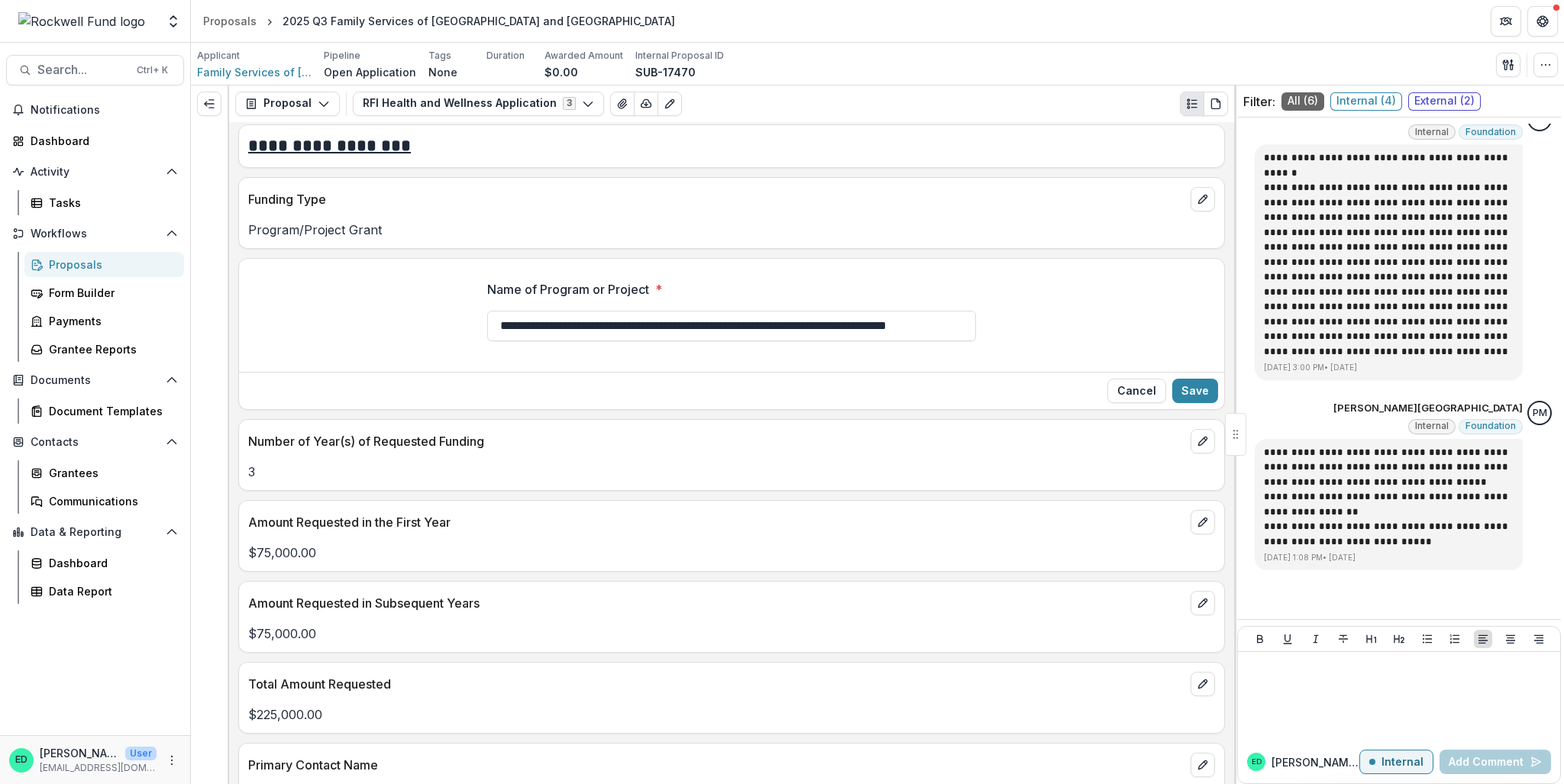
scroll to position [0, 55]
click at [944, 311] on input "**********" at bounding box center [731, 326] width 489 height 30
type input "**********"
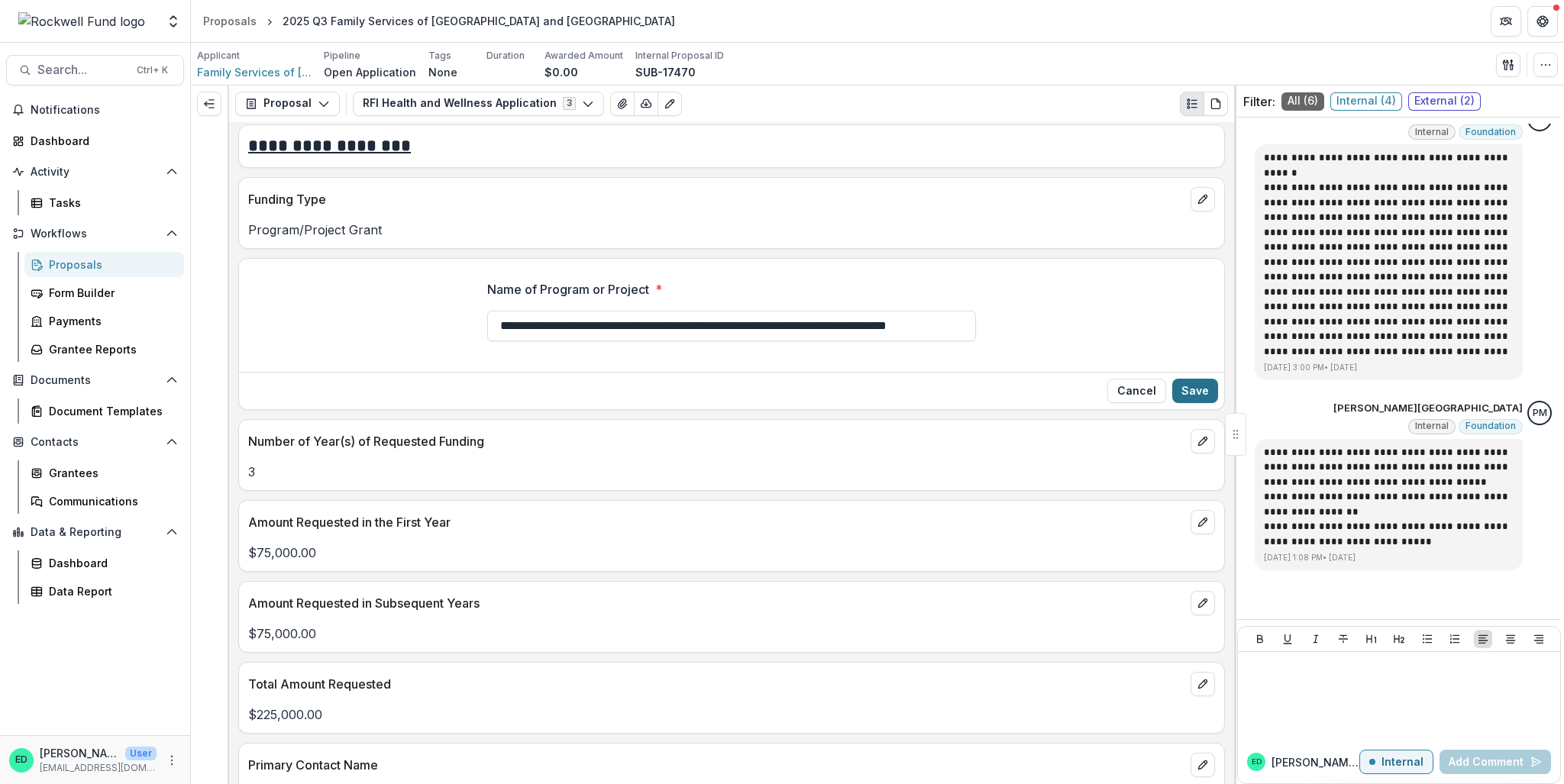
click at [1200, 379] on button "Save" at bounding box center [1195, 391] width 46 height 24
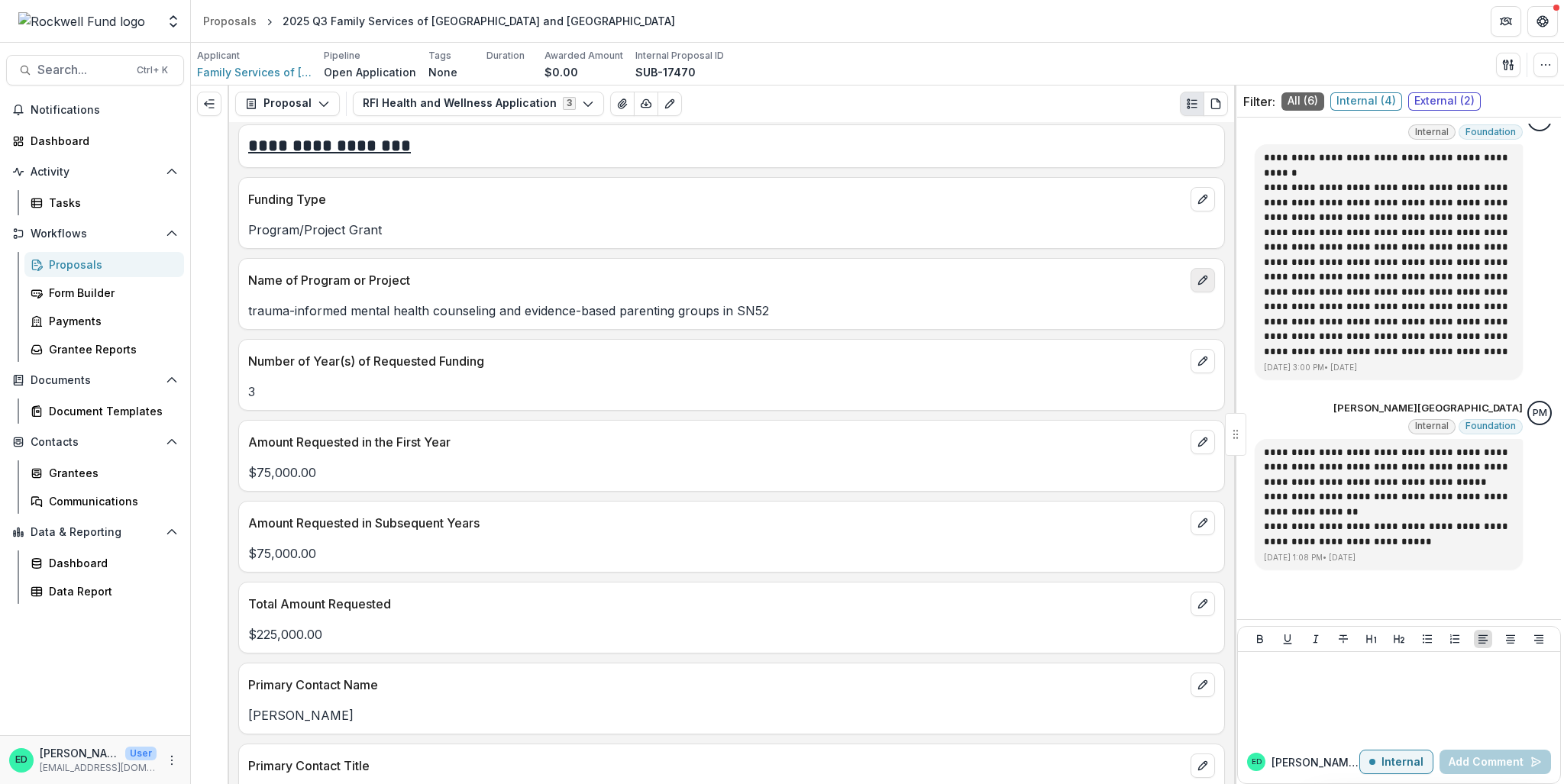
click at [1203, 274] on icon "edit" at bounding box center [1202, 280] width 12 height 12
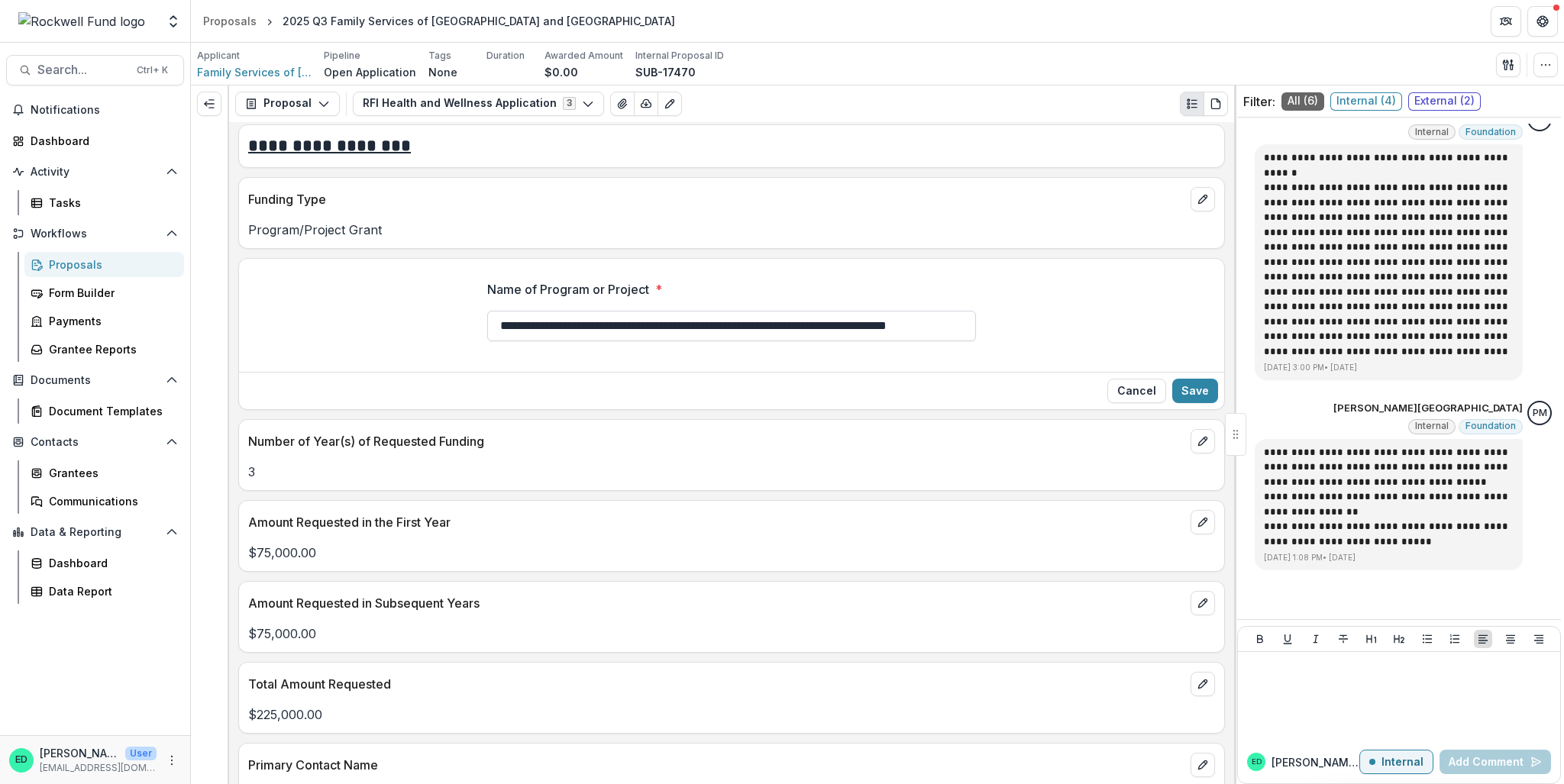
click at [505, 311] on input "**********" at bounding box center [731, 326] width 489 height 30
click at [503, 311] on input "**********" at bounding box center [731, 326] width 489 height 30
type input "**********"
click at [1184, 372] on div "Cancel Save" at bounding box center [731, 391] width 985 height 38
click at [1191, 379] on button "Save" at bounding box center [1195, 391] width 46 height 24
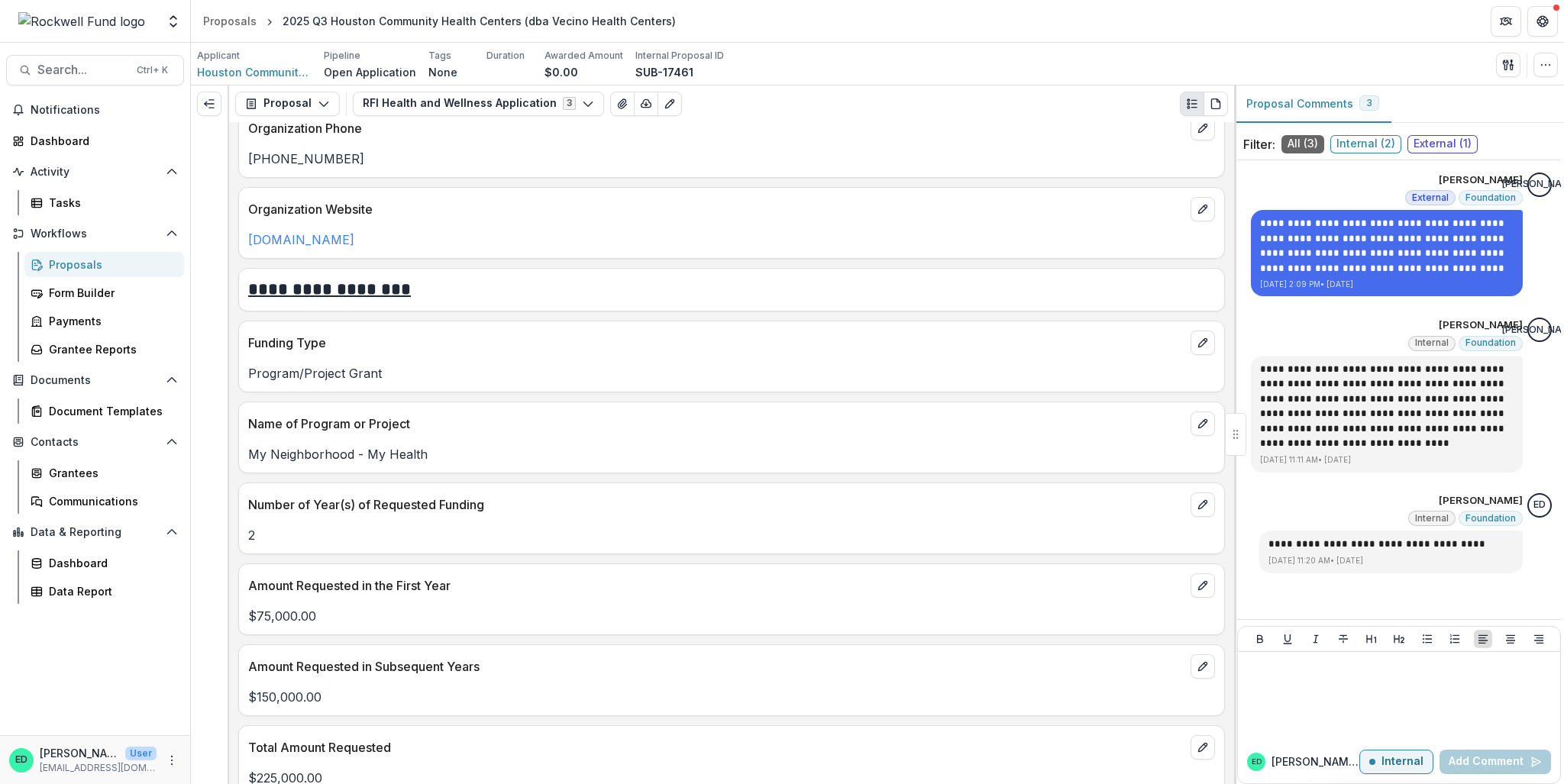
scroll to position [1603, 0]
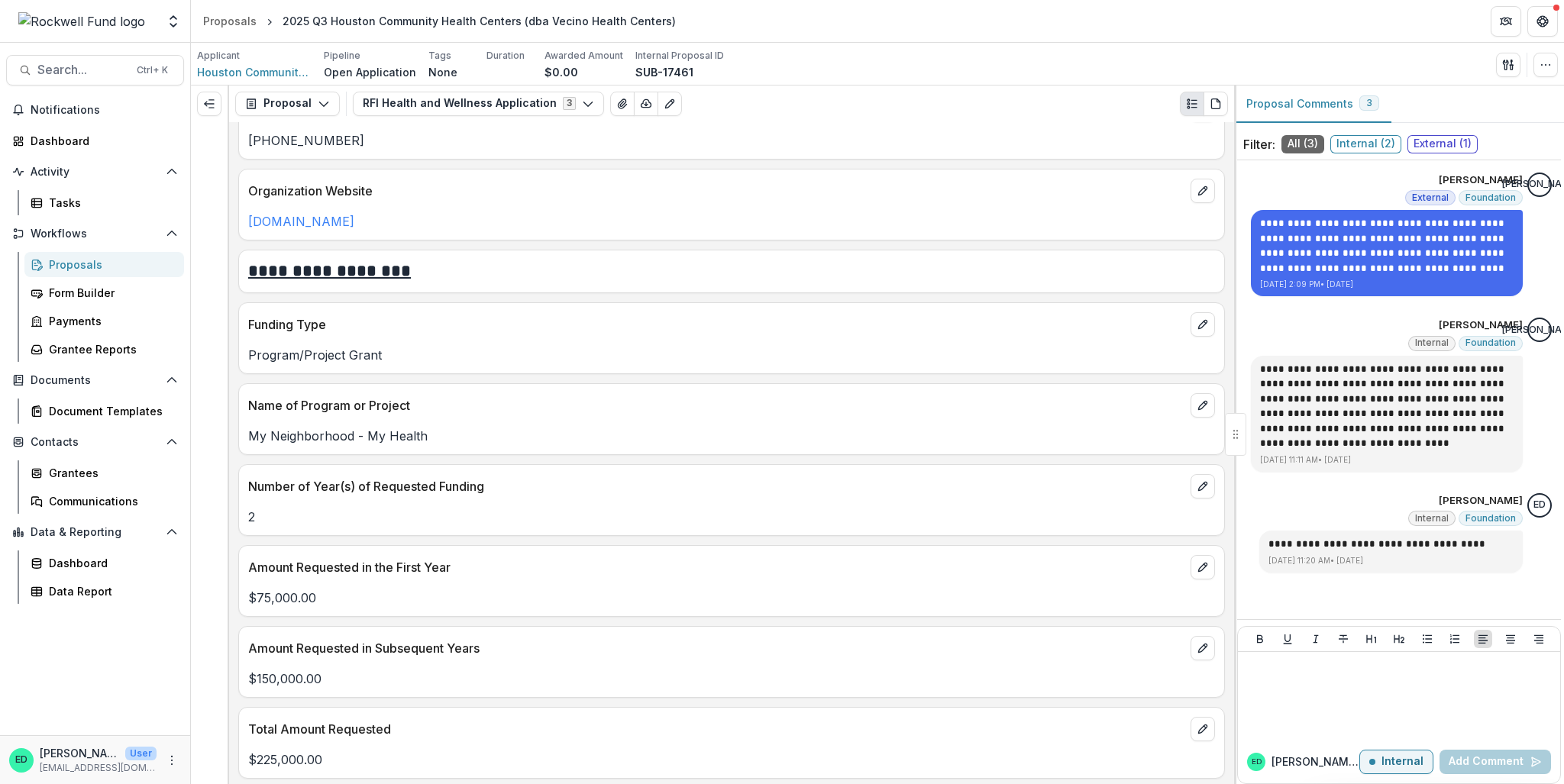
click at [398, 427] on p "My Neighborhood - My Health" at bounding box center [731, 436] width 966 height 18
copy p "My Neighborhood - My Health"
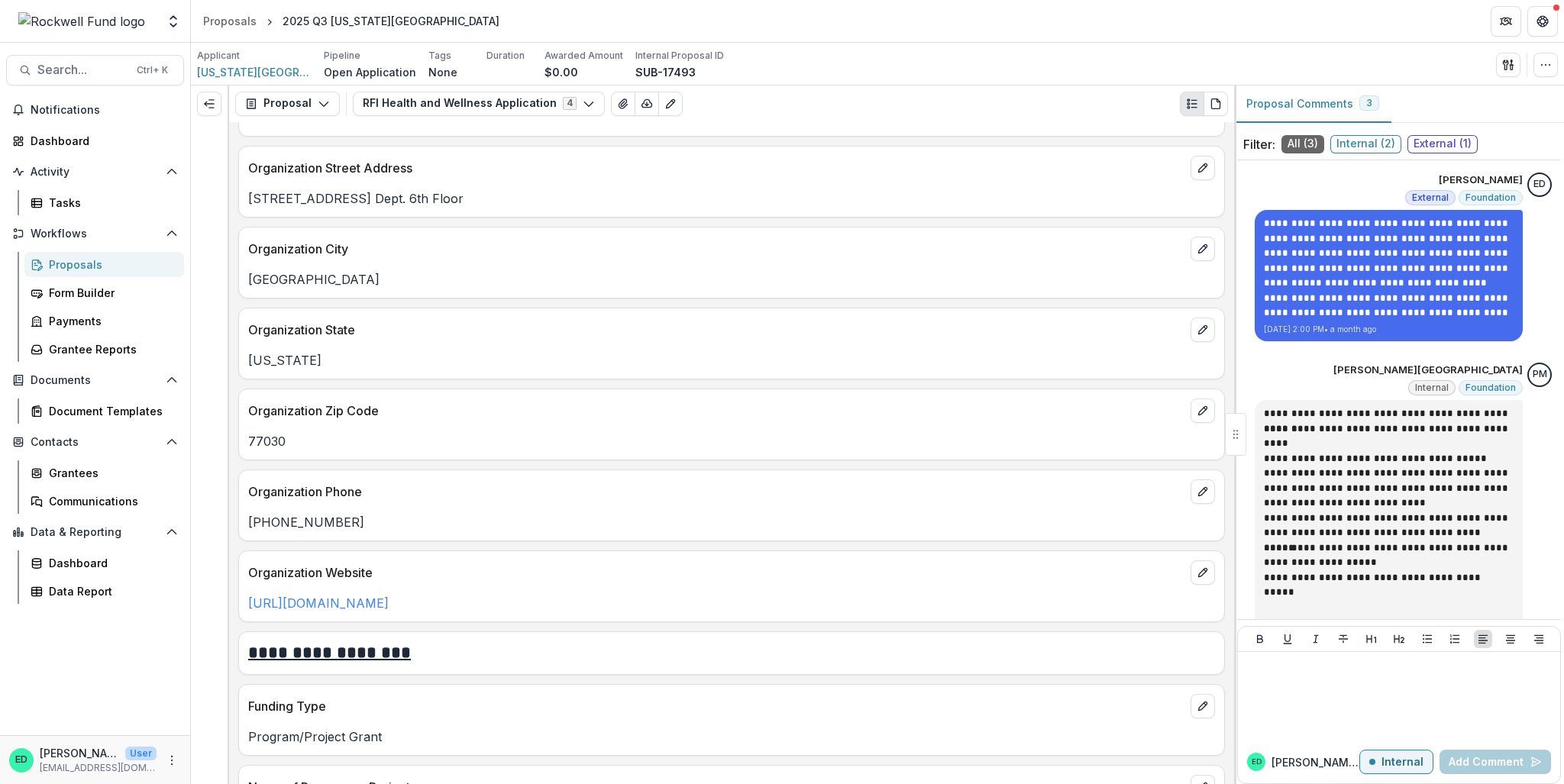
scroll to position [1526, 0]
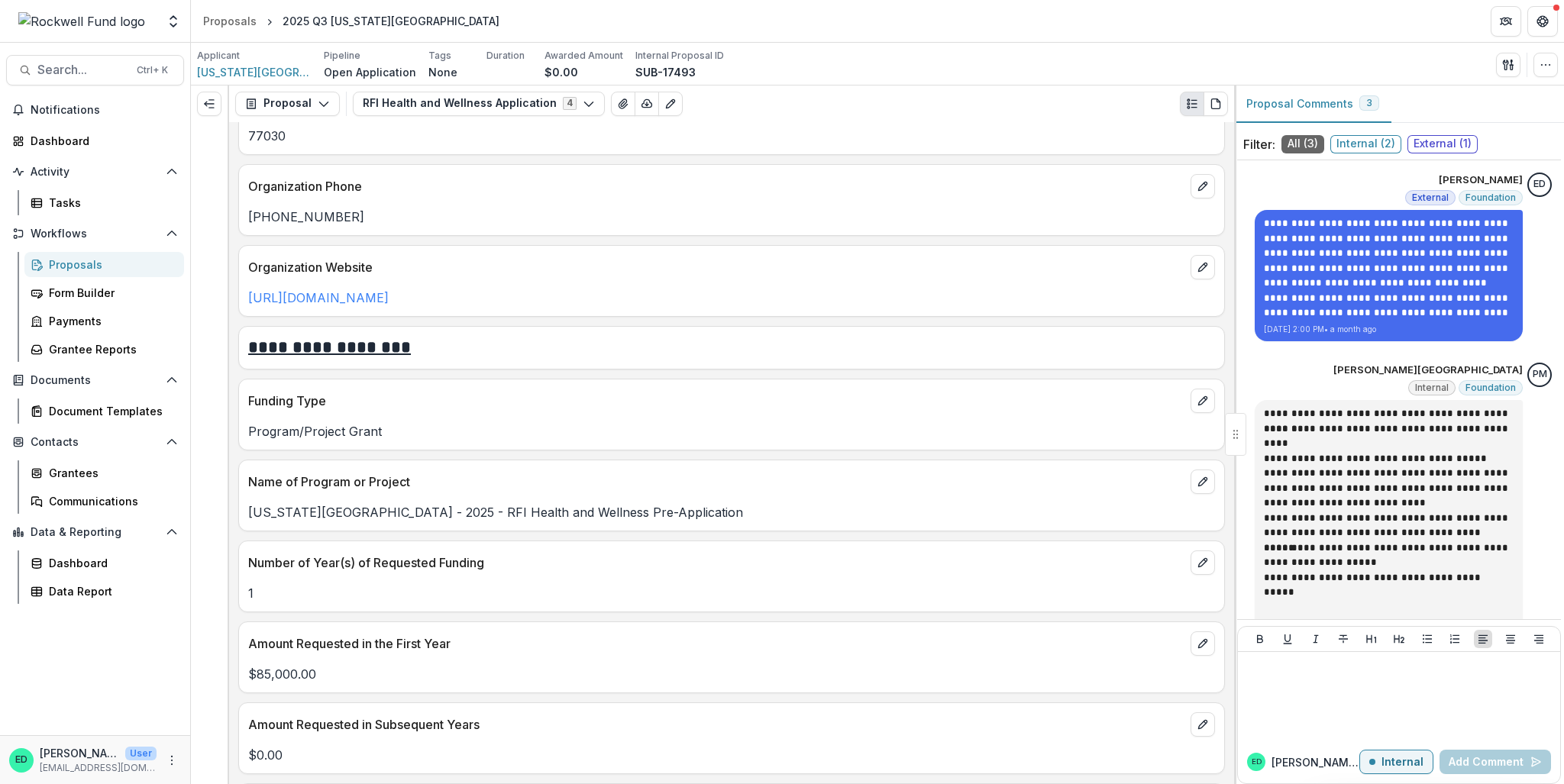
click at [408, 503] on p "[US_STATE][GEOGRAPHIC_DATA] - 2025 - RFI Health and Wellness Pre-Application" at bounding box center [731, 512] width 966 height 18
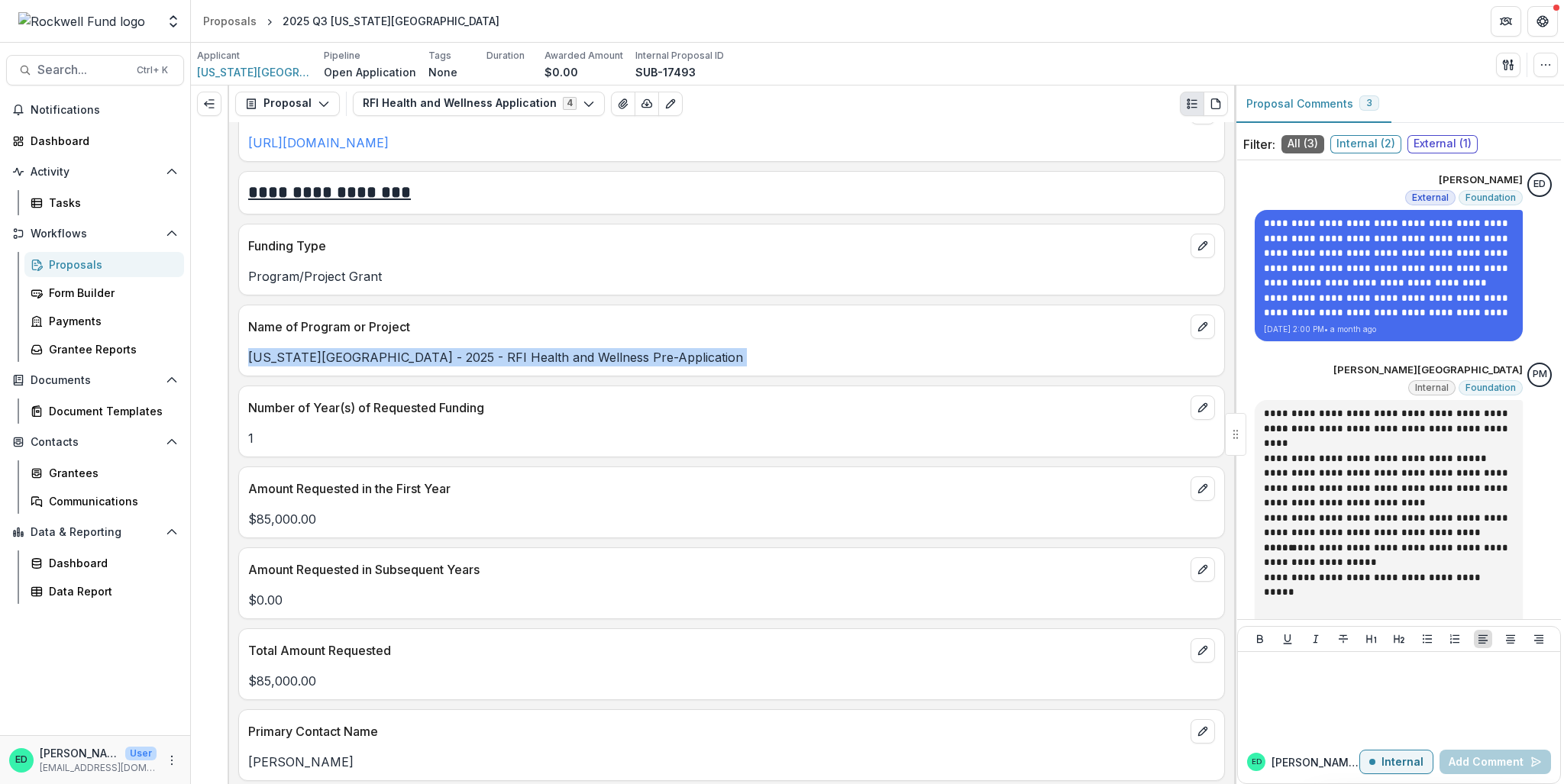
scroll to position [1679, 0]
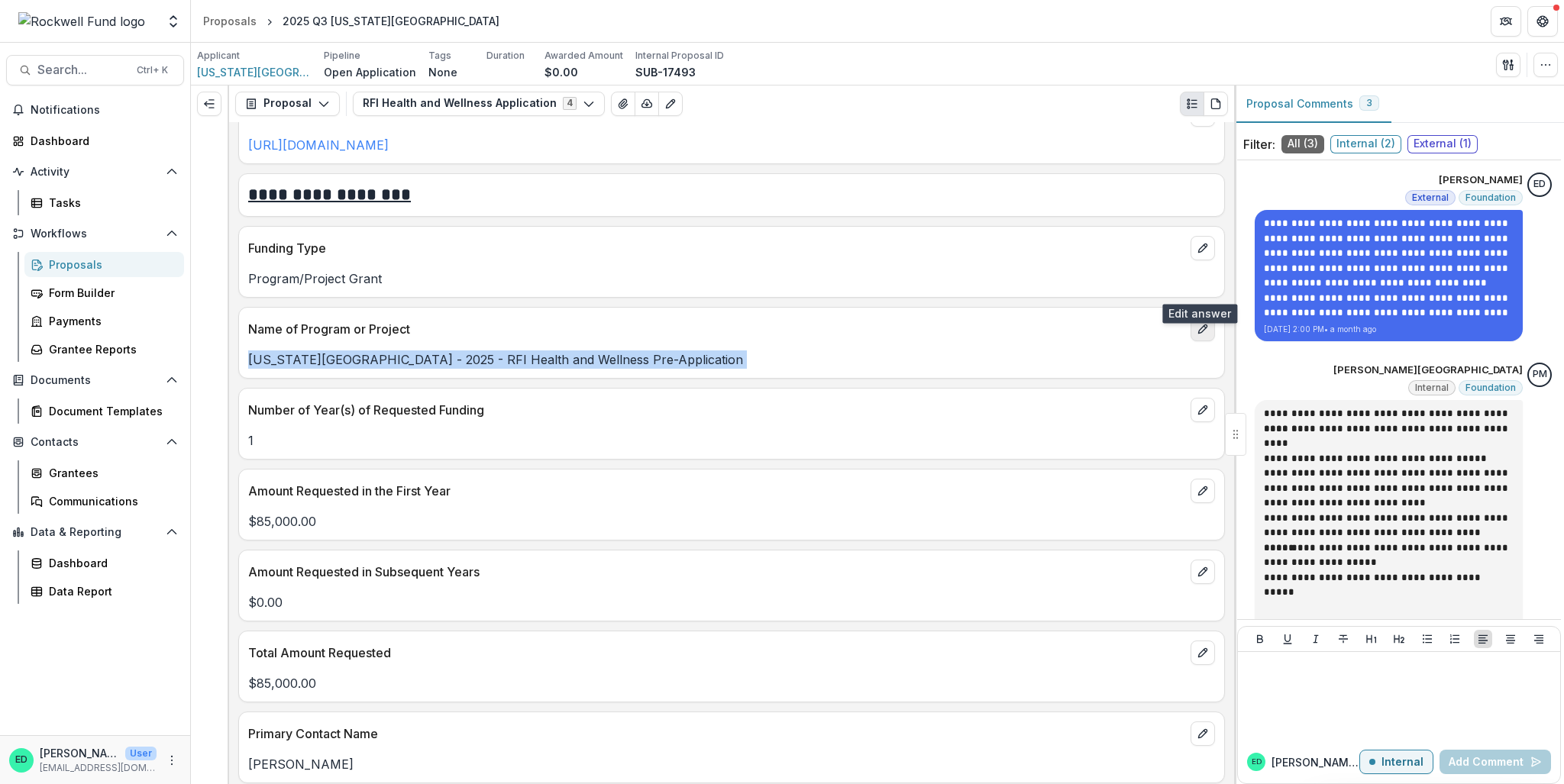
click at [1197, 323] on icon "edit" at bounding box center [1202, 329] width 12 height 12
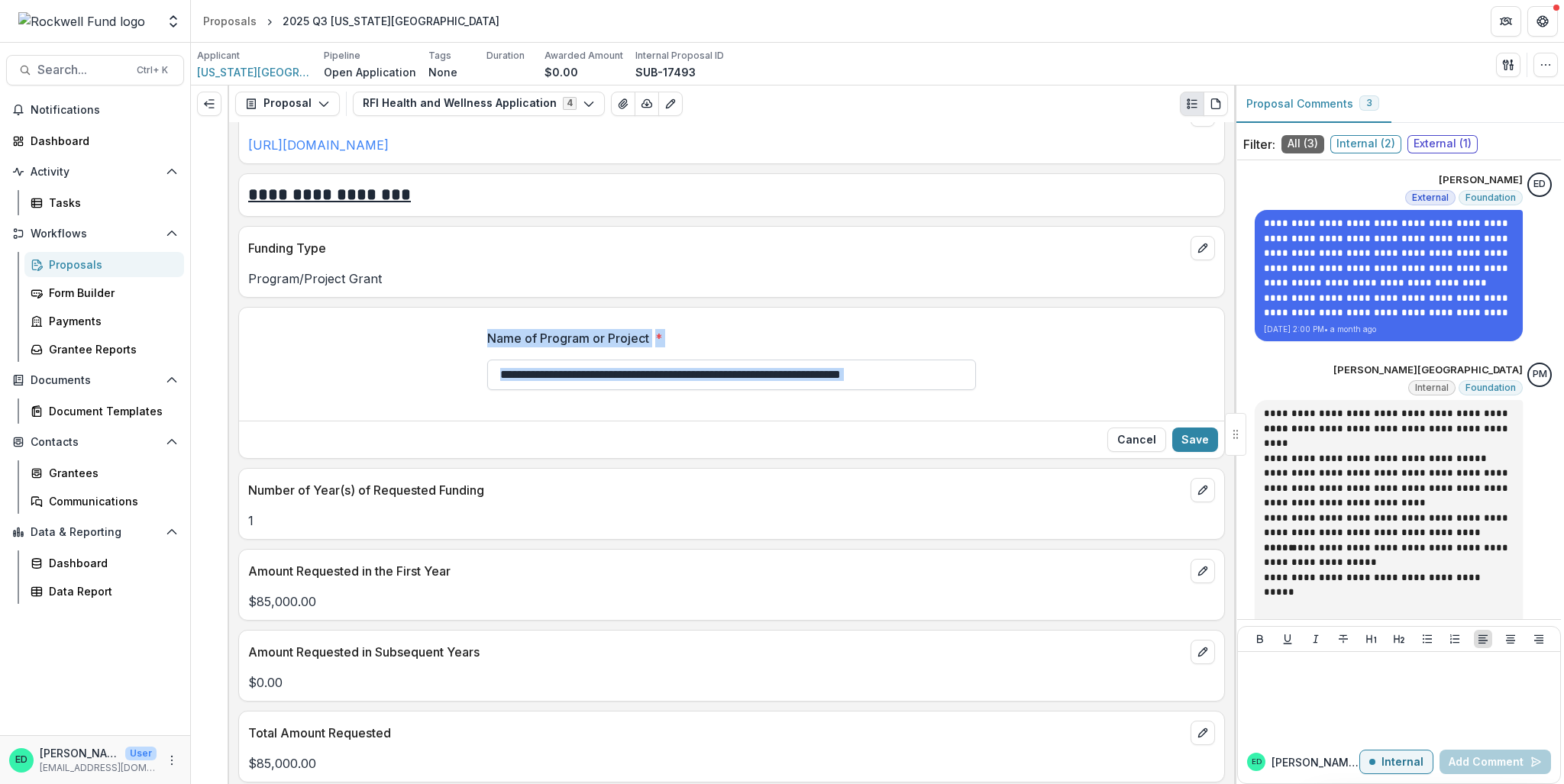
click at [718, 360] on input "**********" at bounding box center [731, 374] width 489 height 30
drag, startPoint x: 647, startPoint y: 332, endPoint x: 984, endPoint y: 330, distance: 337.0
click at [984, 330] on div "**********" at bounding box center [731, 365] width 513 height 98
type input "*"
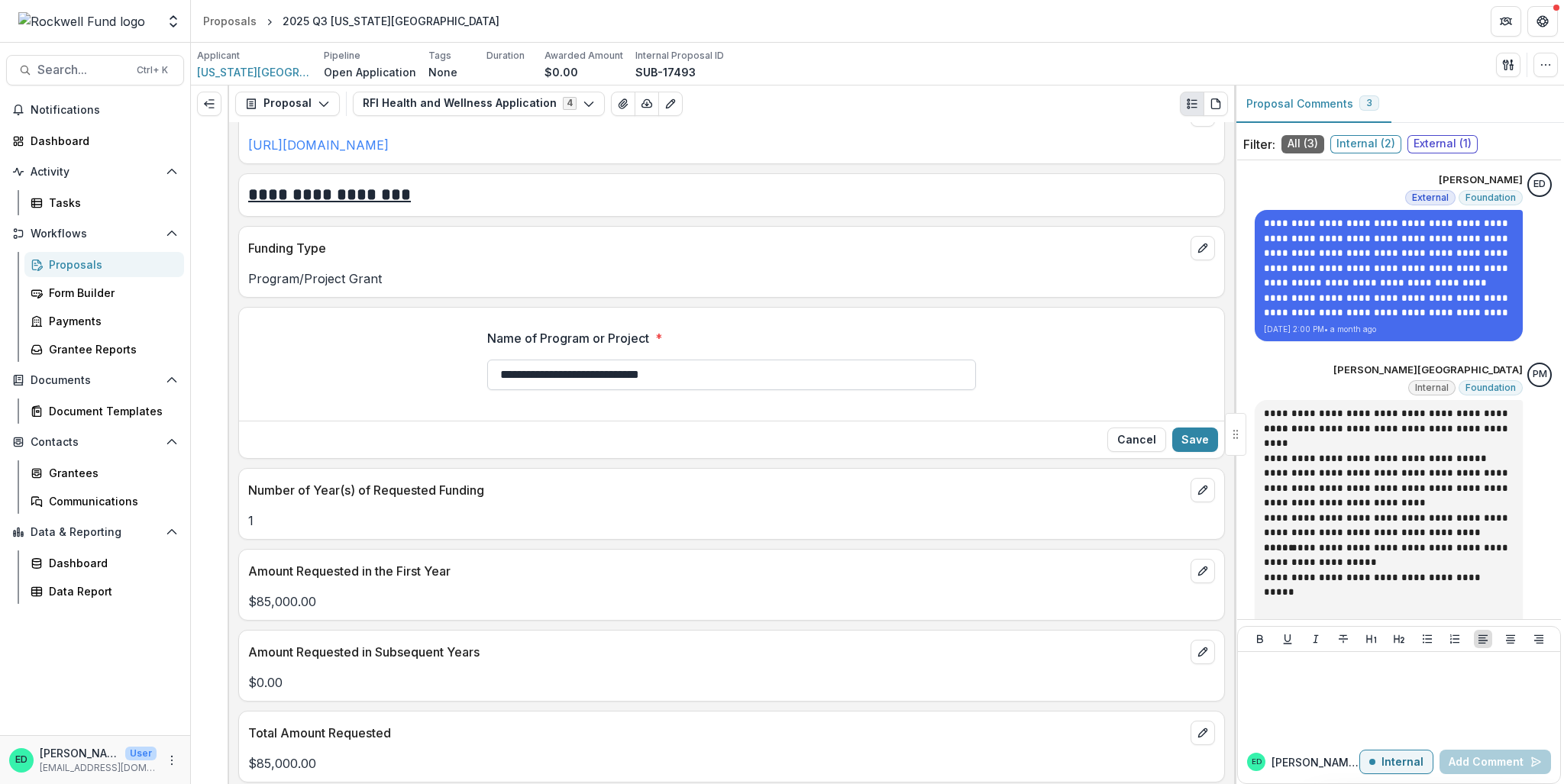
click at [542, 360] on input "**********" at bounding box center [731, 374] width 489 height 30
click at [501, 360] on input "**********" at bounding box center [731, 374] width 489 height 30
click at [747, 360] on input "**********" at bounding box center [731, 374] width 489 height 30
click at [650, 360] on input "**********" at bounding box center [731, 374] width 489 height 30
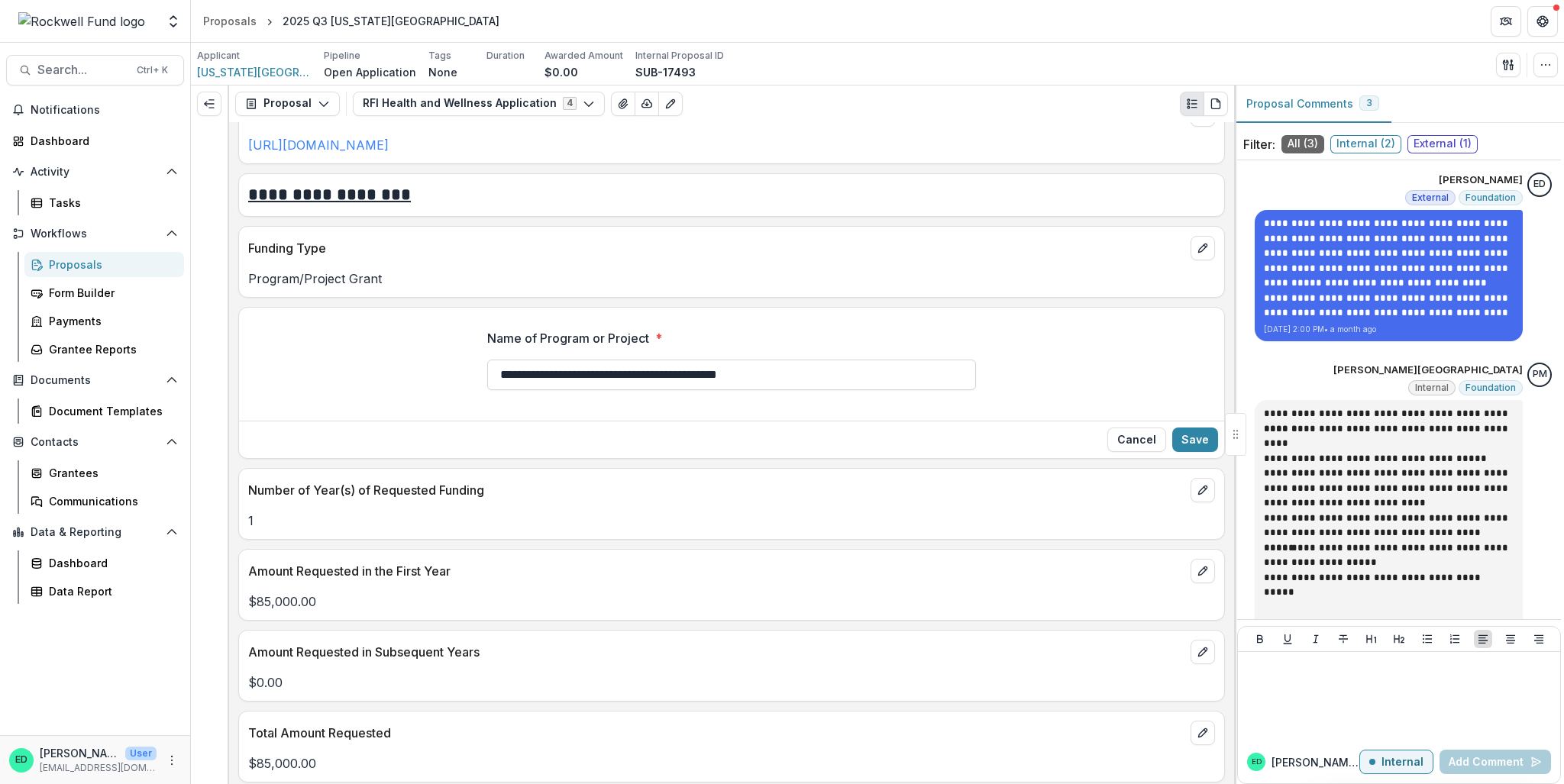
click at [650, 360] on input "**********" at bounding box center [731, 374] width 489 height 30
type input "**********"
click at [1177, 427] on button "Save" at bounding box center [1195, 440] width 46 height 24
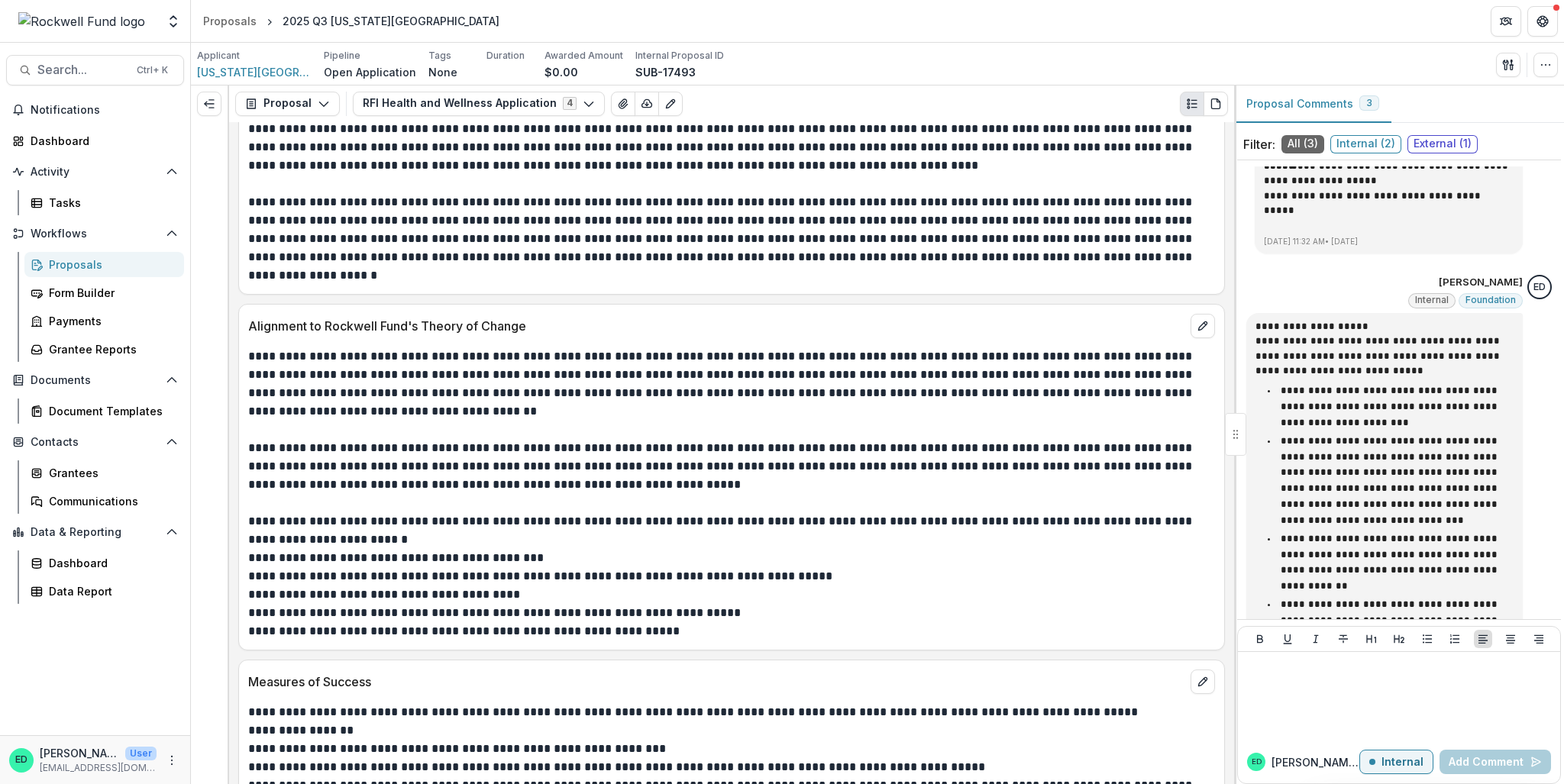
scroll to position [4046, 0]
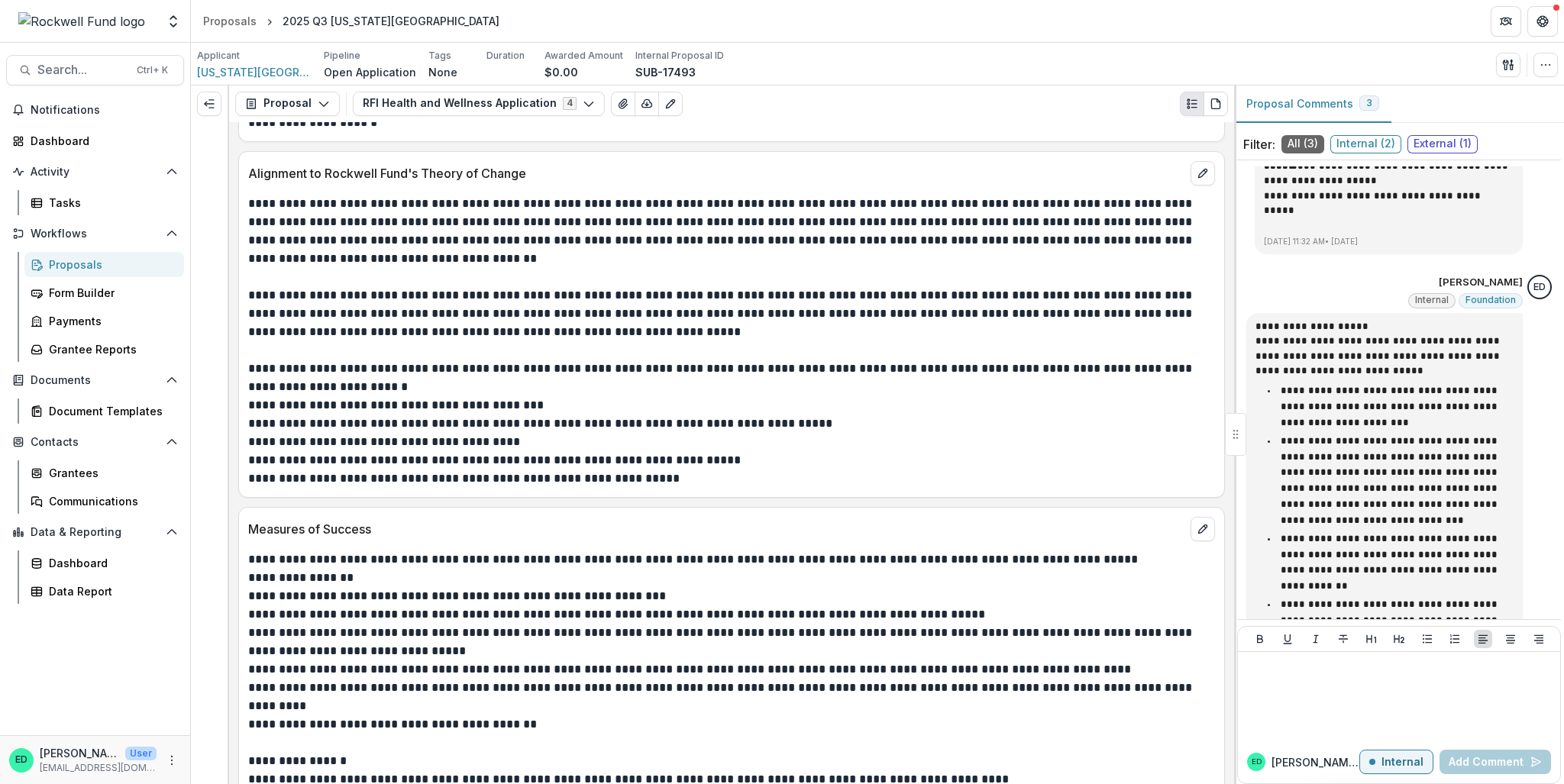
drag, startPoint x: 660, startPoint y: 619, endPoint x: 953, endPoint y: 642, distance: 293.9
click at [660, 660] on p "**********" at bounding box center [730, 669] width 963 height 18
click at [1167, 679] on p "**********" at bounding box center [730, 697] width 963 height 37
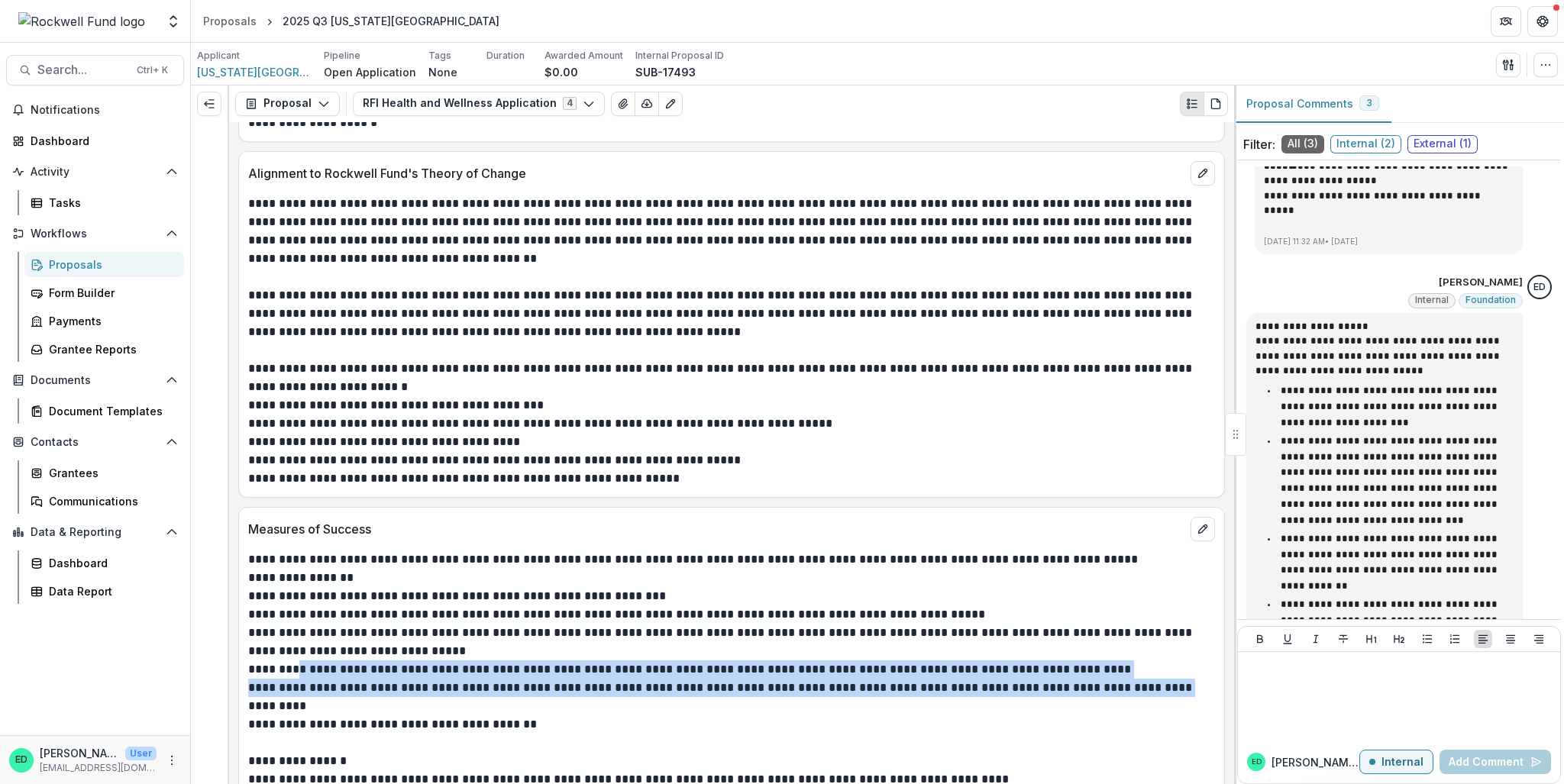
drag, startPoint x: 1163, startPoint y: 644, endPoint x: 283, endPoint y: 625, distance: 880.2
click at [276, 629] on div "**********" at bounding box center [731, 688] width 966 height 275
copy div "**********"
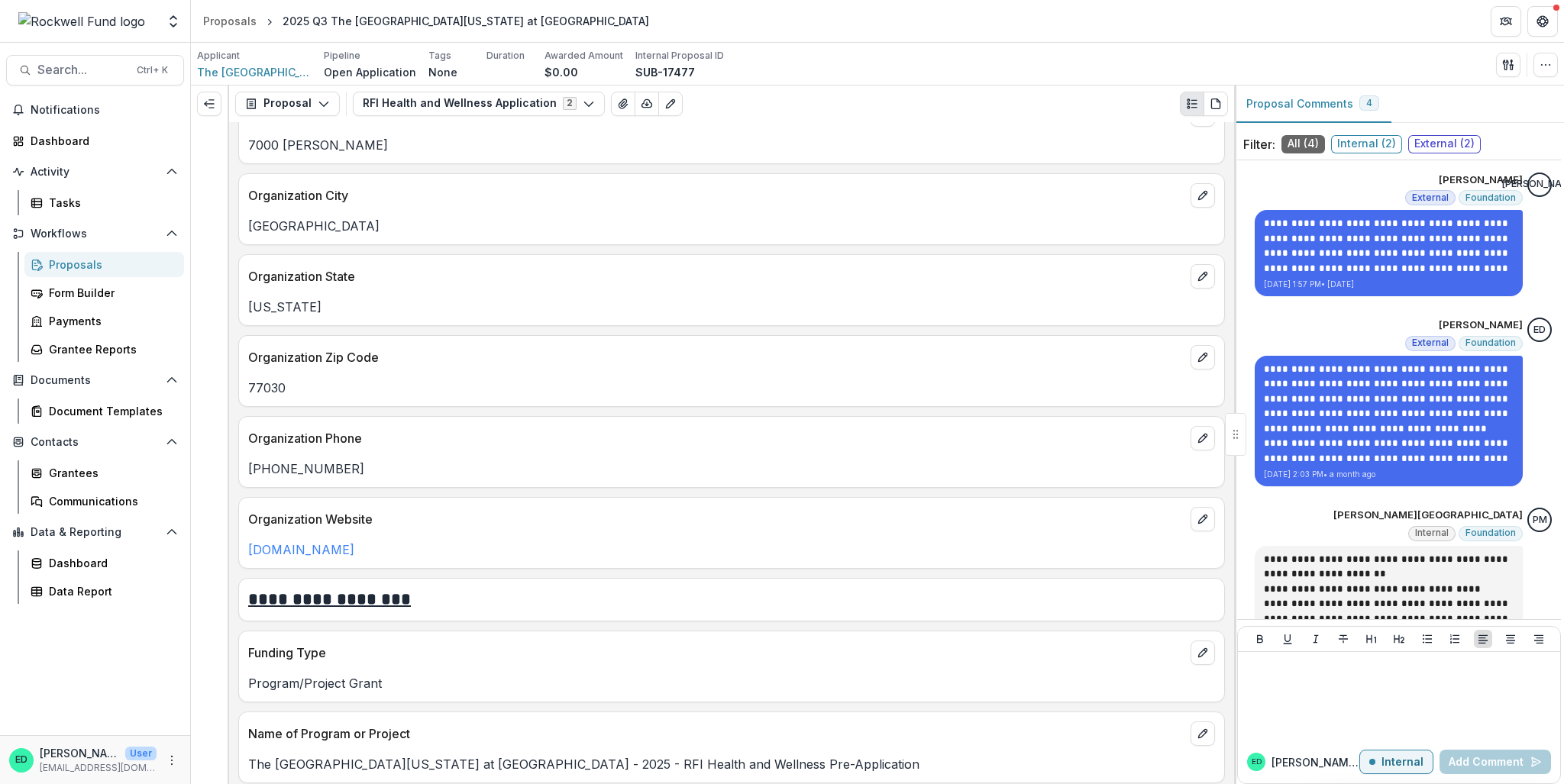
scroll to position [1374, 0]
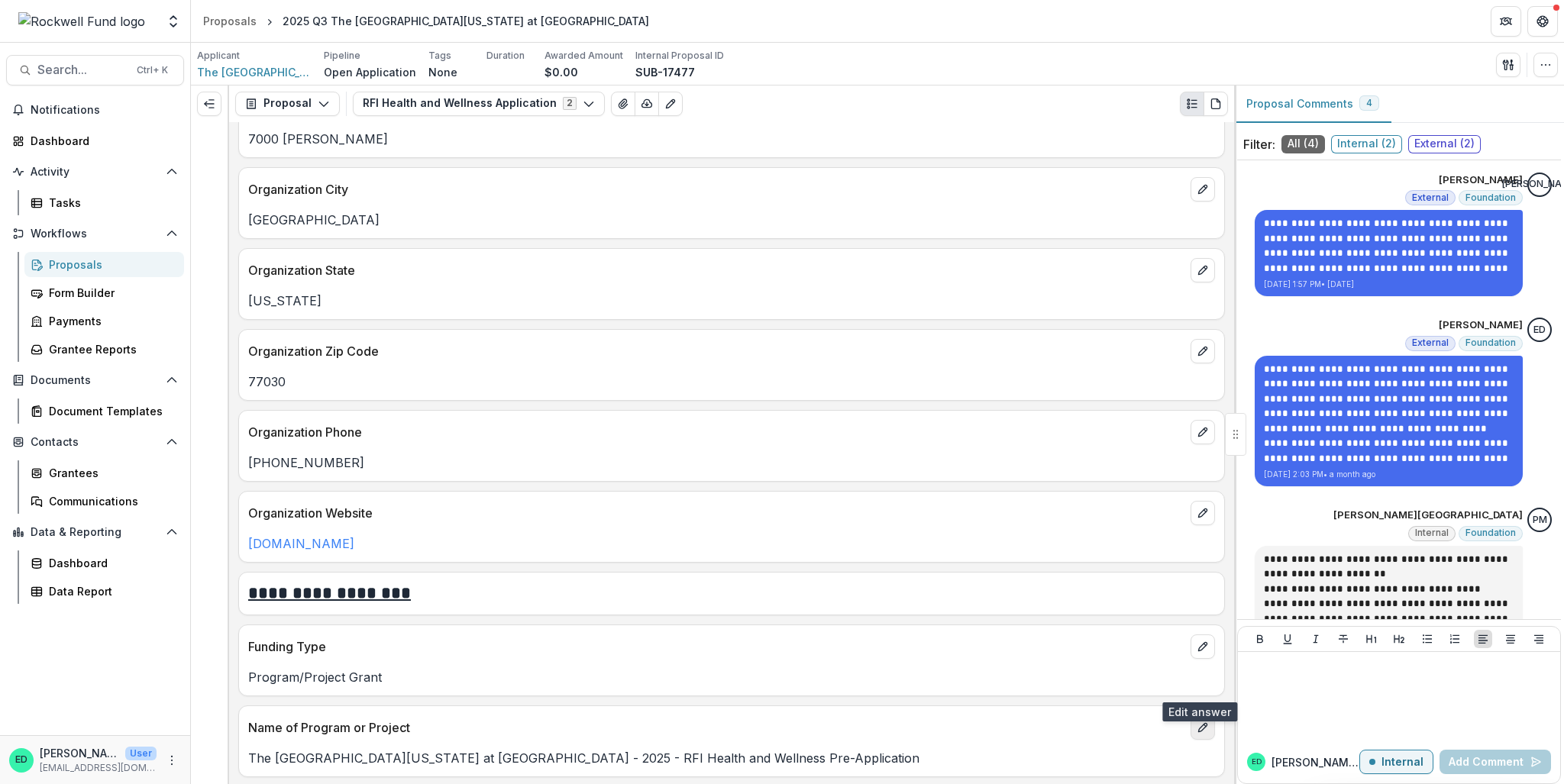
click at [1199, 723] on icon "edit" at bounding box center [1202, 727] width 8 height 8
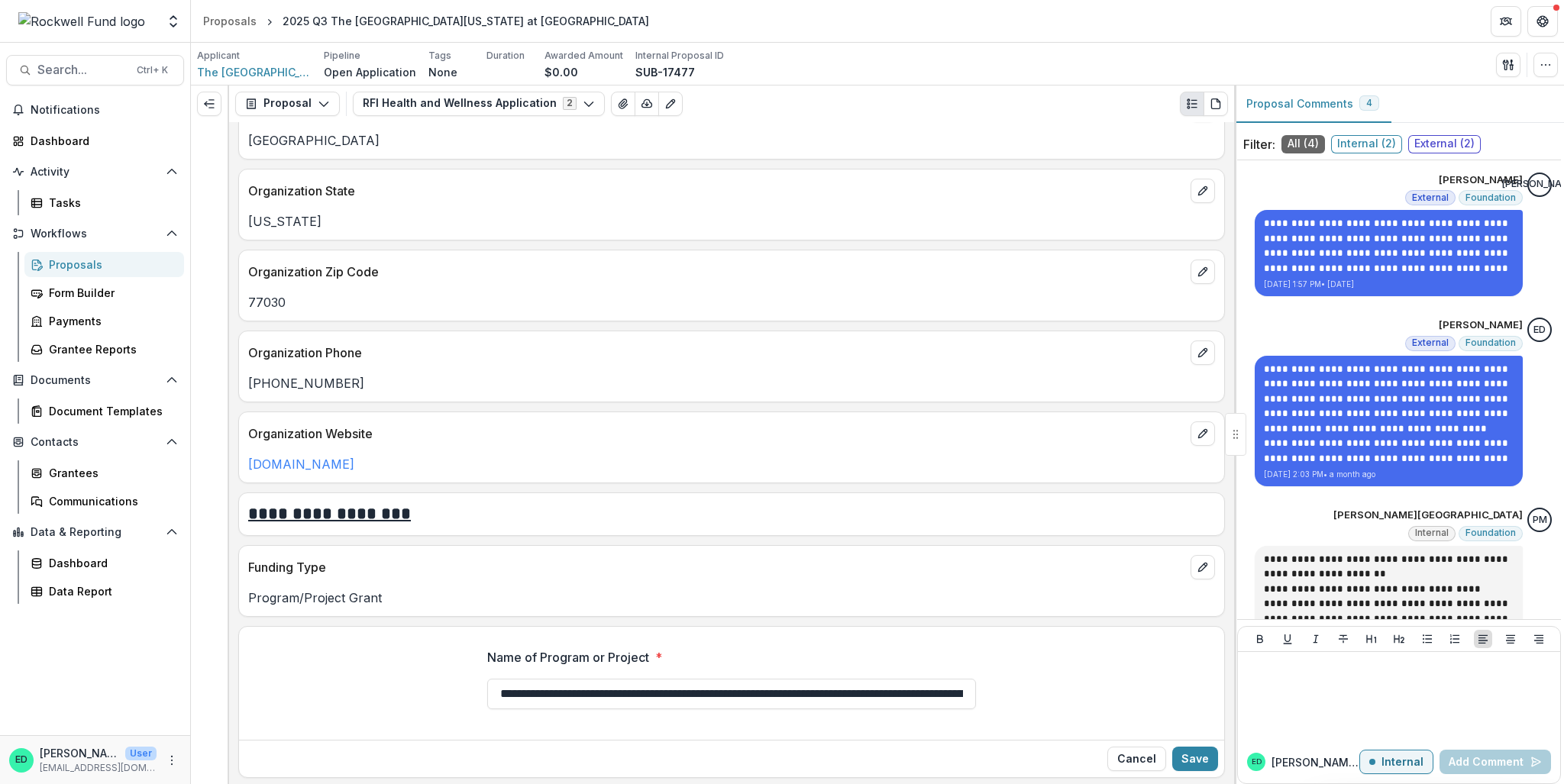
scroll to position [1679, 0]
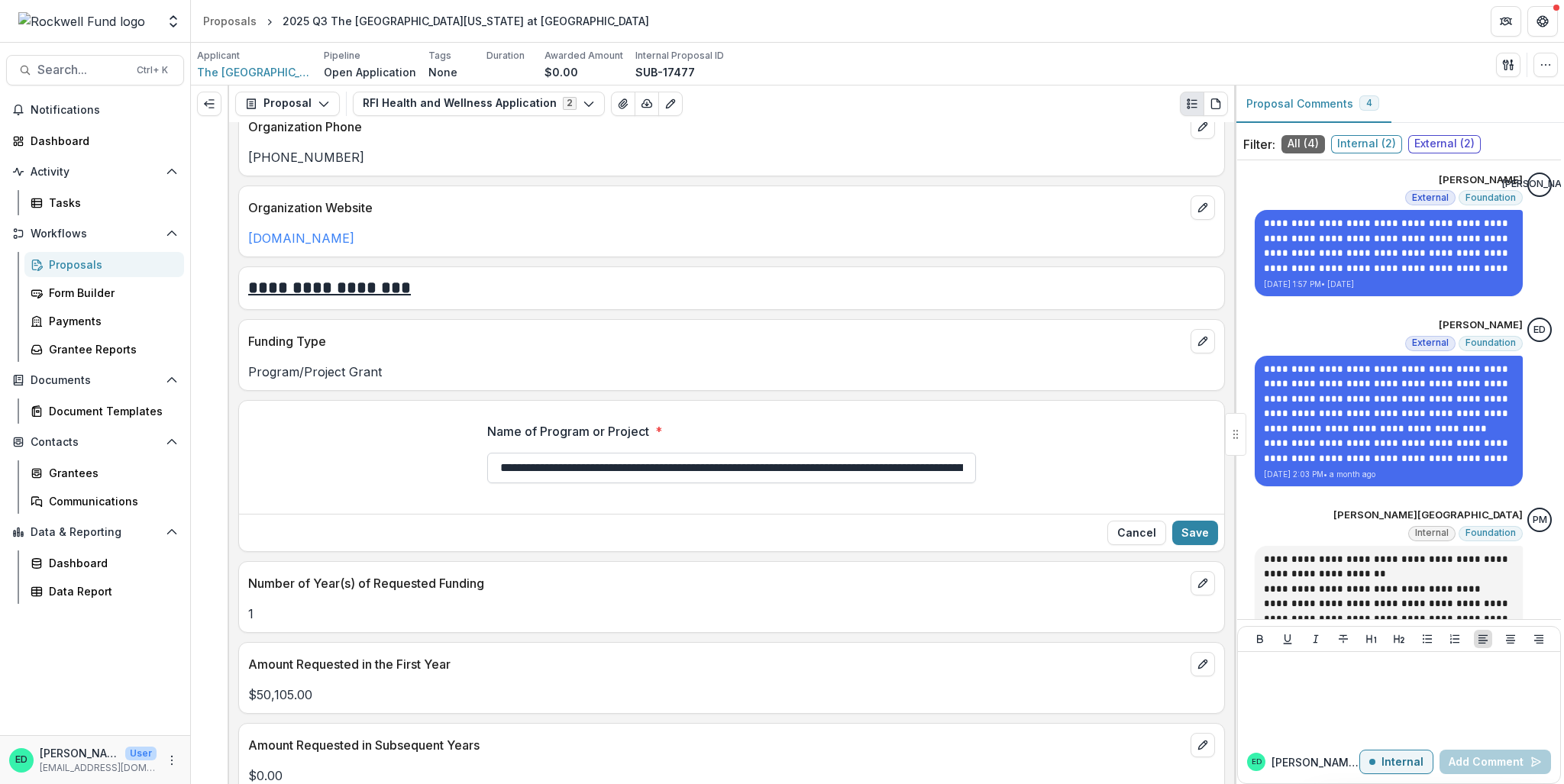
click at [654, 453] on input "**********" at bounding box center [731, 467] width 489 height 30
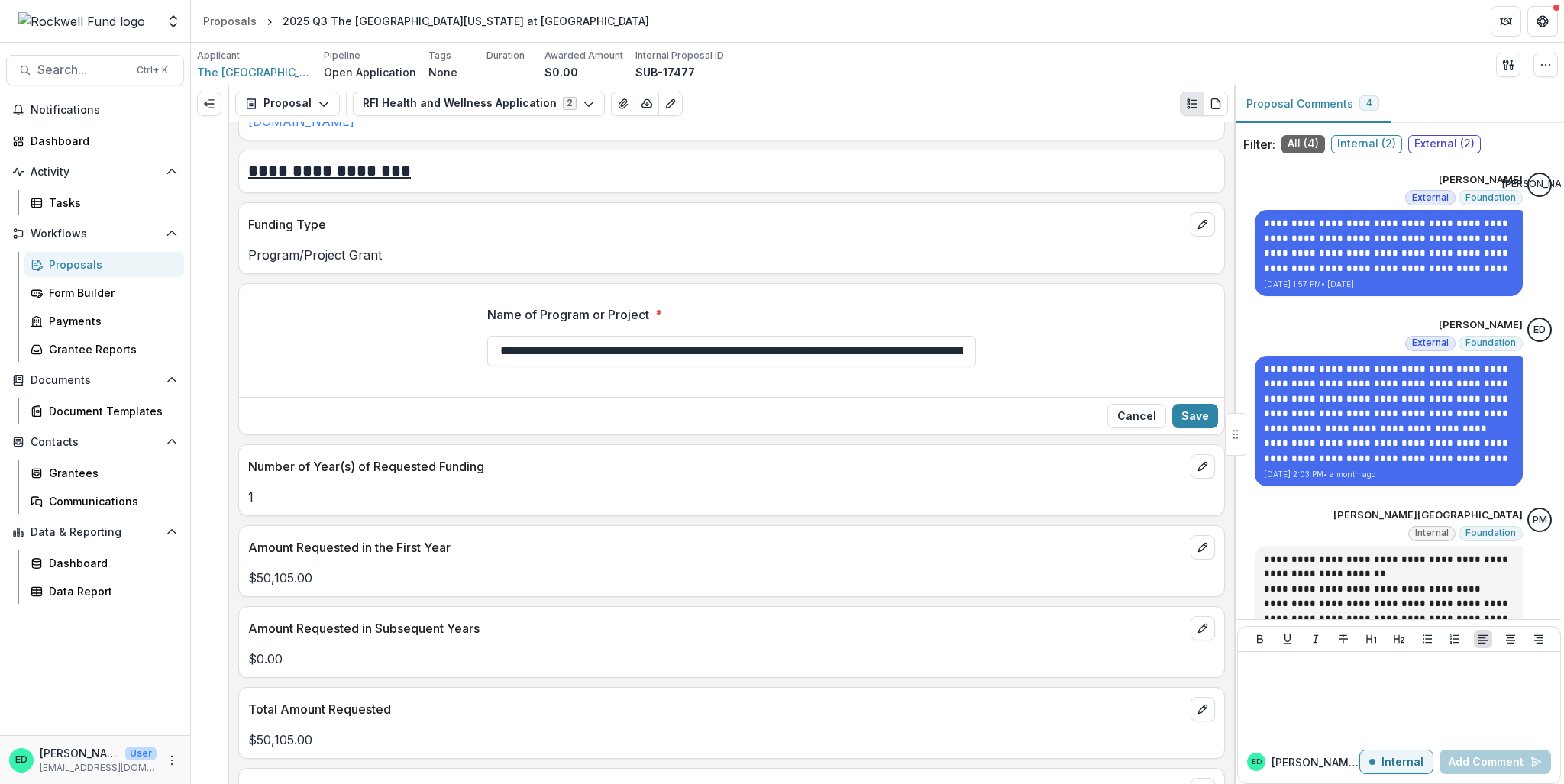
scroll to position [1526, 0]
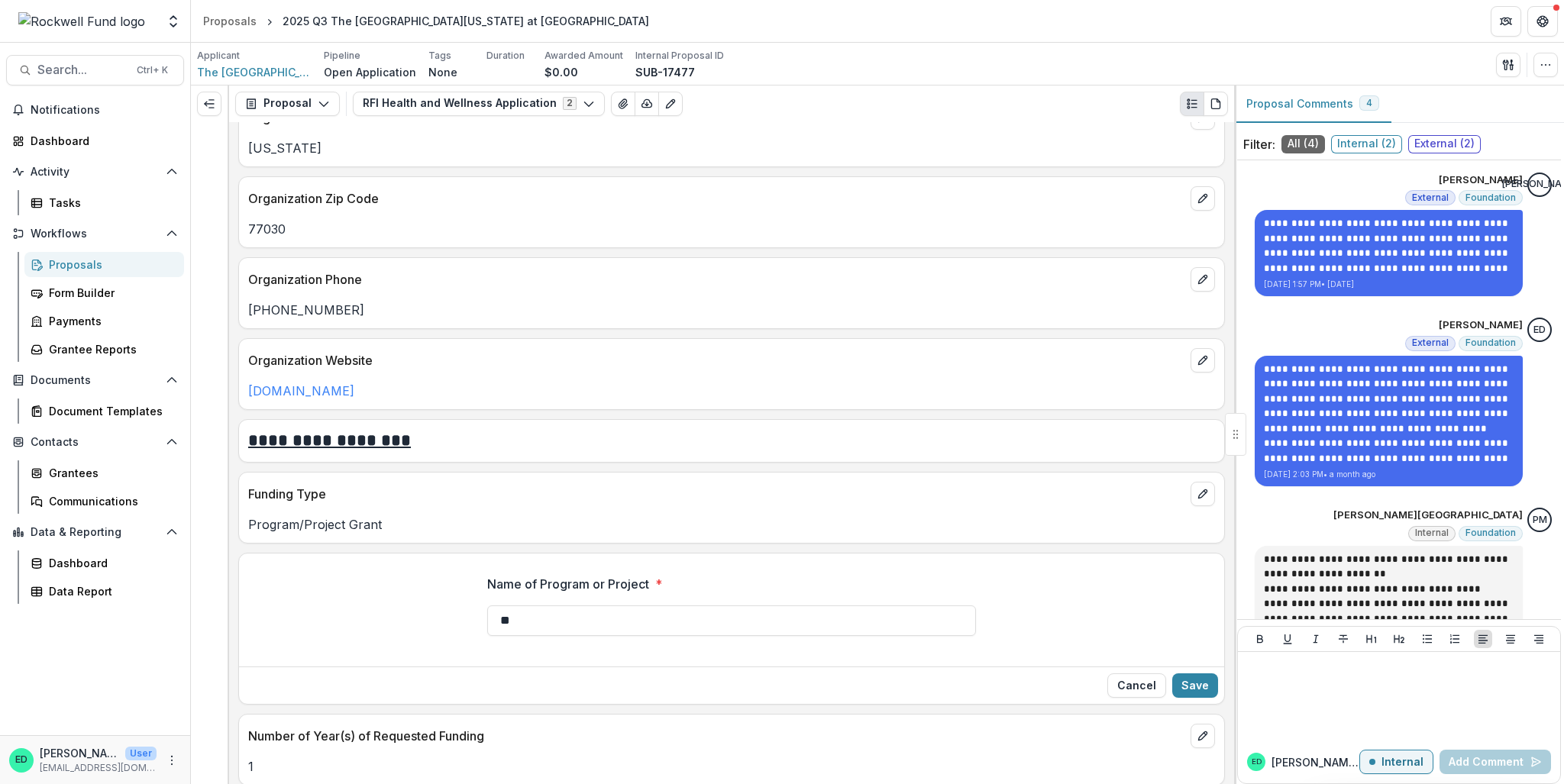
type input "*"
click at [691, 605] on input "**********" at bounding box center [731, 620] width 489 height 30
type input "**********"
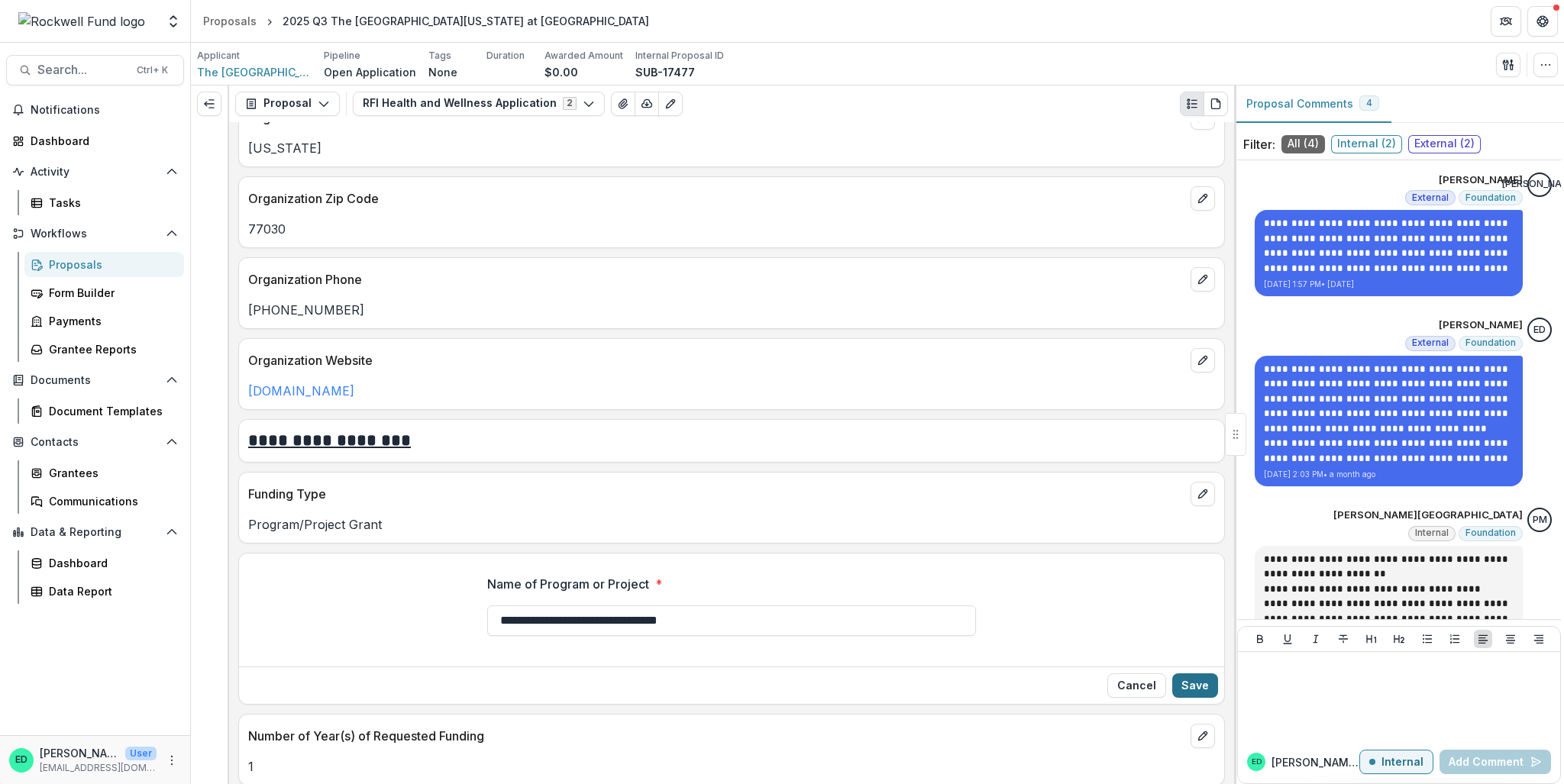
click at [1189, 673] on button "Save" at bounding box center [1195, 685] width 46 height 24
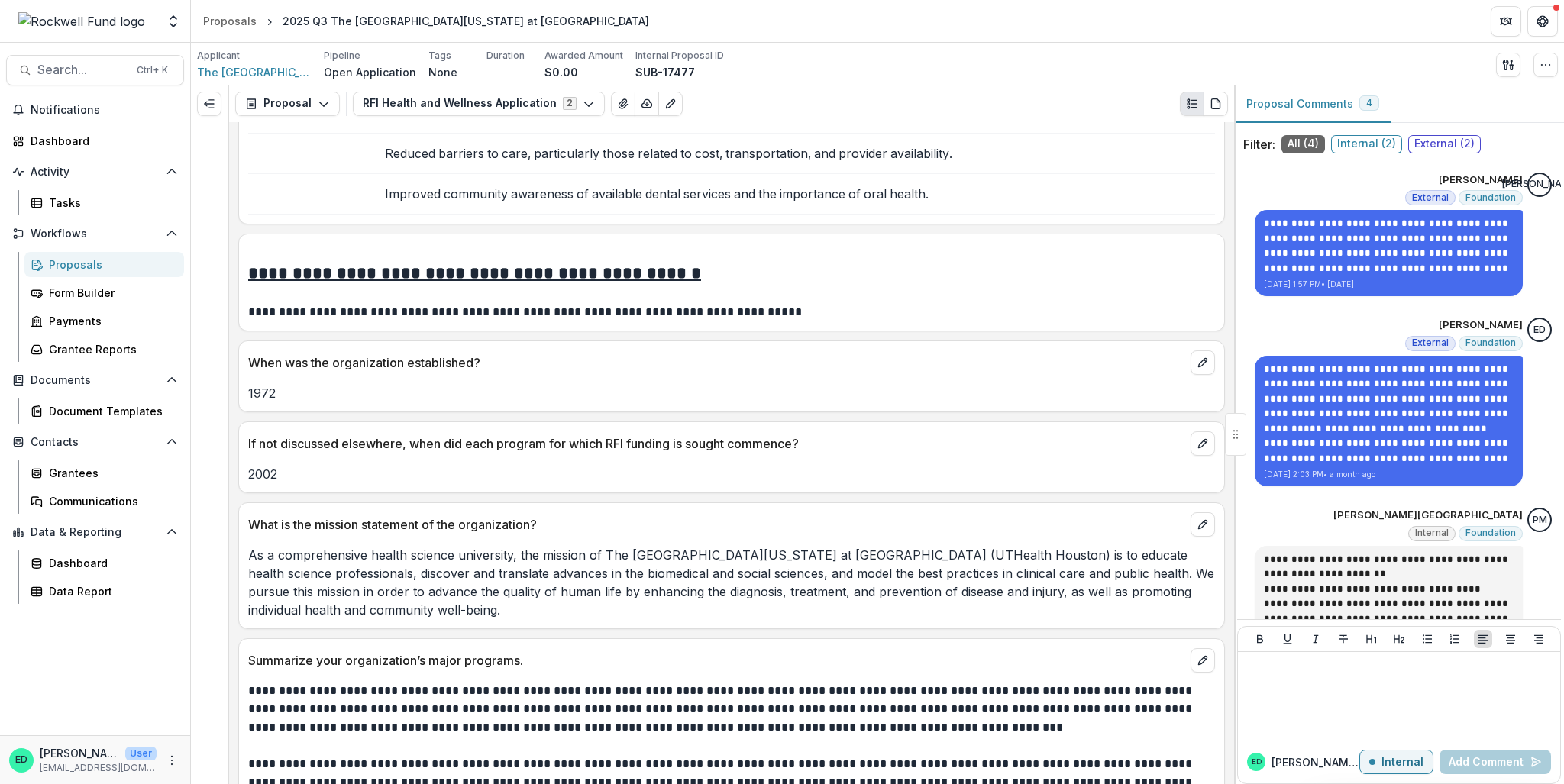
scroll to position [5572, 0]
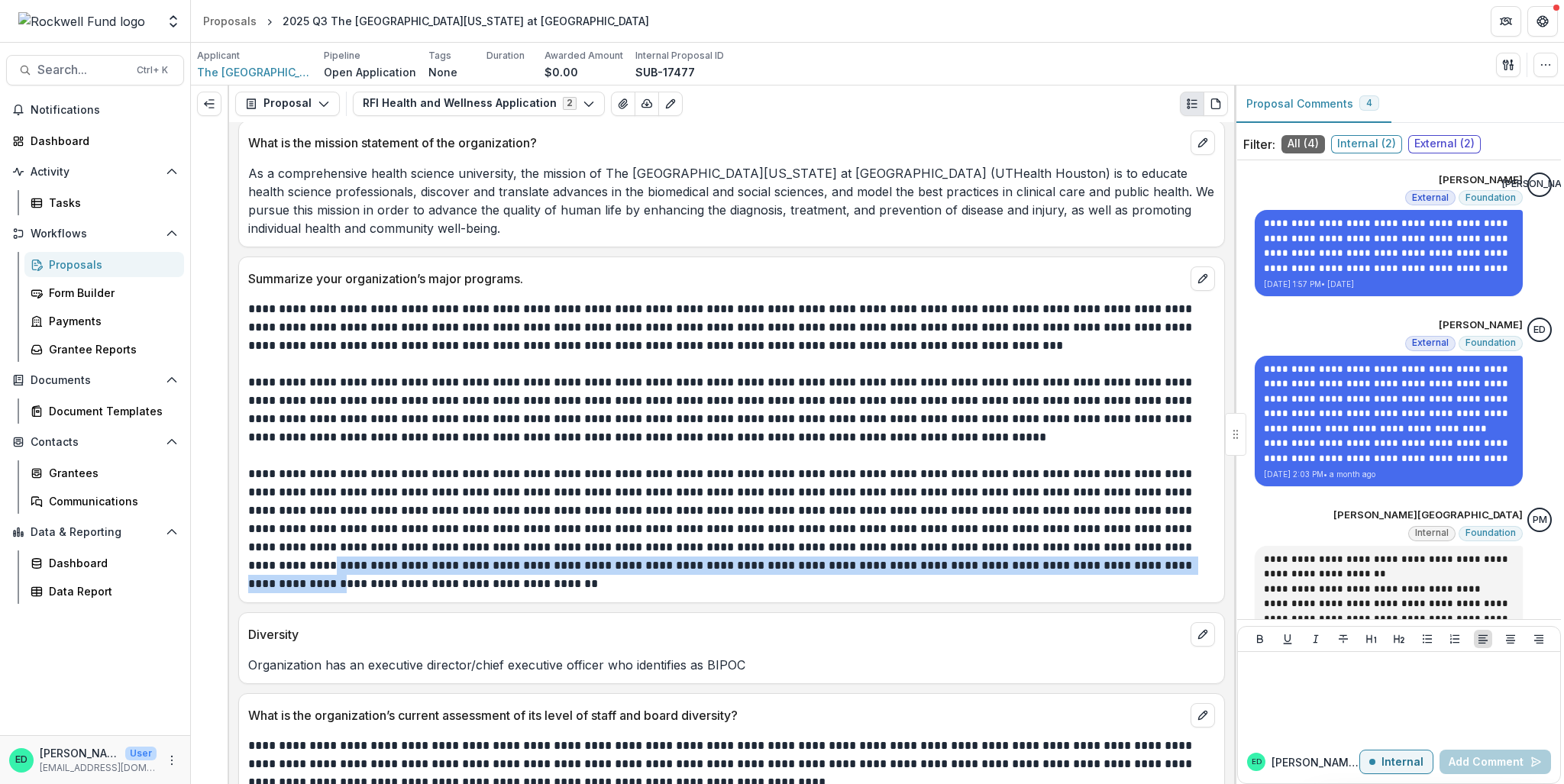
drag, startPoint x: 1118, startPoint y: 497, endPoint x: 1078, endPoint y: 521, distance: 46.6
click at [1078, 521] on p "**********" at bounding box center [730, 529] width 963 height 128
copy p "**********"
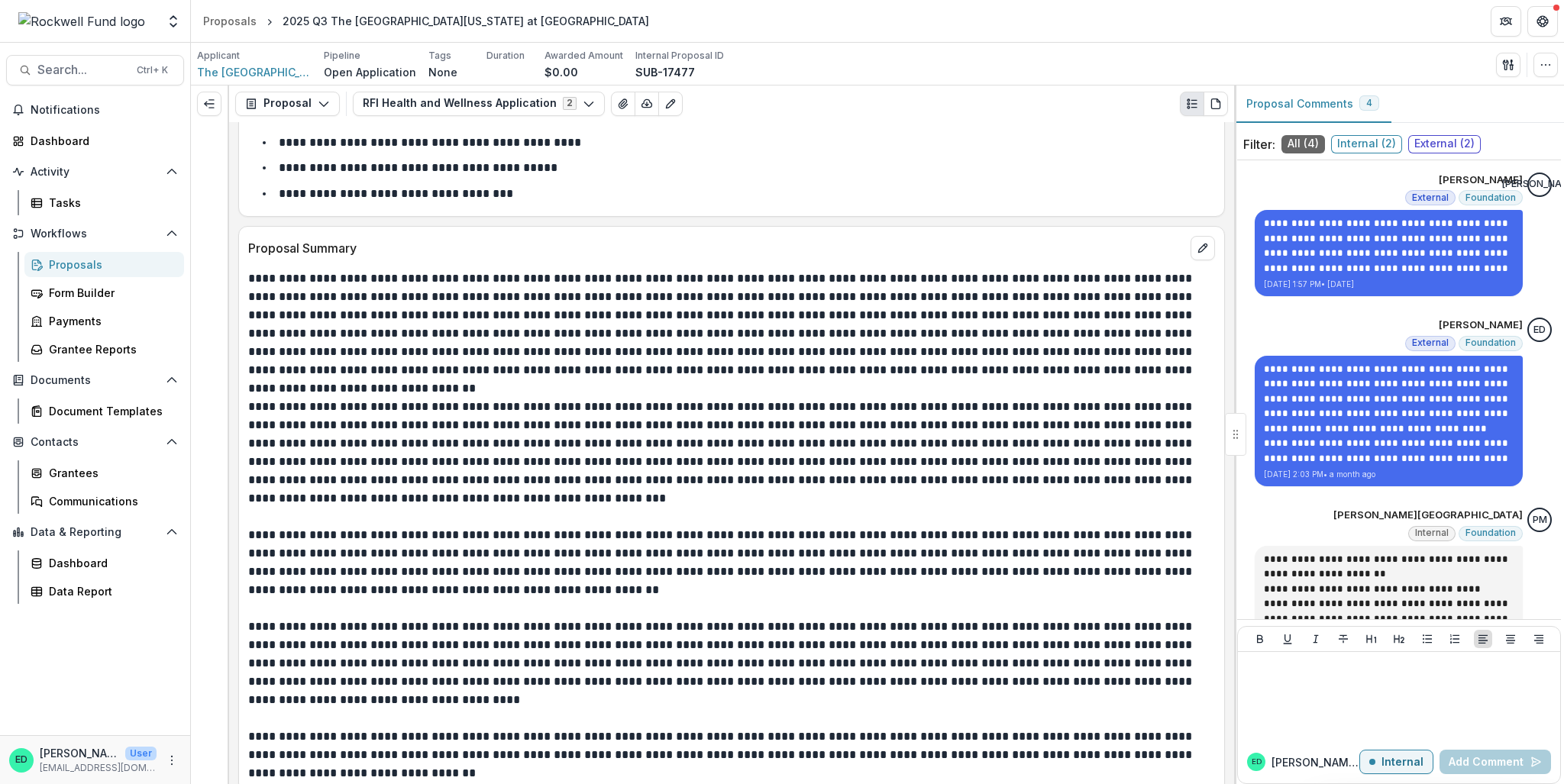
scroll to position [3053, 0]
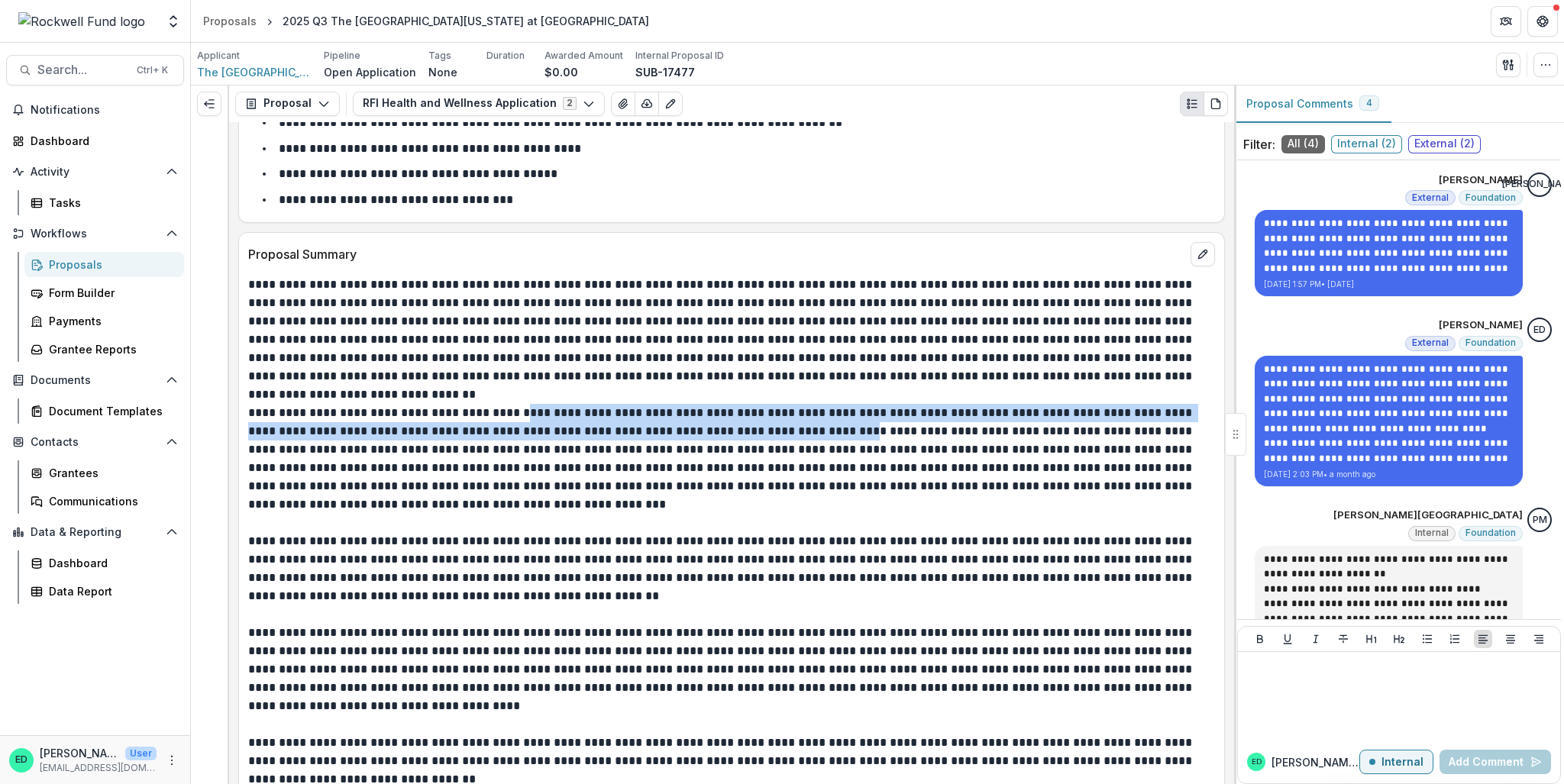
drag, startPoint x: 504, startPoint y: 364, endPoint x: 800, endPoint y: 389, distance: 297.1
click at [800, 404] on p "**********" at bounding box center [730, 458] width 963 height 110
copy p "**********"
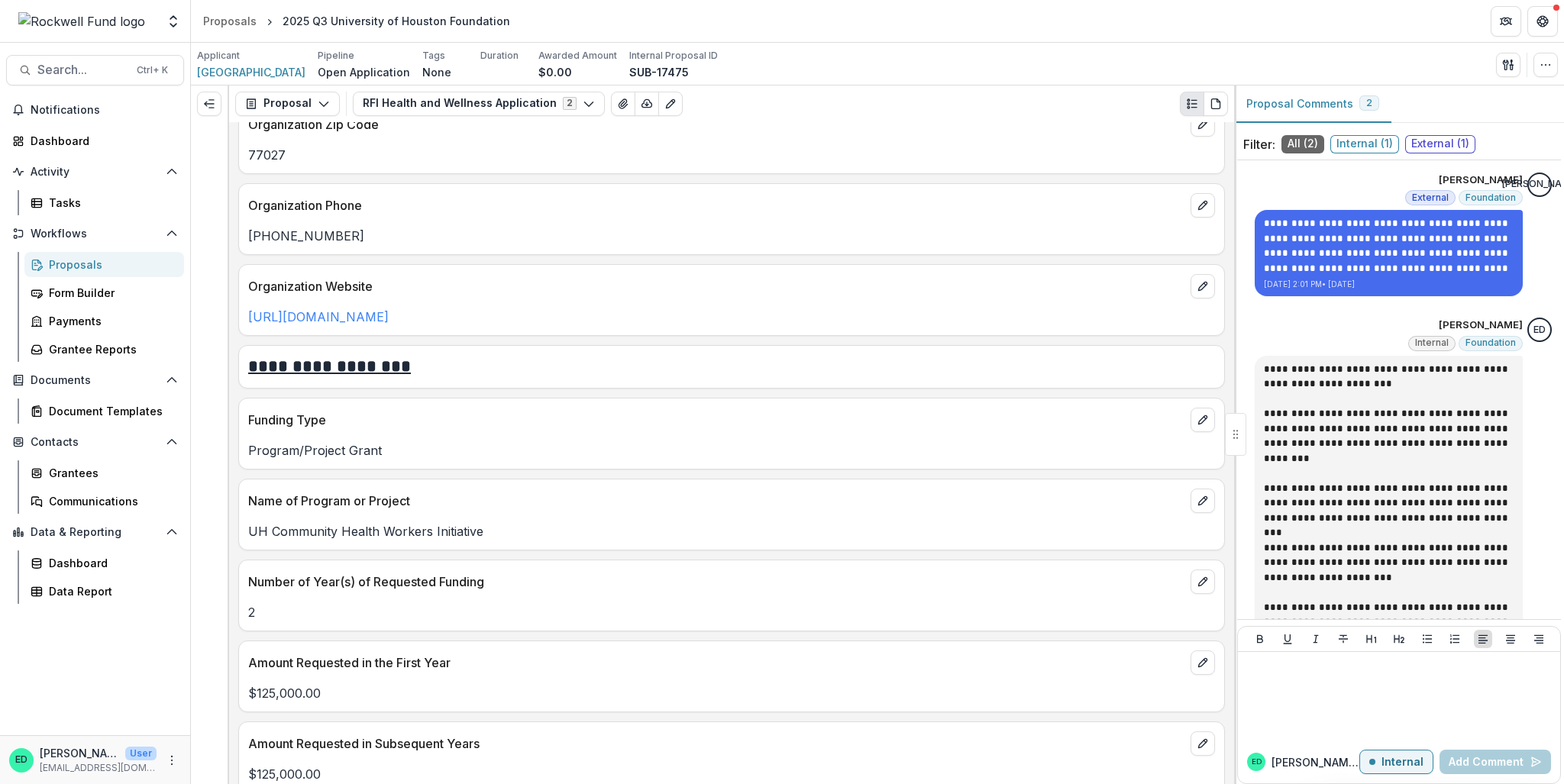
scroll to position [1756, 0]
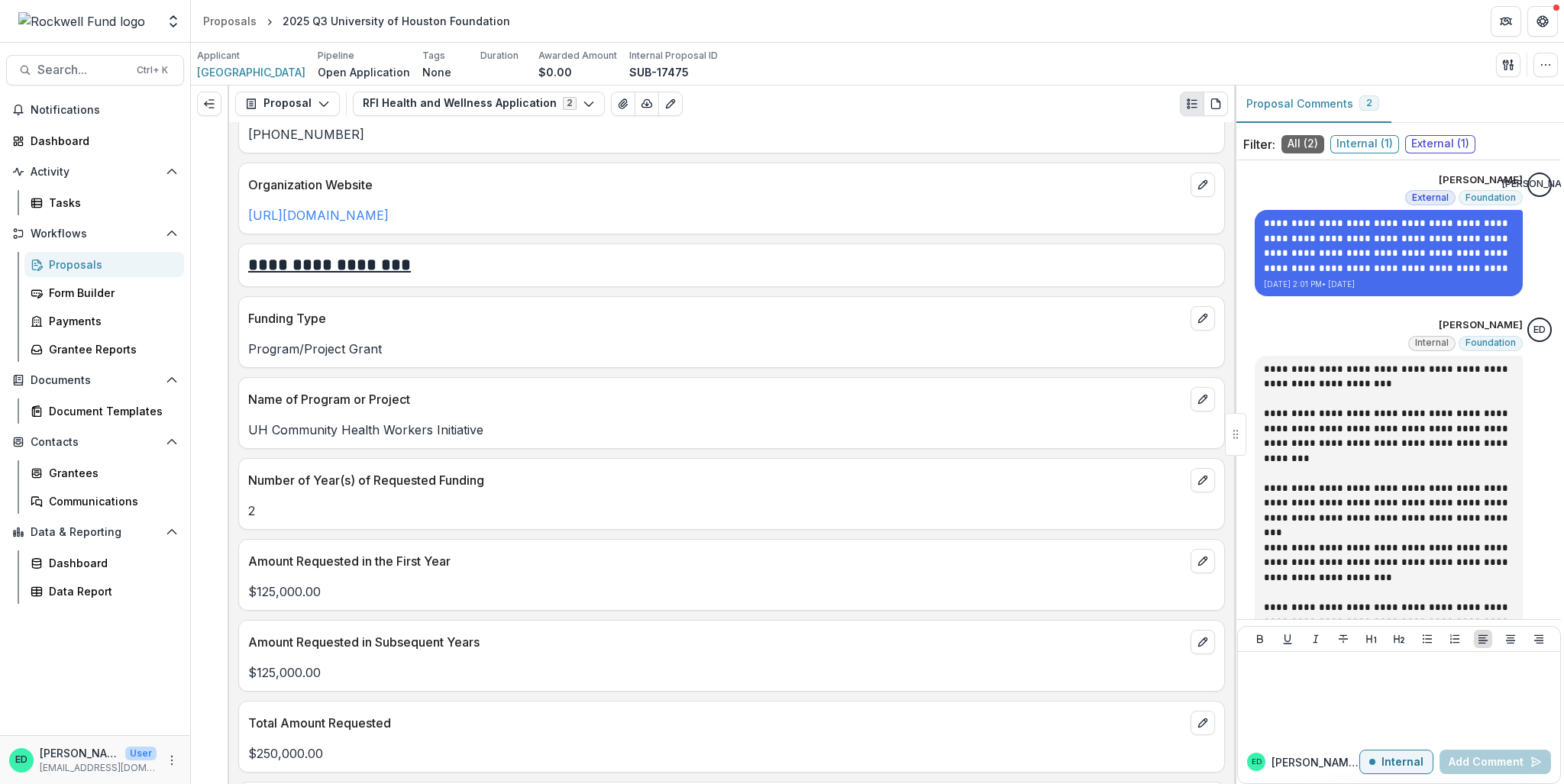
click at [391, 421] on p "UH Community Health Workers Initiative" at bounding box center [731, 430] width 966 height 18
copy p "UH Community Health Workers Initiative"
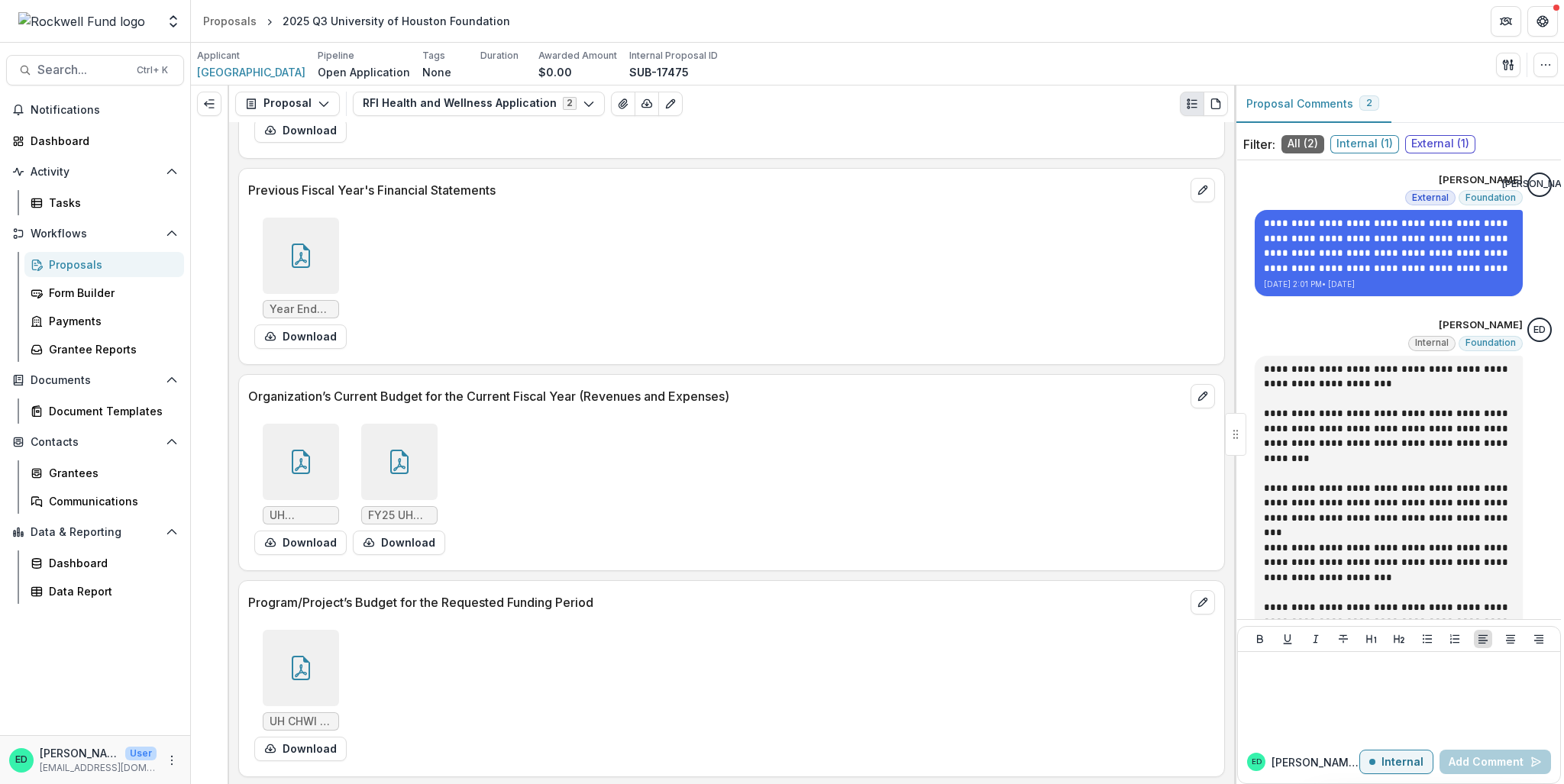
scroll to position [8320, 0]
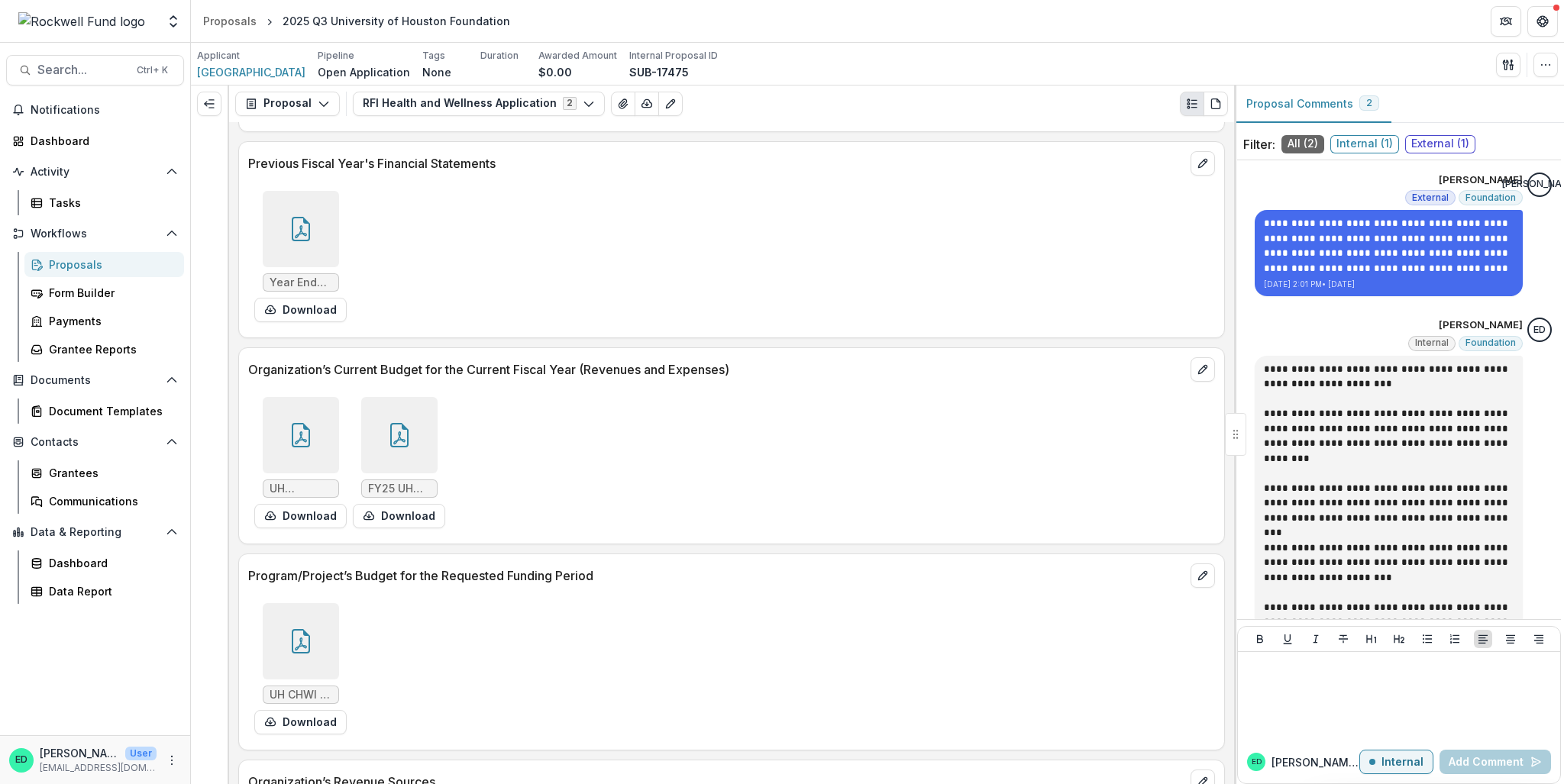
click at [299, 629] on icon at bounding box center [301, 641] width 24 height 24
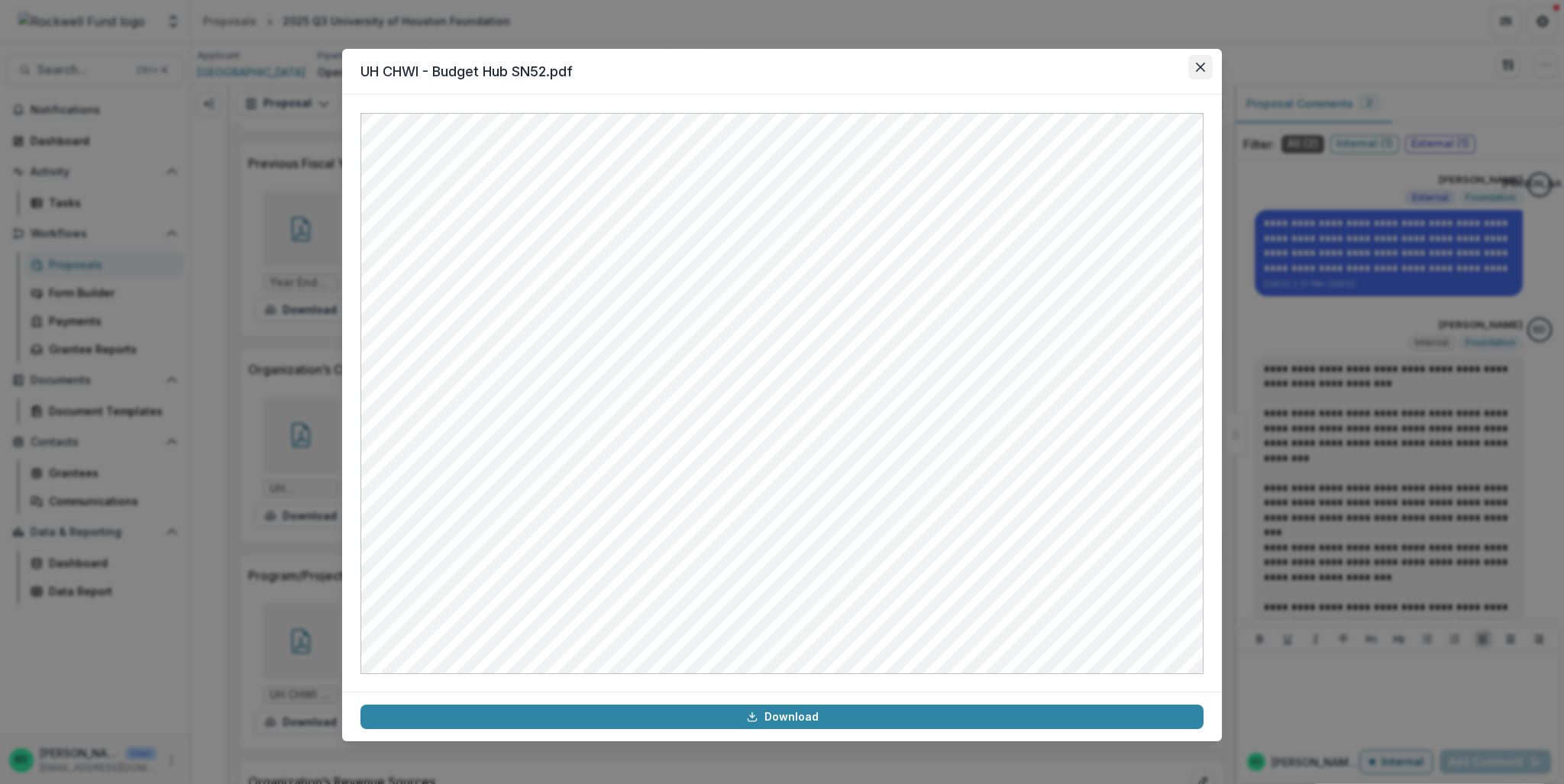
click at [1203, 70] on icon "Close" at bounding box center [1200, 67] width 9 height 9
